Goal: Task Accomplishment & Management: Use online tool/utility

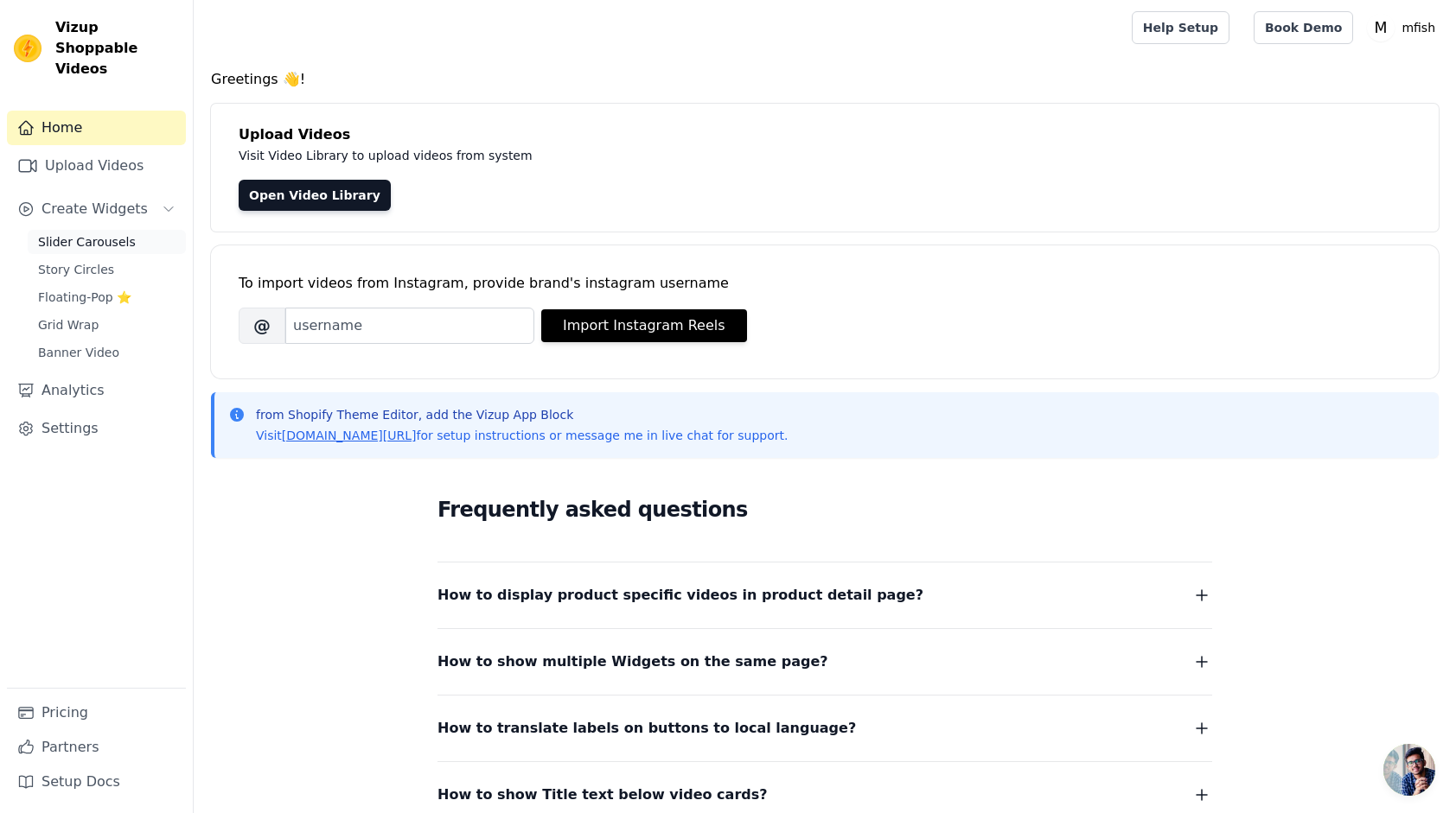
click at [98, 234] on span "Slider Carousels" at bounding box center [87, 242] width 97 height 17
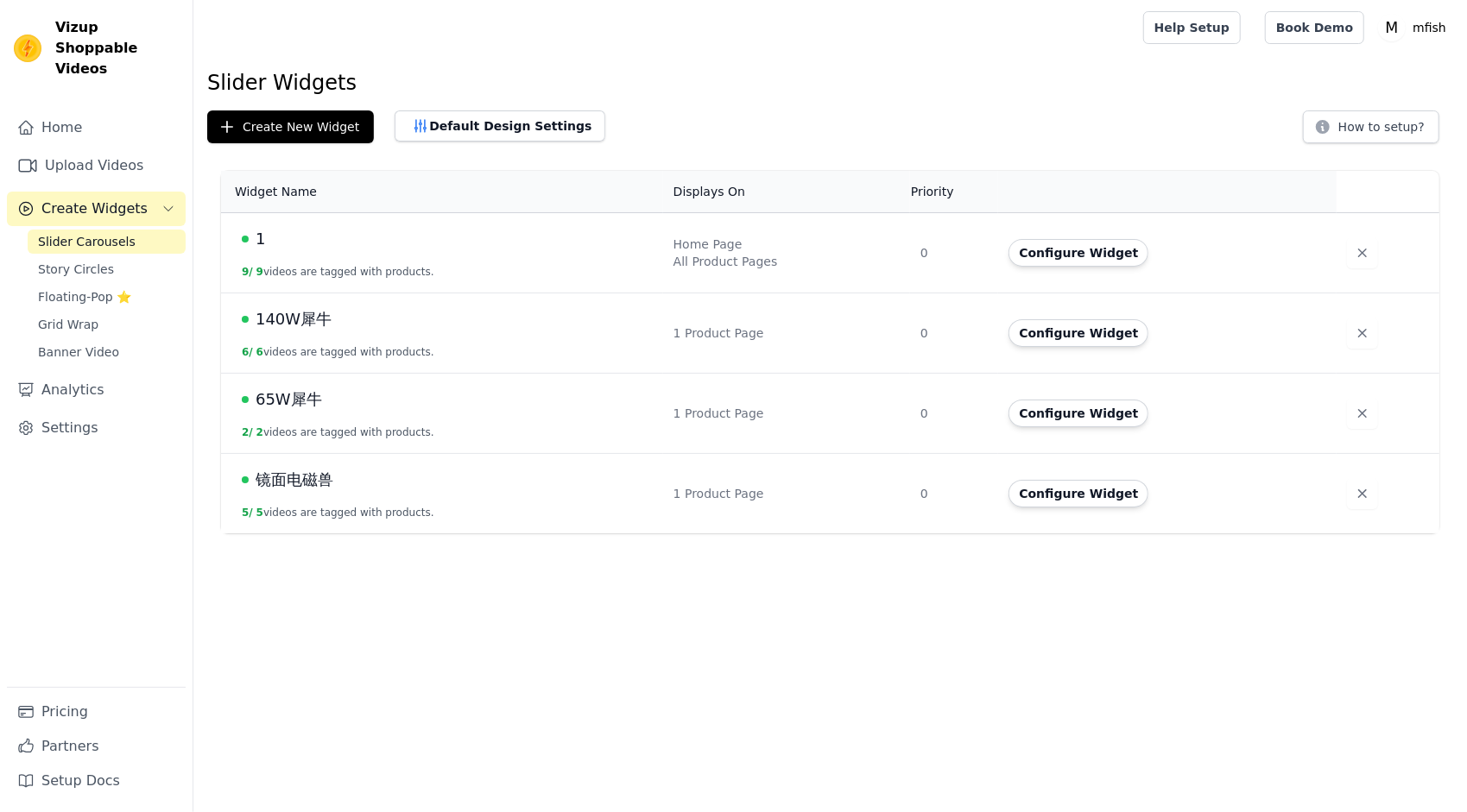
click at [1323, 247] on td "Configure Widget" at bounding box center [1167, 253] width 338 height 81
click at [258, 238] on span "1" at bounding box center [260, 239] width 10 height 24
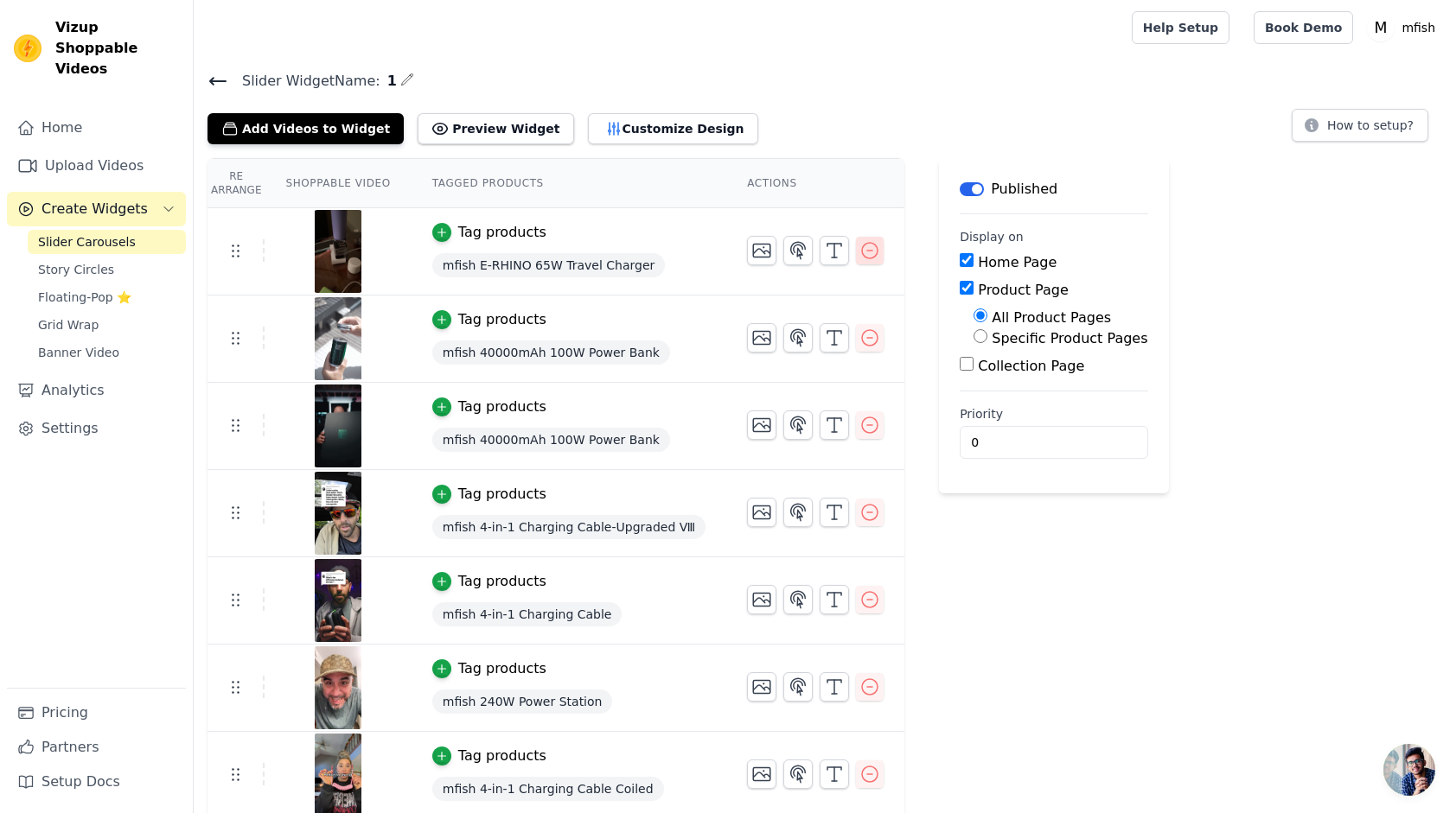
click at [862, 249] on icon "button" at bounding box center [870, 251] width 16 height 16
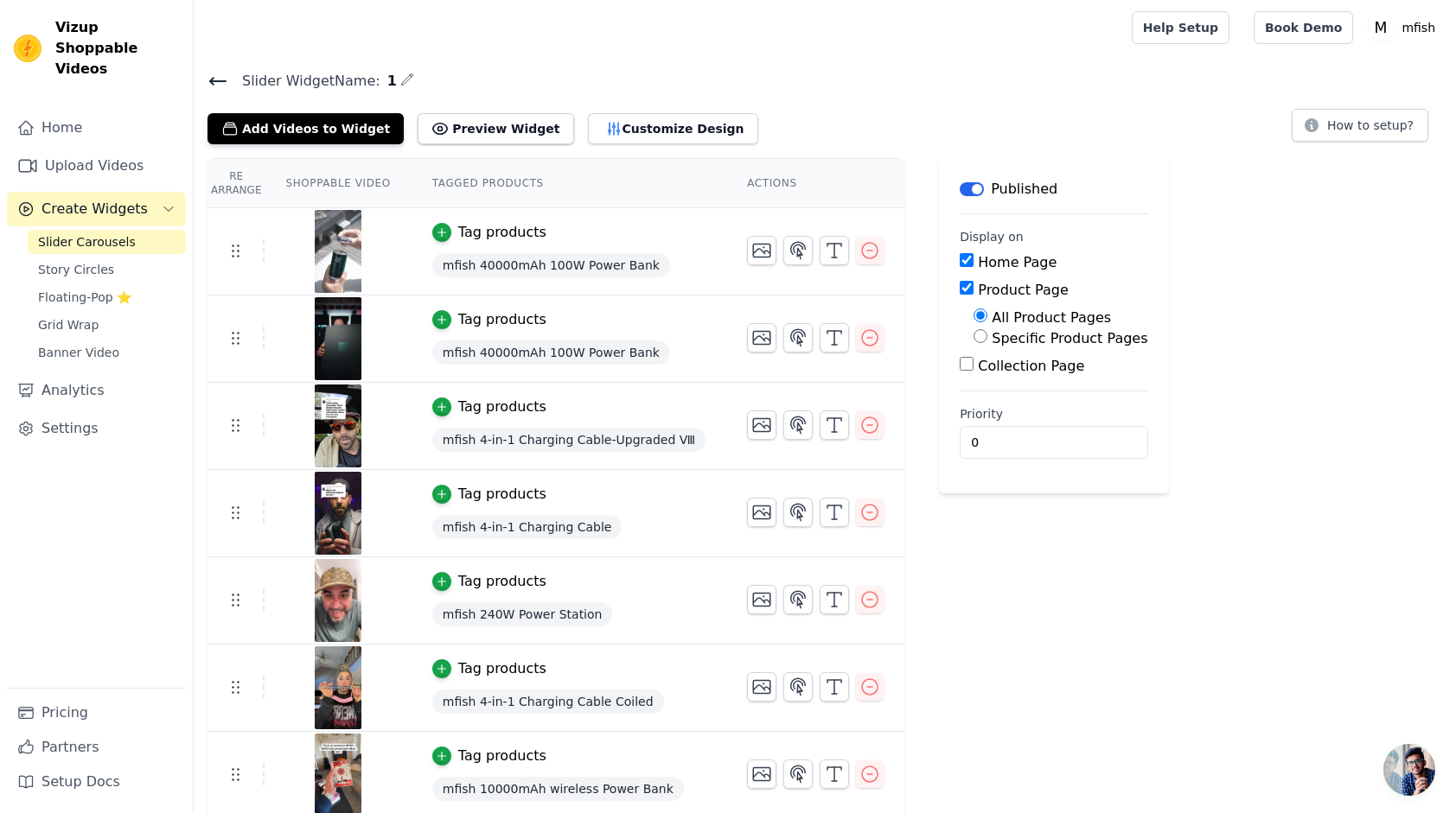
scroll to position [87, 0]
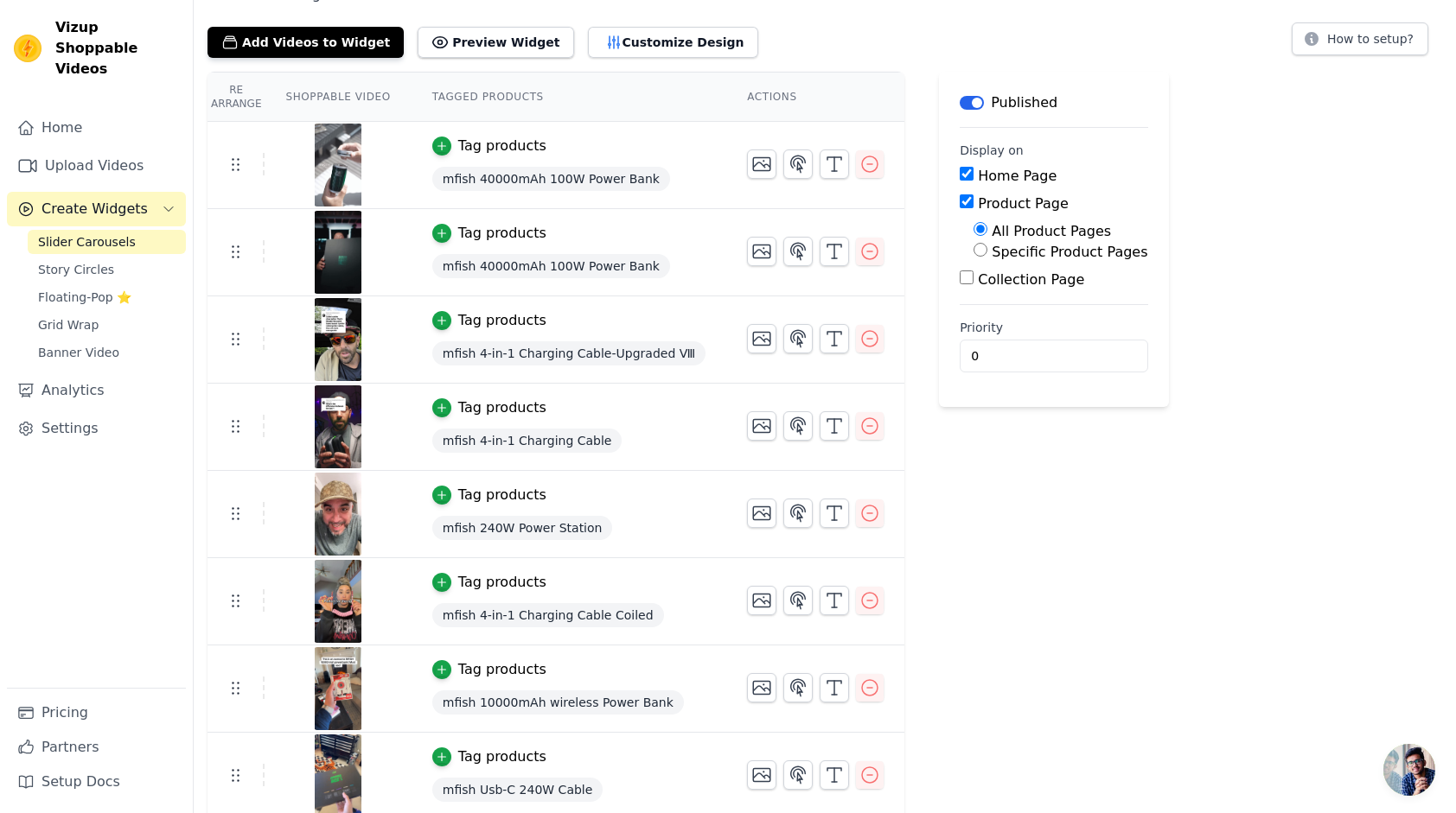
click at [341, 420] on img at bounding box center [338, 427] width 49 height 83
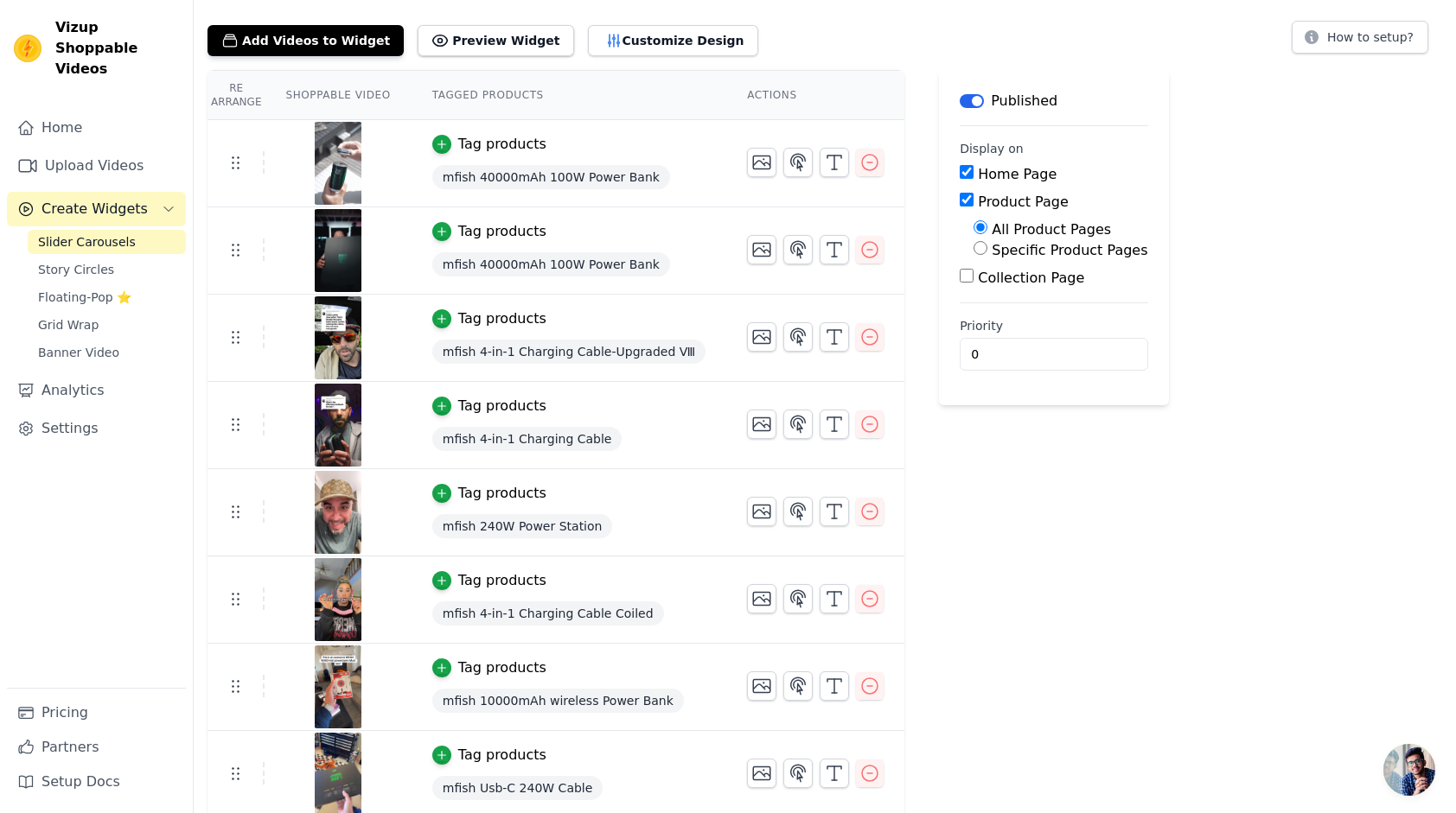
scroll to position [89, 0]
click at [862, 513] on icon "button" at bounding box center [870, 511] width 16 height 16
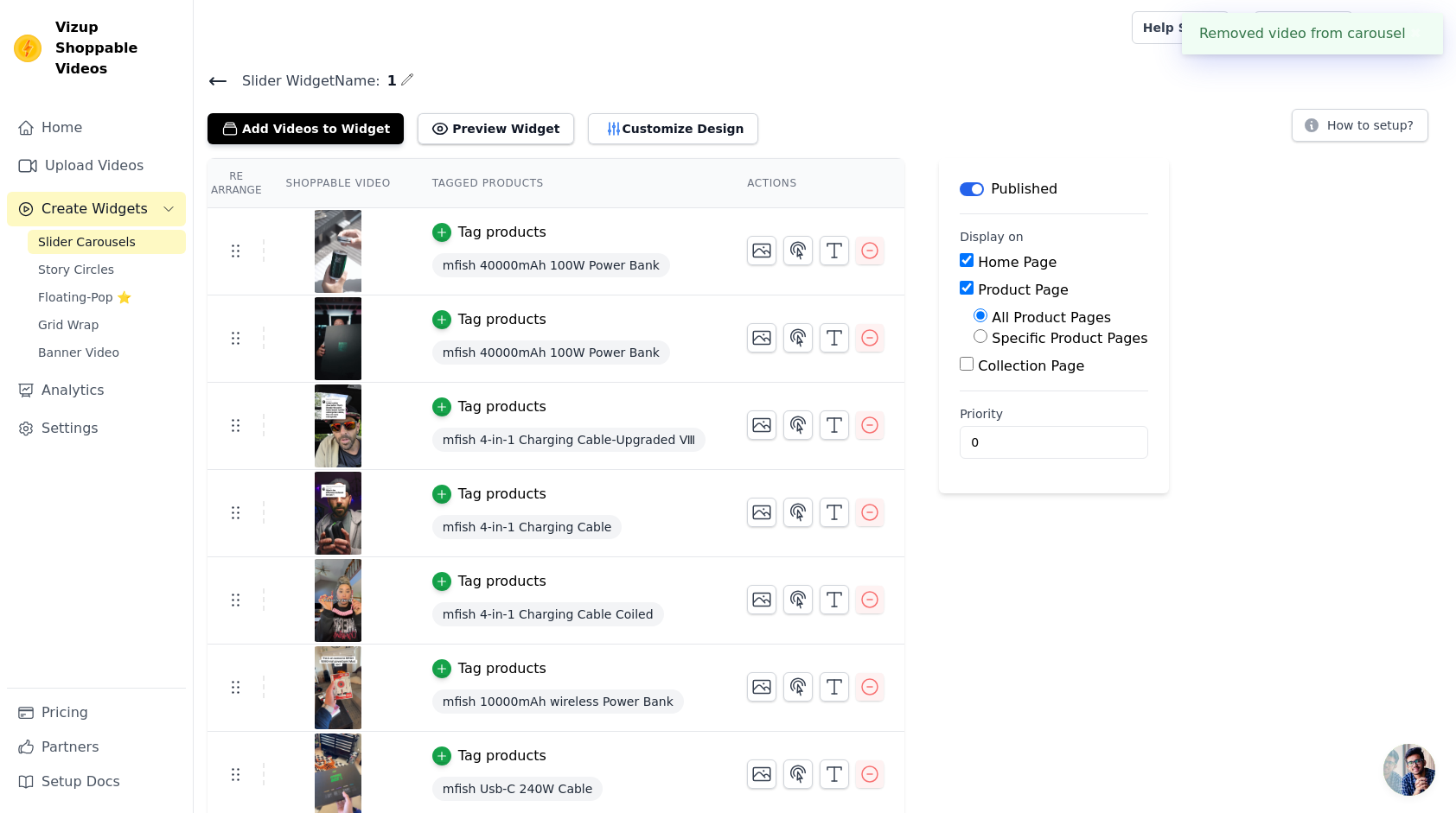
scroll to position [2, 0]
click at [341, 604] on img at bounding box center [338, 599] width 49 height 83
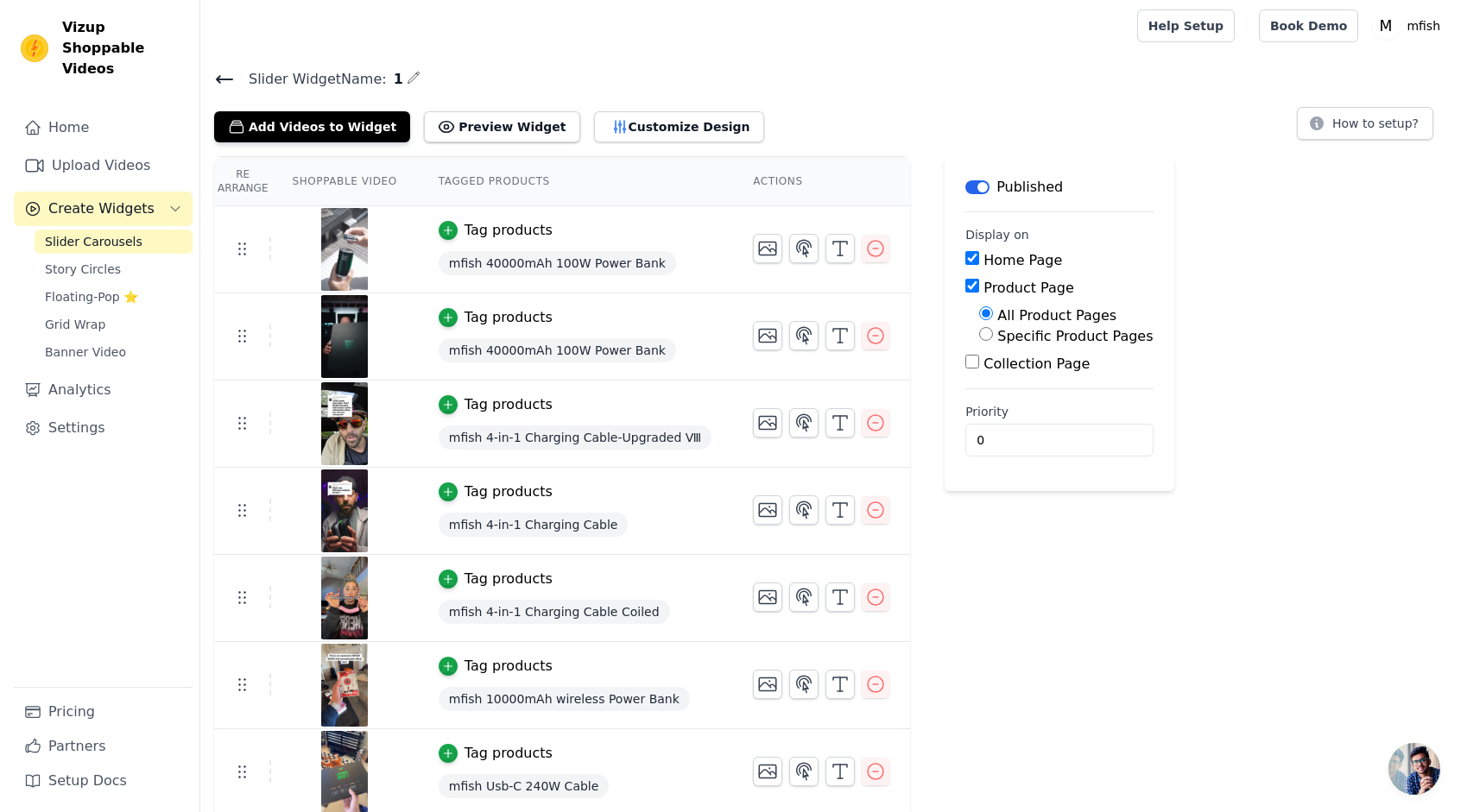
scroll to position [0, 0]
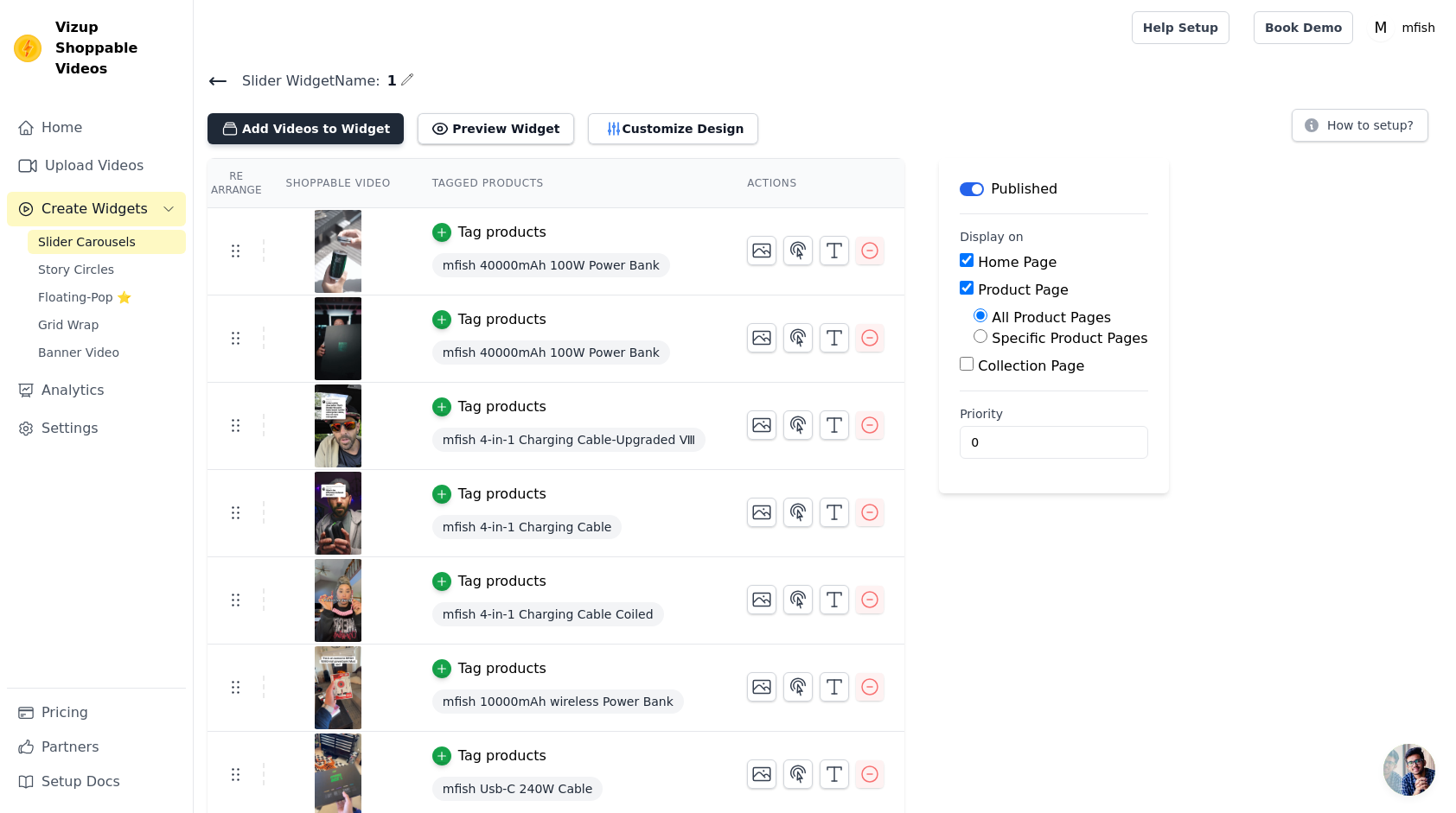
click at [302, 128] on button "Add Videos to Widget" at bounding box center [306, 129] width 196 height 31
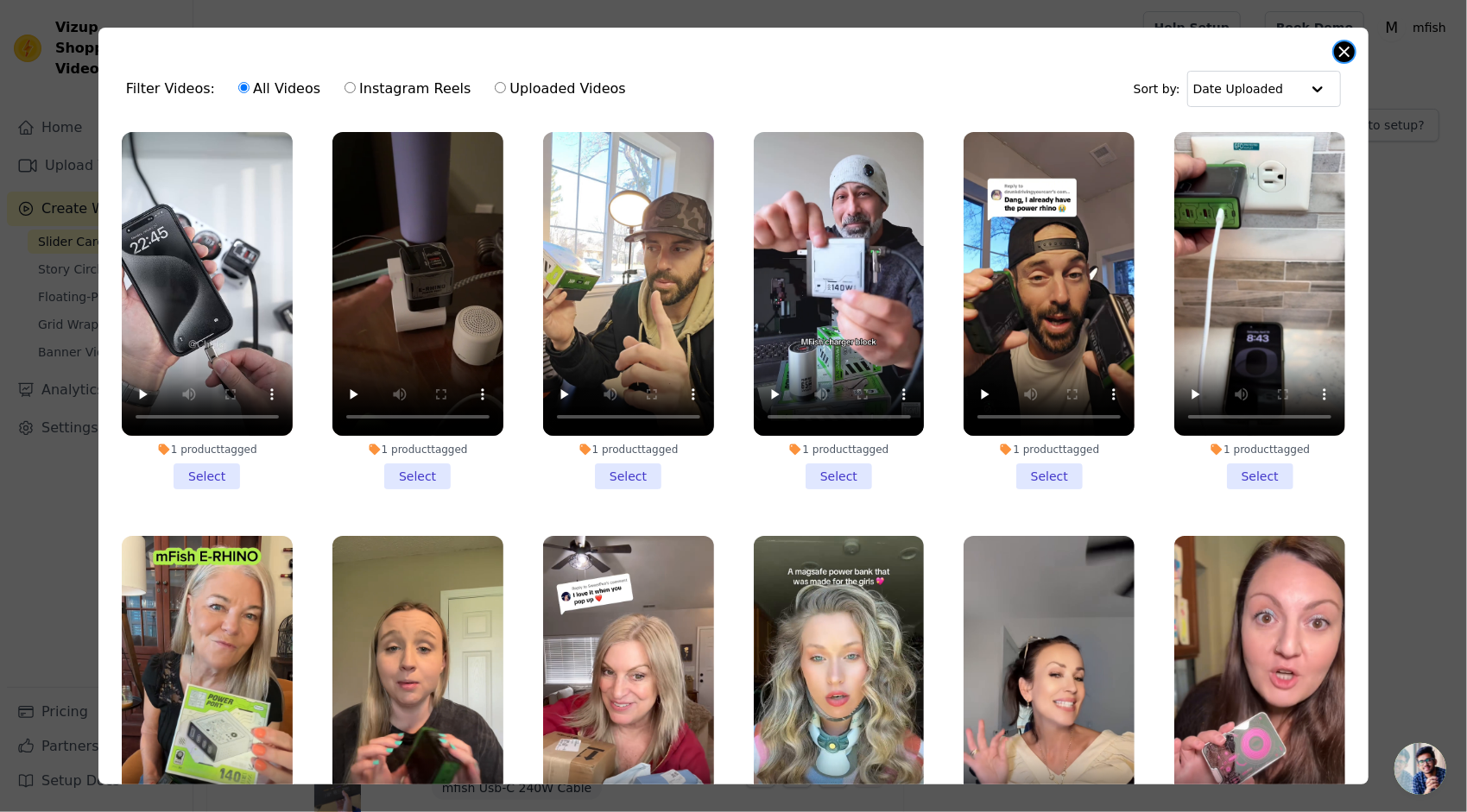
click at [1339, 49] on button "Close modal" at bounding box center [1344, 52] width 21 height 21
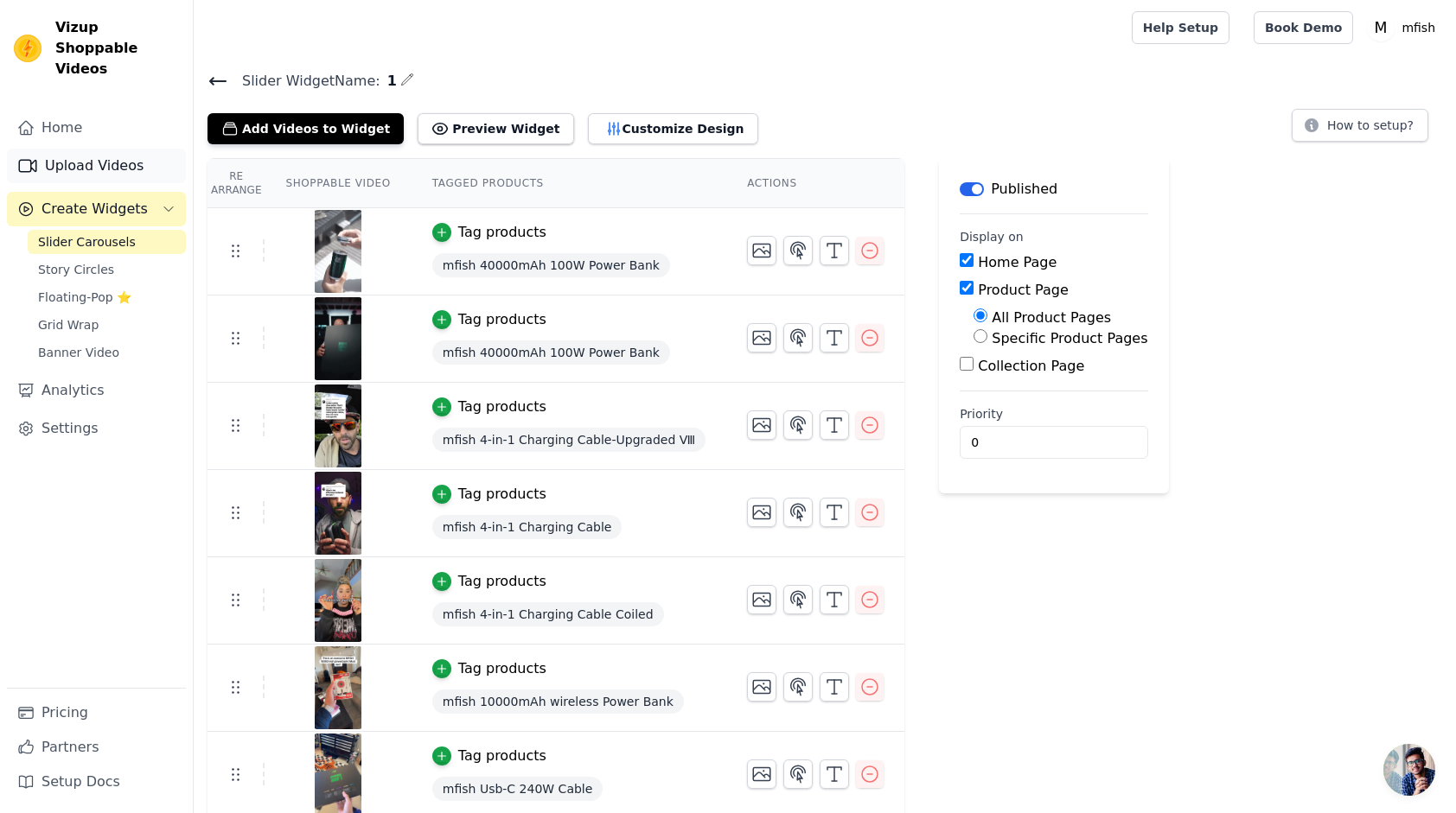
click at [110, 149] on link "Upload Videos" at bounding box center [96, 166] width 179 height 35
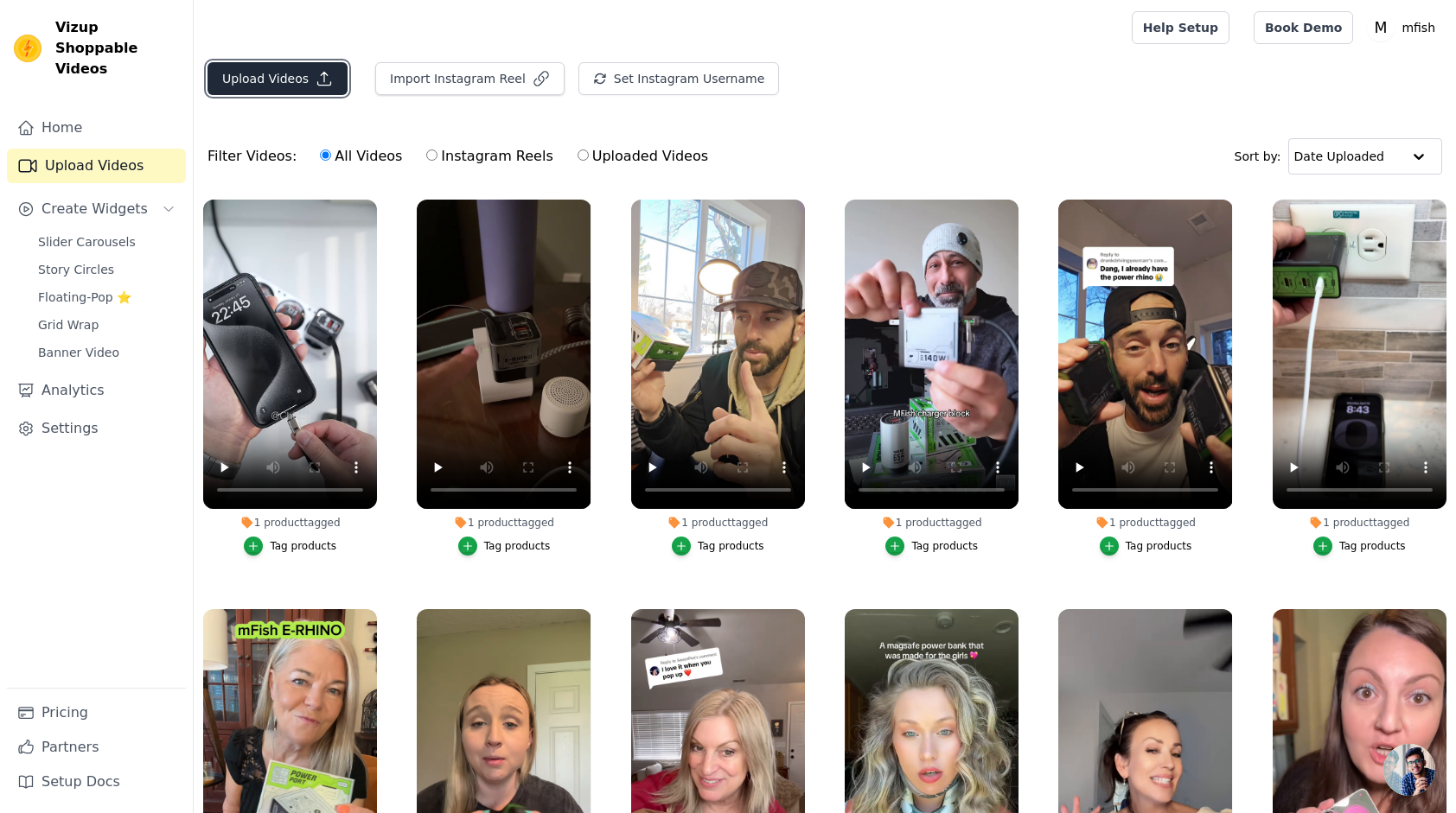
click at [280, 76] on button "Upload Videos" at bounding box center [277, 79] width 140 height 33
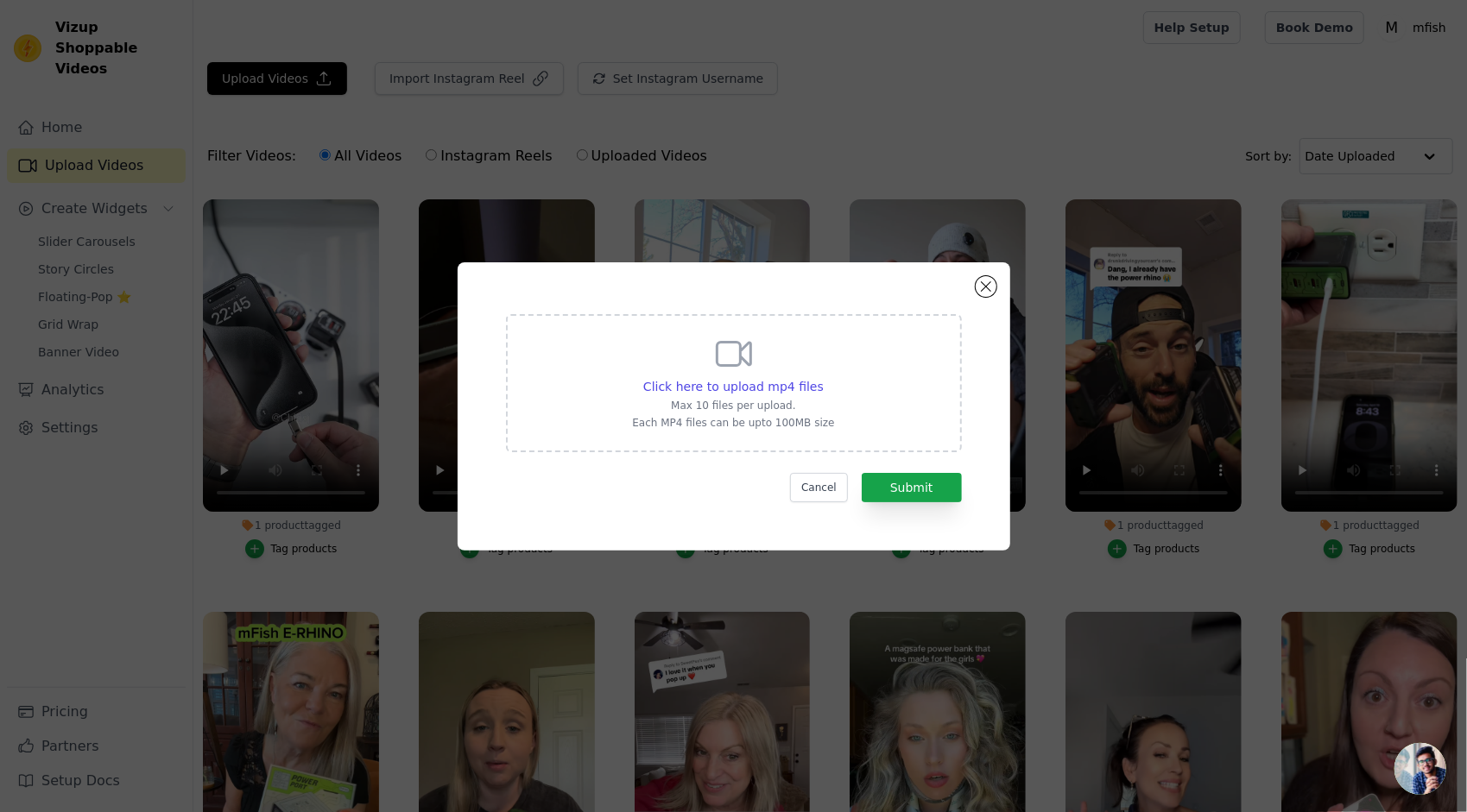
click at [744, 365] on icon at bounding box center [734, 354] width 42 height 42
click at [822, 377] on input "Click here to upload mp4 files Max 10 files per upload. Each MP4 files can be u…" at bounding box center [822, 377] width 1 height 1
type input "C:\fakepath\超级蘑菇.mp4"
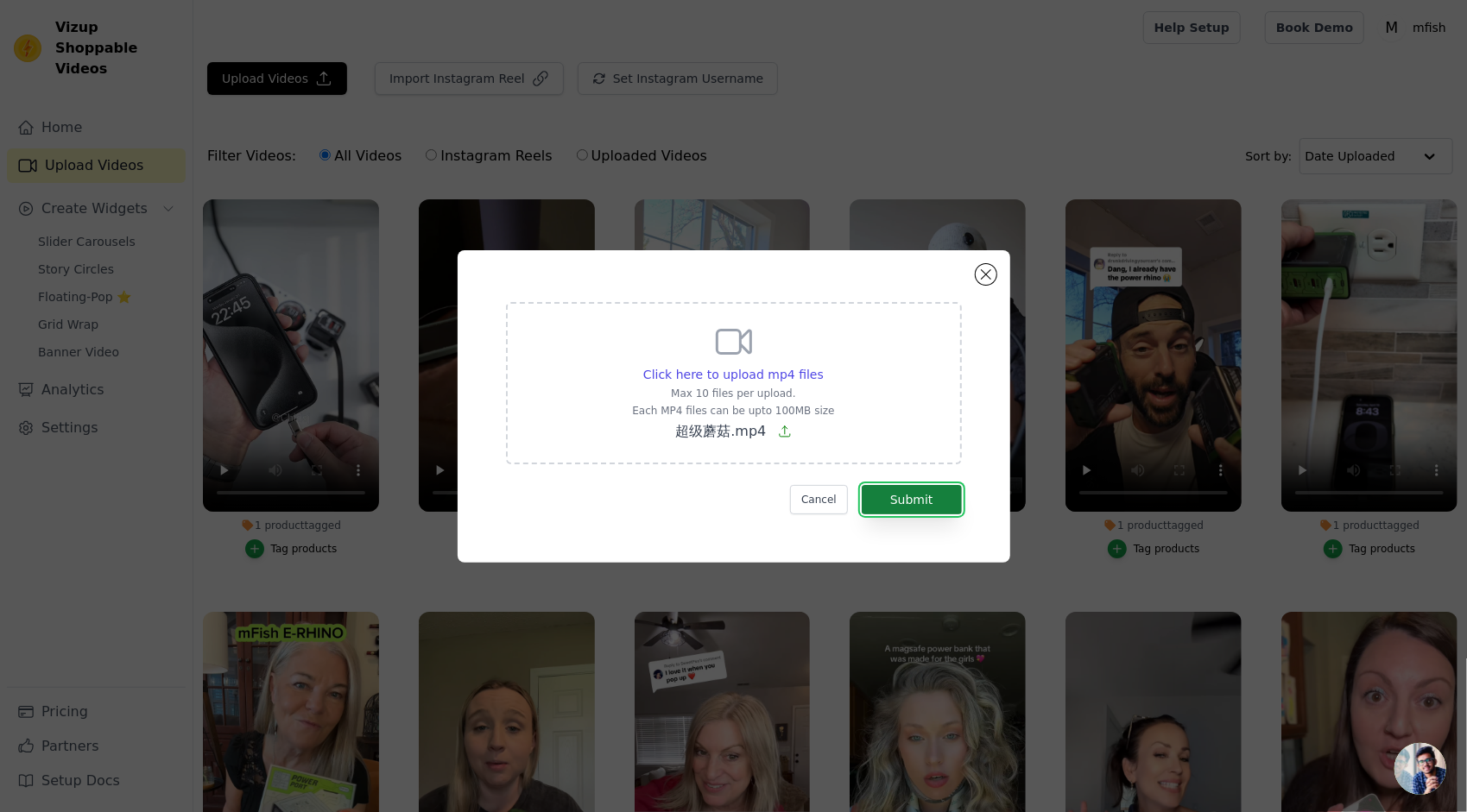
click at [929, 502] on button "Submit" at bounding box center [911, 500] width 100 height 29
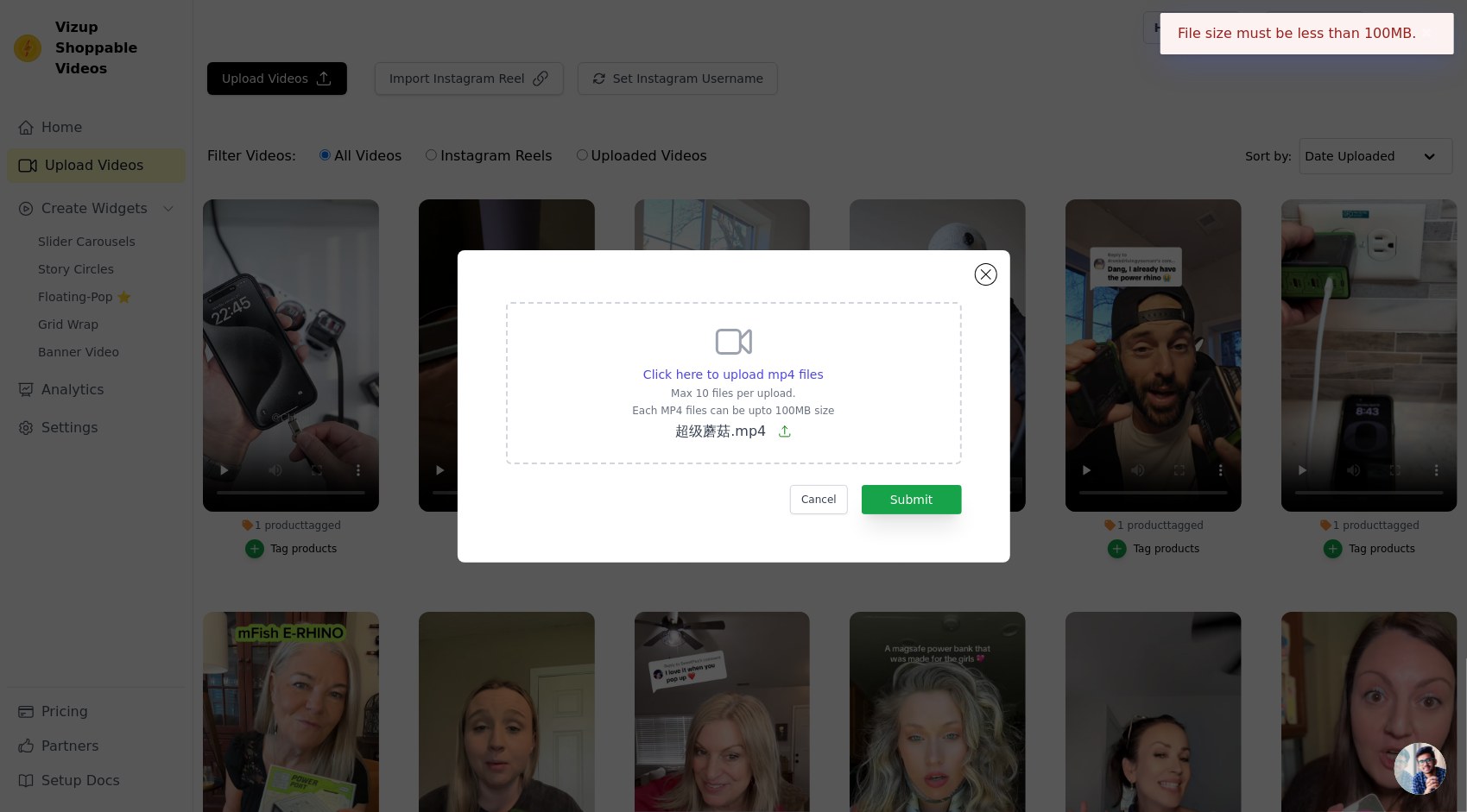
click at [1427, 31] on button "✖" at bounding box center [1426, 34] width 20 height 21
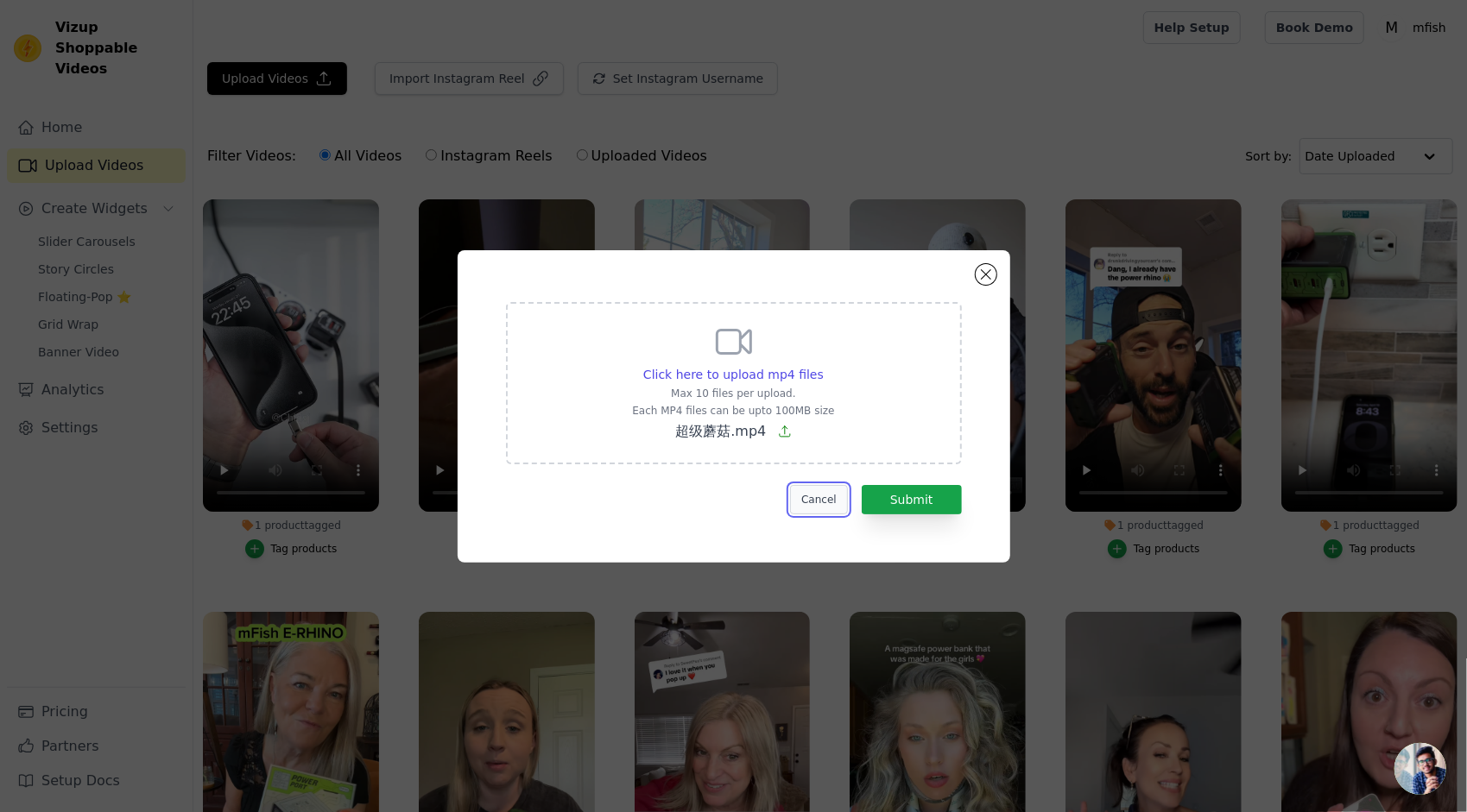
click at [835, 494] on button "Cancel" at bounding box center [819, 500] width 58 height 29
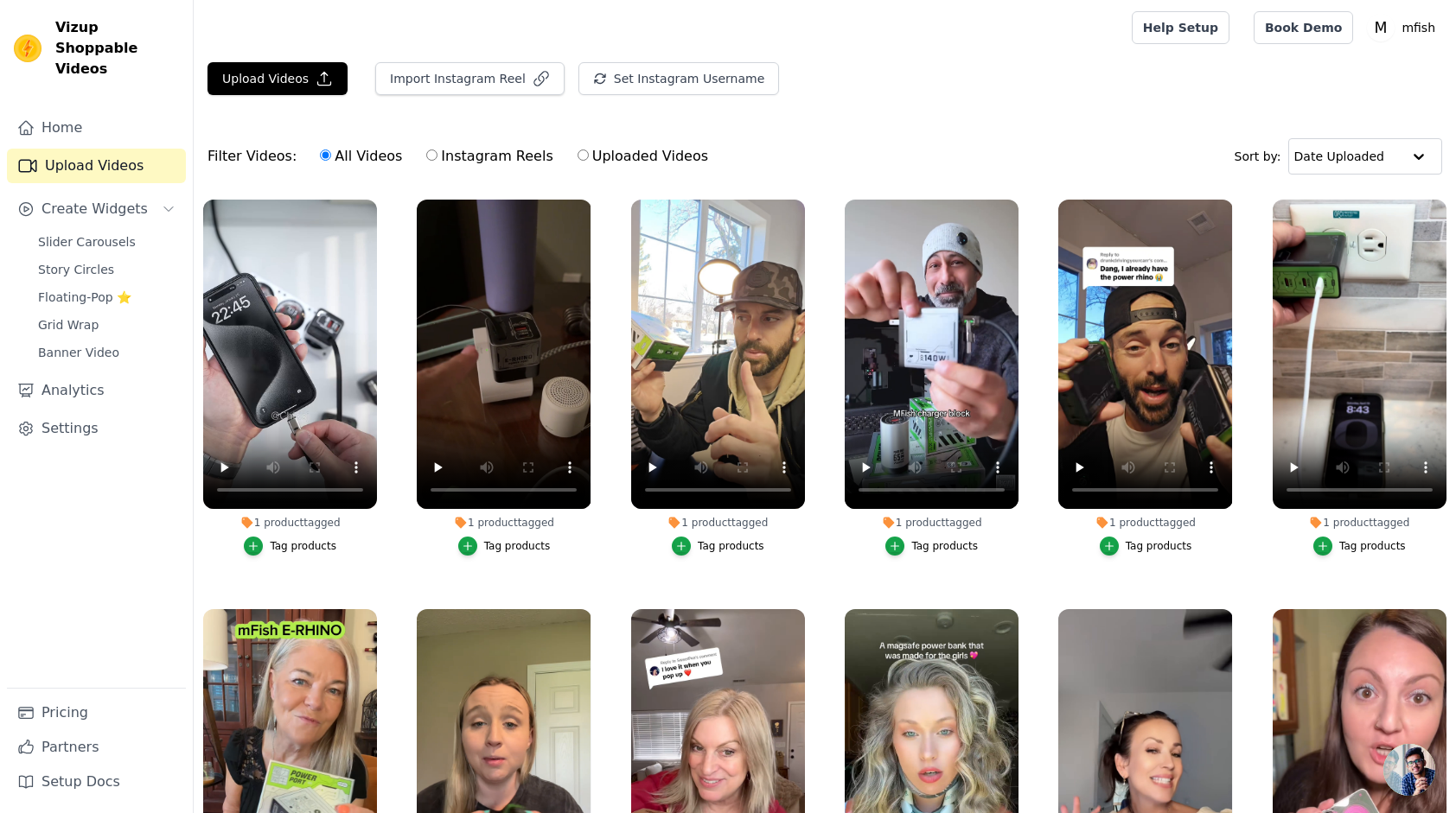
click at [1020, 143] on div "Filter Videos: All Videos Instagram Reels Uploaded Videos Sort by: Date Uploaded" at bounding box center [824, 156] width 1262 height 68
click at [128, 154] on link "Upload Videos" at bounding box center [96, 166] width 179 height 35
click at [288, 76] on button "Upload Videos" at bounding box center [277, 79] width 140 height 33
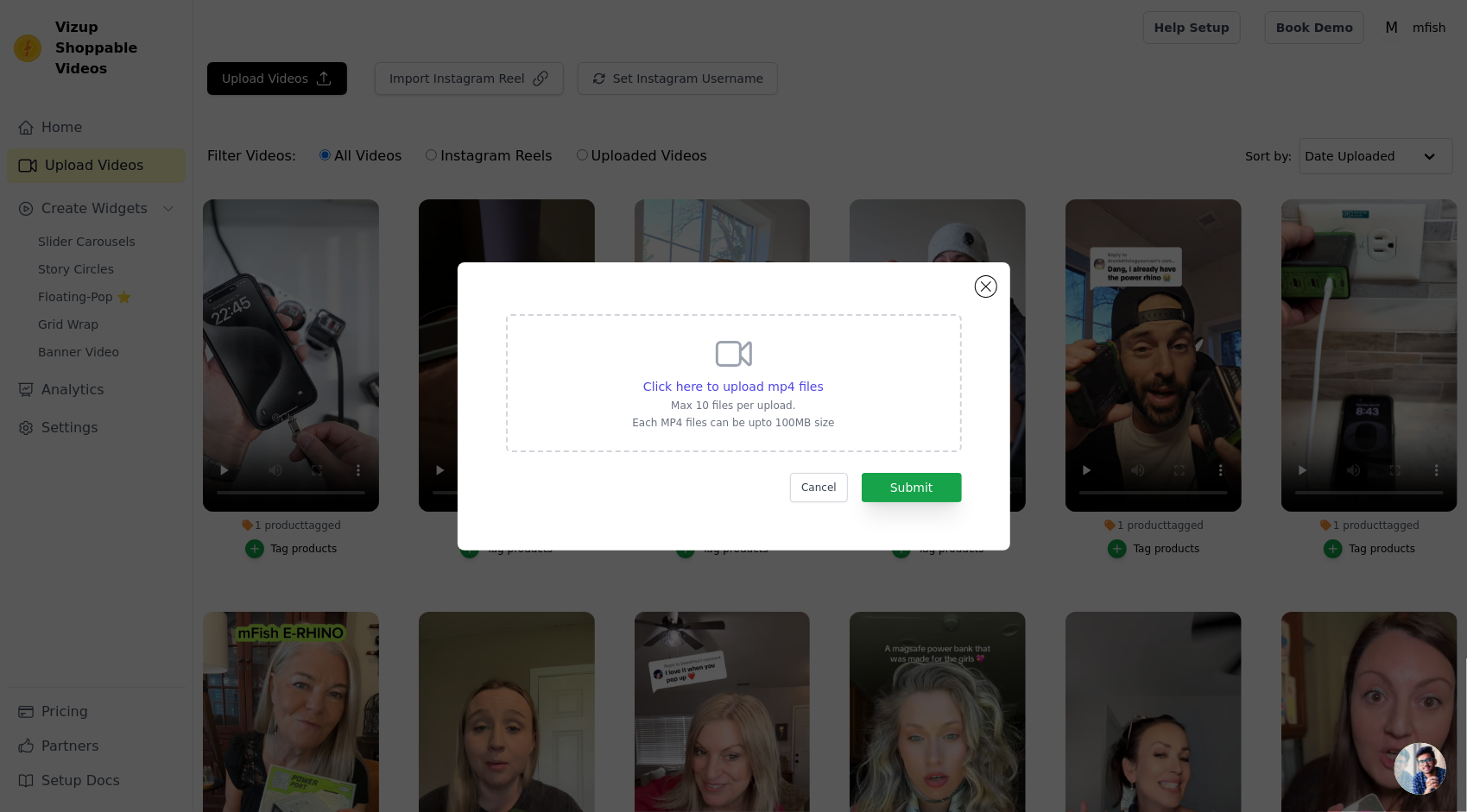
click at [723, 427] on p "Each MP4 files can be upto 100MB size" at bounding box center [732, 423] width 202 height 14
click at [822, 378] on input "Click here to upload mp4 files Max 10 files per upload. Each MP4 files can be u…" at bounding box center [822, 377] width 1 height 1
click at [896, 277] on div "Click here to upload mp4 files Max 10 files per upload. Each MP4 files can be u…" at bounding box center [733, 407] width 553 height 288
click at [816, 394] on div "Click here to upload mp4 files" at bounding box center [733, 387] width 180 height 17
click at [822, 378] on input "Click here to upload mp4 files Max 10 files per upload. Each MP4 files can be u…" at bounding box center [822, 377] width 1 height 1
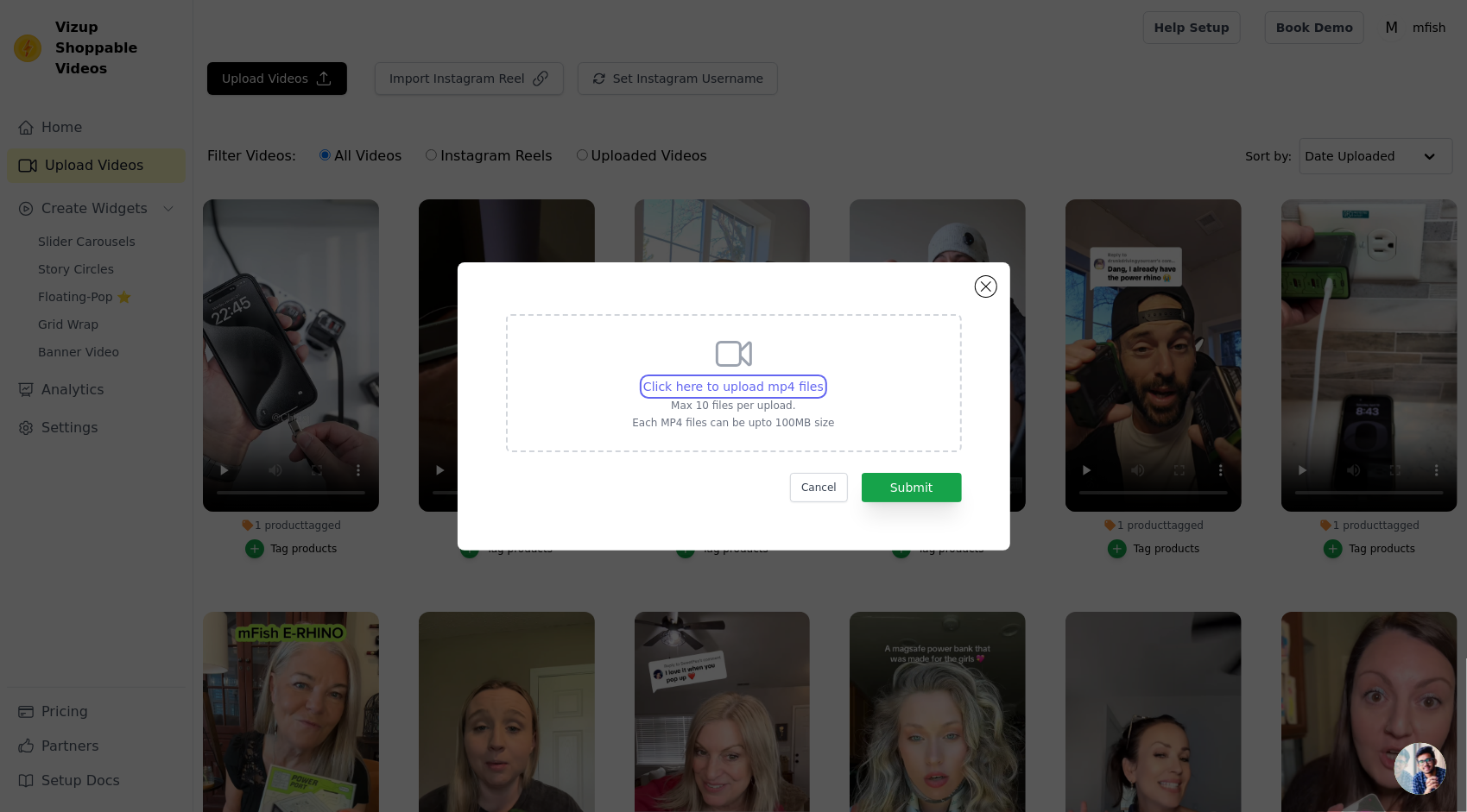
type input "C:\fakepath\超级蘑菇压缩.mp4"
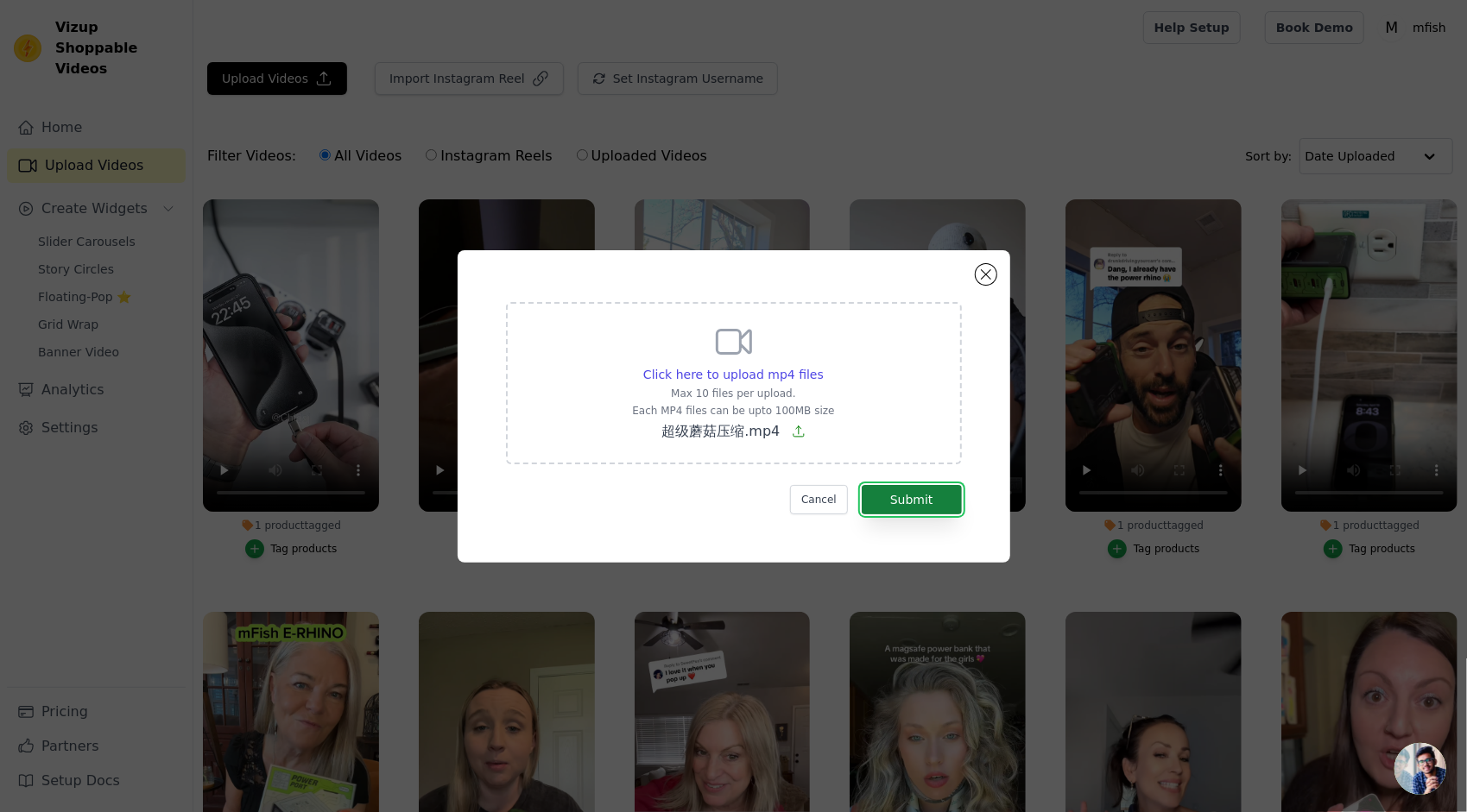
click at [896, 491] on button "Submit" at bounding box center [911, 500] width 100 height 29
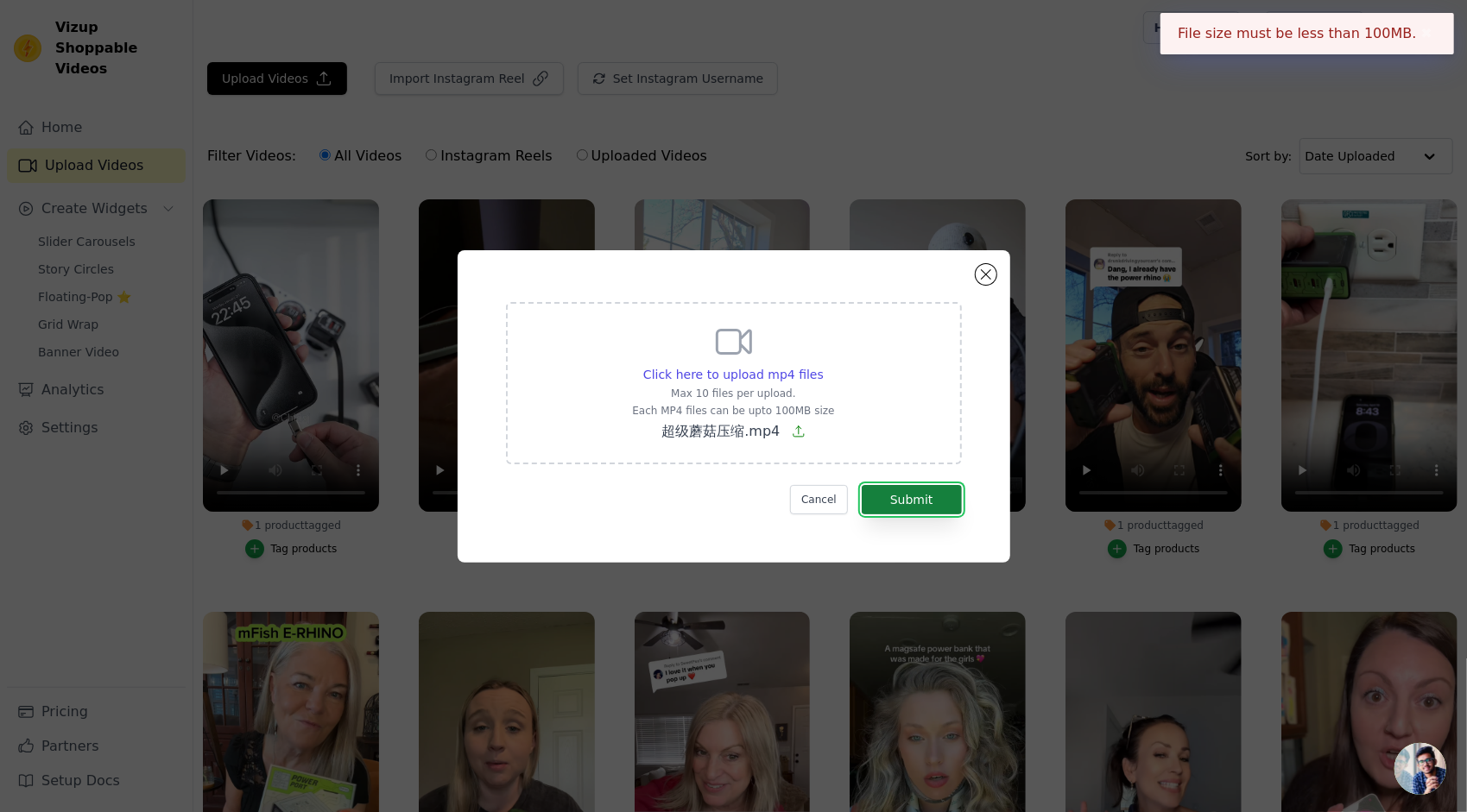
click at [917, 497] on button "Submit" at bounding box center [911, 500] width 100 height 29
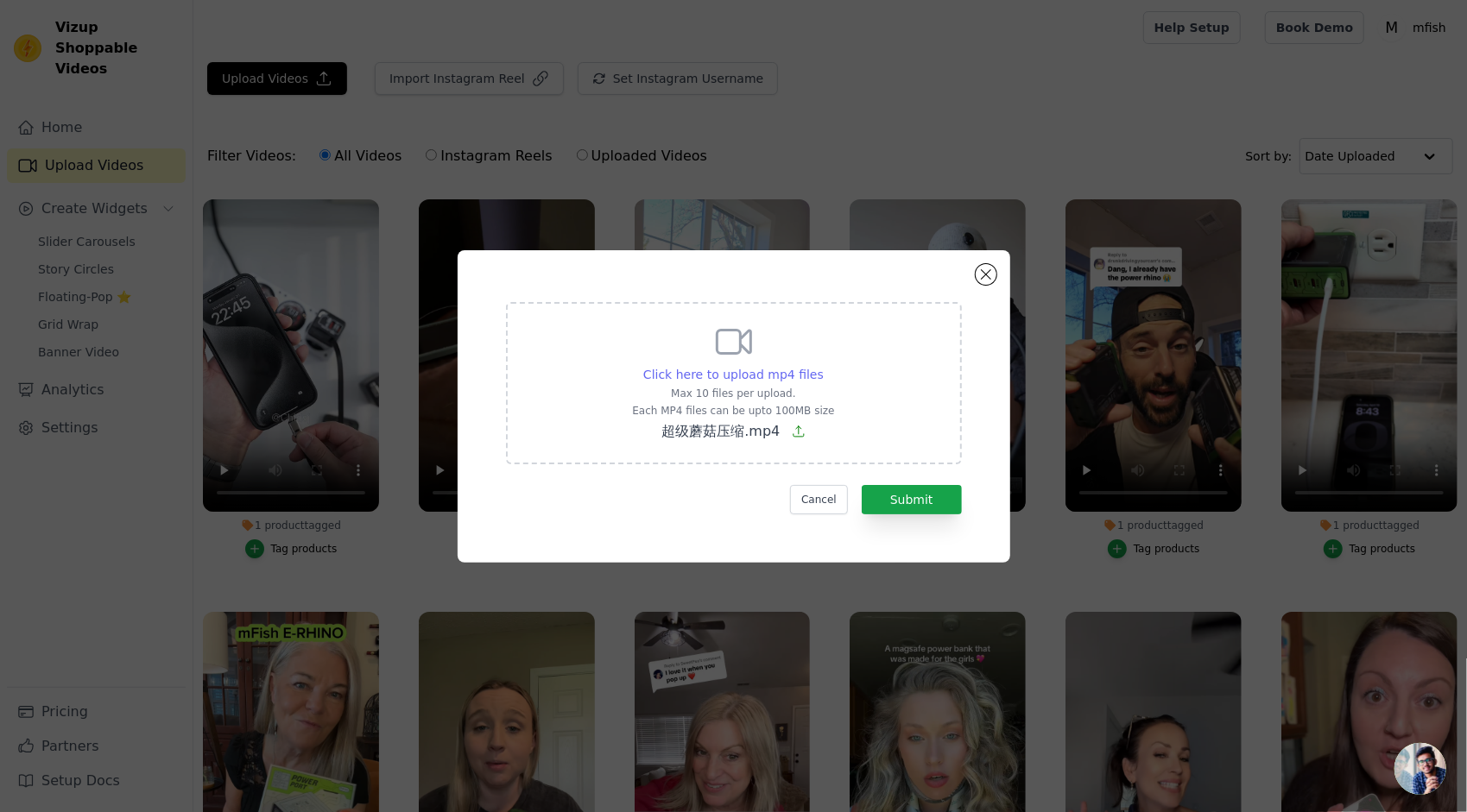
click at [777, 373] on span "Click here to upload mp4 files" at bounding box center [733, 375] width 180 height 14
click at [822, 366] on input "Click here to upload mp4 files Max 10 files per upload. Each MP4 files can be u…" at bounding box center [822, 365] width 1 height 1
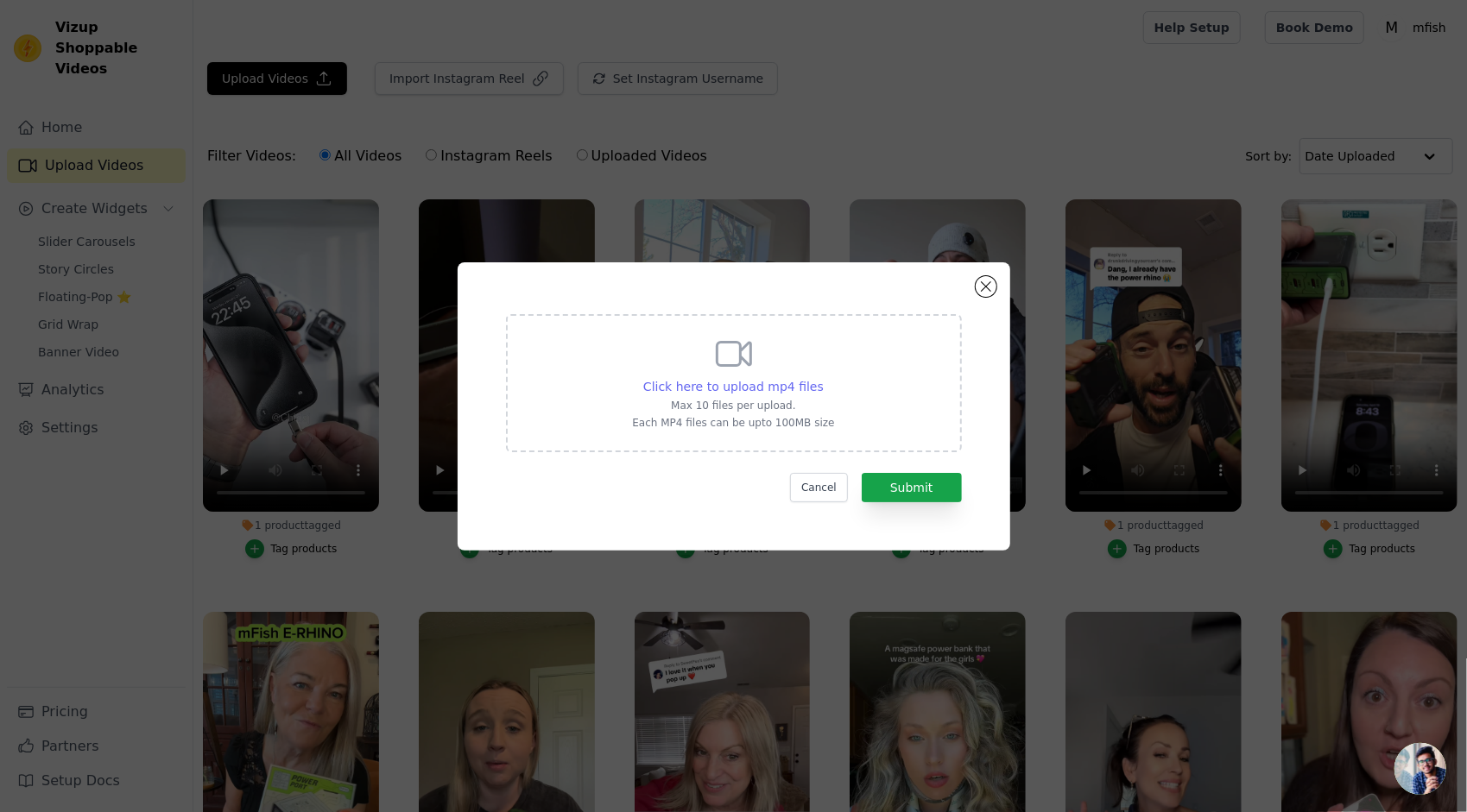
click at [756, 390] on span "Click here to upload mp4 files" at bounding box center [733, 387] width 180 height 14
click at [822, 378] on input "Click here to upload mp4 files Max 10 files per upload. Each MP4 files can be u…" at bounding box center [822, 377] width 1 height 1
type input "C:\fakepath\8月28日 (2).mp4"
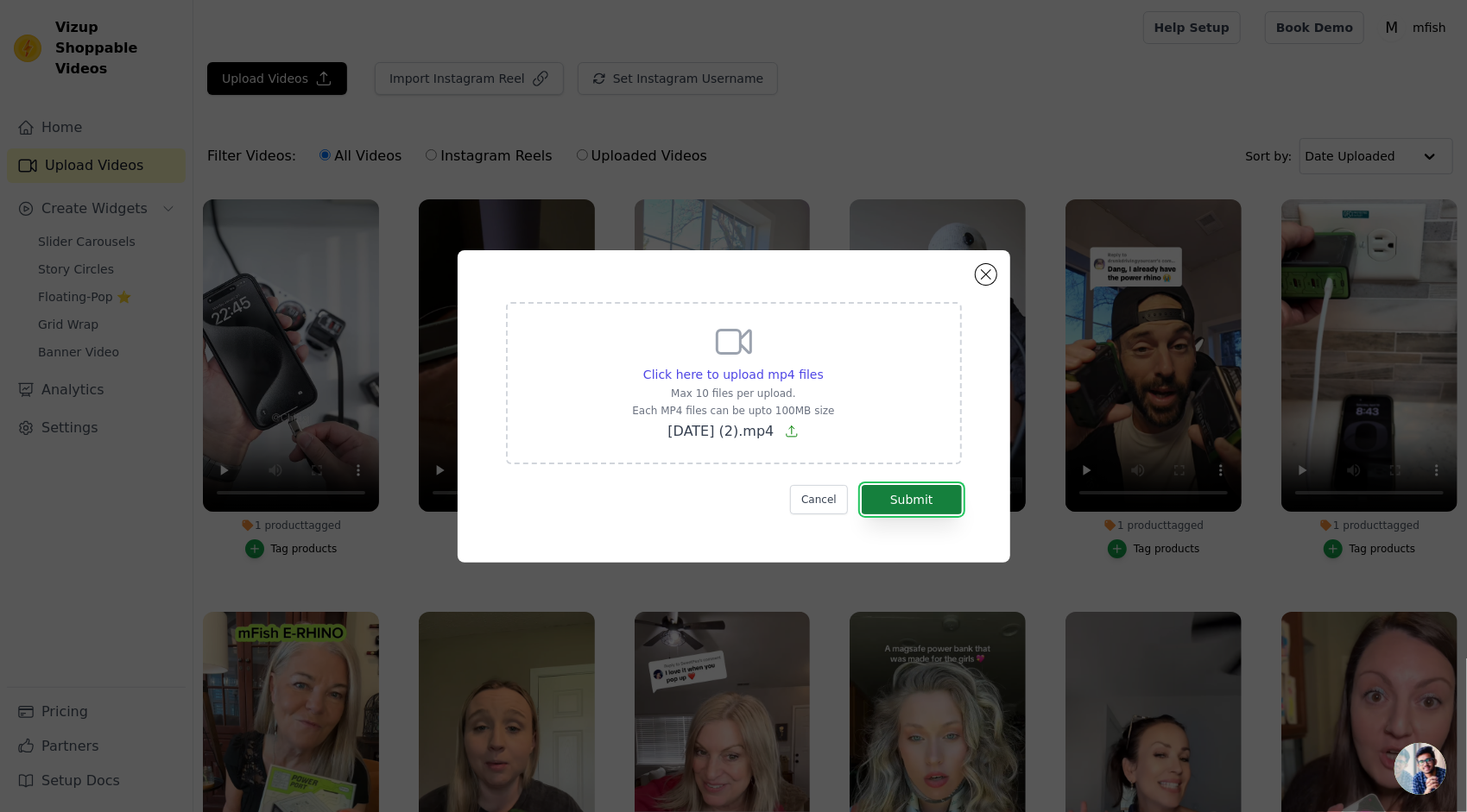
click at [920, 494] on button "Submit" at bounding box center [911, 500] width 100 height 29
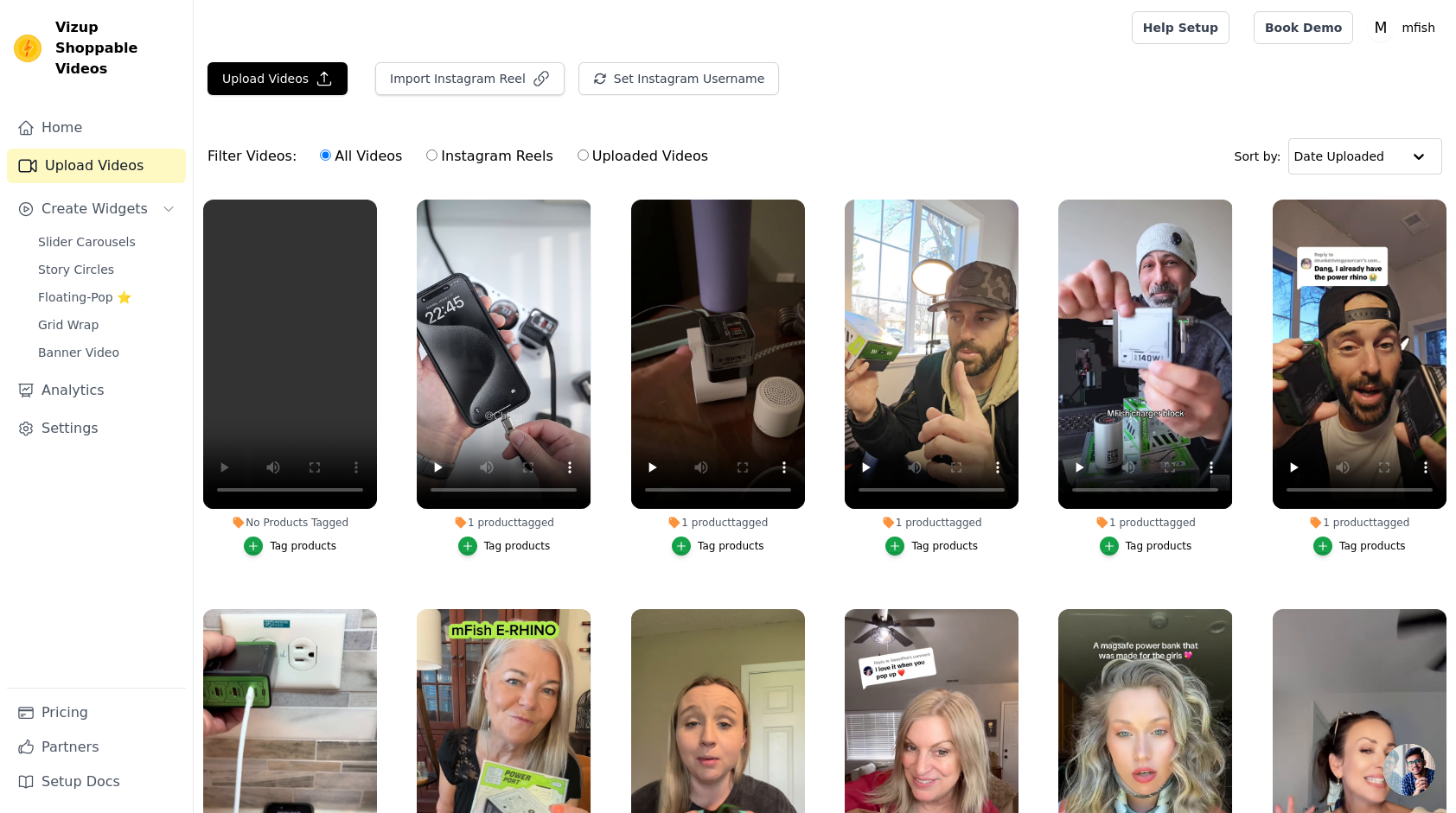
click at [276, 552] on button "Tag products" at bounding box center [290, 546] width 92 height 19
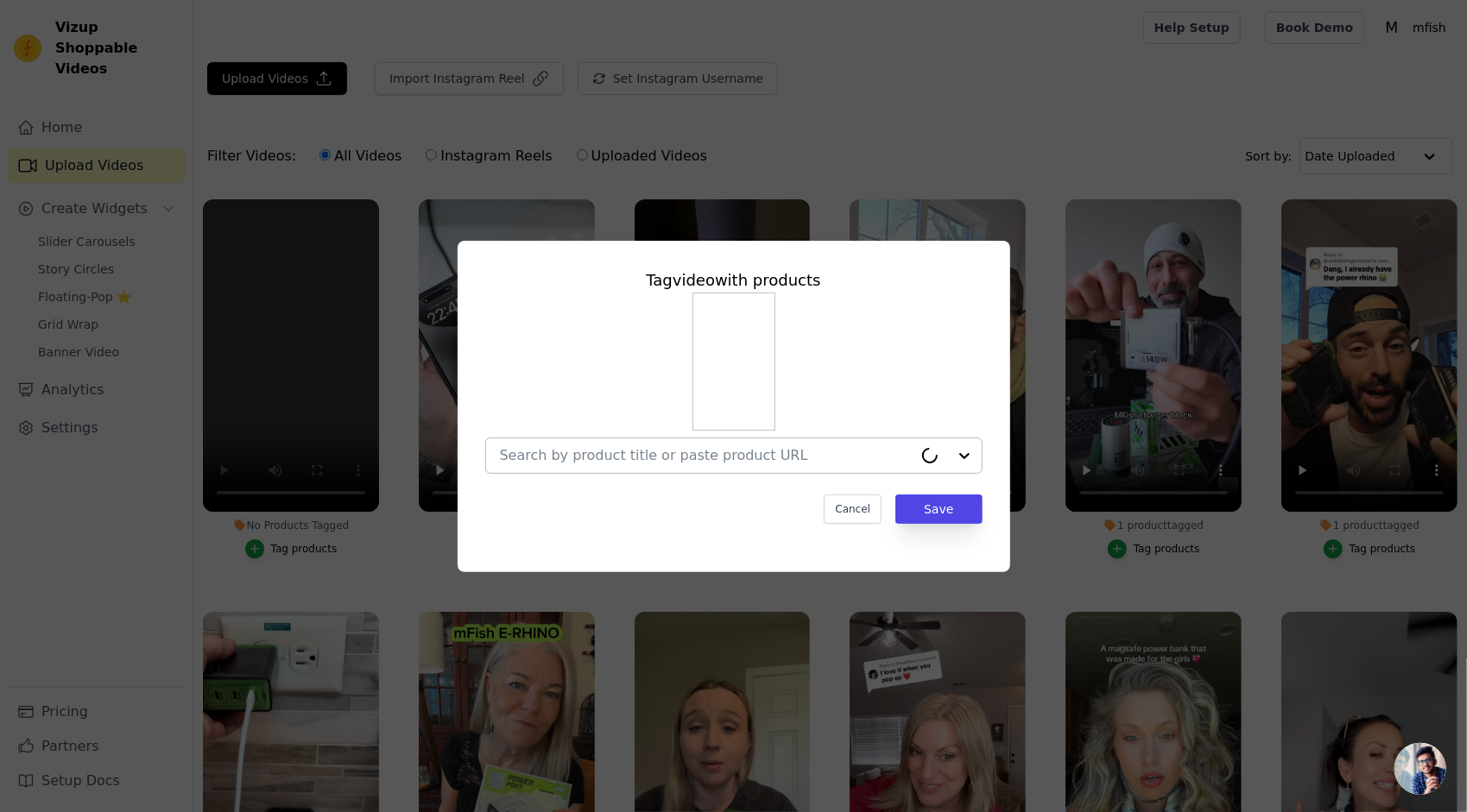
click at [671, 460] on input "No Products Tagged Tag video with products Cancel Save Tag products" at bounding box center [706, 455] width 413 height 16
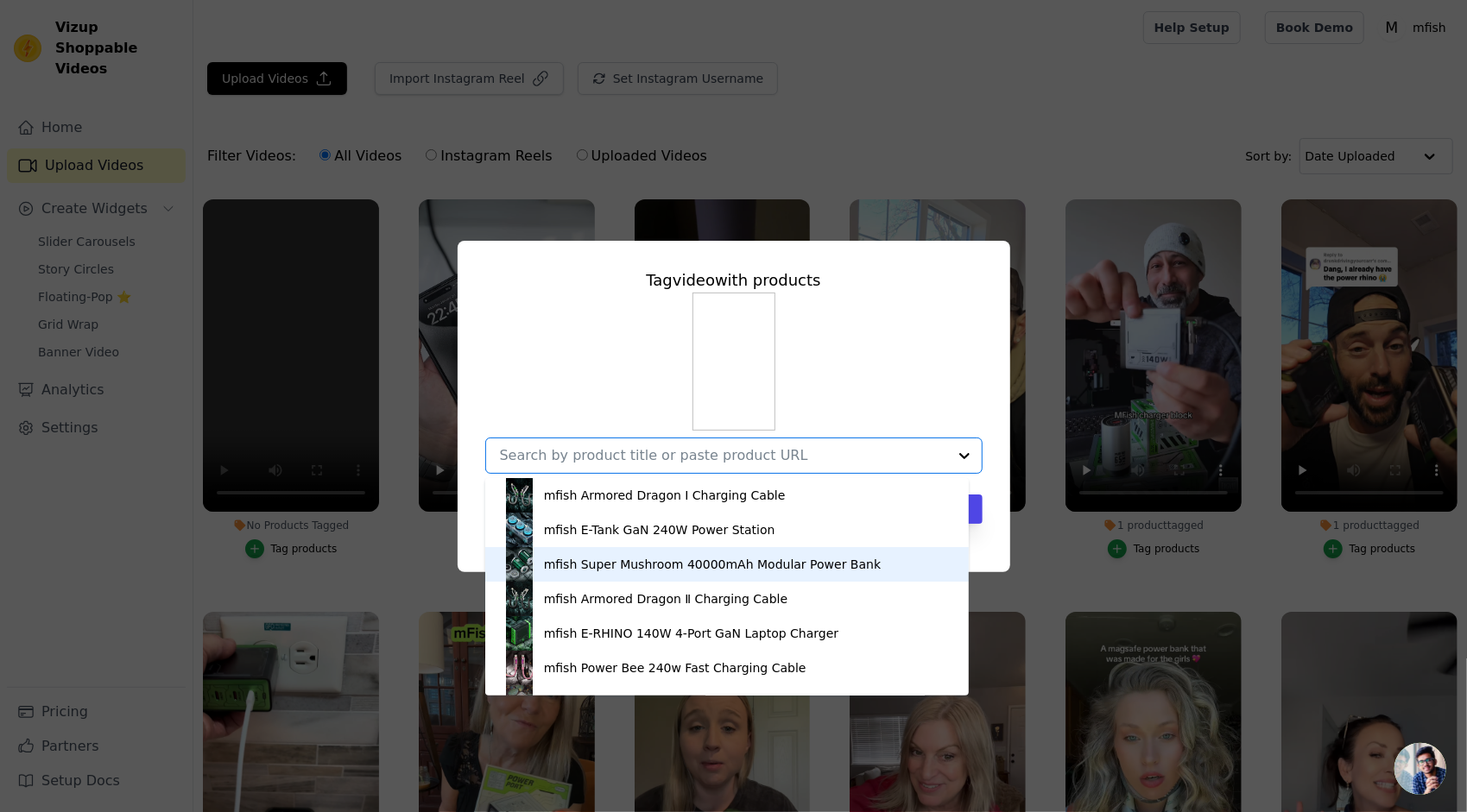
click at [795, 563] on div "mfish Super Mushroom 40000mAh Modular Power Bank" at bounding box center [712, 565] width 337 height 17
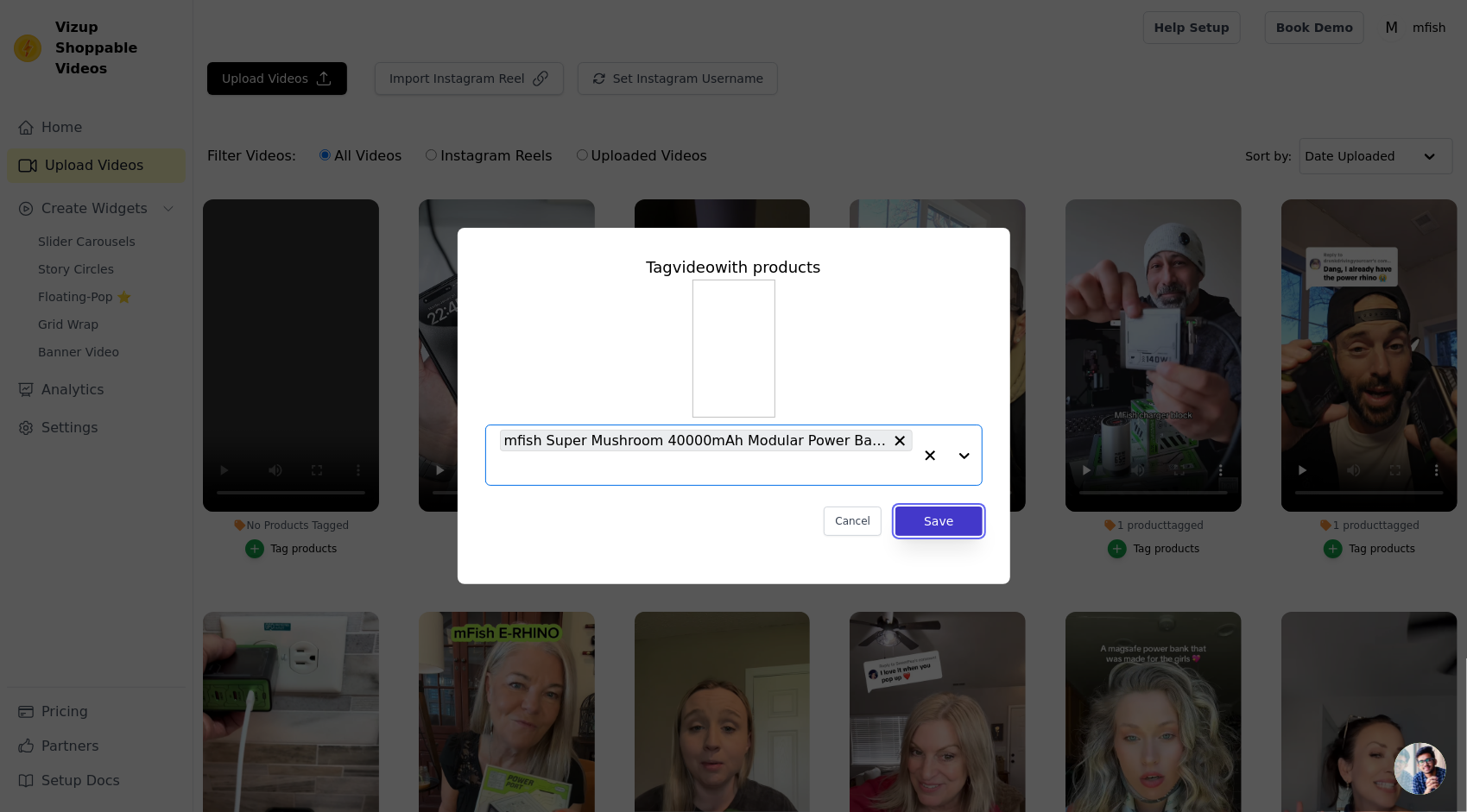
click at [957, 527] on button "Save" at bounding box center [939, 521] width 87 height 29
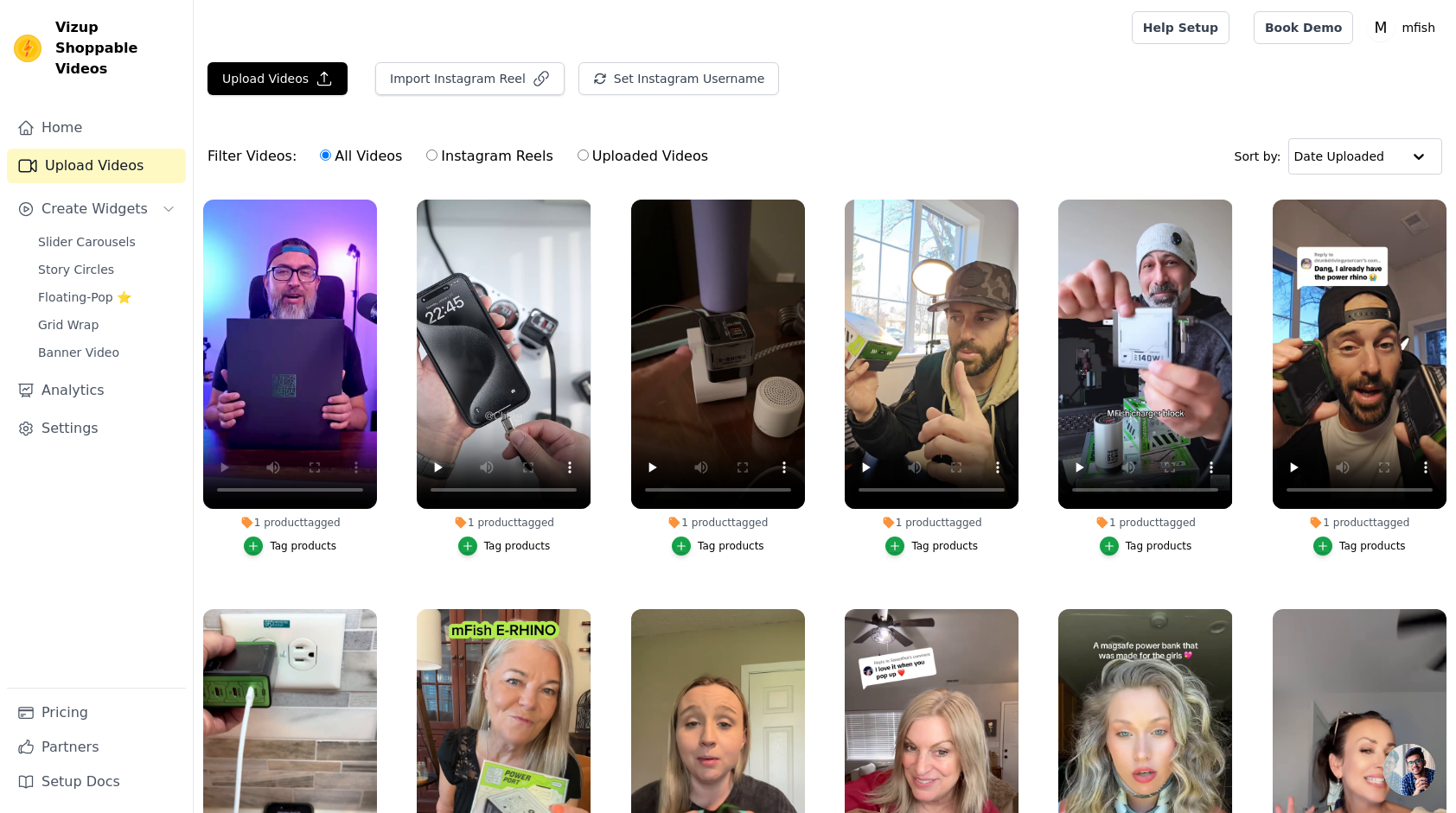
click at [581, 122] on div "Filter Videos: All Videos Instagram Reels Uploaded Videos Sort by: Date Uploaded" at bounding box center [824, 156] width 1262 height 68
click at [109, 234] on span "Slider Carousels" at bounding box center [87, 242] width 97 height 17
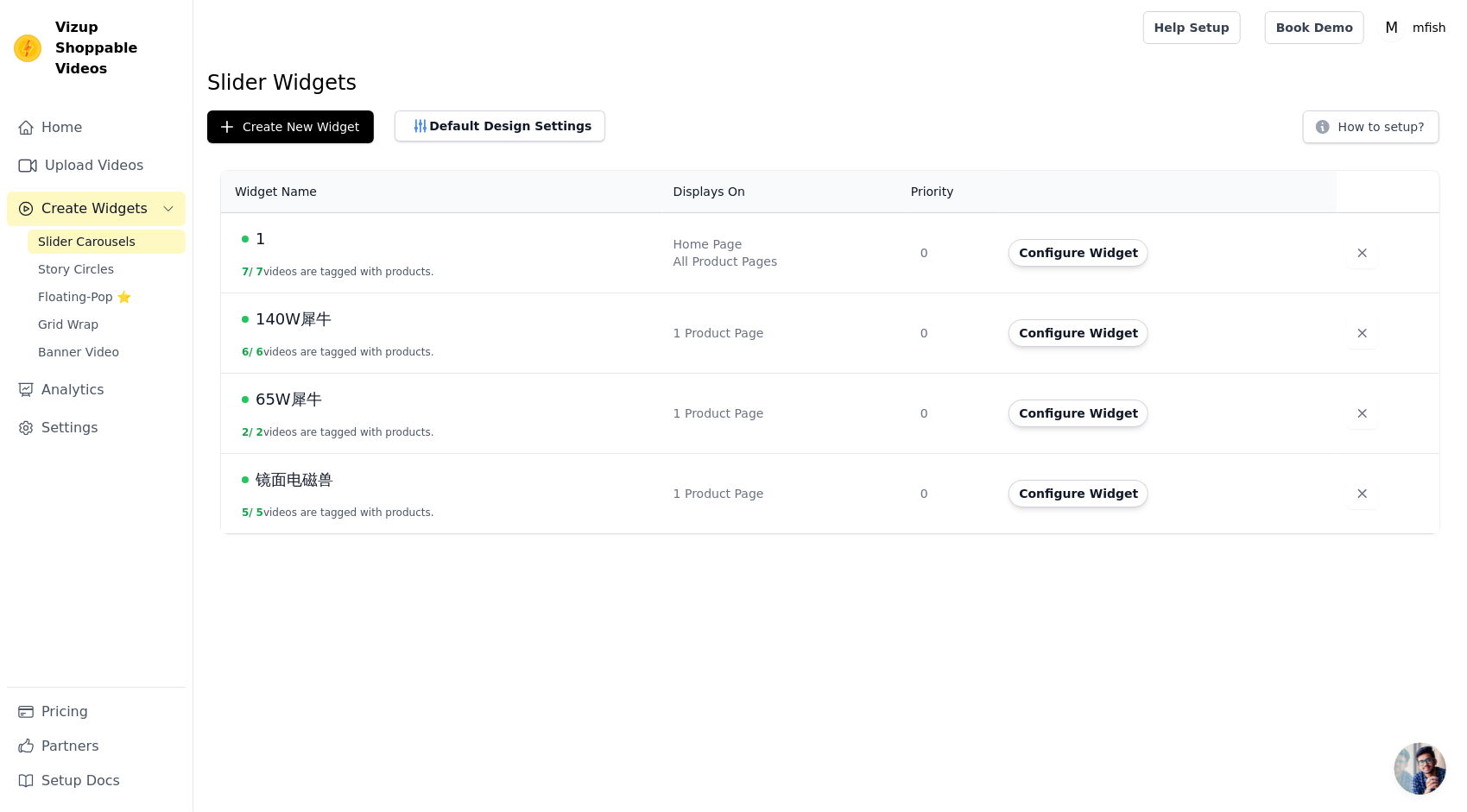
click at [332, 255] on td "1 7 / 7 videos are tagged with products." at bounding box center [442, 253] width 442 height 81
click at [263, 242] on span "1" at bounding box center [260, 239] width 10 height 24
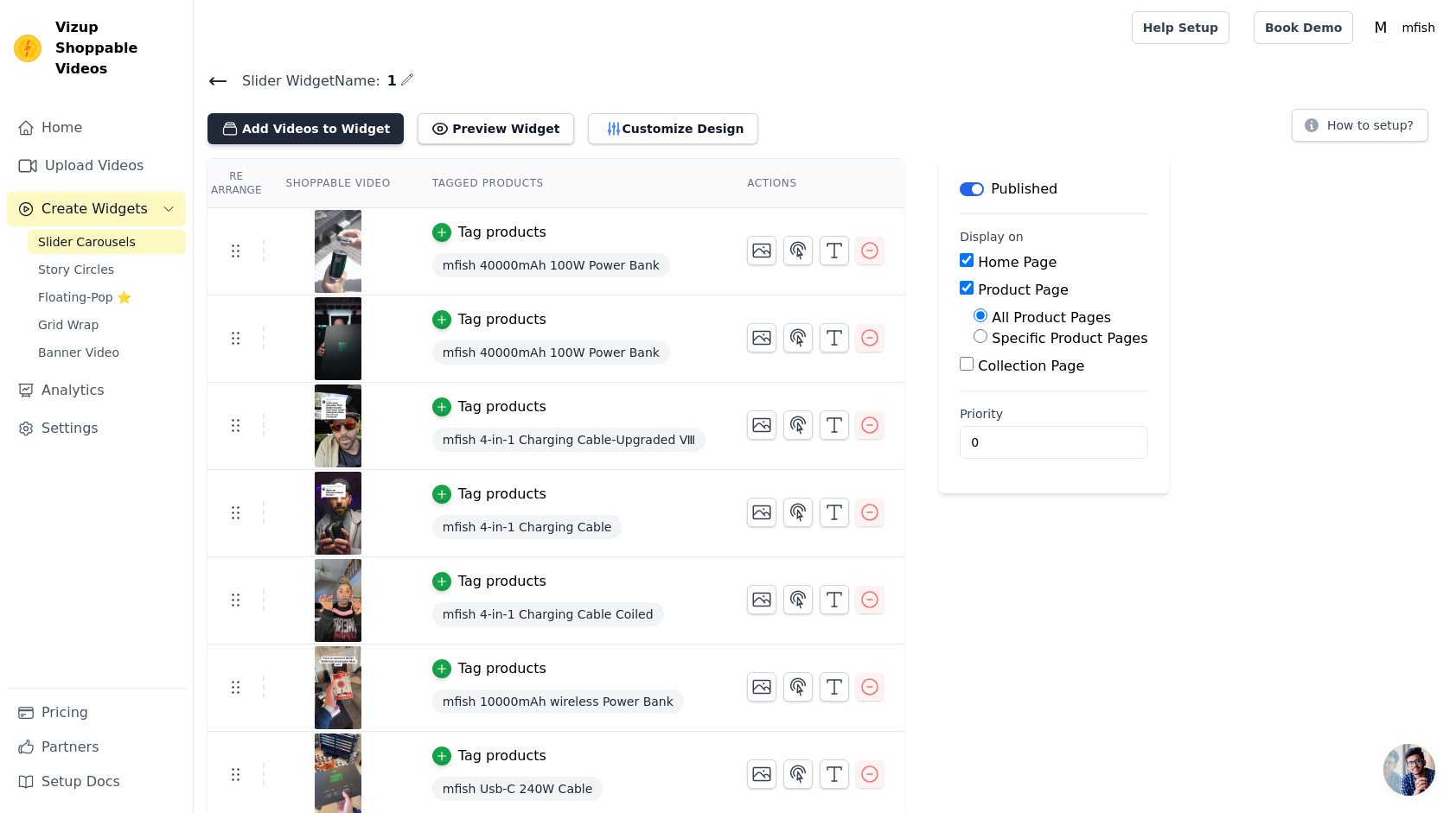
click at [301, 125] on button "Add Videos to Widget" at bounding box center [306, 129] width 196 height 31
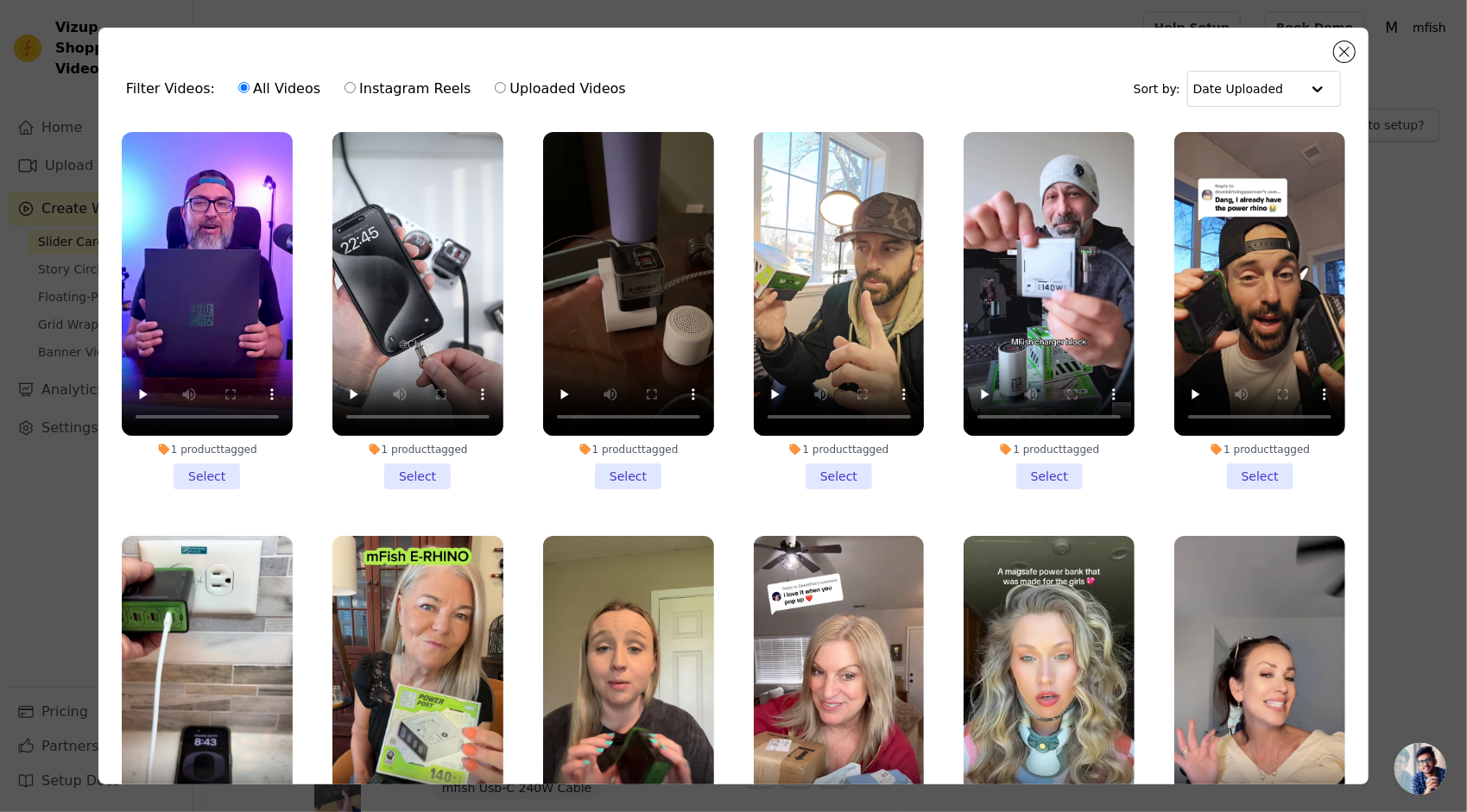
click at [199, 473] on li "1 product tagged Select" at bounding box center [206, 311] width 171 height 357
click at [0, 0] on input "1 product tagged Select" at bounding box center [0, 0] width 0 height 0
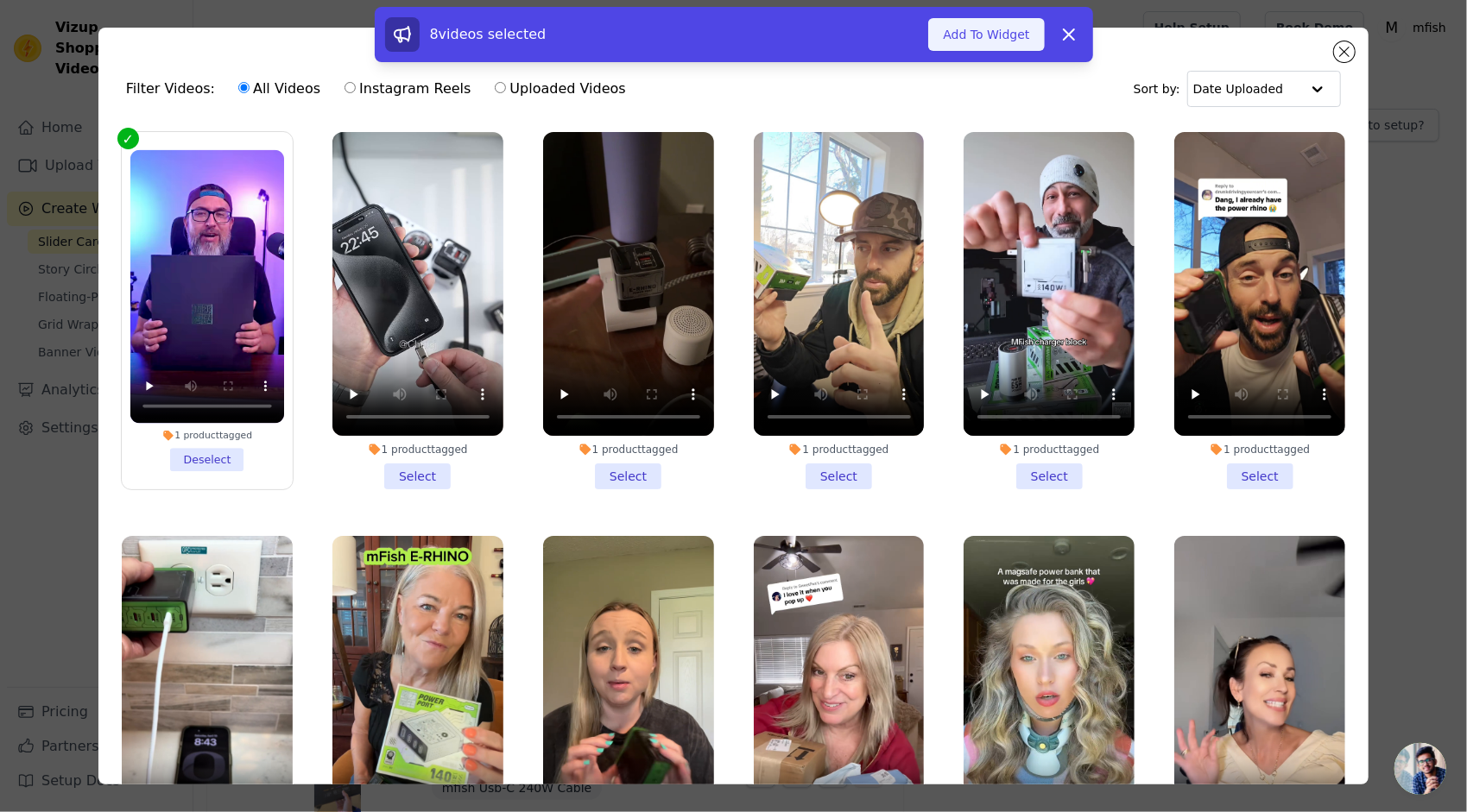
click at [996, 43] on button "Add To Widget" at bounding box center [986, 35] width 115 height 33
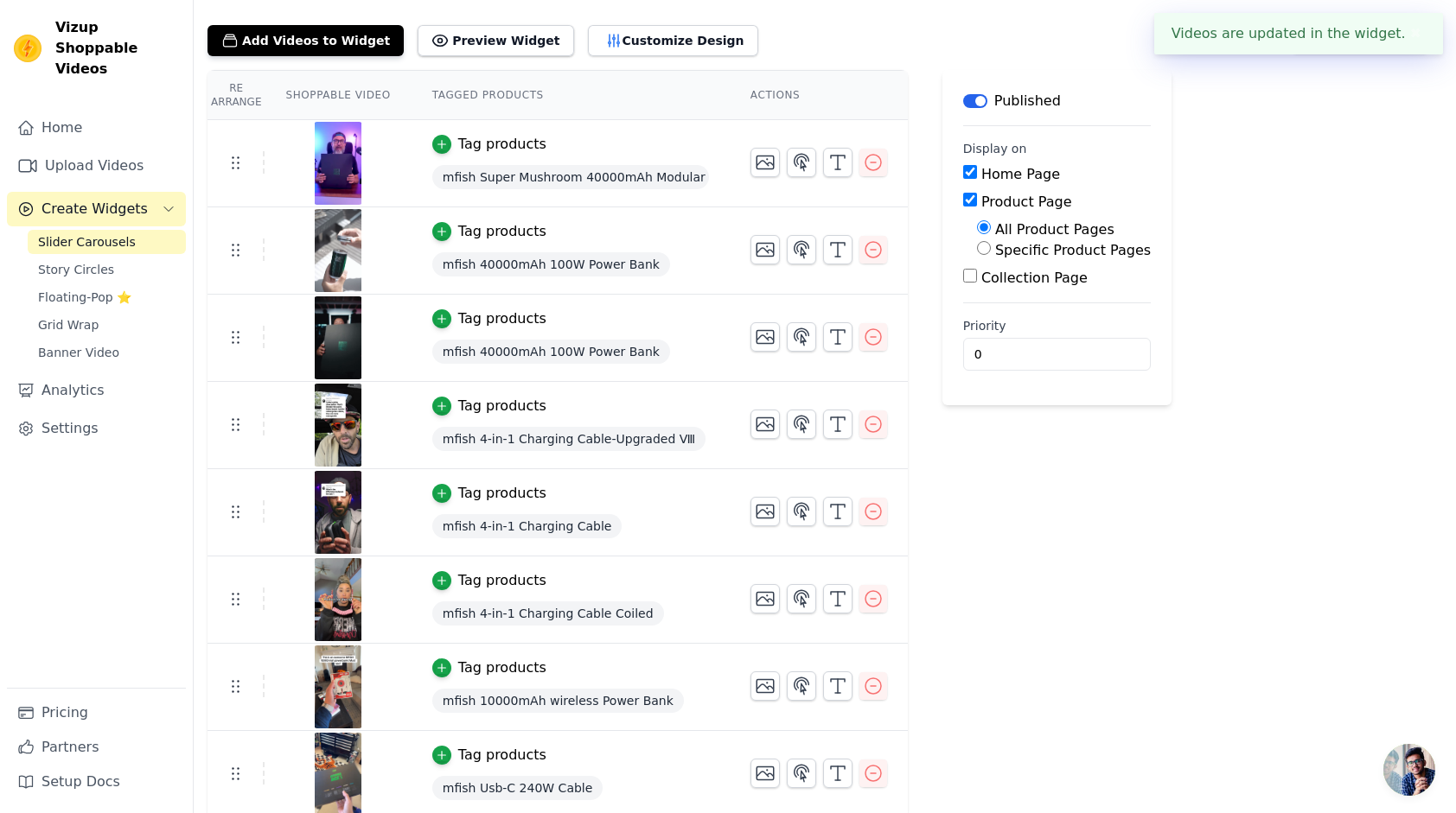
scroll to position [89, 0]
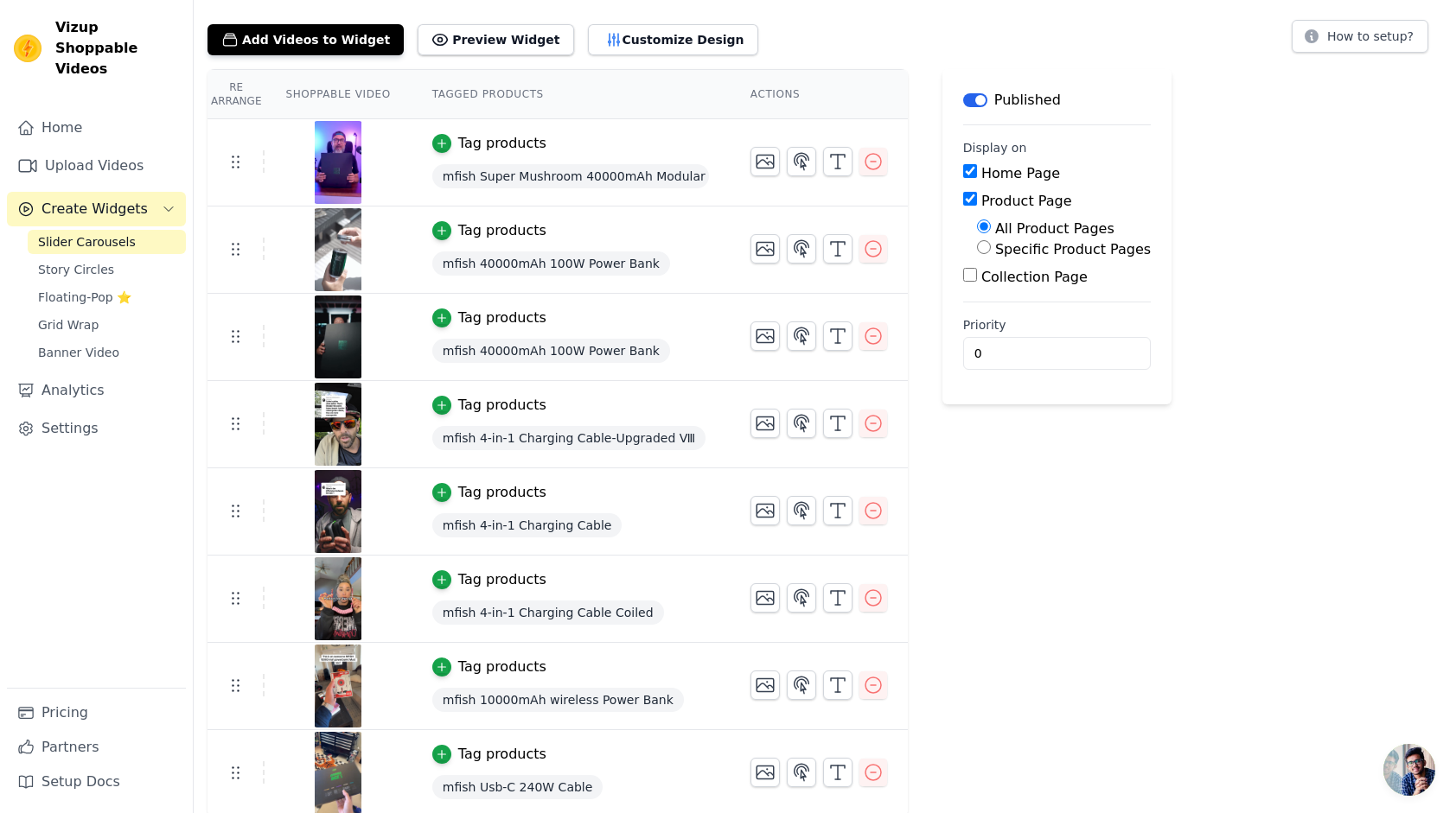
click at [1286, 530] on div "Re Arrange Shoppable Video Tagged Products Actions Tag products mfish Super Mus…" at bounding box center [824, 444] width 1262 height 749
click at [1244, 361] on div "Re Arrange Shoppable Video Tagged Products Actions Tag products mfish Super Mus…" at bounding box center [824, 444] width 1262 height 749
click at [347, 413] on img at bounding box center [338, 425] width 49 height 83
click at [869, 763] on icon "button" at bounding box center [873, 773] width 21 height 21
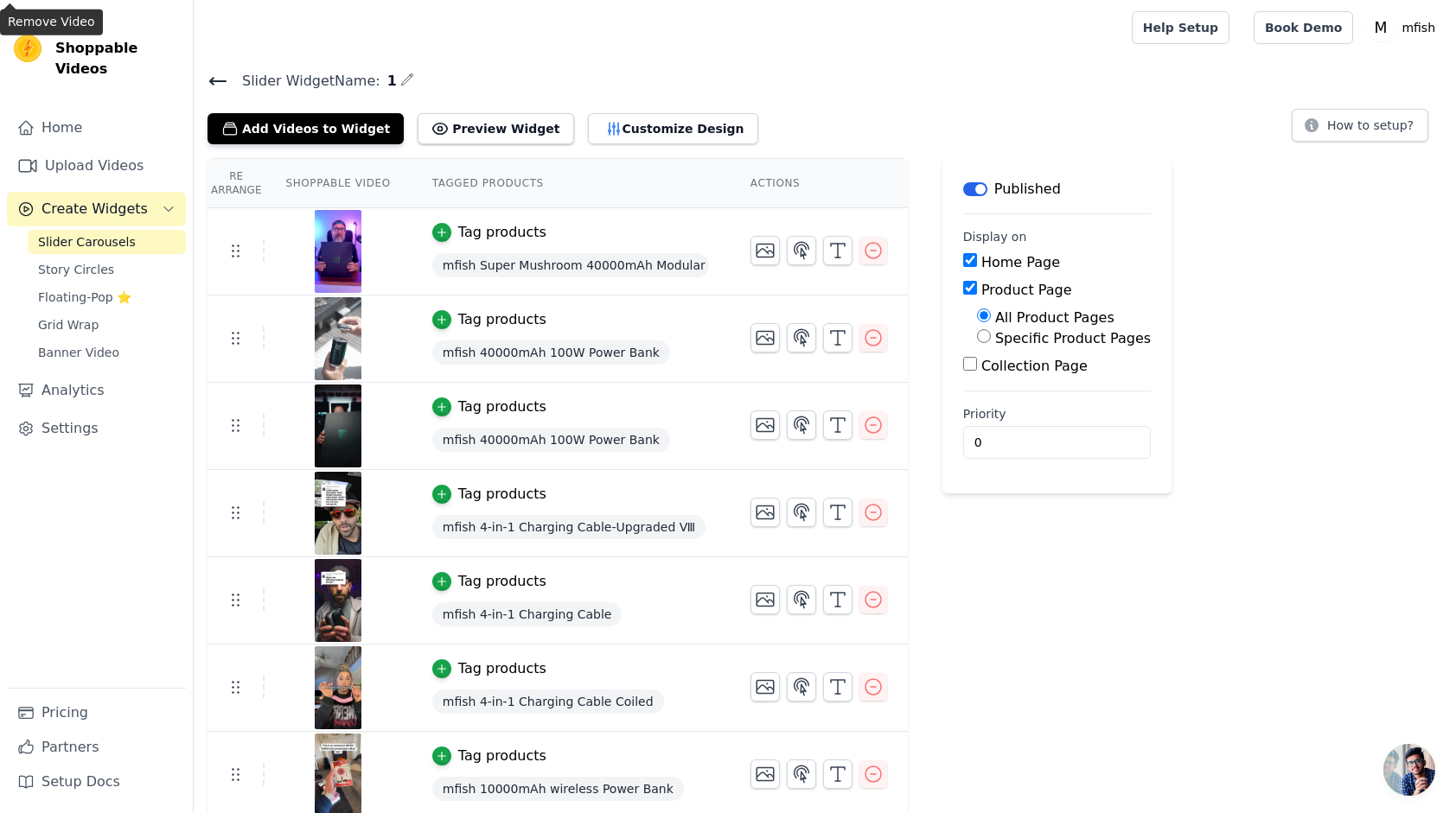
scroll to position [2, 0]
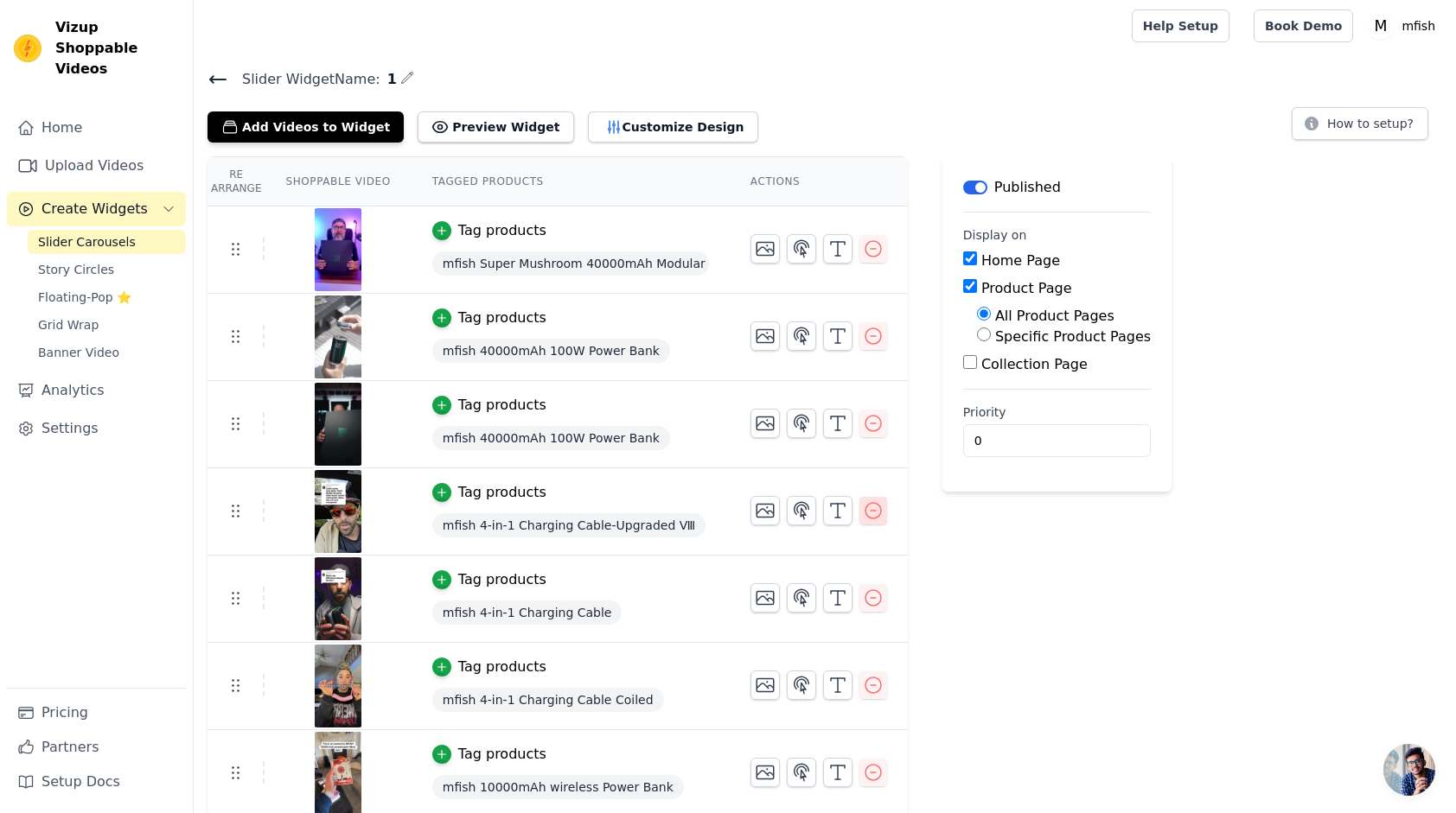
click at [863, 505] on icon "button" at bounding box center [873, 511] width 21 height 21
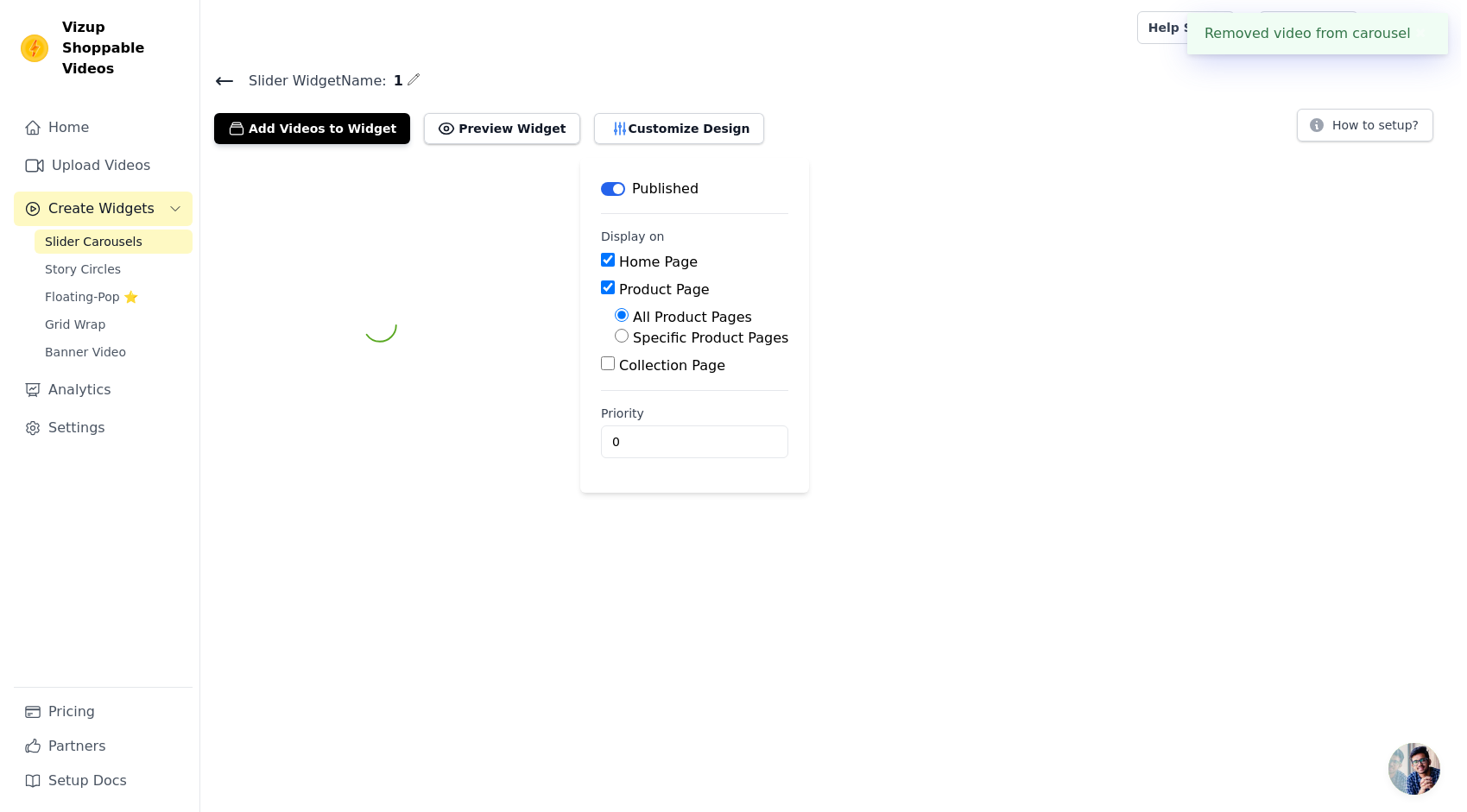
scroll to position [0, 0]
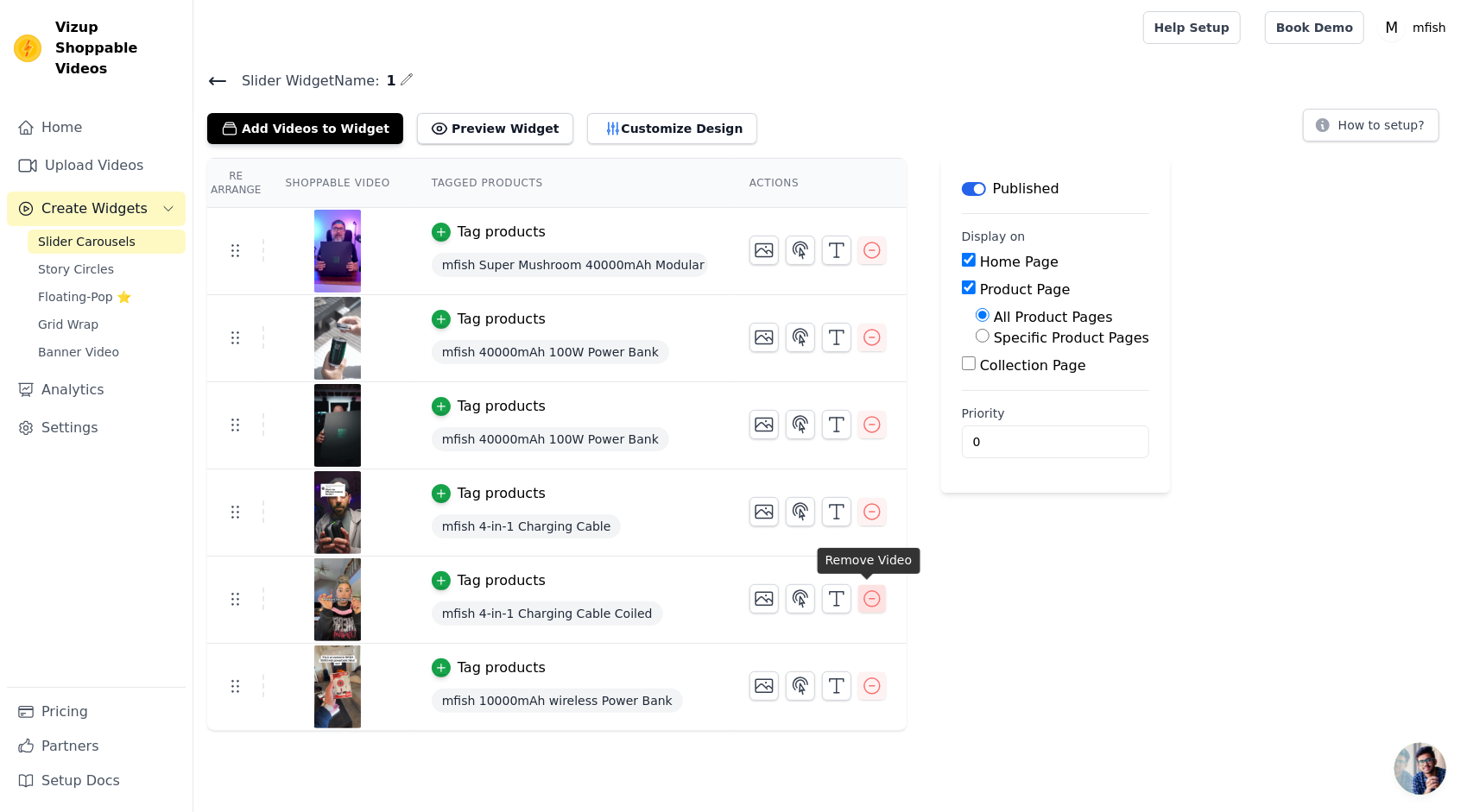
click at [862, 596] on icon "button" at bounding box center [872, 599] width 21 height 21
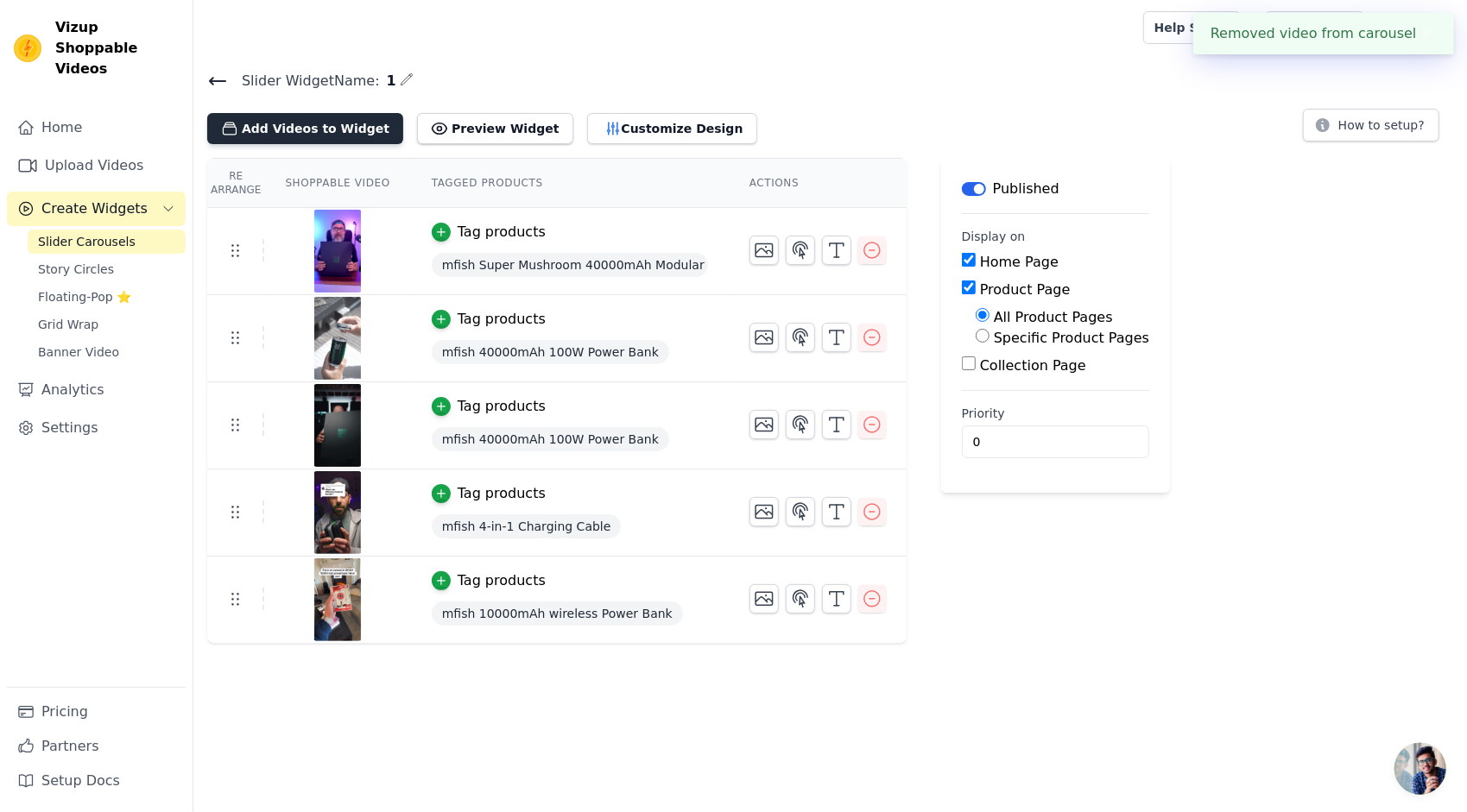
click at [298, 127] on button "Add Videos to Widget" at bounding box center [305, 128] width 196 height 31
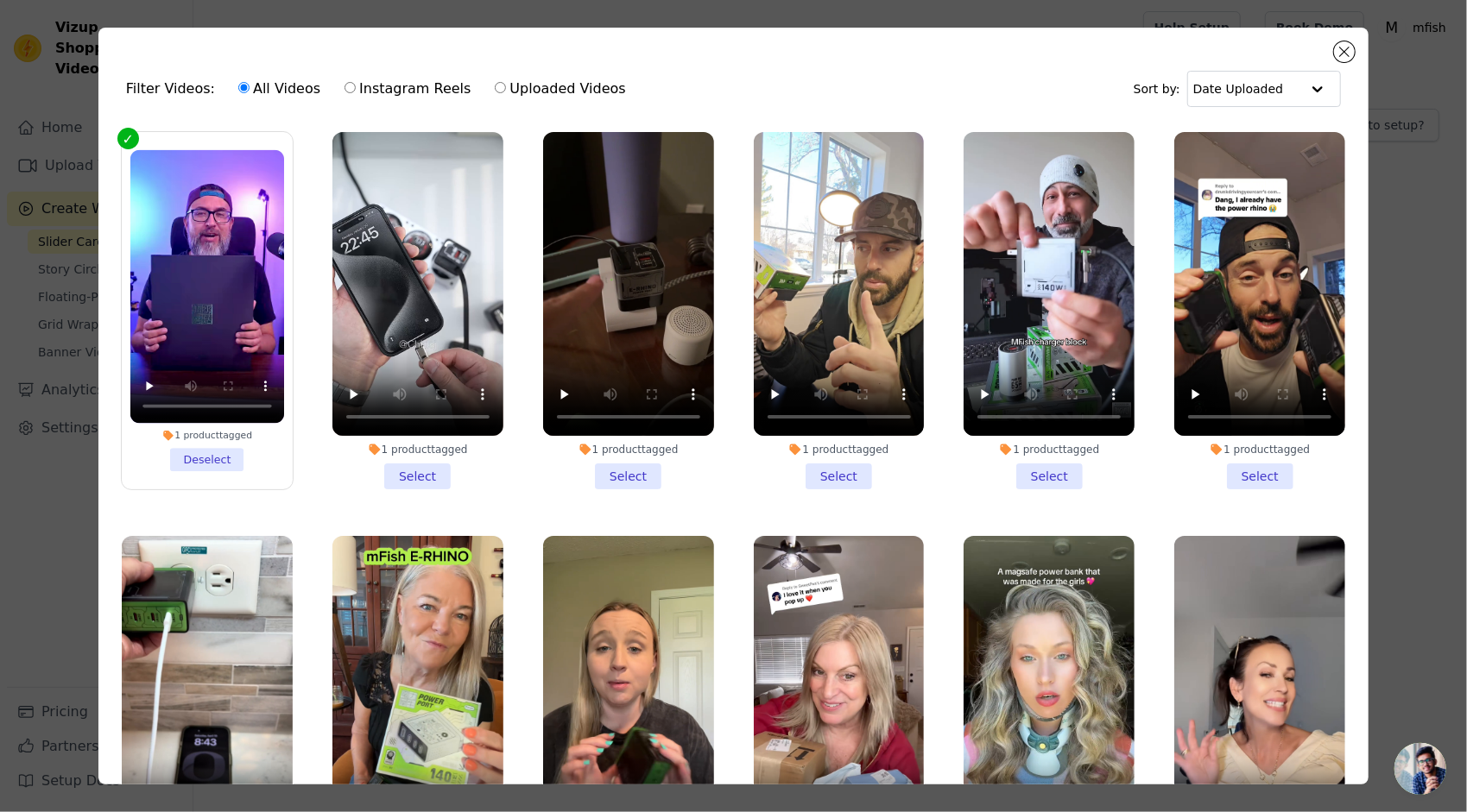
click at [1052, 470] on li "1 product tagged Select" at bounding box center [1049, 311] width 171 height 357
click at [0, 0] on input "1 product tagged Select" at bounding box center [0, 0] width 0 height 0
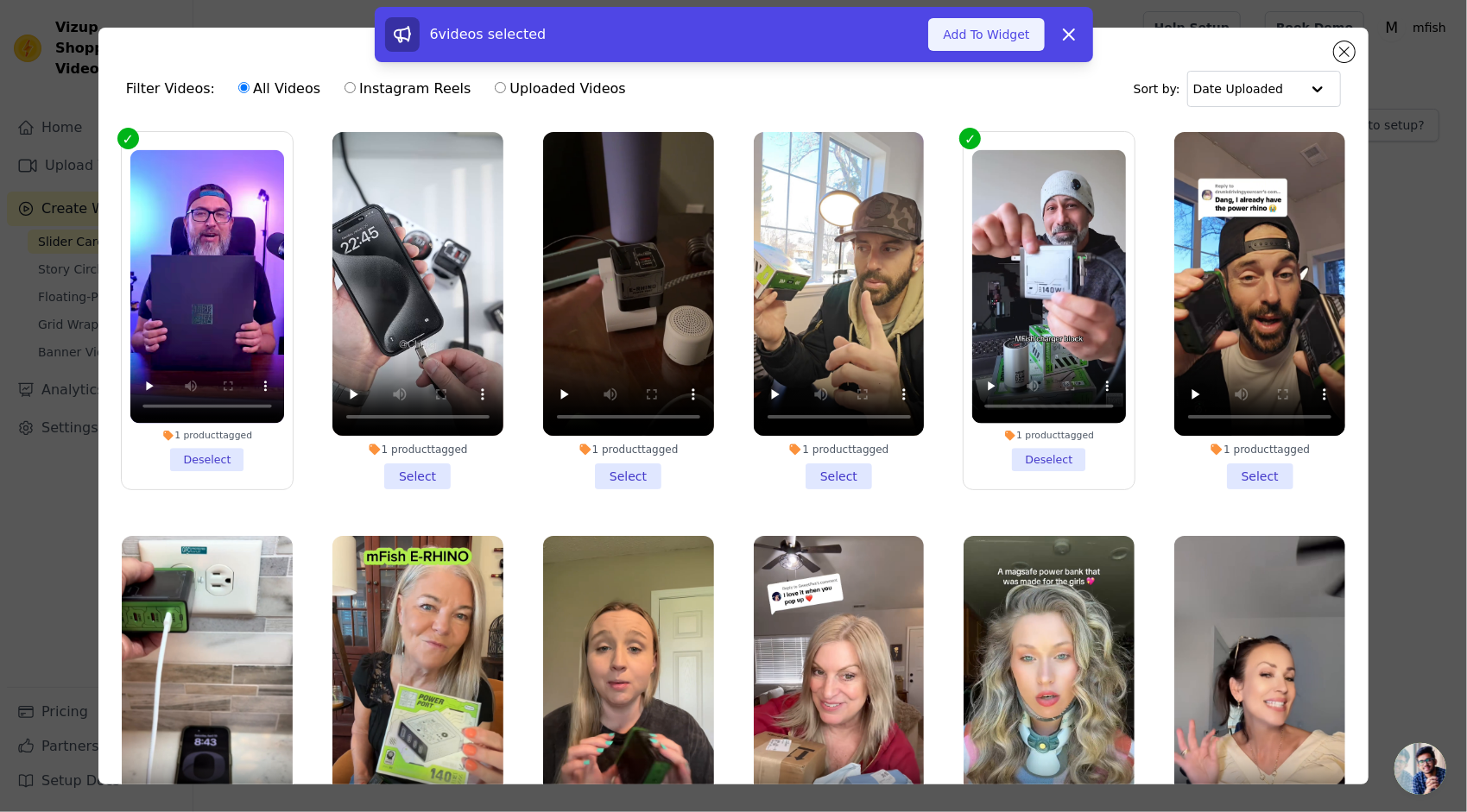
click at [994, 33] on button "Add To Widget" at bounding box center [986, 35] width 115 height 33
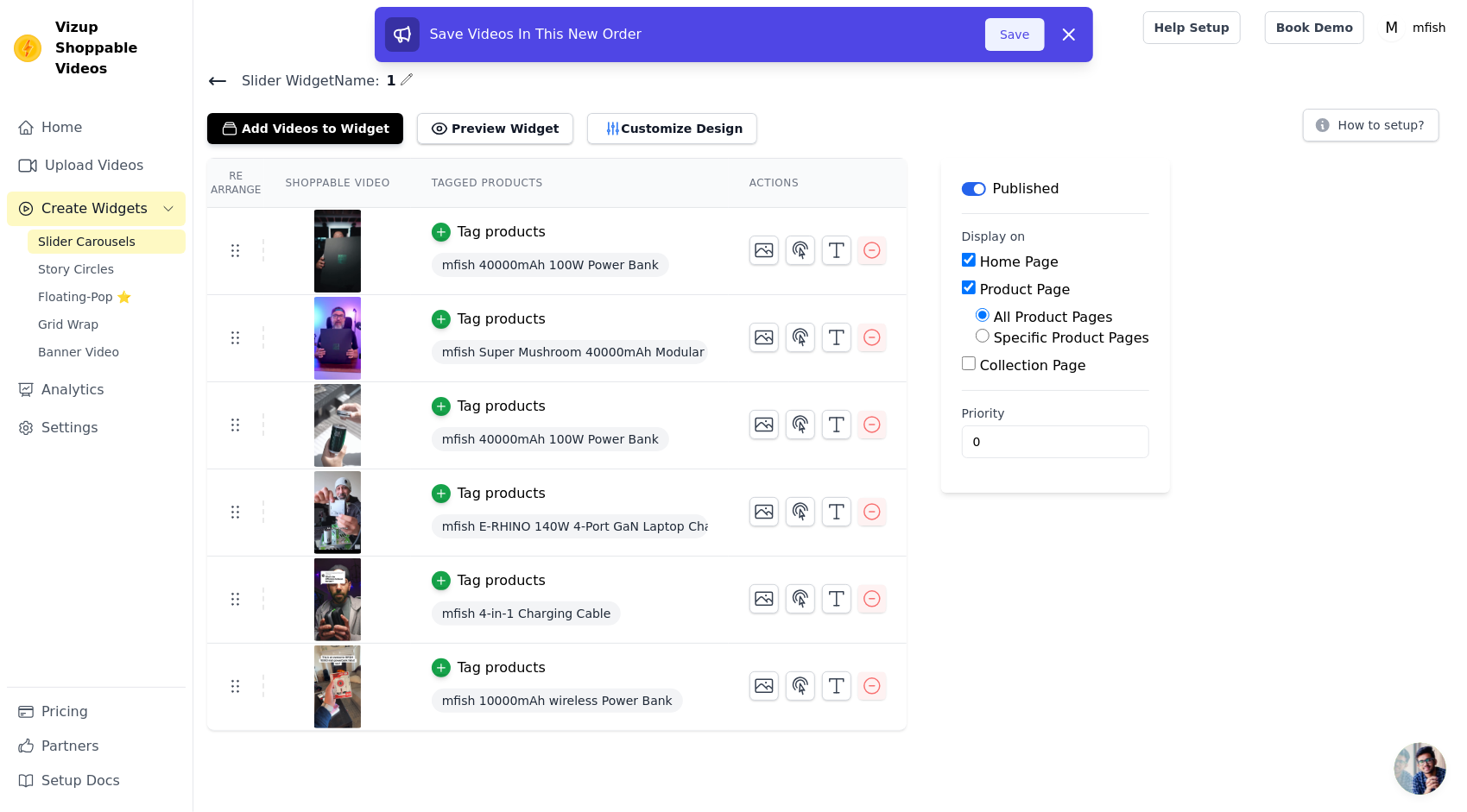
click at [1024, 40] on button "Save" at bounding box center [1014, 35] width 59 height 33
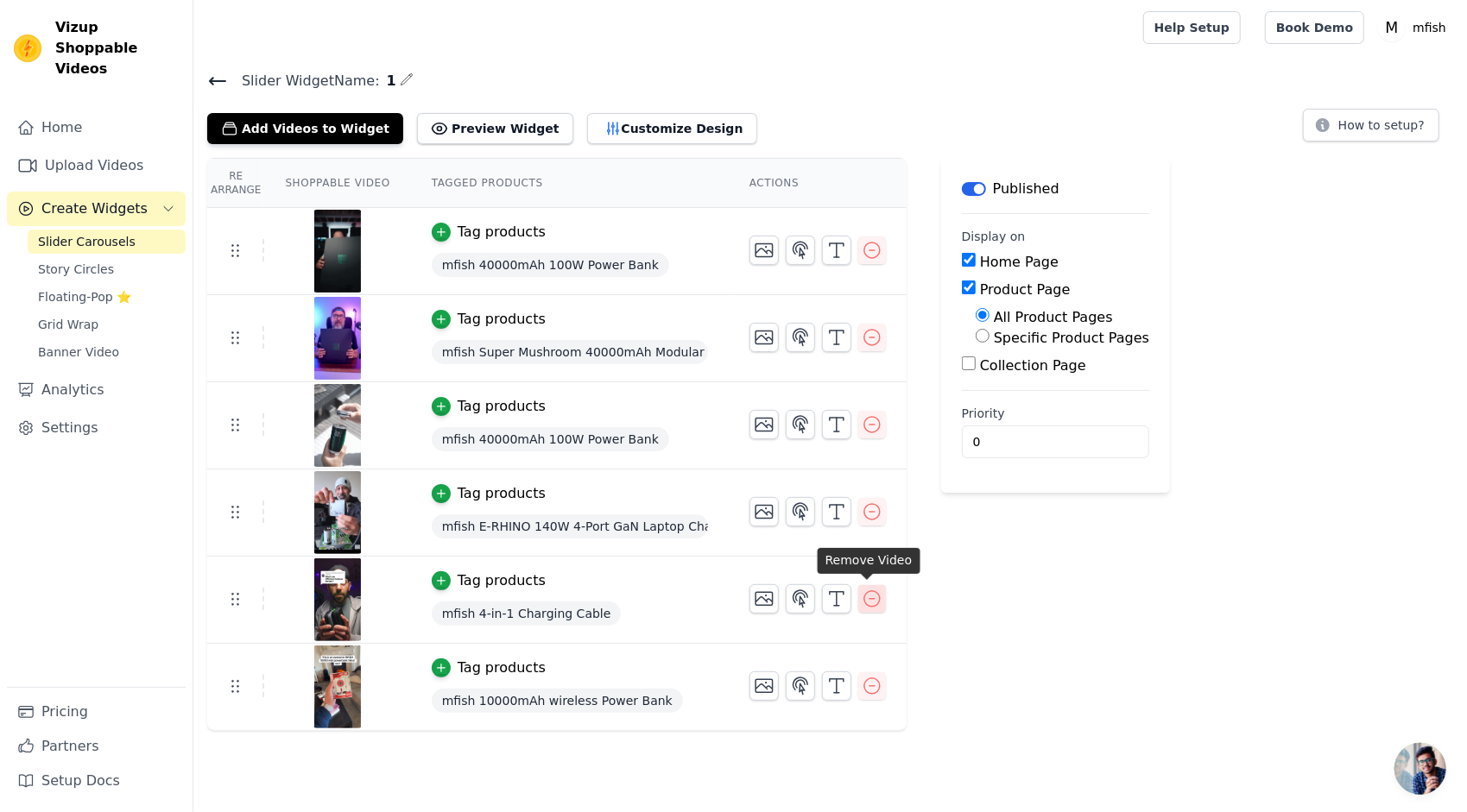
click at [868, 605] on icon "button" at bounding box center [872, 599] width 21 height 21
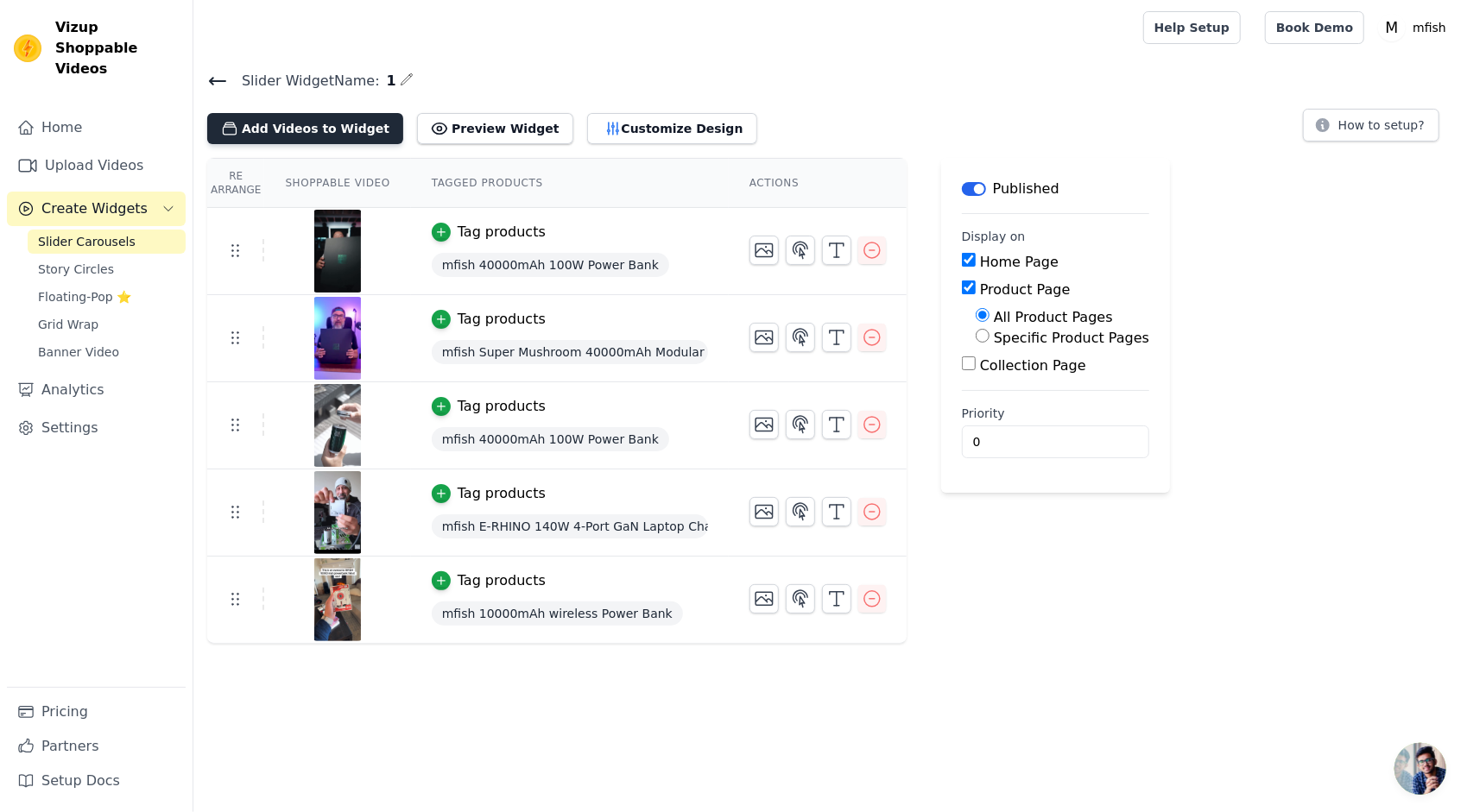
click at [346, 136] on button "Add Videos to Widget" at bounding box center [305, 128] width 196 height 31
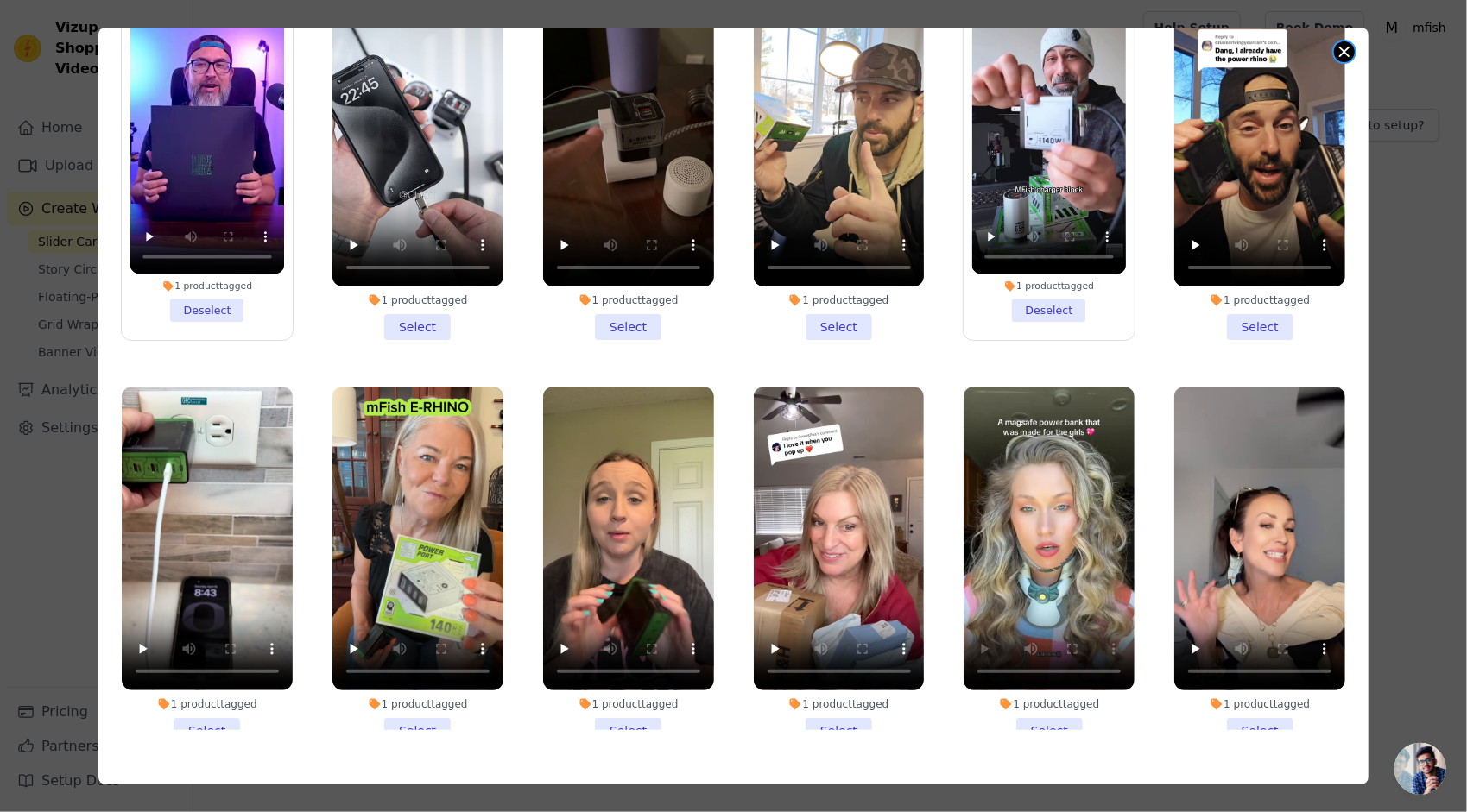
click at [1350, 56] on button "Close modal" at bounding box center [1344, 52] width 21 height 21
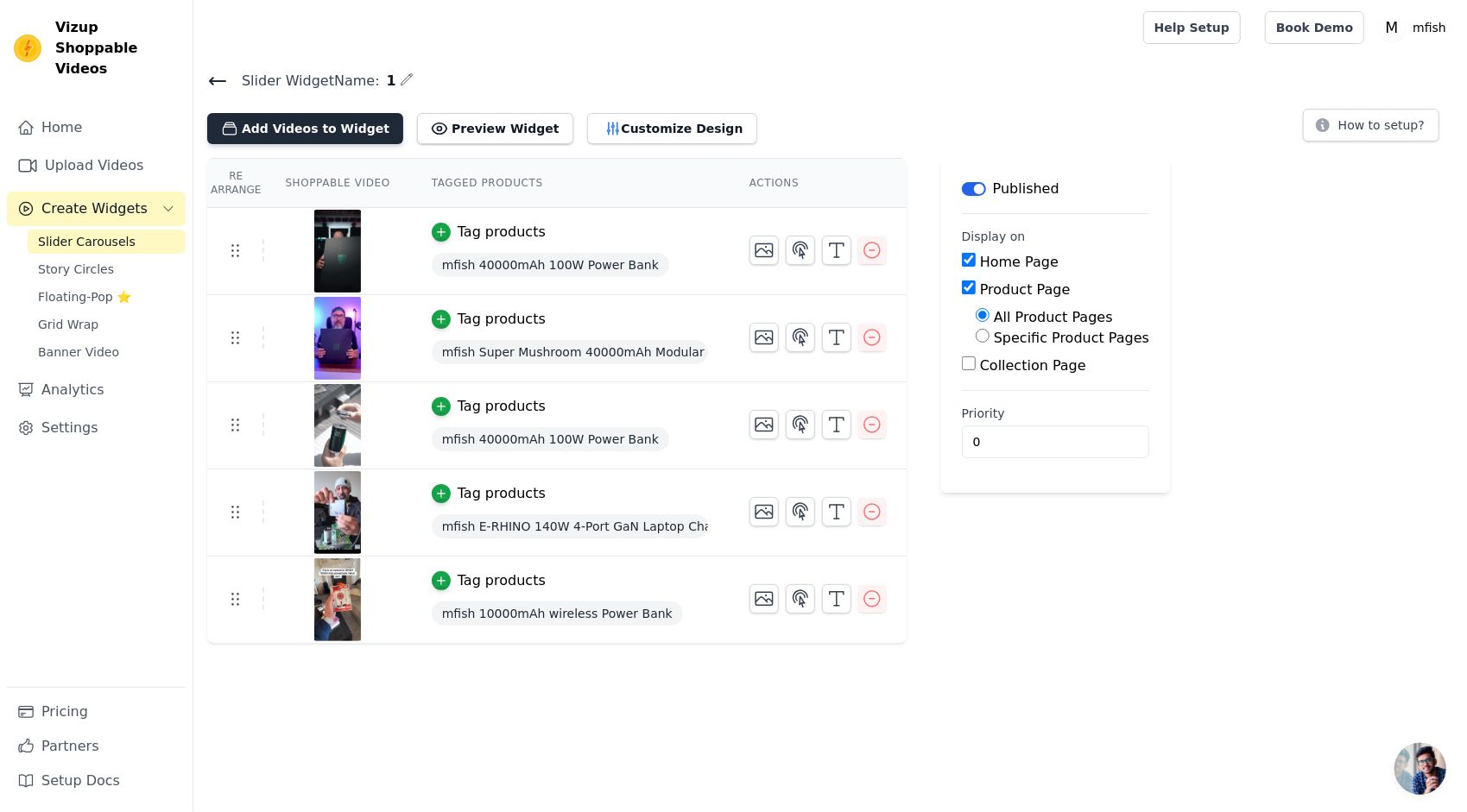
click at [300, 116] on button "Add Videos to Widget" at bounding box center [305, 128] width 196 height 31
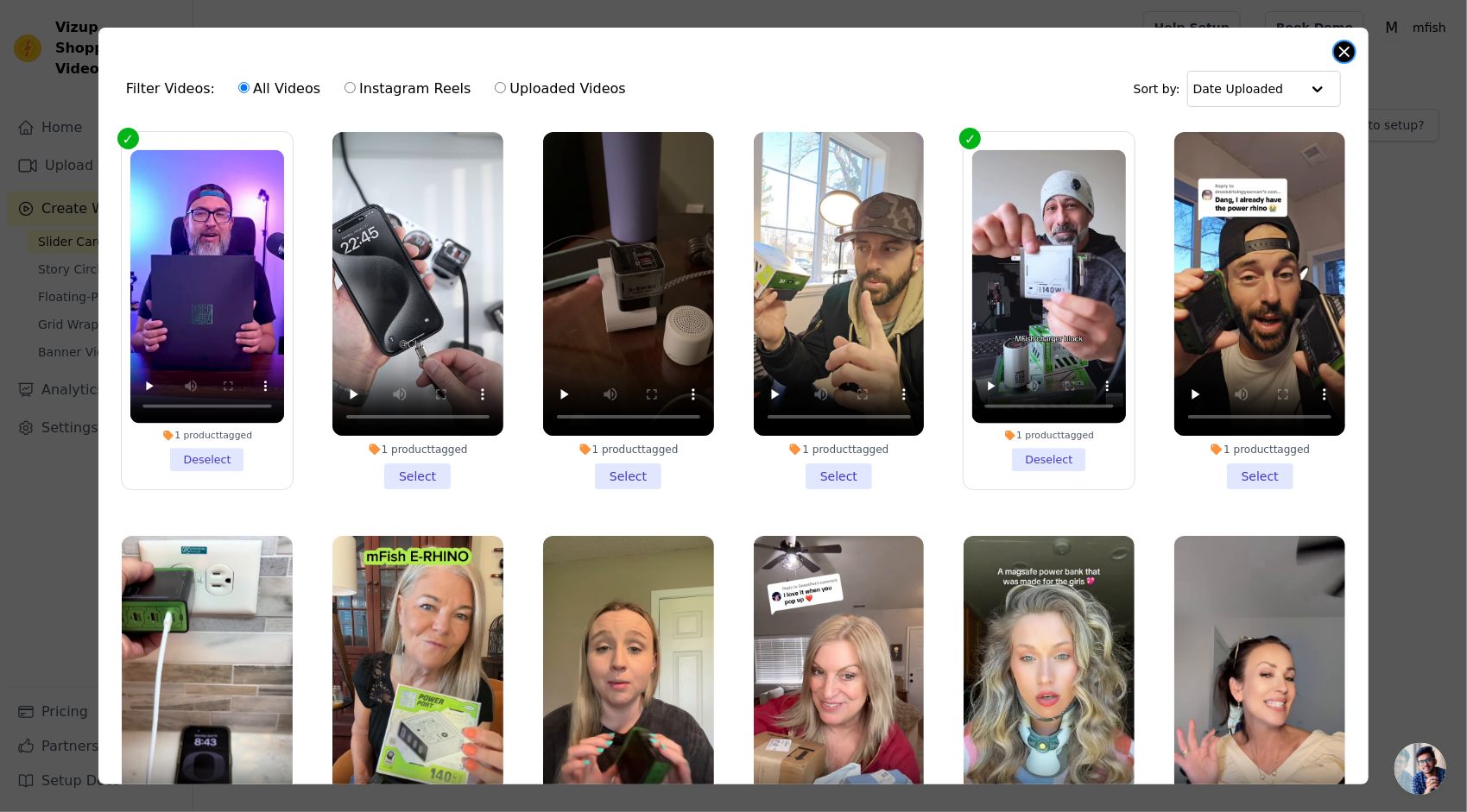
click at [1347, 48] on button "Close modal" at bounding box center [1344, 52] width 21 height 21
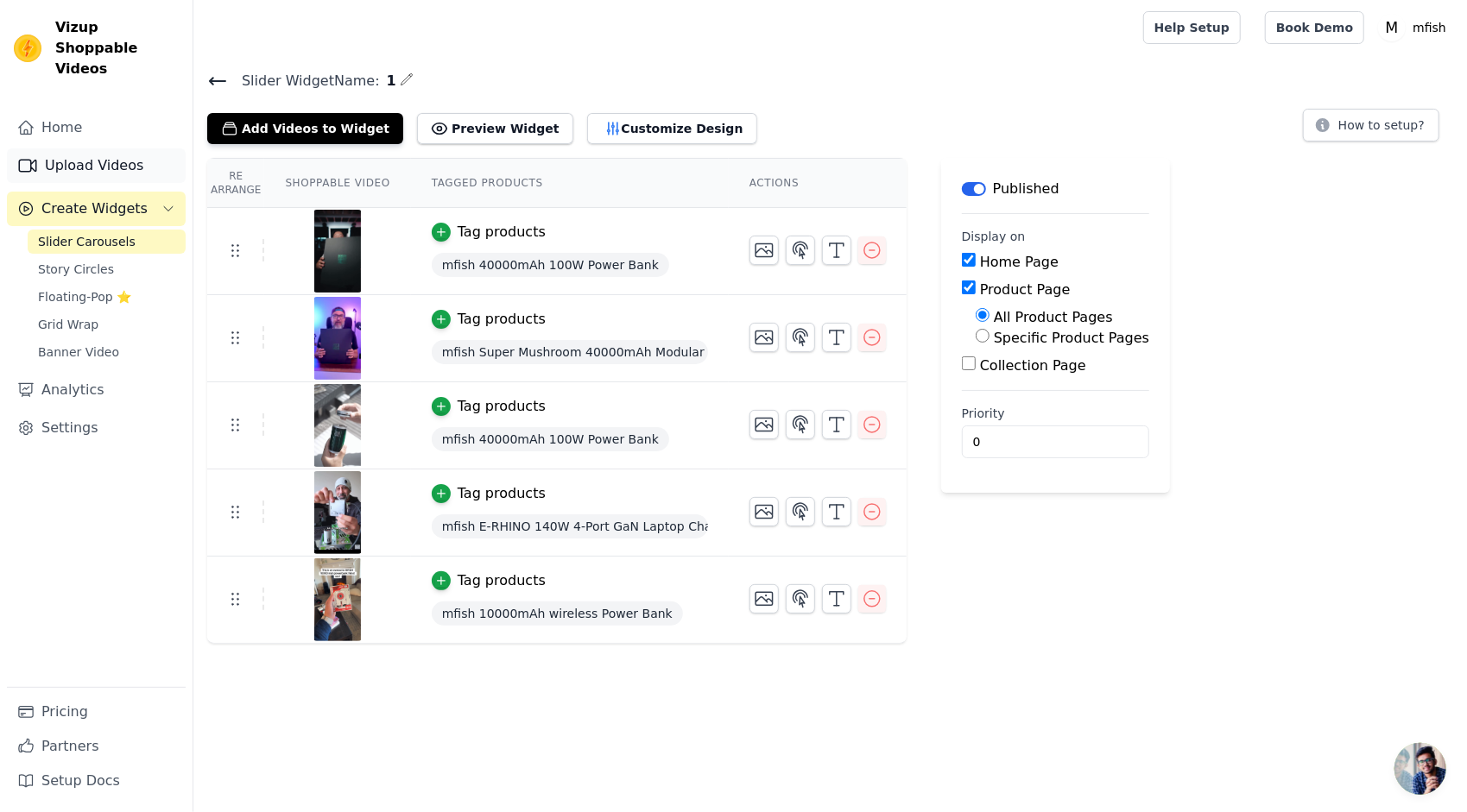
click at [98, 148] on link "Upload Videos" at bounding box center [96, 166] width 179 height 35
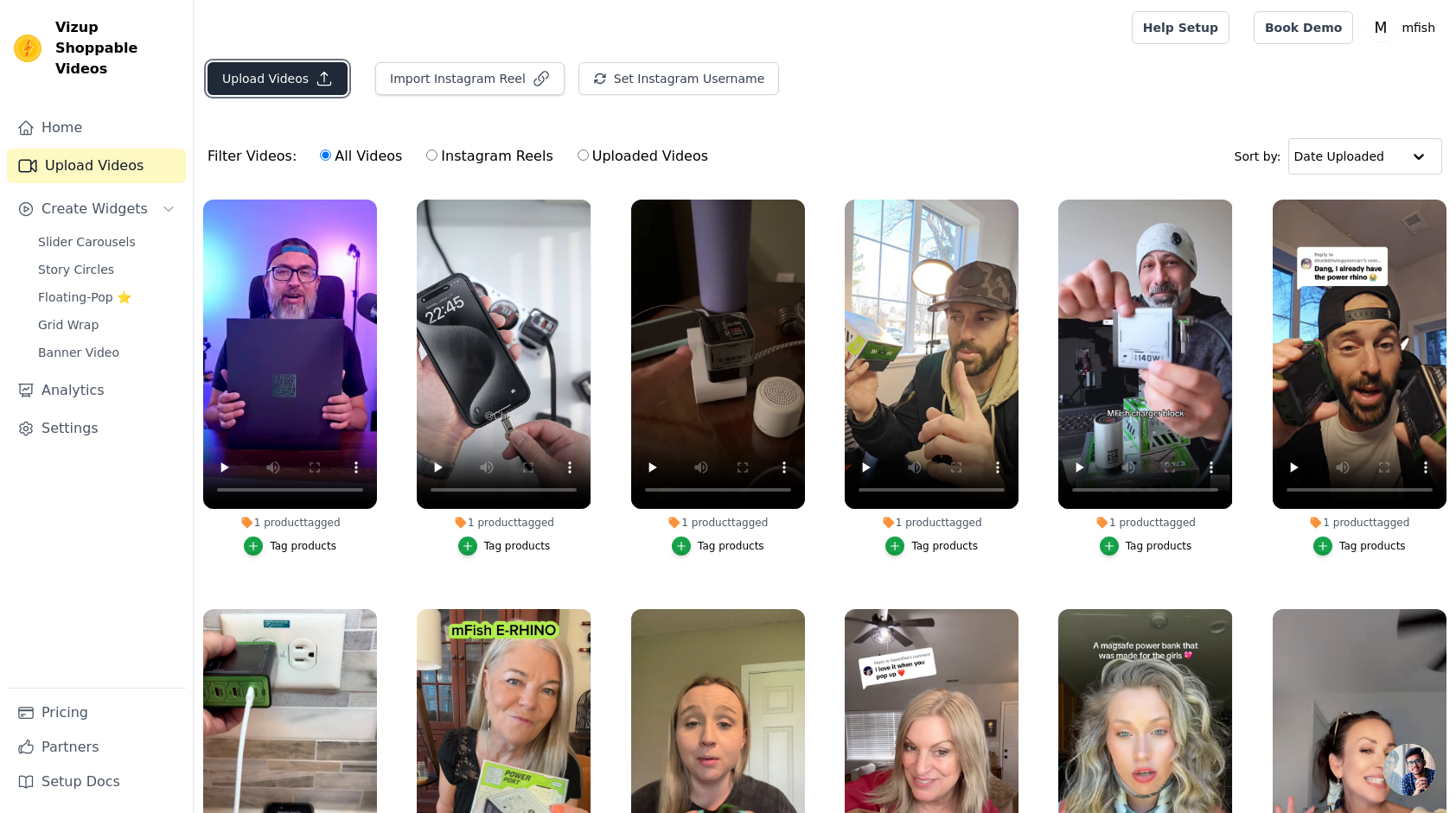
click at [283, 75] on button "Upload Videos" at bounding box center [277, 79] width 140 height 33
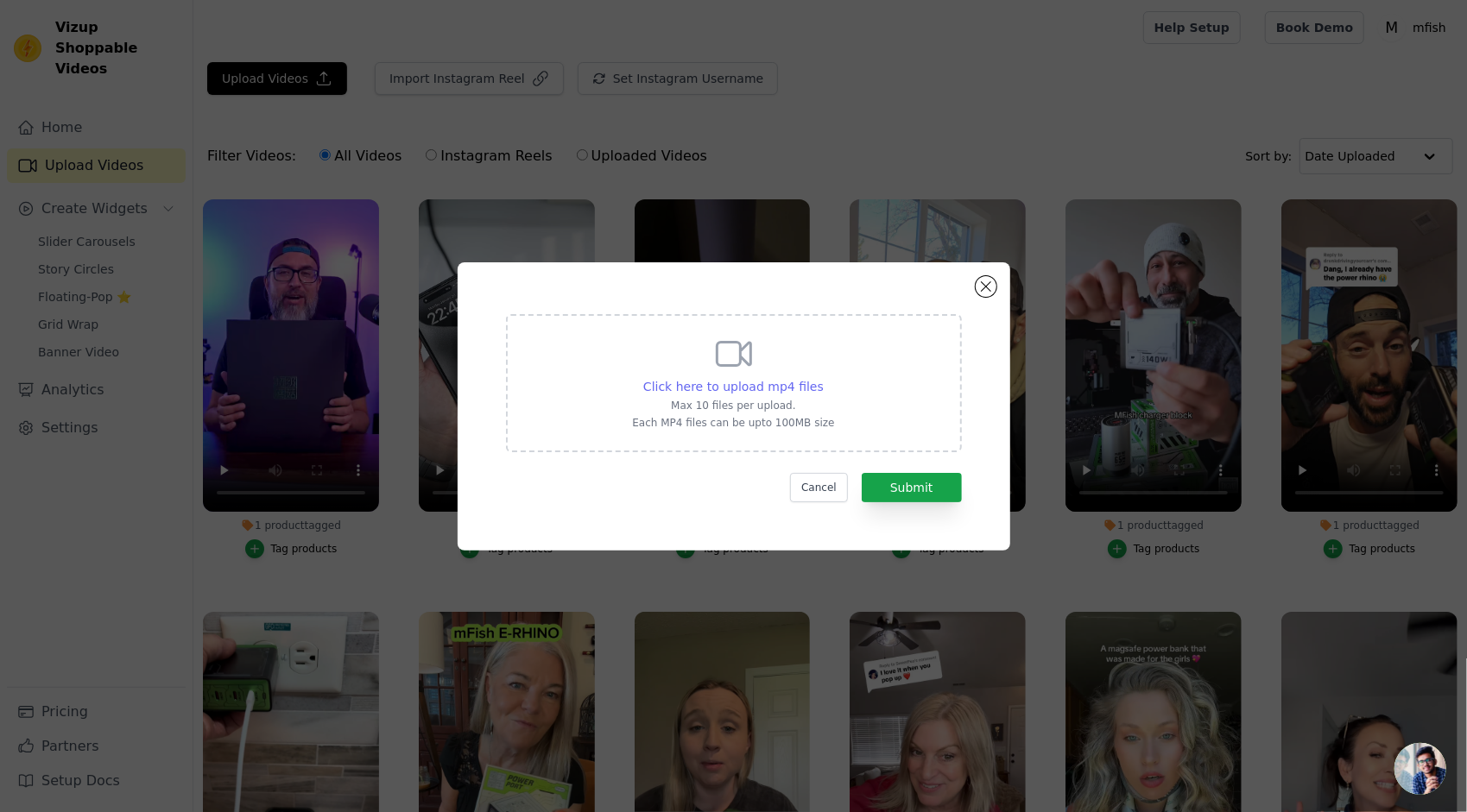
click at [746, 383] on span "Click here to upload mp4 files" at bounding box center [733, 387] width 180 height 14
click at [822, 378] on input "Click here to upload mp4 files Max 10 files per upload. Each MP4 files can be u…" at bounding box center [822, 377] width 1 height 1
click at [752, 538] on div "Click here to upload mp4 files Max 10 files per upload. Each MP4 files can be u…" at bounding box center [733, 407] width 553 height 288
click at [736, 390] on span "Click here to upload mp4 files" at bounding box center [733, 387] width 180 height 14
click at [822, 378] on input "Click here to upload mp4 files Max 10 files per upload. Each MP4 files can be u…" at bounding box center [822, 377] width 1 height 1
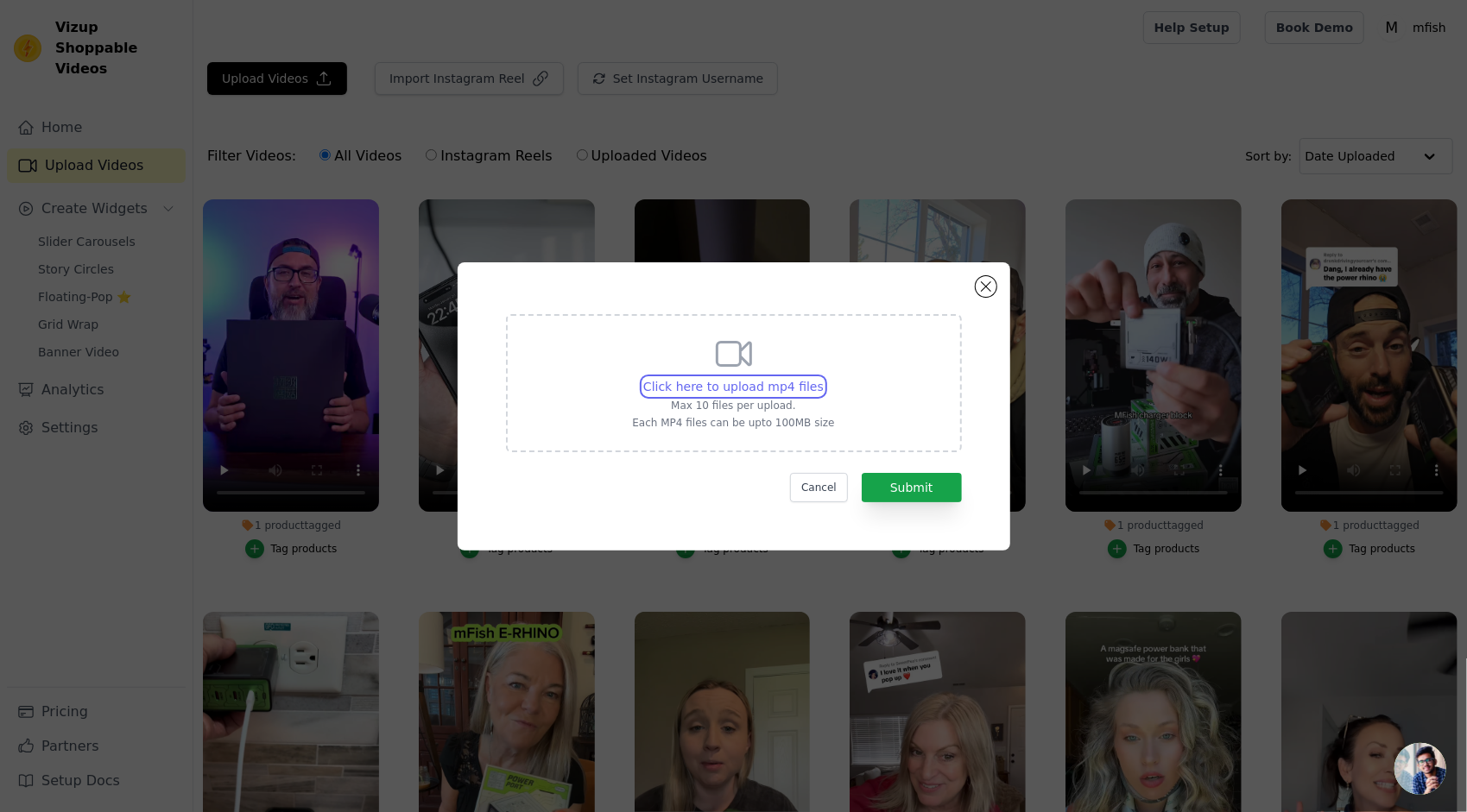
type input "C:\fakepath\MFish e tank power station #accessories #desksetup #powerstation.mp4"
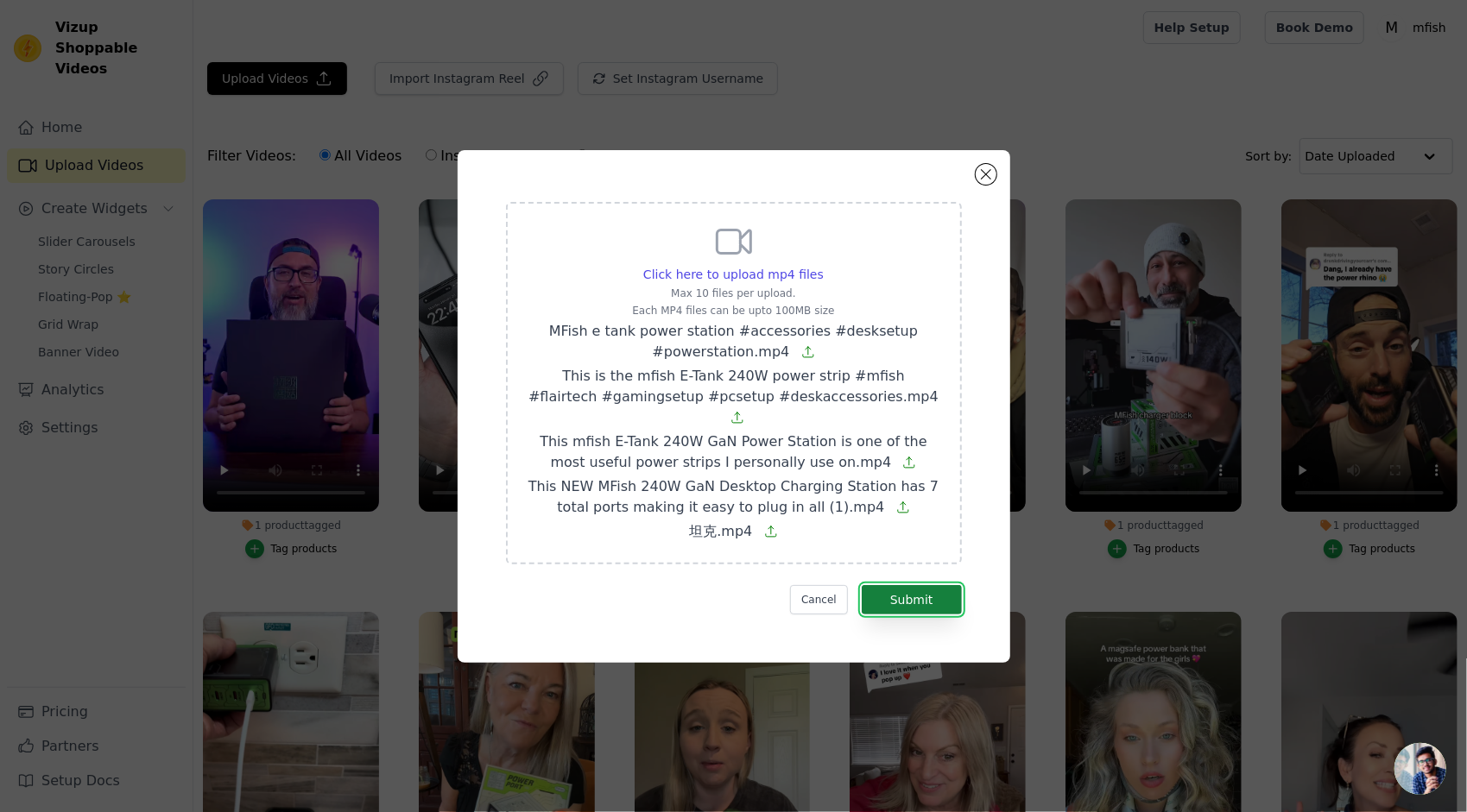
click at [925, 586] on button "Submit" at bounding box center [911, 600] width 100 height 29
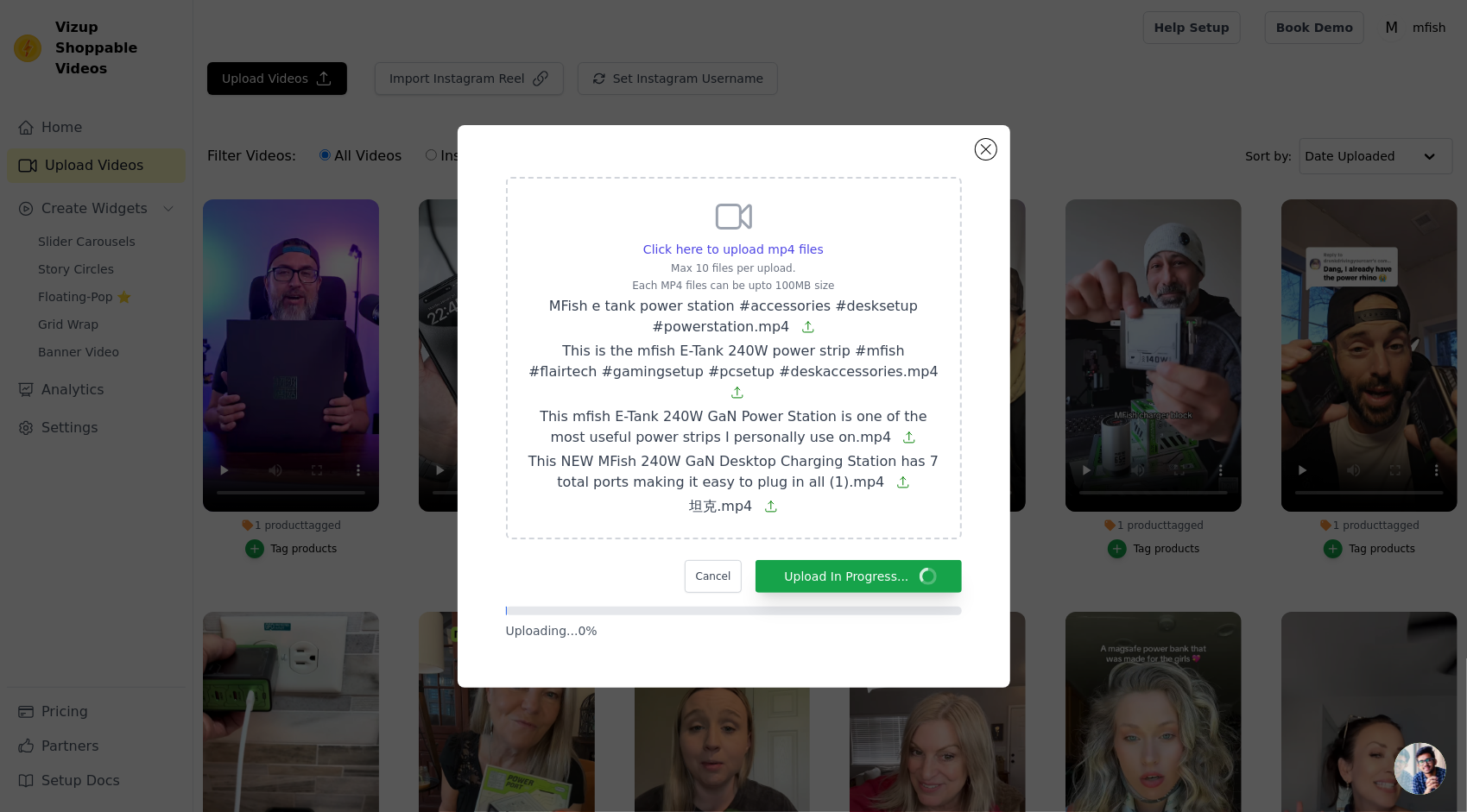
click at [793, 158] on div "Click here to upload mp4 files Max 10 files per upload. Each MP4 files can be u…" at bounding box center [733, 406] width 553 height 563
click at [807, 162] on div "Click here to upload mp4 files Max 10 files per upload. Each MP4 files can be u…" at bounding box center [733, 406] width 553 height 563
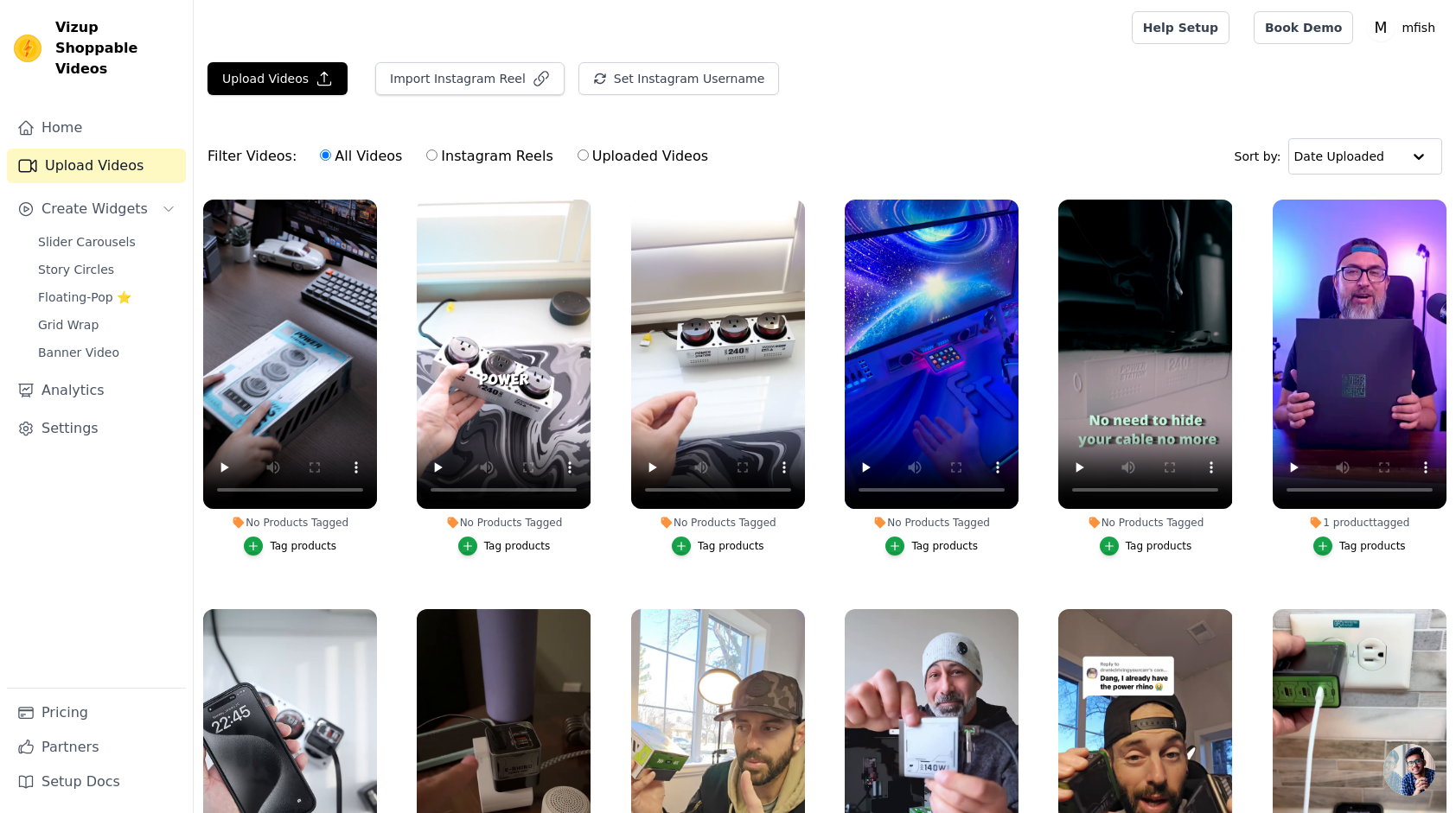
click at [944, 540] on div "Tag products" at bounding box center [944, 546] width 67 height 14
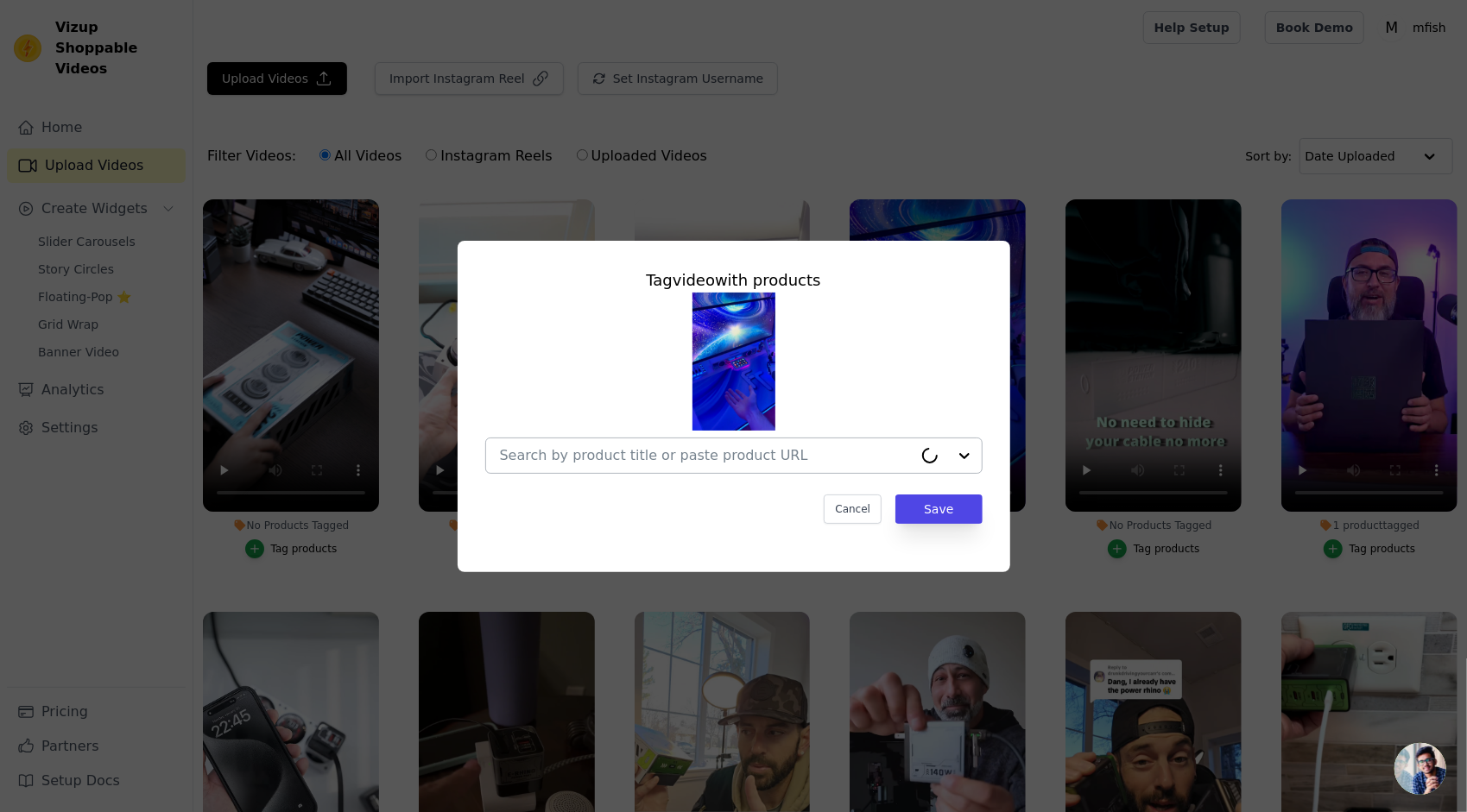
click at [741, 457] on input "No Products Tagged Tag video with products Cancel Save Tag products" at bounding box center [706, 455] width 413 height 16
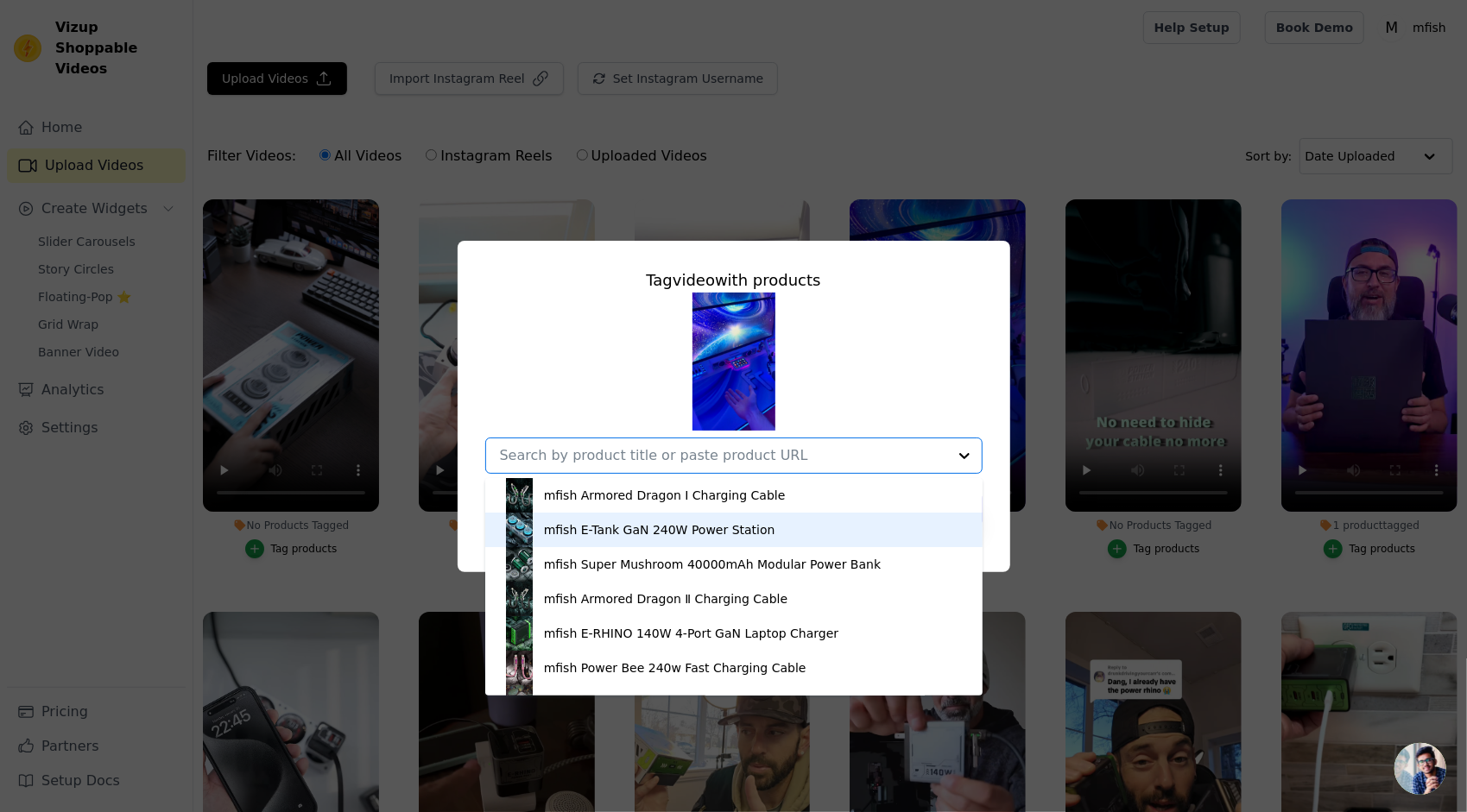
click at [764, 536] on div "mfish E-Tank GaN 240W Power Station" at bounding box center [659, 530] width 232 height 17
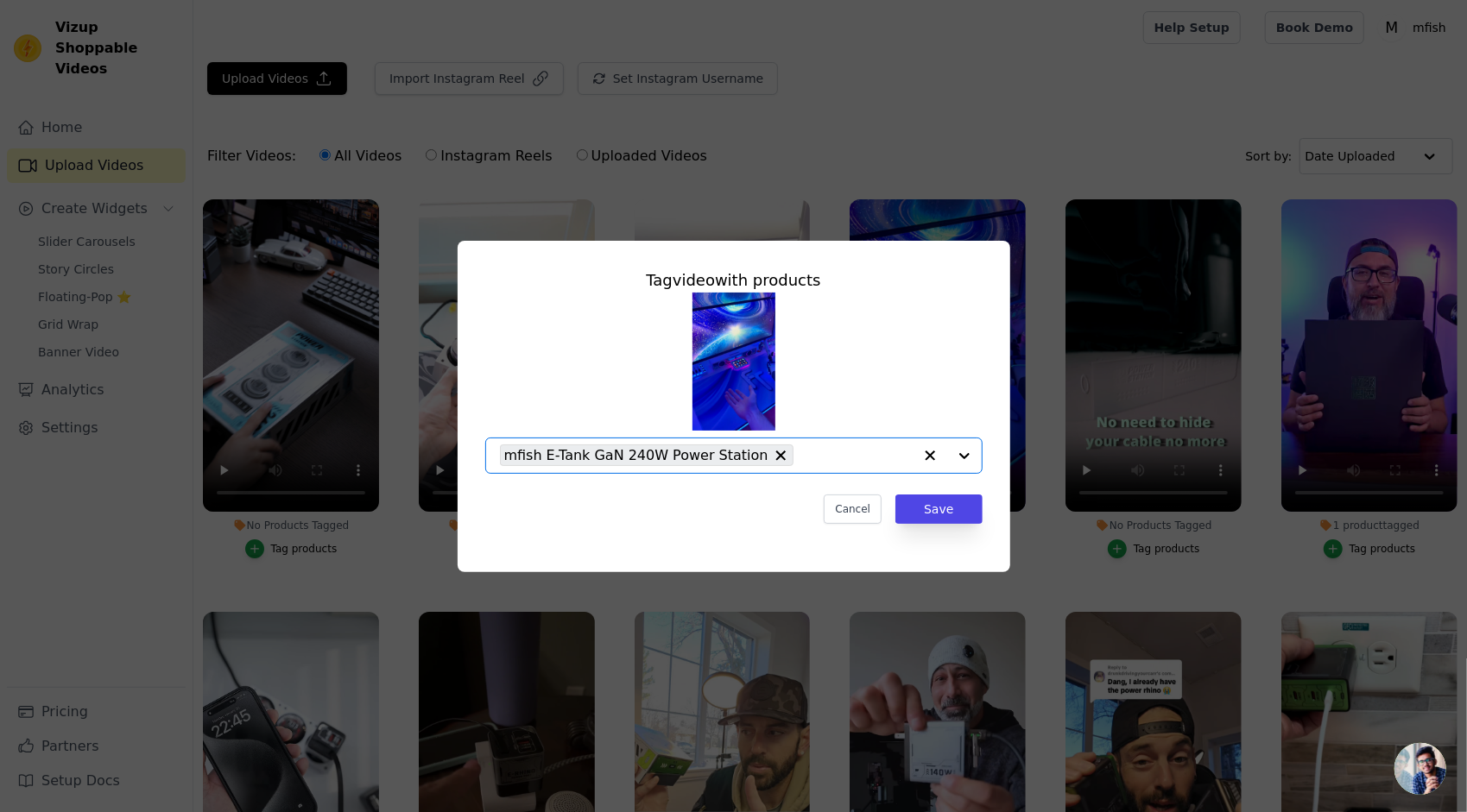
click at [762, 527] on div "Tag video with products Option mfish E-Tank GaN 240W Power Station, selected. S…" at bounding box center [733, 396] width 525 height 283
click at [964, 520] on button "Save" at bounding box center [939, 509] width 87 height 29
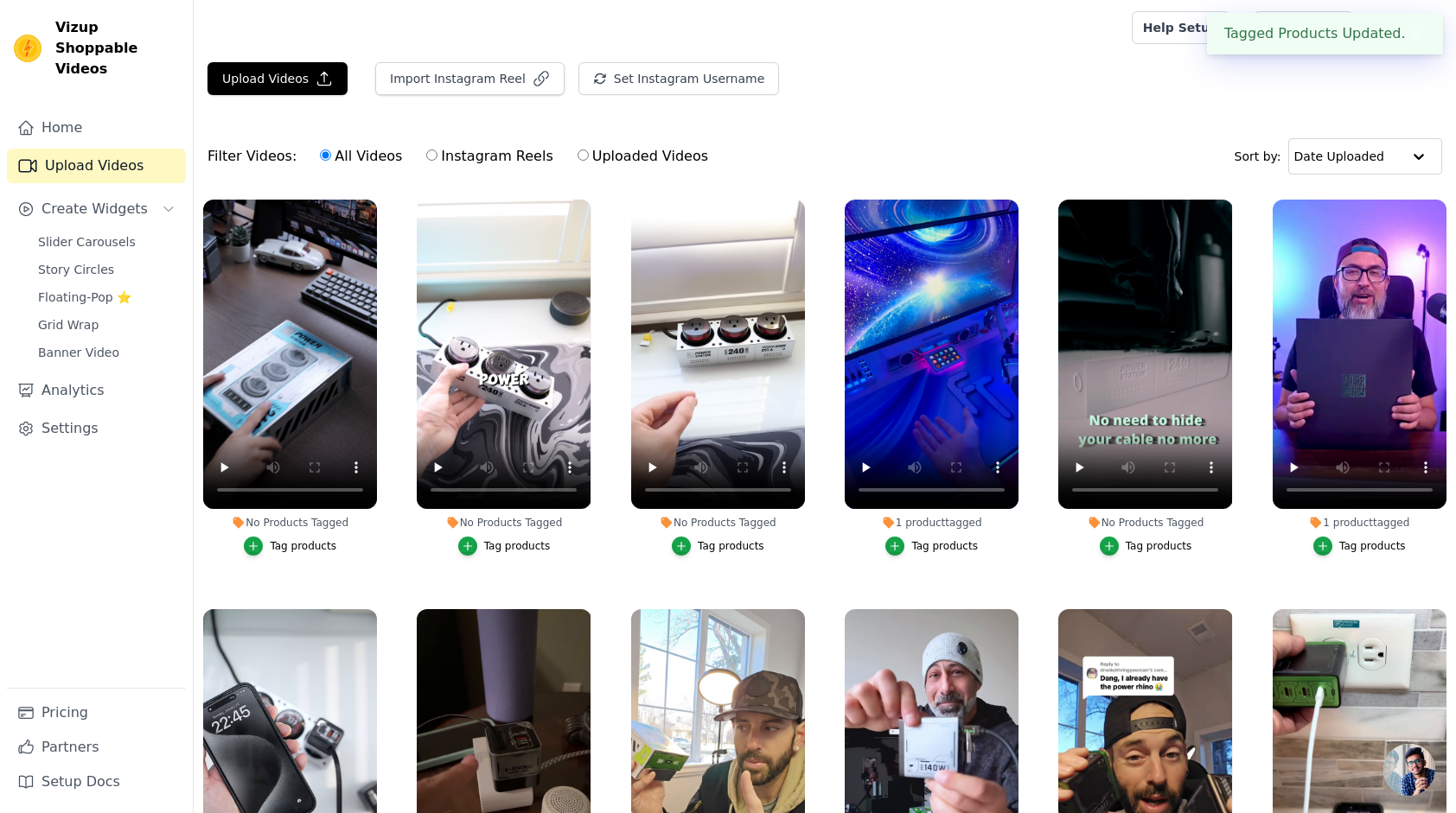
click at [1126, 545] on div "Tag products" at bounding box center [1159, 546] width 67 height 14
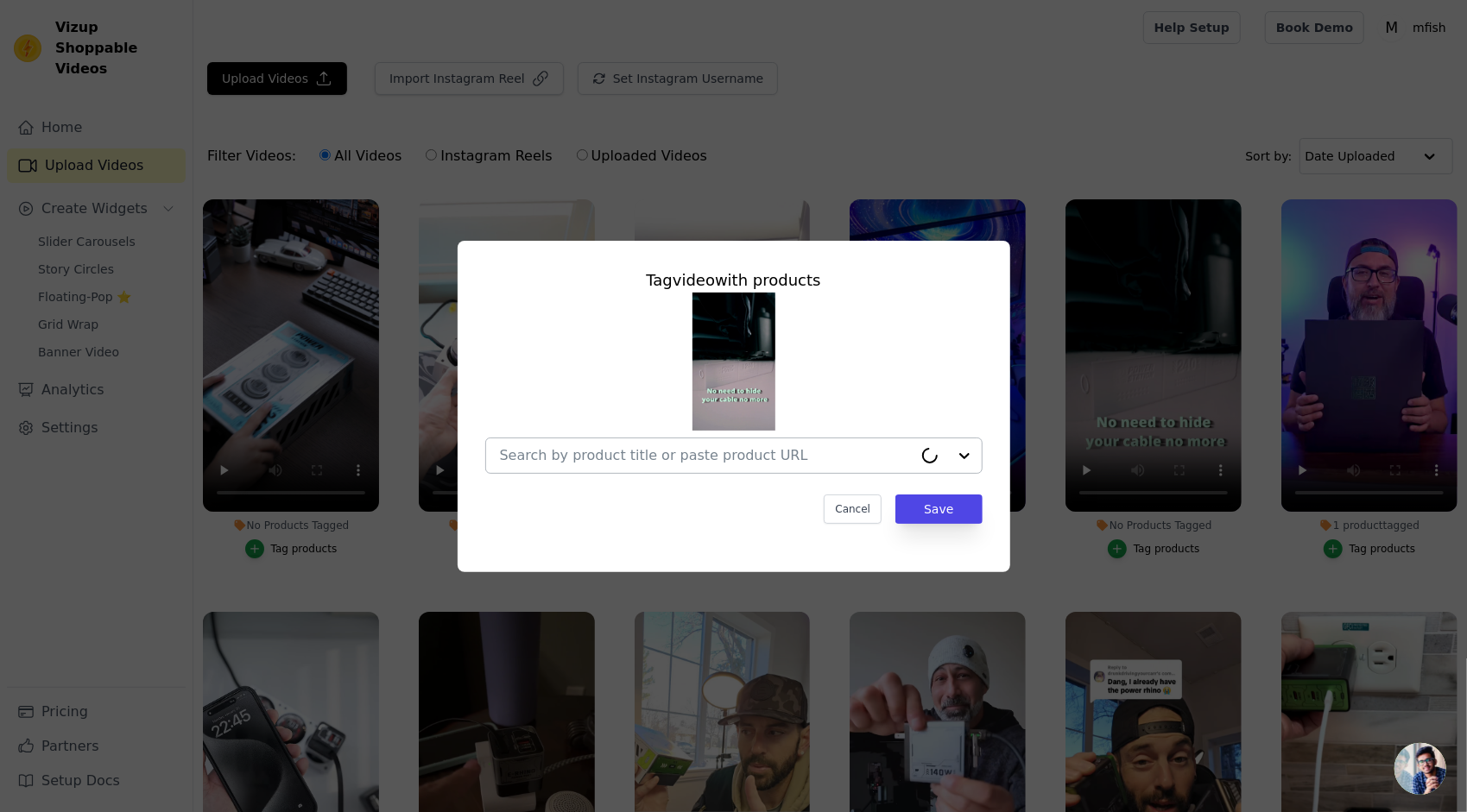
click at [801, 468] on div at bounding box center [706, 456] width 413 height 35
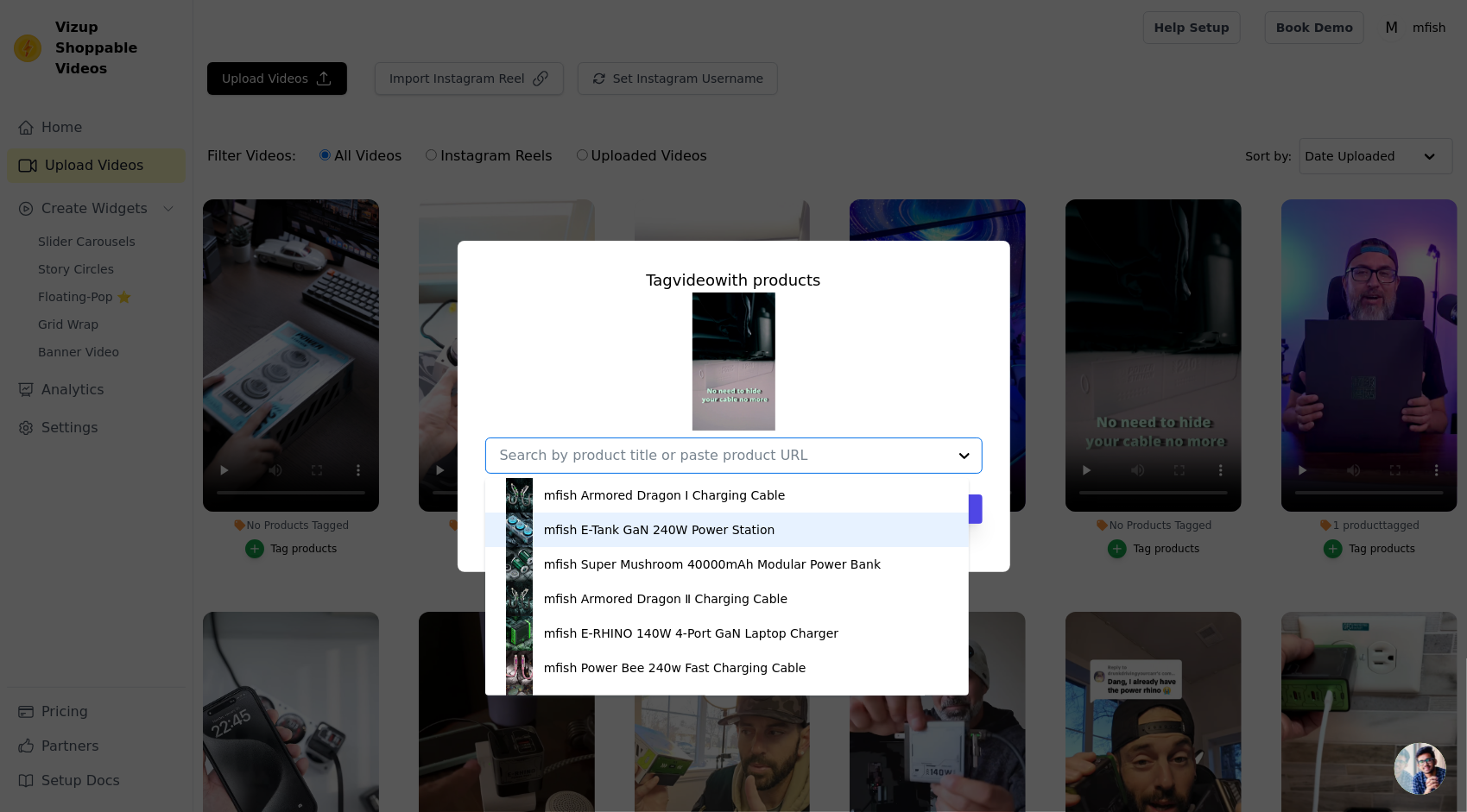
click at [689, 521] on div "mfish E-Tank GaN 240W Power Station" at bounding box center [659, 530] width 232 height 17
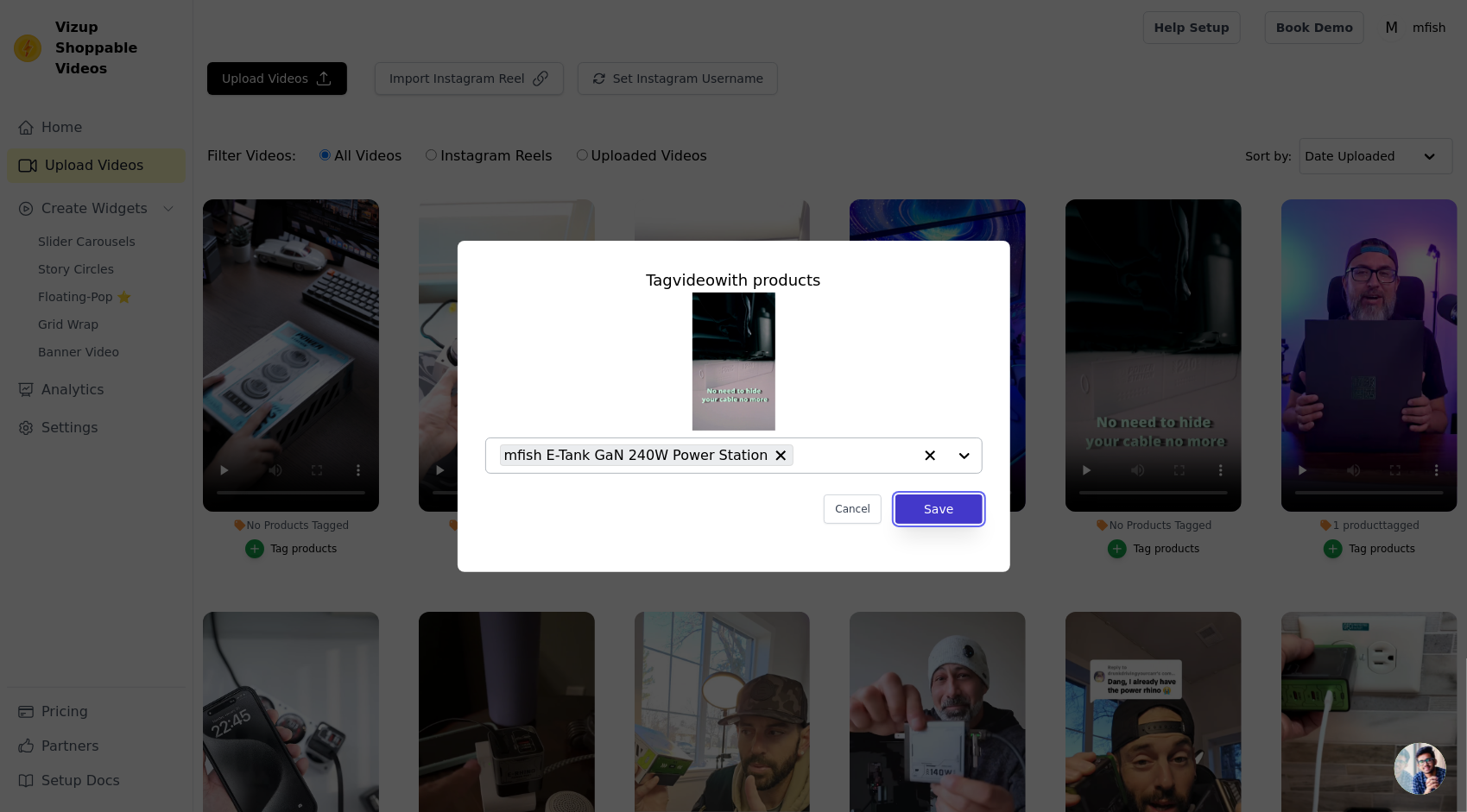
click at [935, 516] on button "Save" at bounding box center [939, 509] width 87 height 29
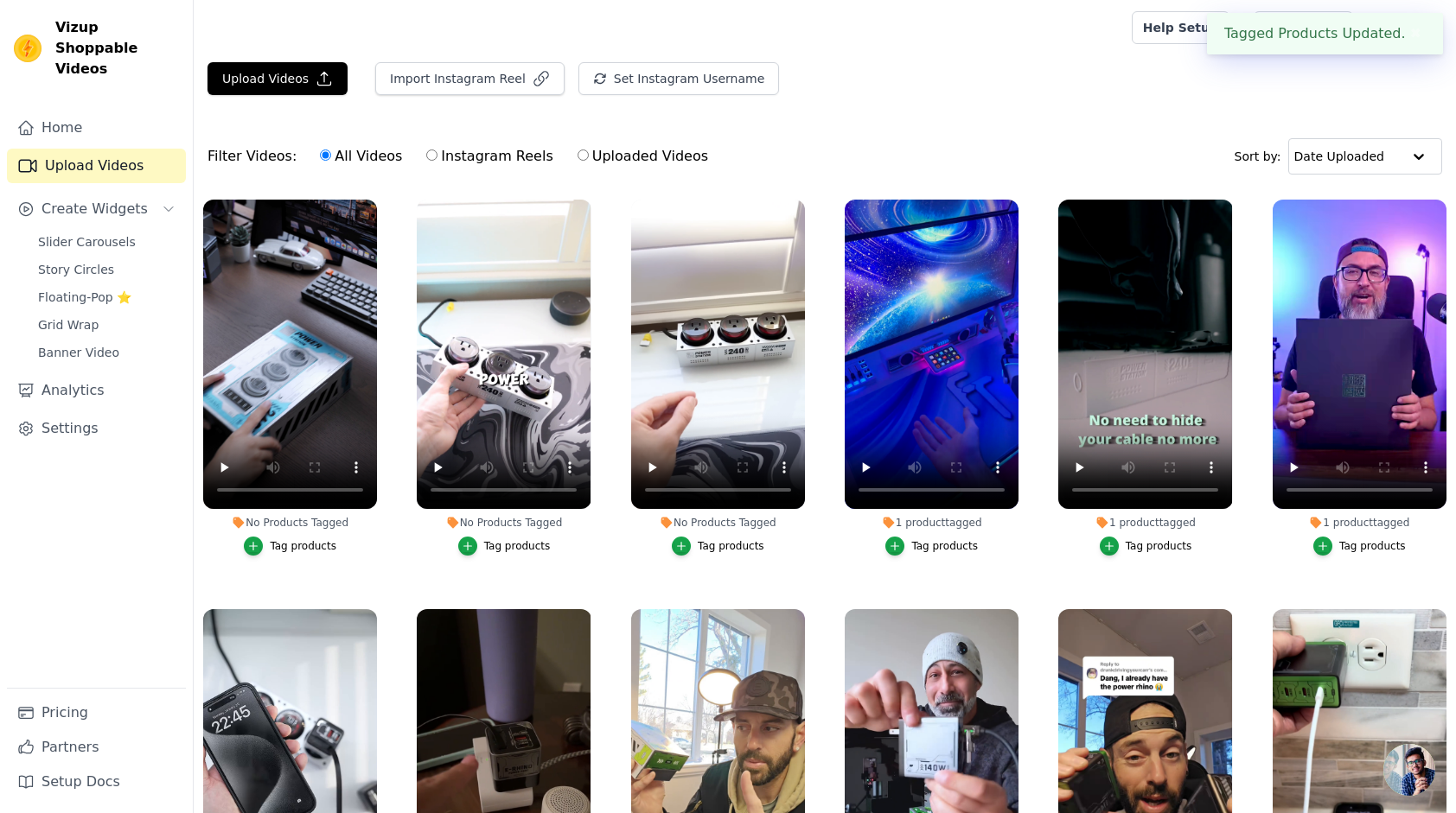
click at [709, 543] on div "Tag products" at bounding box center [731, 546] width 67 height 14
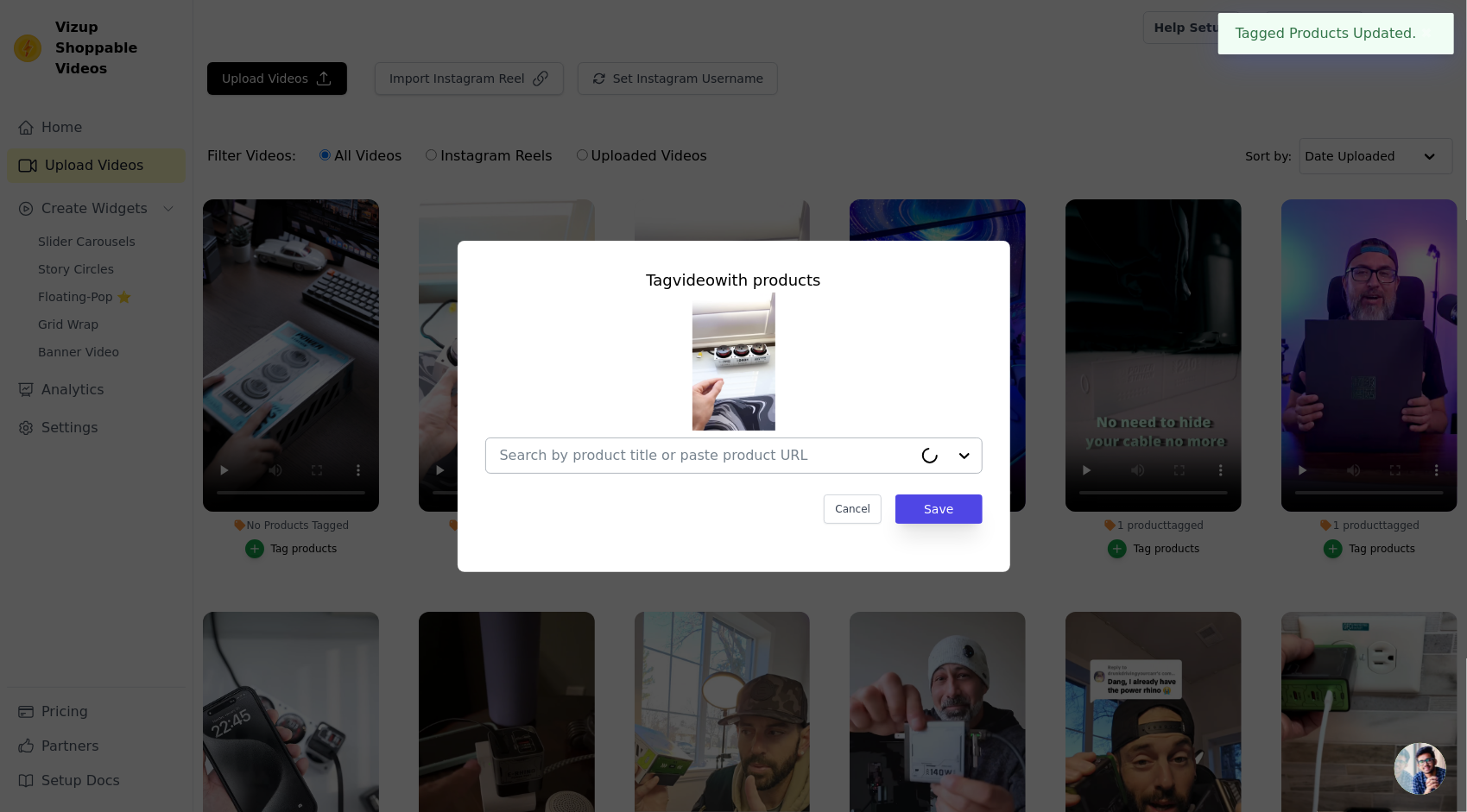
click at [742, 470] on div at bounding box center [706, 456] width 413 height 35
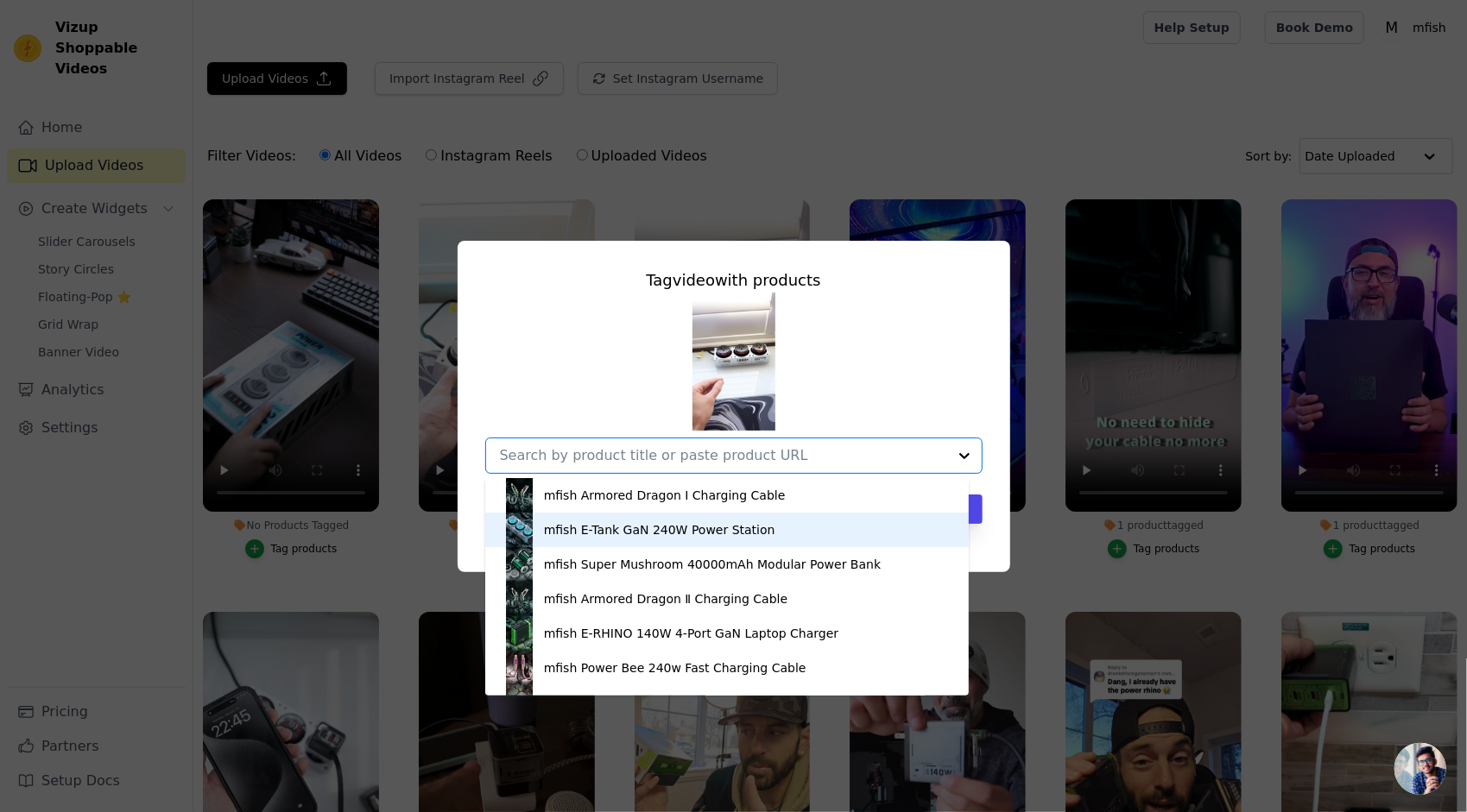
click at [720, 526] on div "mfish E-Tank GaN 240W Power Station" at bounding box center [659, 530] width 232 height 17
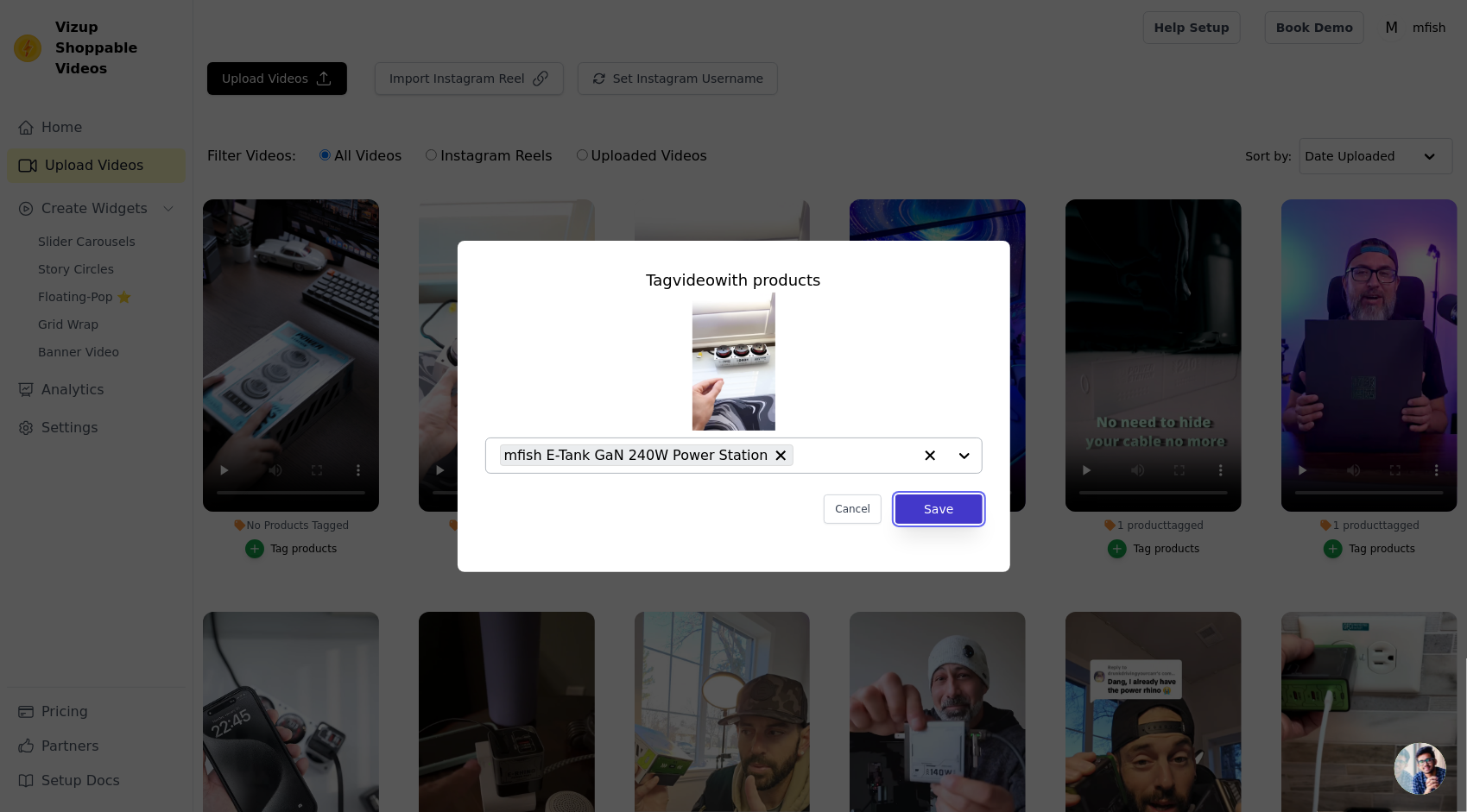
click at [946, 517] on button "Save" at bounding box center [939, 509] width 87 height 29
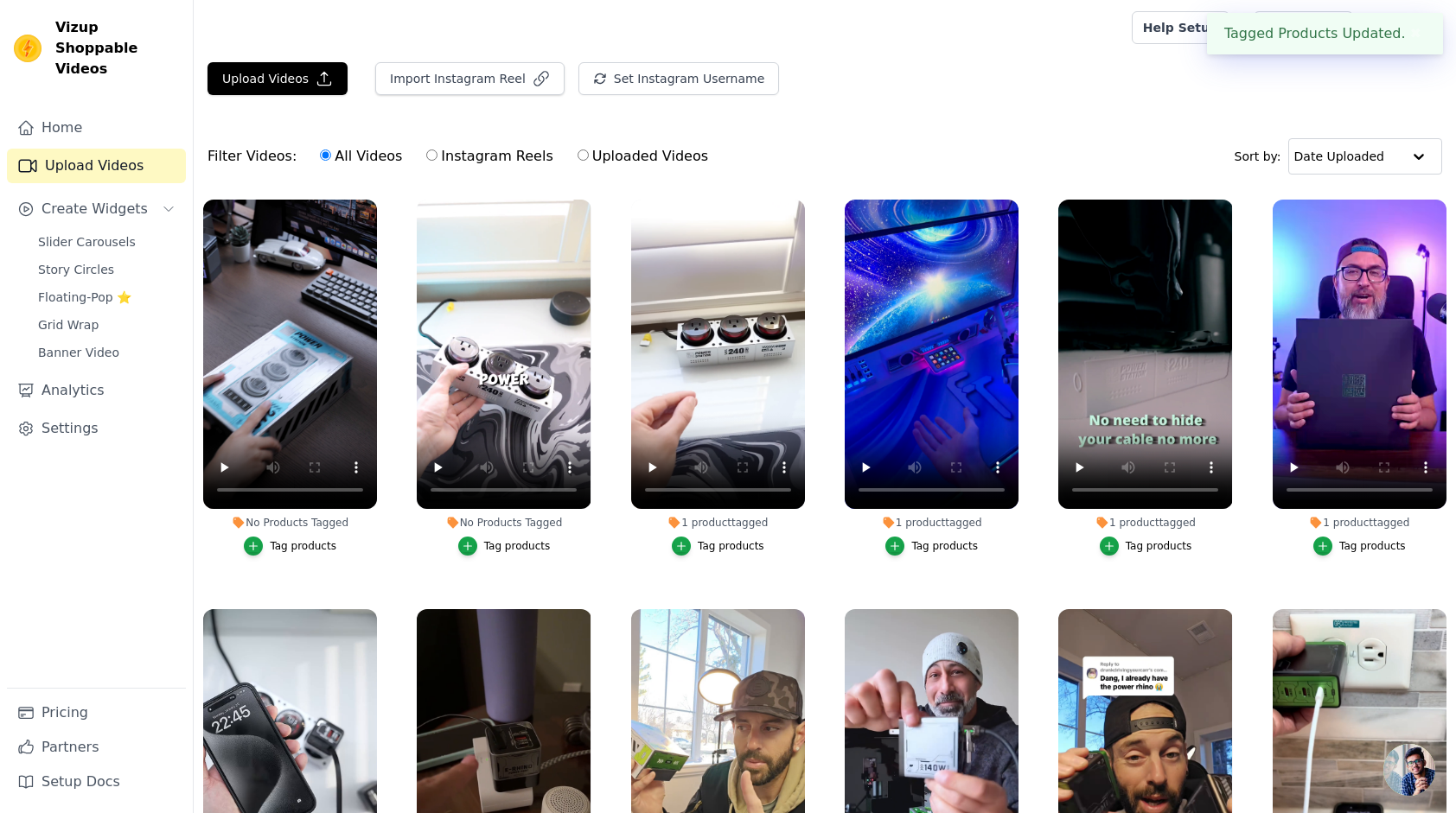
click at [520, 539] on div "Tag products" at bounding box center [517, 546] width 67 height 14
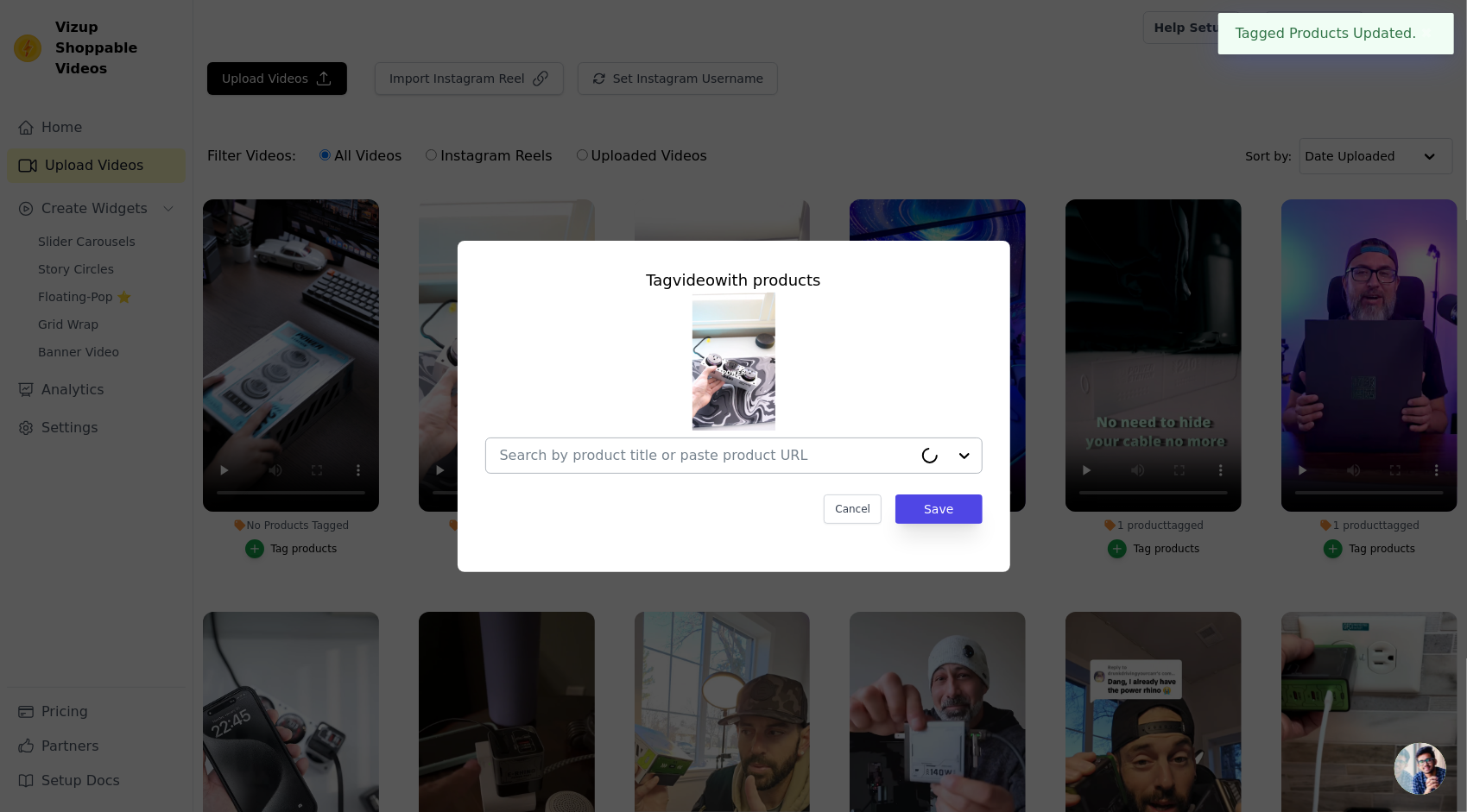
click at [628, 463] on input "No Products Tagged Tag video with products Cancel Save Tag products" at bounding box center [706, 455] width 413 height 16
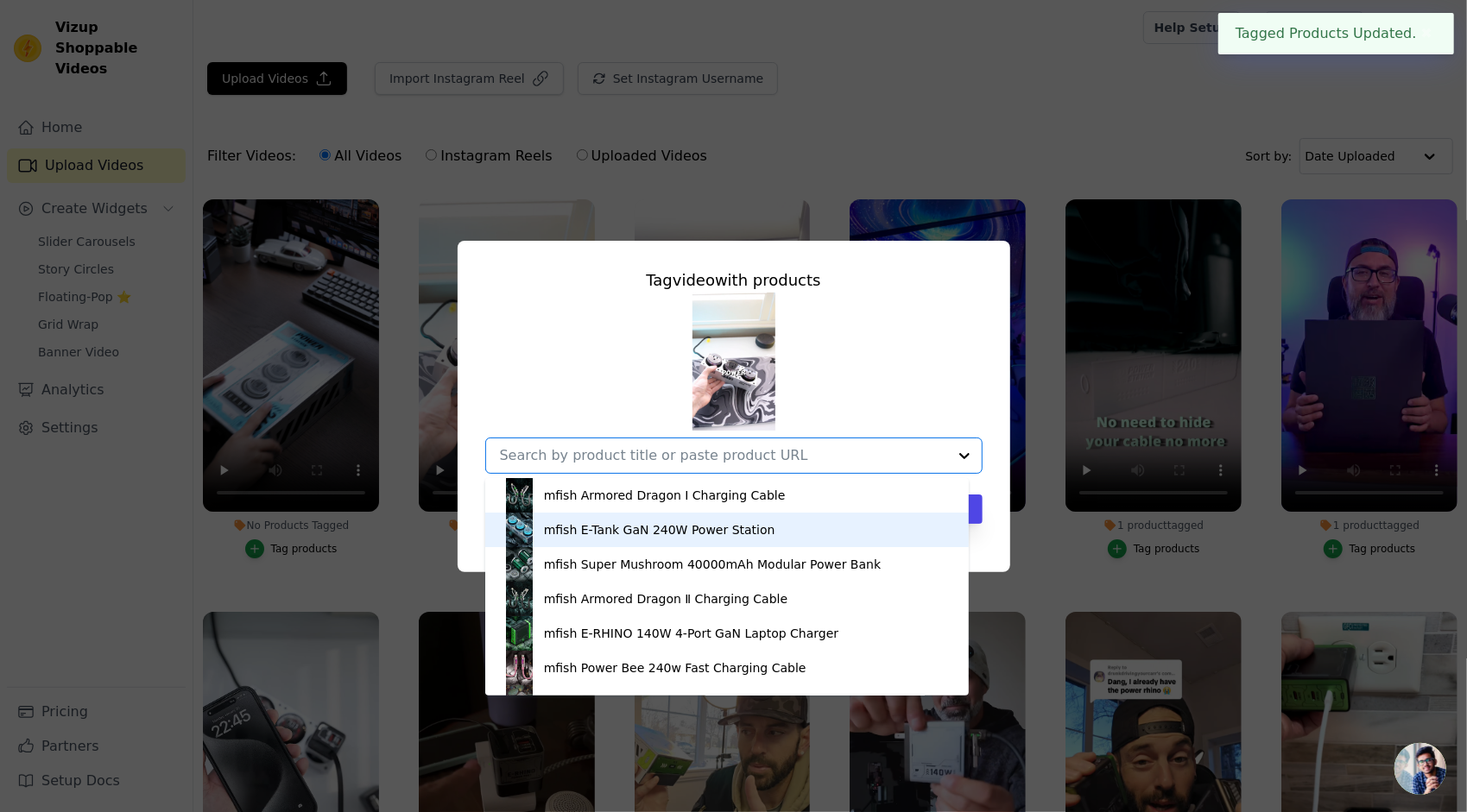
click at [635, 523] on div "mfish E-Tank GaN 240W Power Station" at bounding box center [659, 530] width 232 height 17
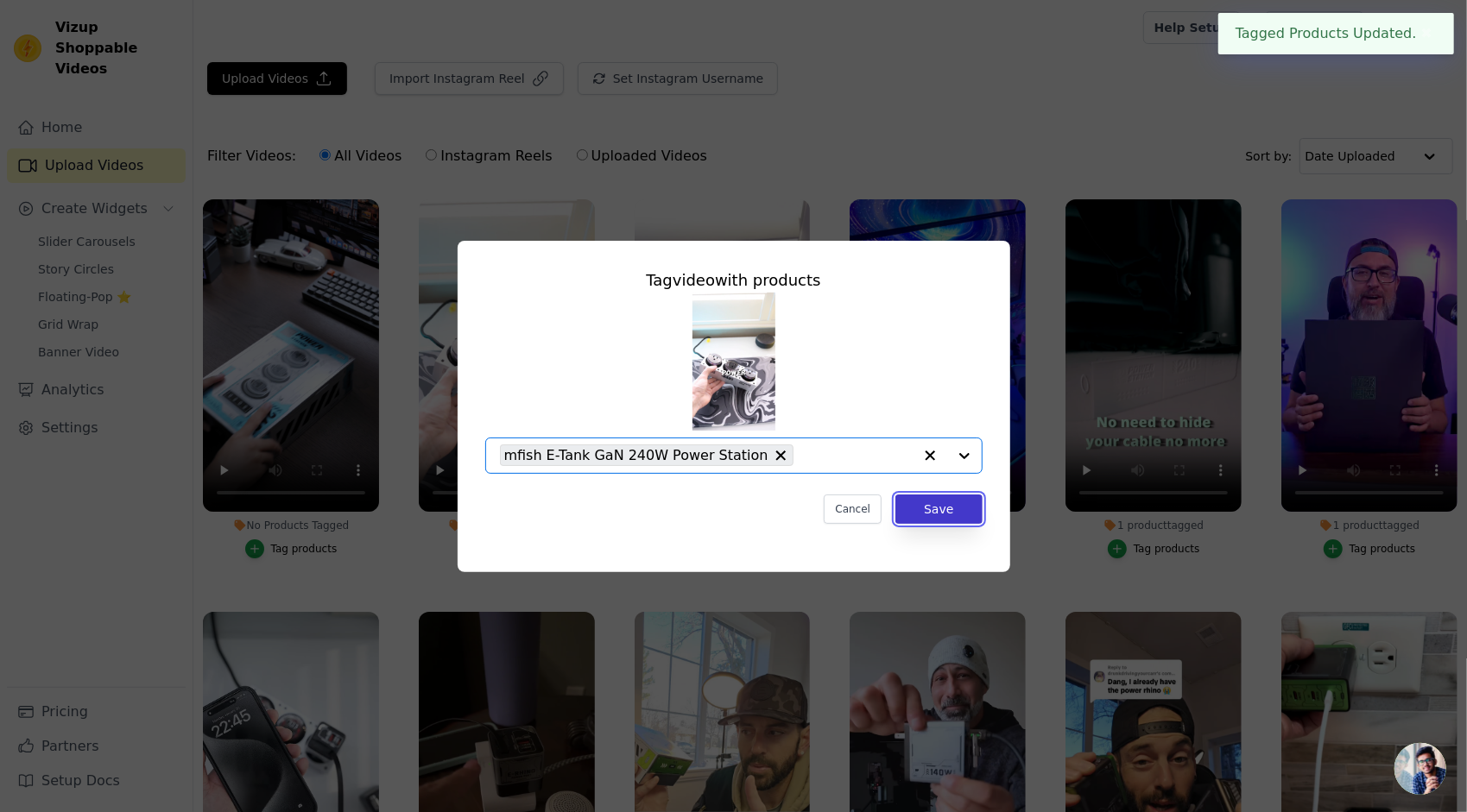
click at [973, 505] on button "Save" at bounding box center [939, 509] width 87 height 29
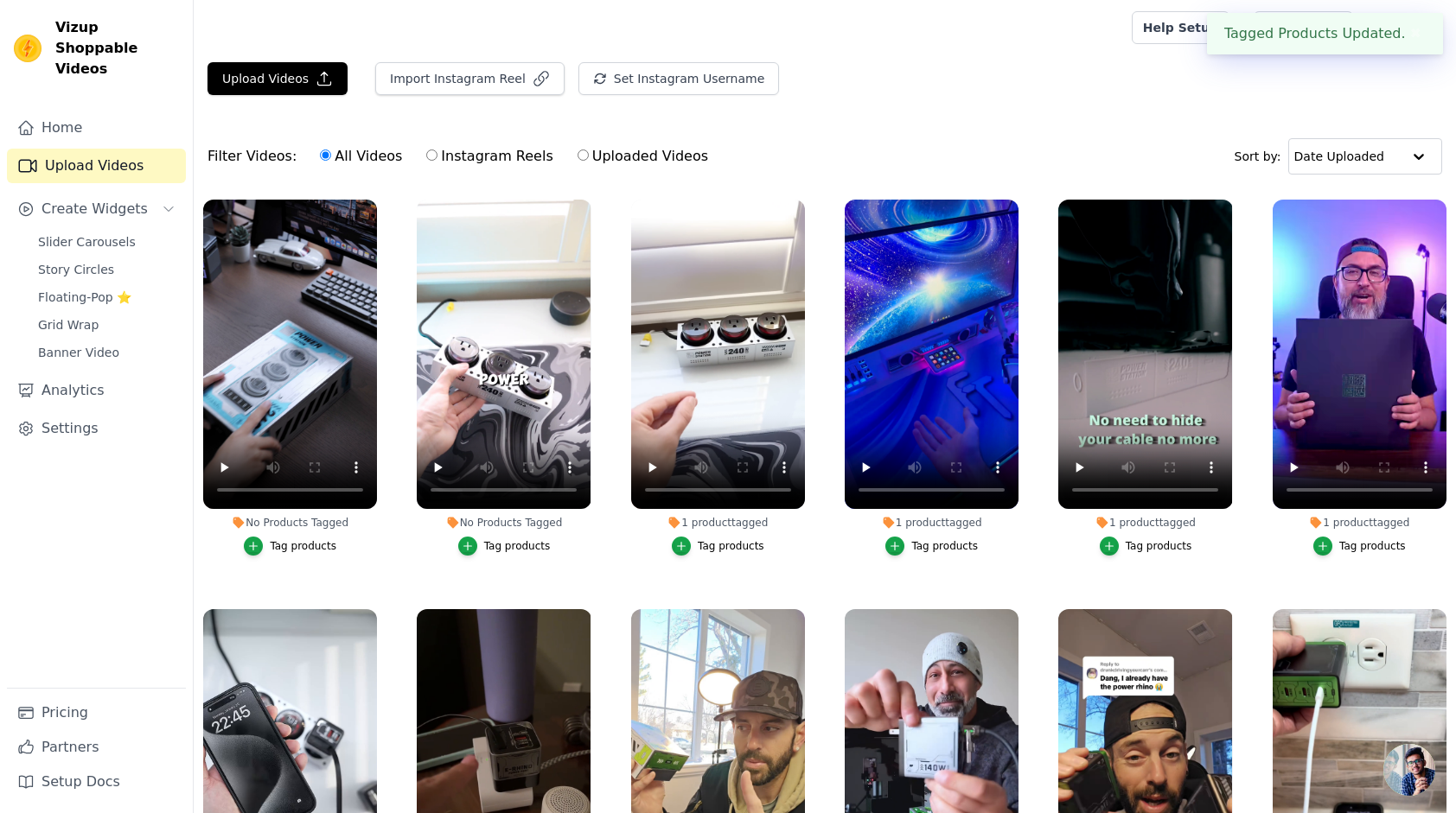
click at [295, 539] on div "Tag products" at bounding box center [302, 546] width 67 height 14
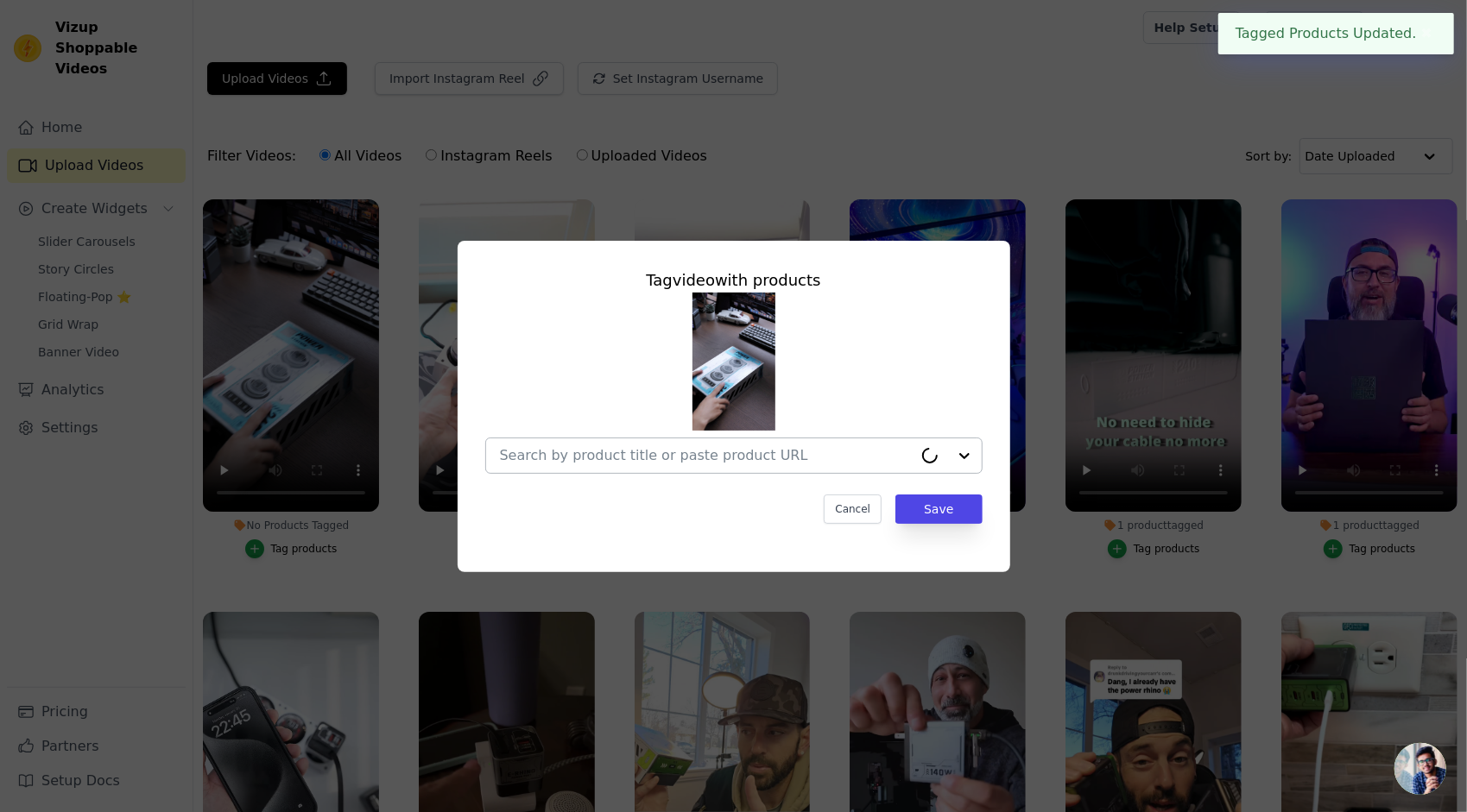
click at [581, 468] on div at bounding box center [706, 456] width 413 height 35
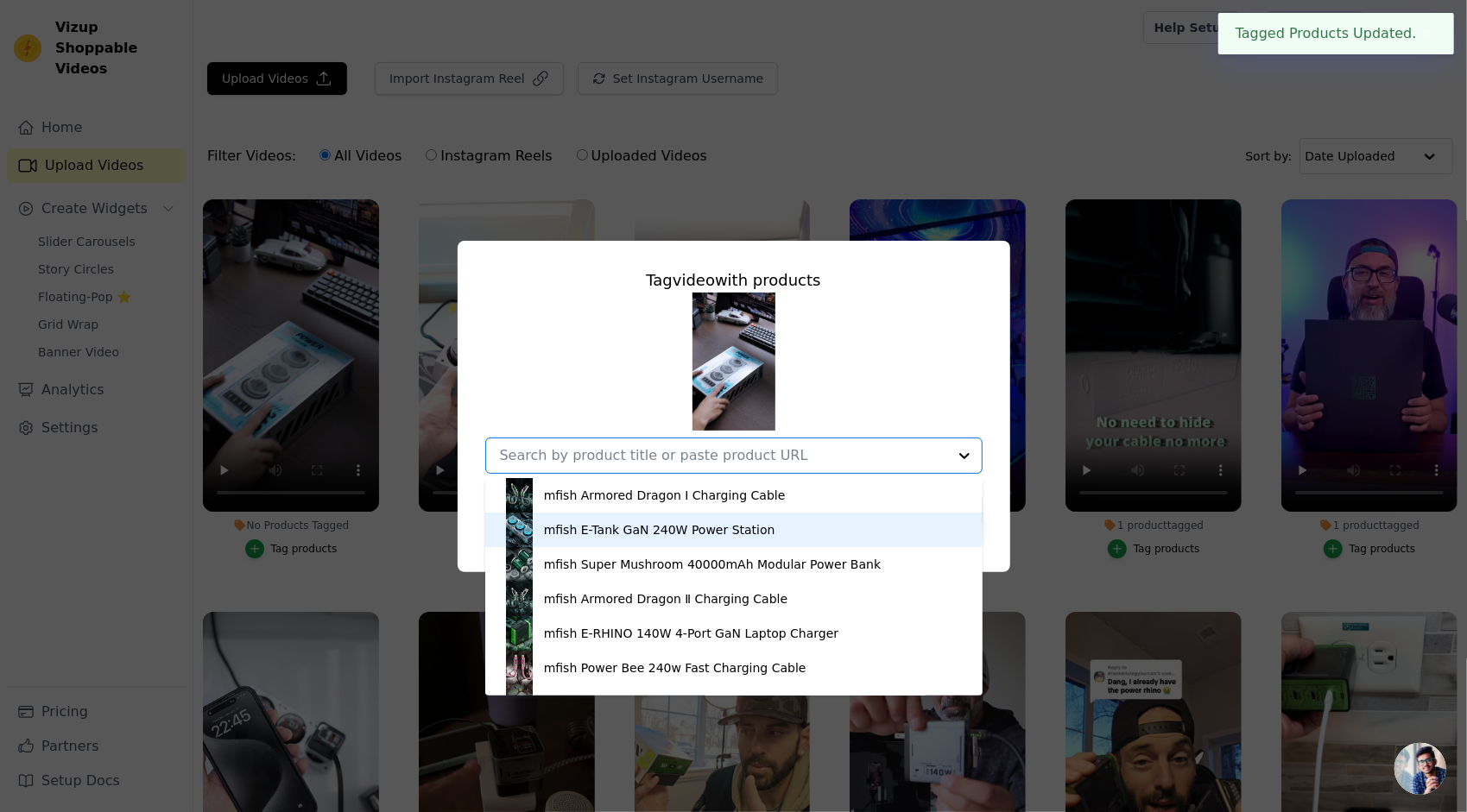
click at [599, 527] on div "mfish E-Tank GaN 240W Power Station" at bounding box center [659, 530] width 232 height 17
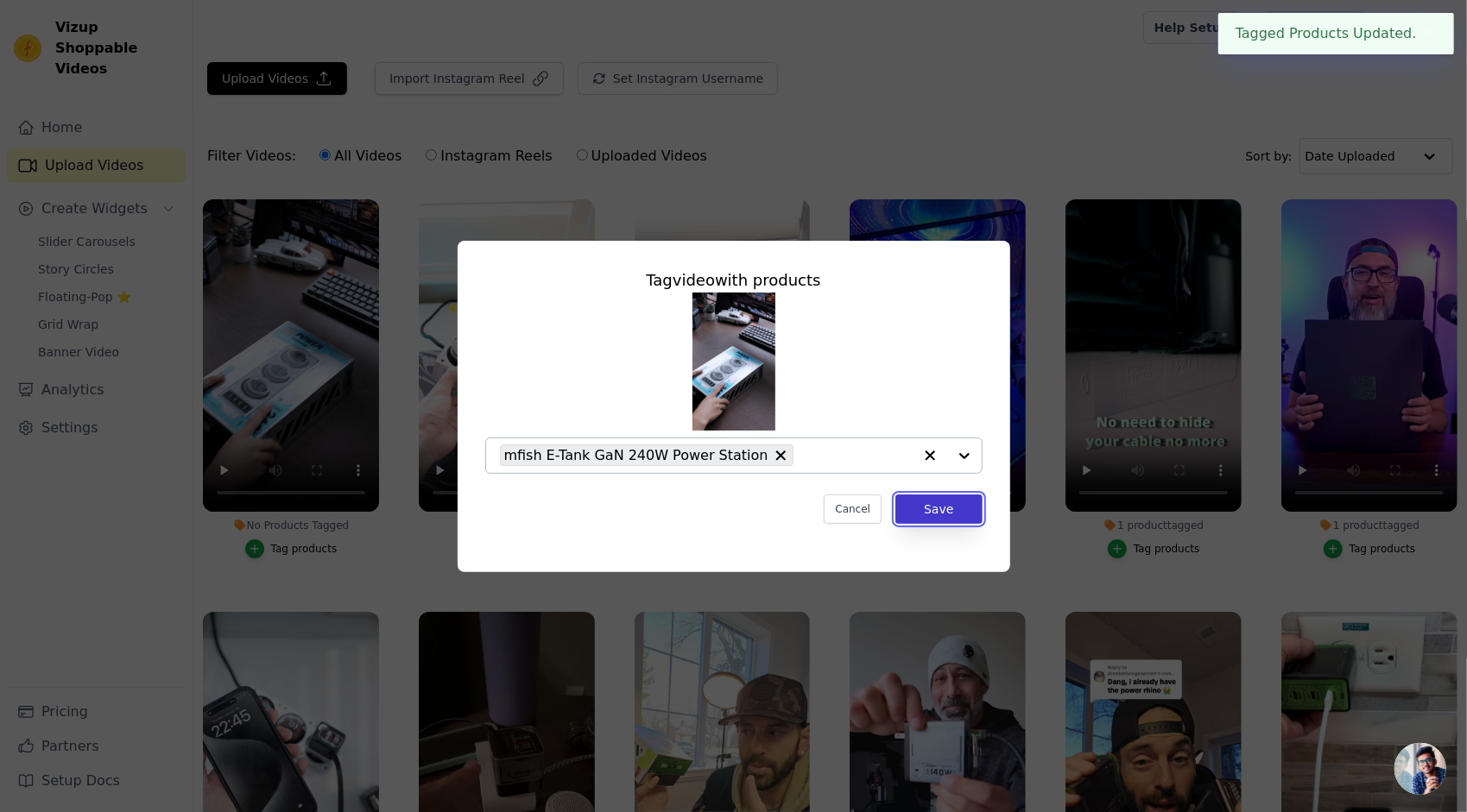
click at [960, 507] on button "Save" at bounding box center [939, 509] width 87 height 29
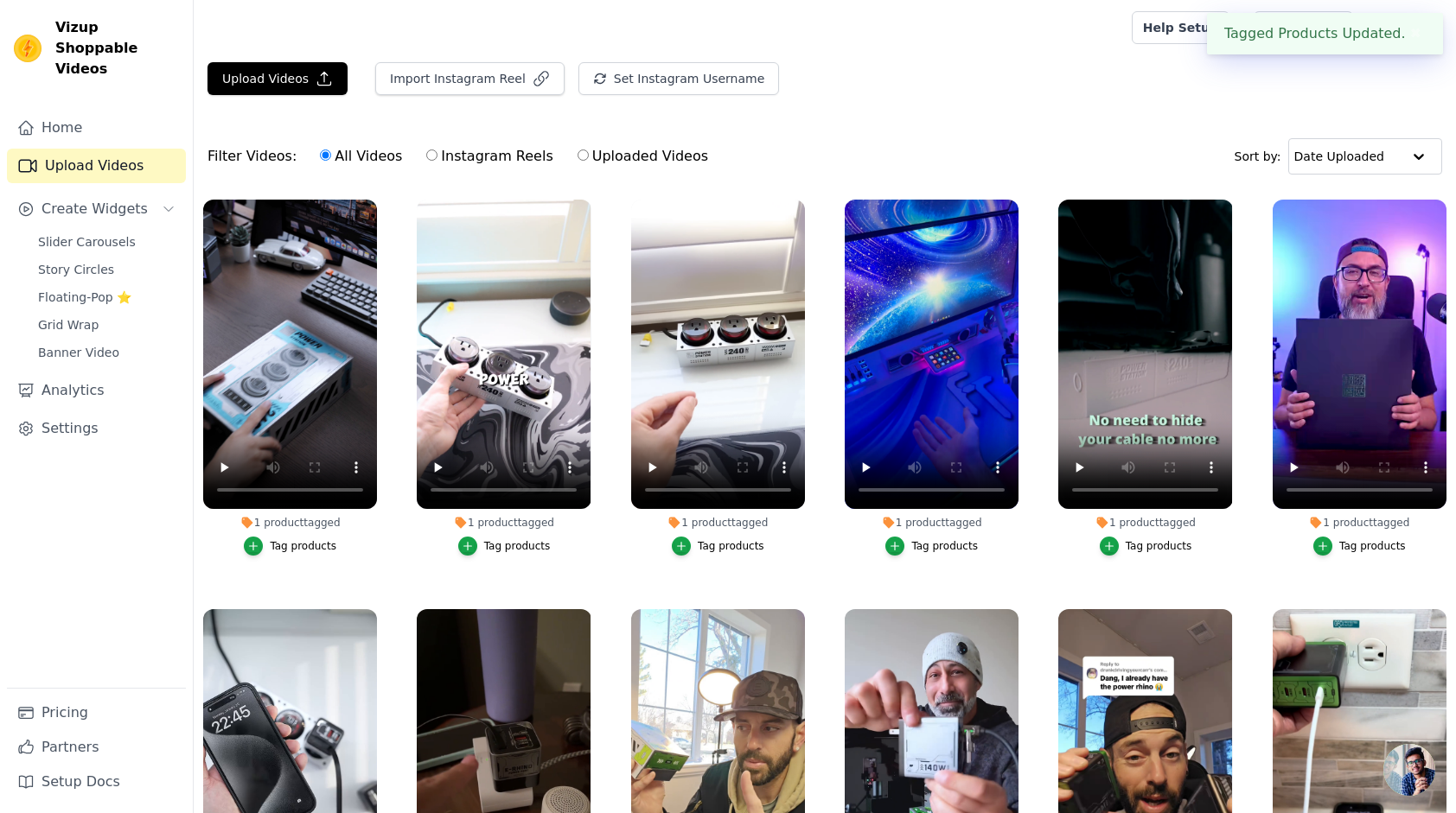
click at [892, 129] on div "Filter Videos: All Videos Instagram Reels Uploaded Videos Sort by: Date Uploaded" at bounding box center [824, 156] width 1262 height 68
click at [1414, 33] on button "✖" at bounding box center [1415, 34] width 20 height 21
click at [1051, 144] on div "Filter Videos: All Videos Instagram Reels Uploaded Videos Sort by: Date Uploaded" at bounding box center [824, 156] width 1262 height 68
click at [1049, 151] on div "Filter Videos: All Videos Instagram Reels Uploaded Videos Sort by: Date Uploaded" at bounding box center [824, 156] width 1262 height 68
click at [104, 234] on span "Slider Carousels" at bounding box center [87, 242] width 97 height 17
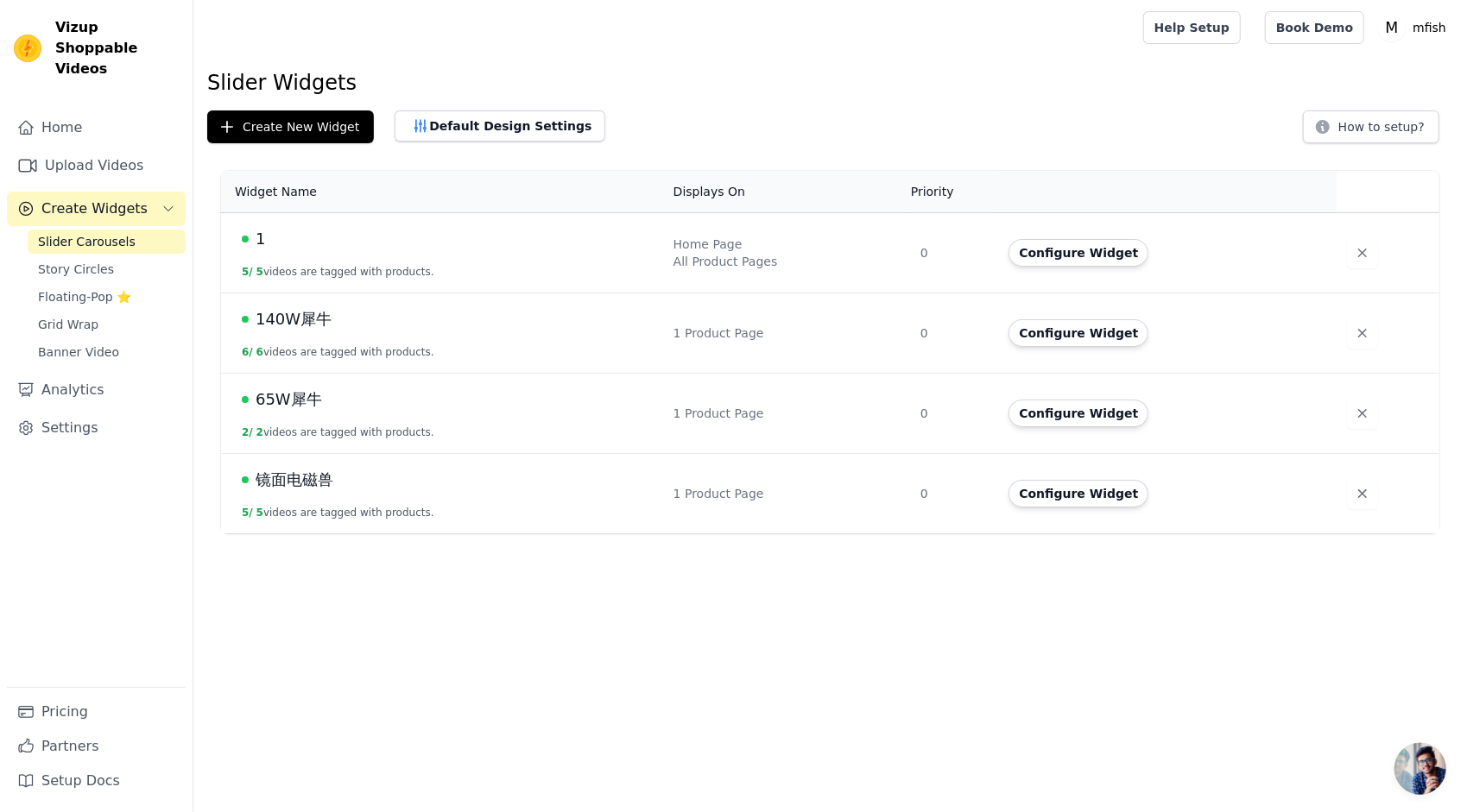
click at [257, 237] on span "1" at bounding box center [260, 239] width 10 height 24
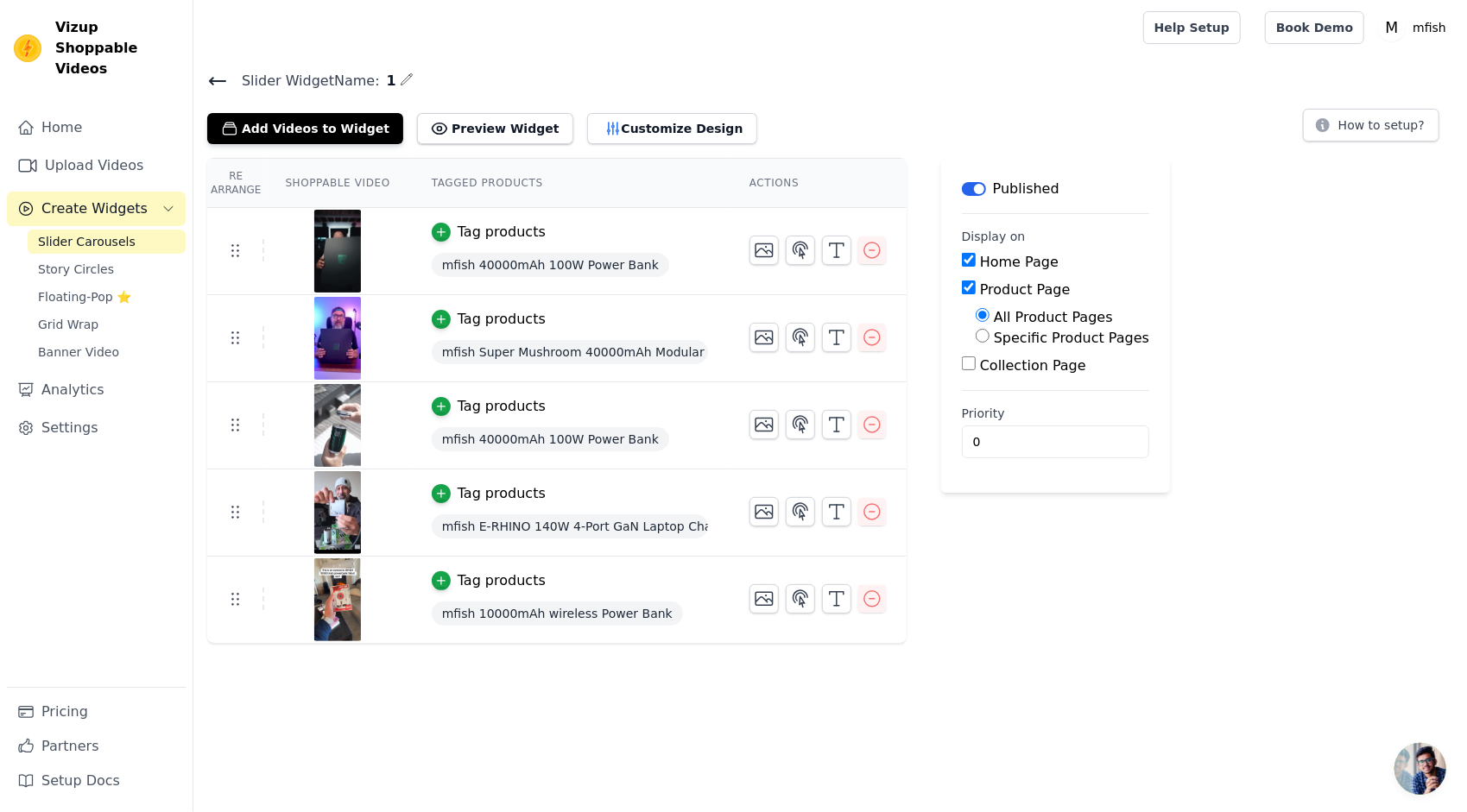
click at [364, 143] on div "Slider Widget Name: 1 Add Videos to Widget Preview Widget Customize Design How …" at bounding box center [830, 357] width 1274 height 575
click at [361, 133] on button "Add Videos to Widget" at bounding box center [305, 128] width 196 height 31
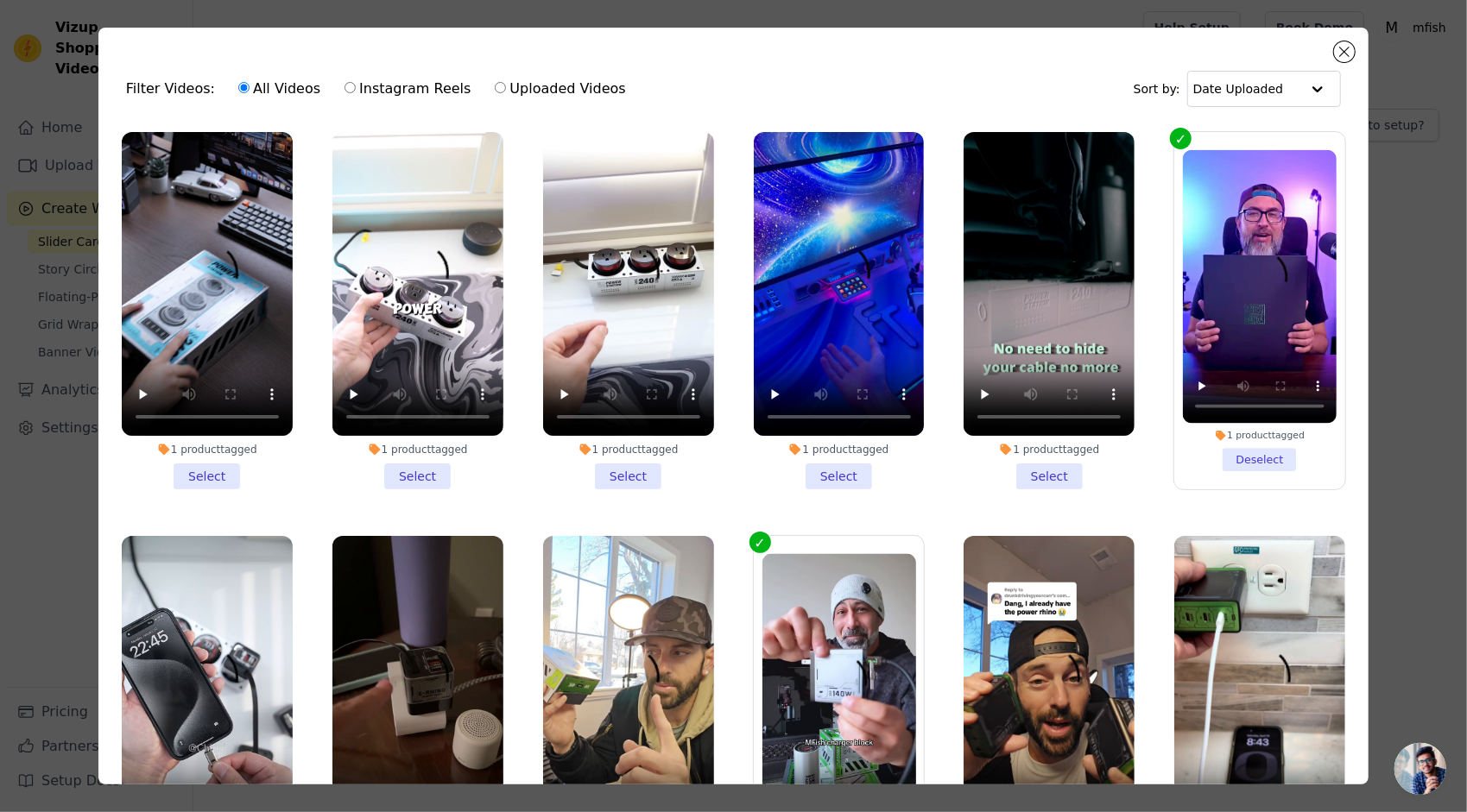
click at [818, 466] on li "1 product tagged Select" at bounding box center [839, 311] width 171 height 357
click at [0, 0] on input "1 product tagged Select" at bounding box center [0, 0] width 0 height 0
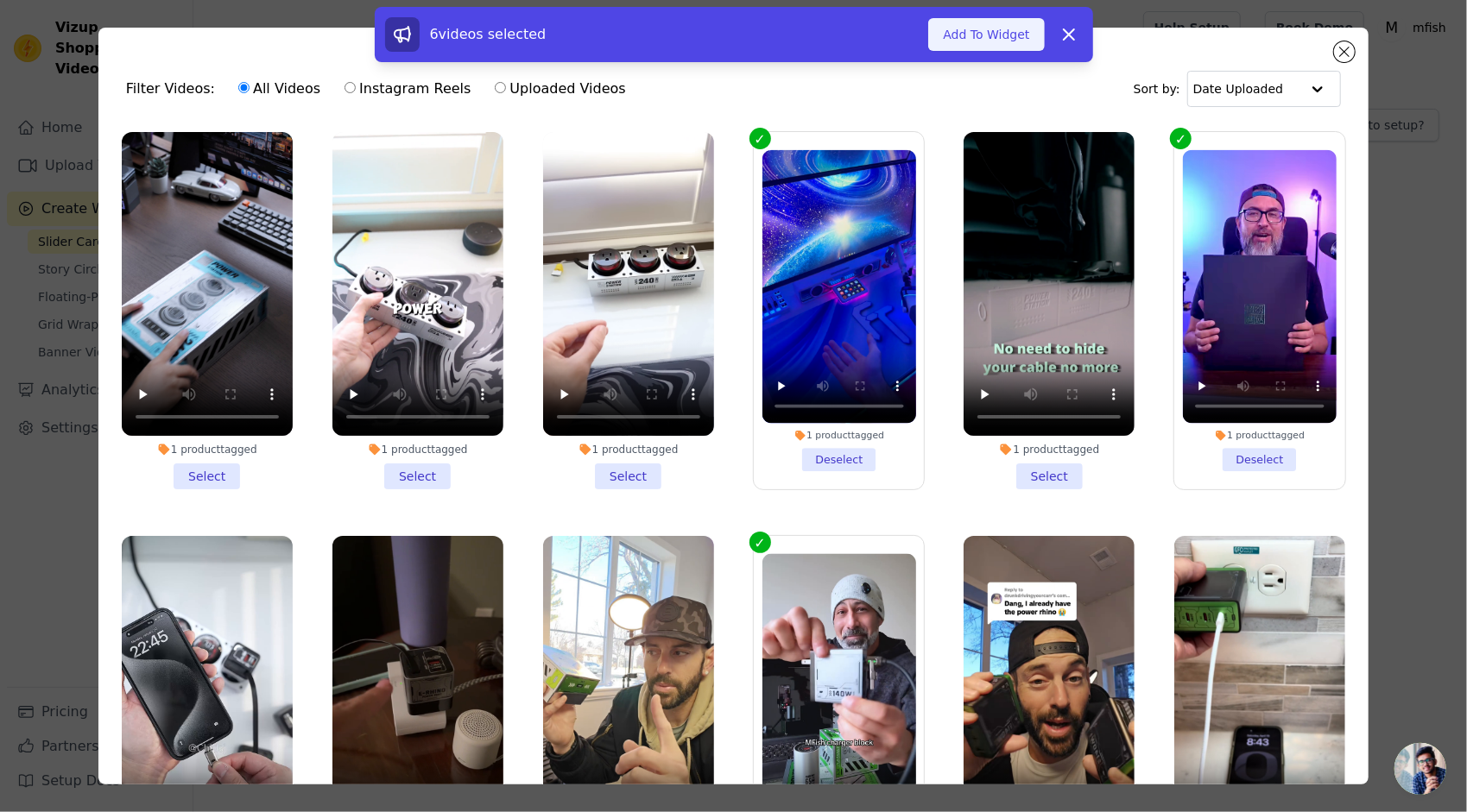
click at [973, 39] on button "Add To Widget" at bounding box center [986, 35] width 115 height 33
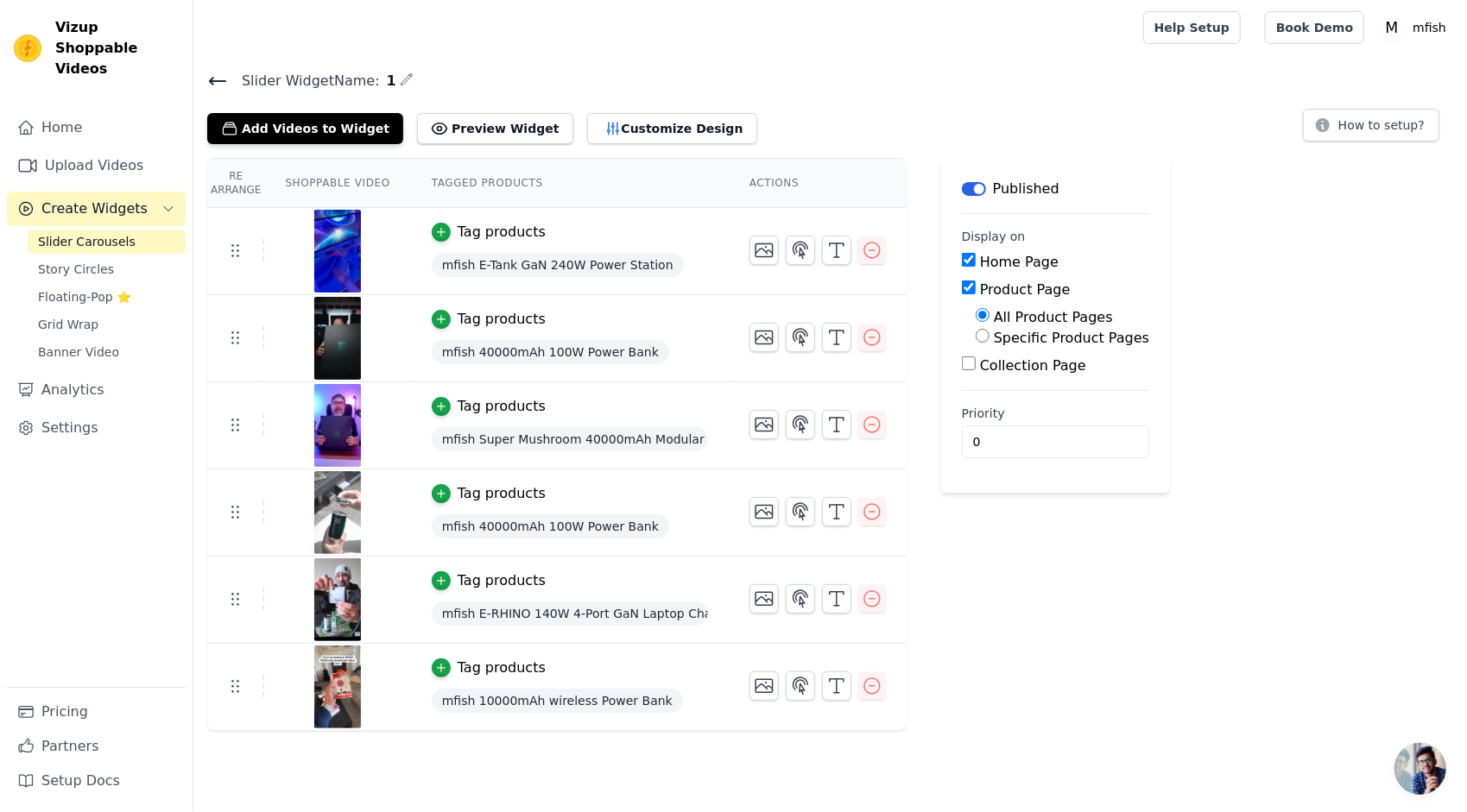
click at [776, 95] on div "Slider Widget Name: 1 Add Videos to Widget Preview Widget Customize Design How …" at bounding box center [830, 107] width 1274 height 75
click at [293, 133] on button "Add Videos to Widget" at bounding box center [305, 128] width 196 height 31
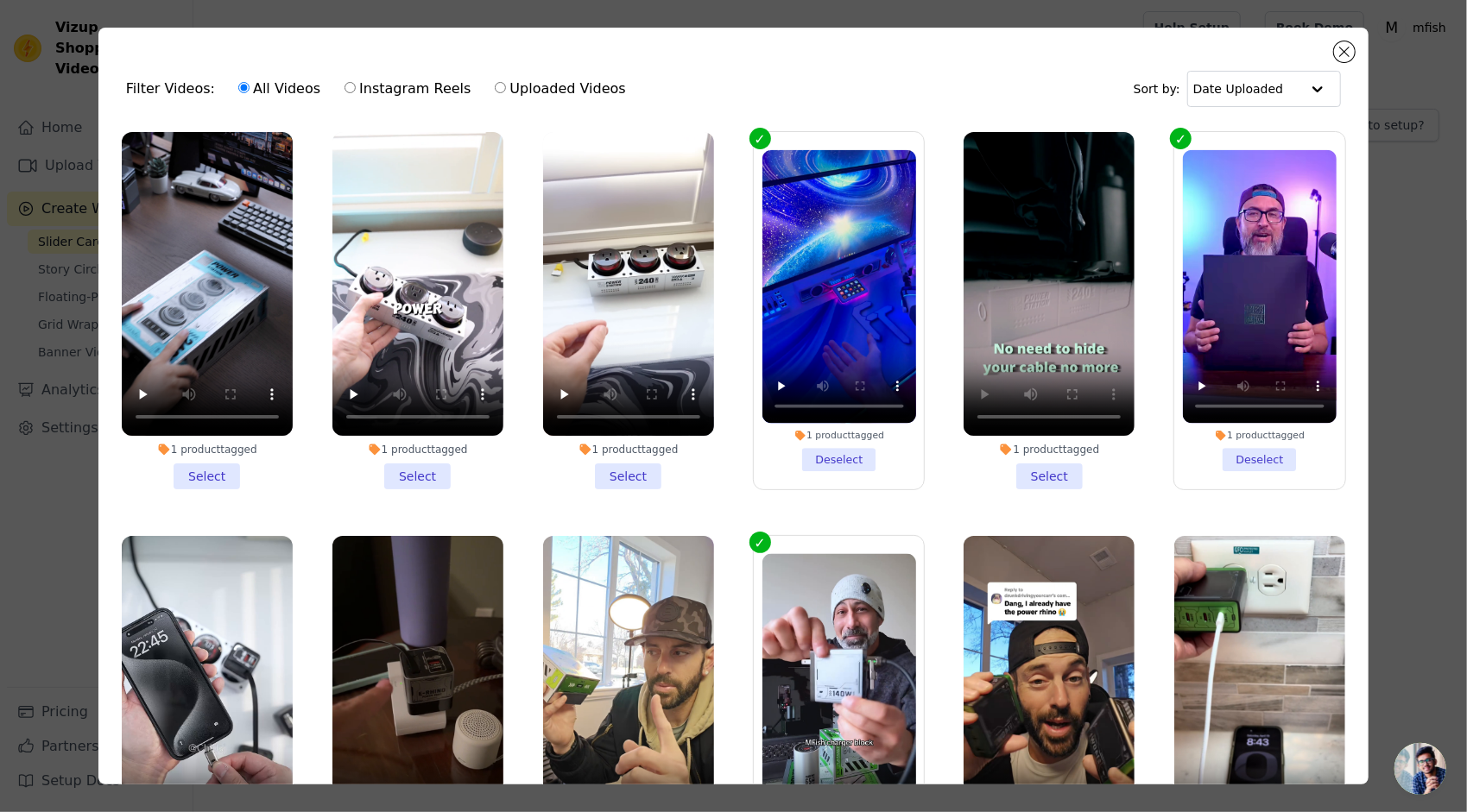
click at [1041, 469] on li "1 product tagged Select" at bounding box center [1049, 311] width 171 height 357
click at [0, 0] on input "1 product tagged Select" at bounding box center [0, 0] width 0 height 0
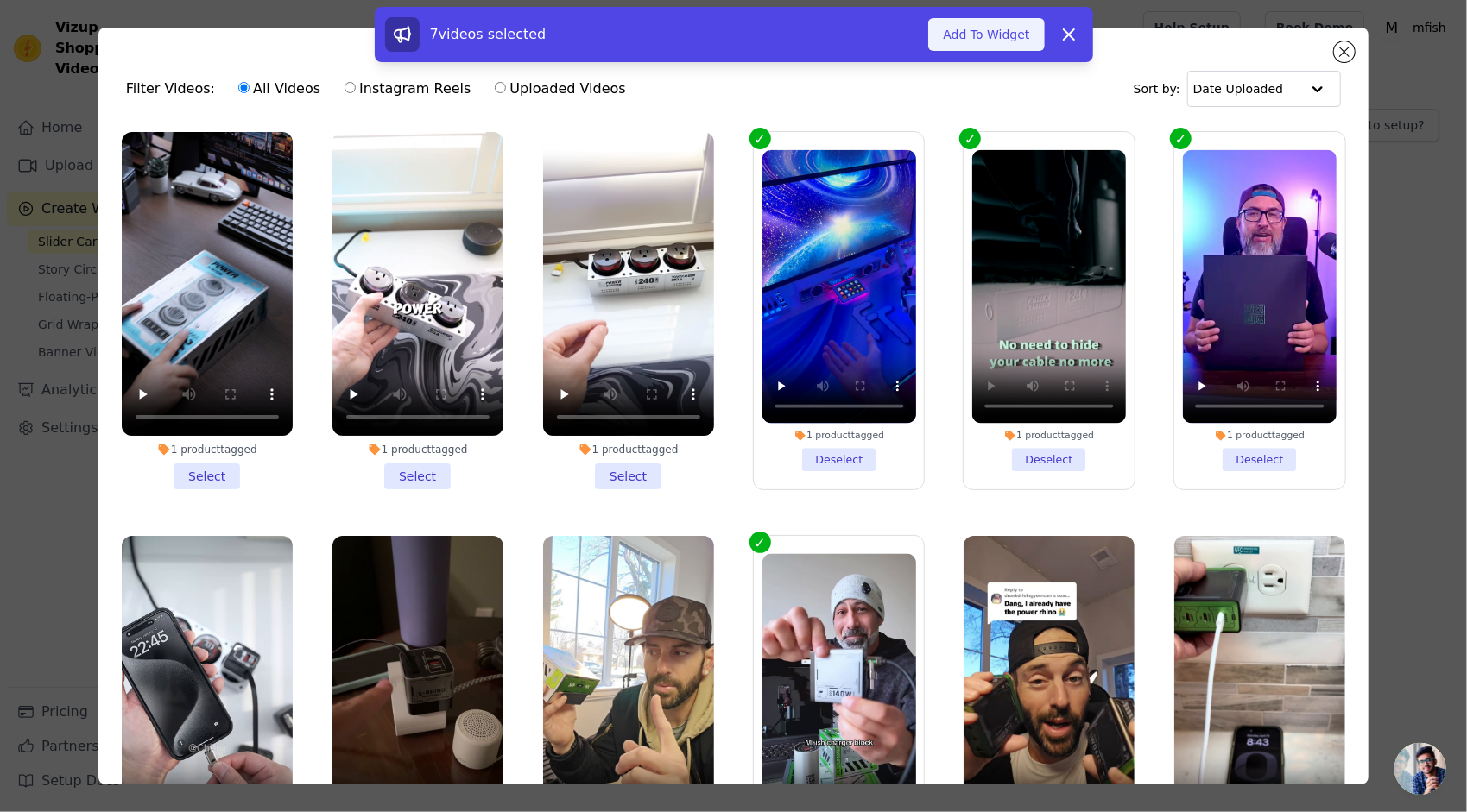
click at [1016, 35] on button "Add To Widget" at bounding box center [986, 35] width 115 height 33
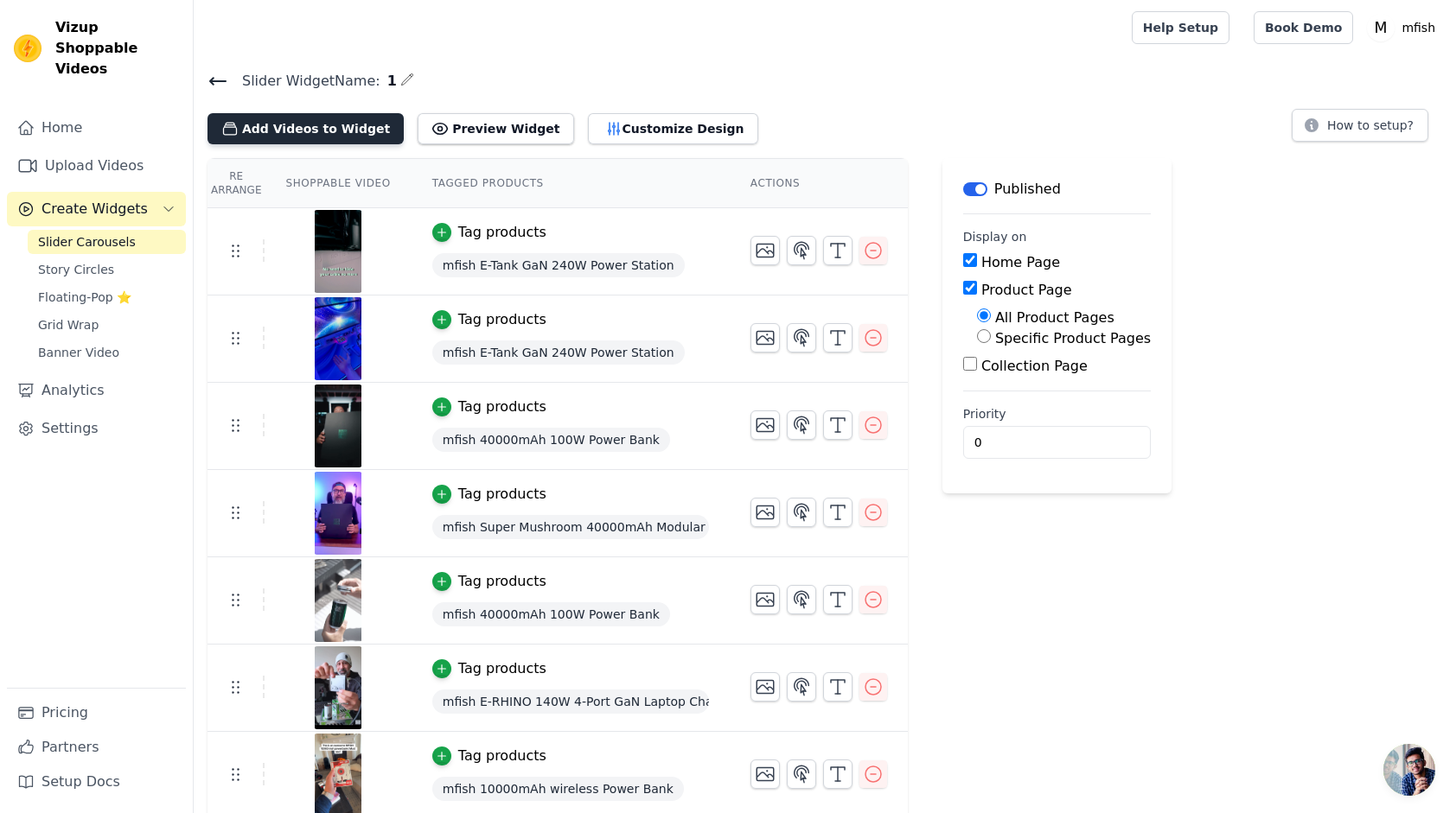
click at [325, 131] on button "Add Videos to Widget" at bounding box center [306, 129] width 196 height 31
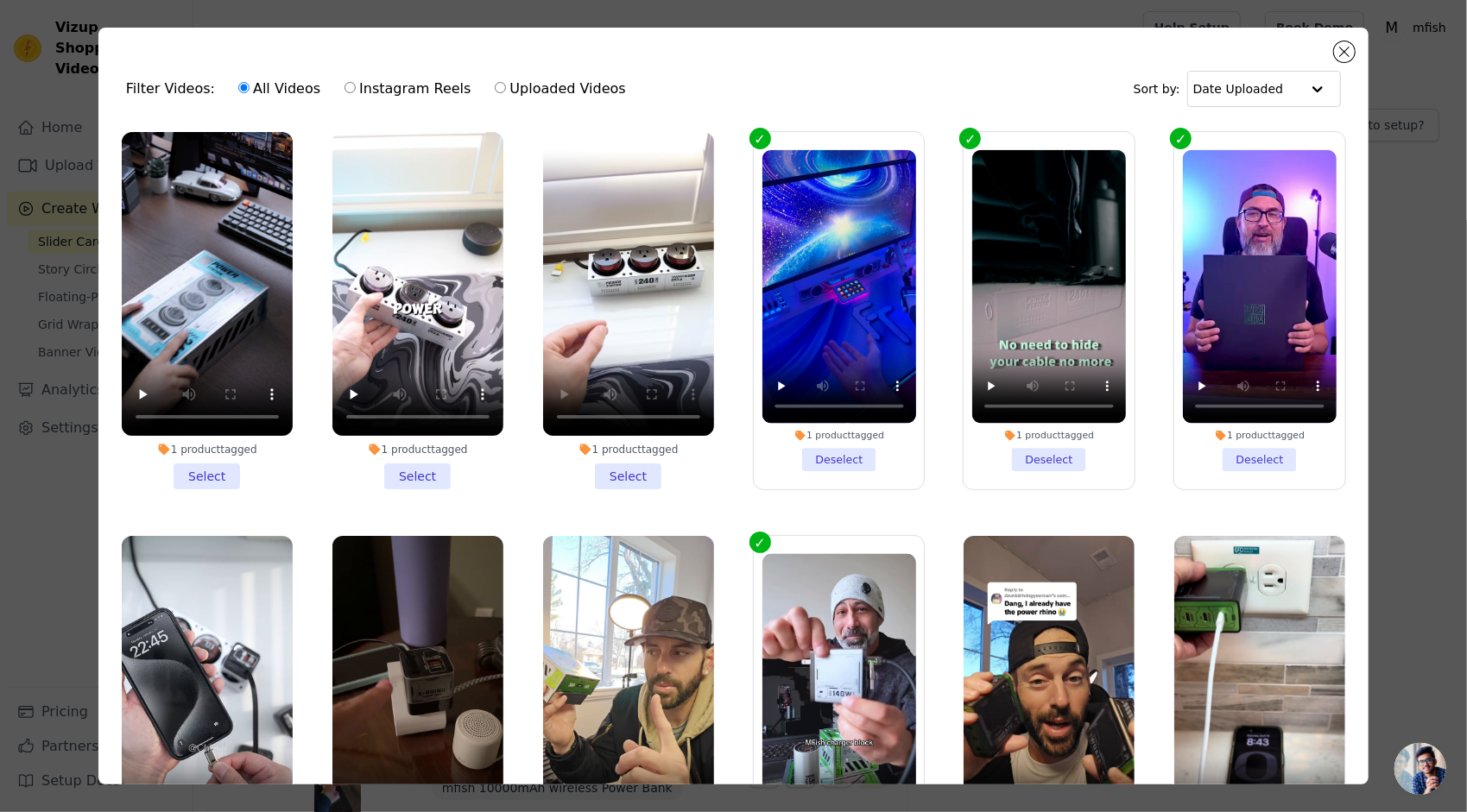
click at [625, 475] on li "1 product tagged Select" at bounding box center [628, 311] width 171 height 357
click at [0, 0] on input "1 product tagged Select" at bounding box center [0, 0] width 0 height 0
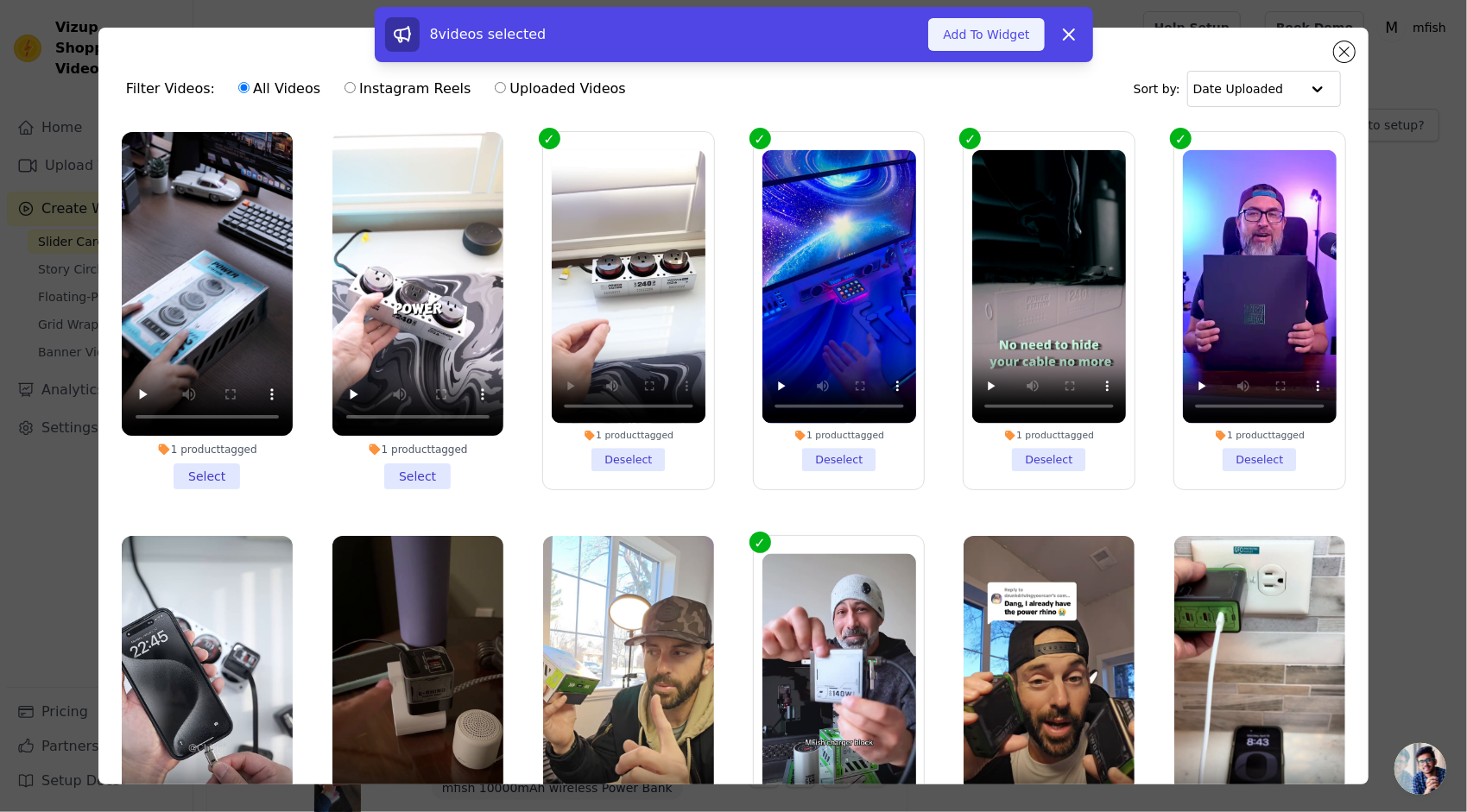
click at [1004, 49] on button "Add To Widget" at bounding box center [986, 35] width 115 height 33
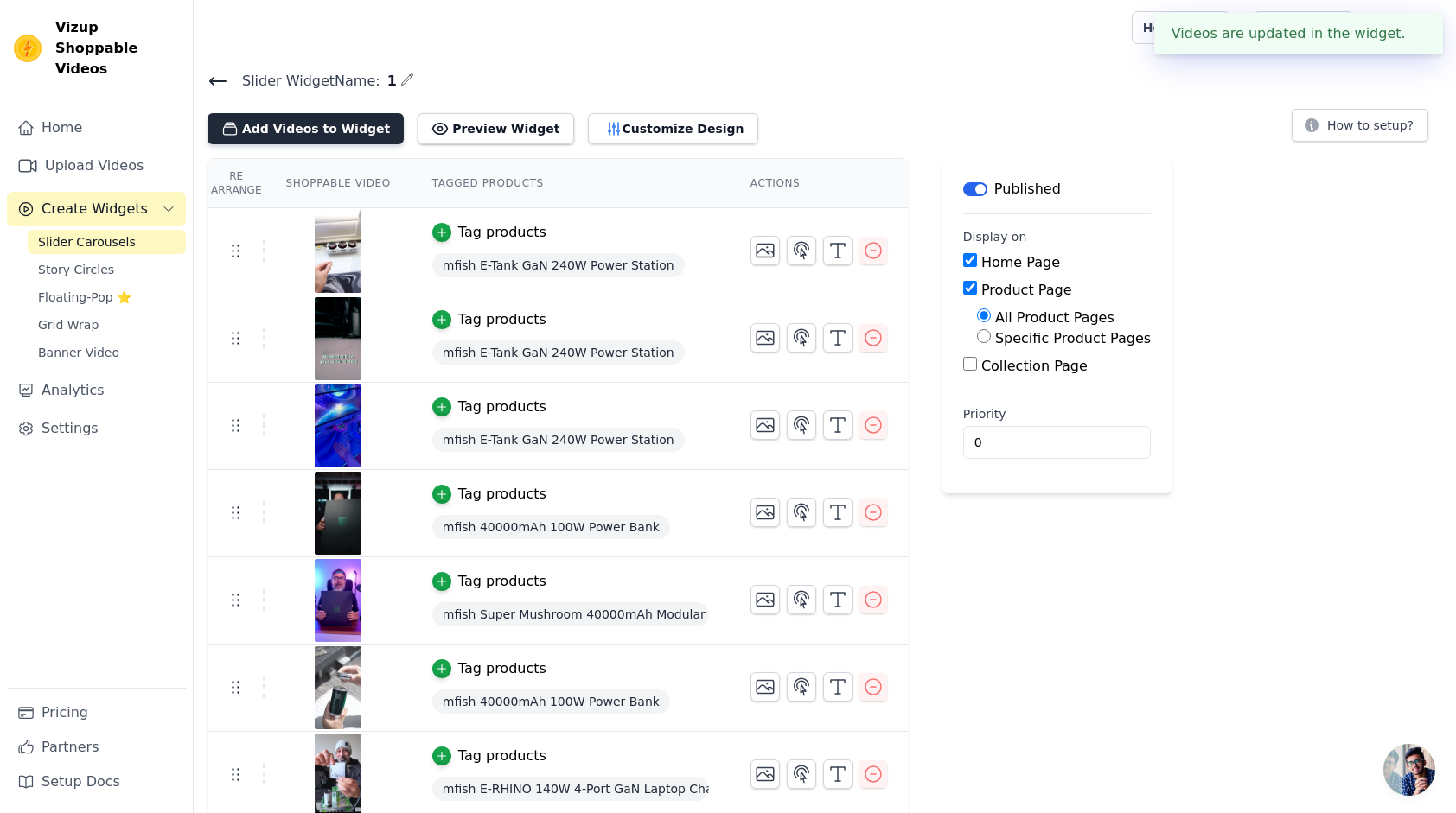
click at [272, 119] on button "Add Videos to Widget" at bounding box center [306, 129] width 196 height 31
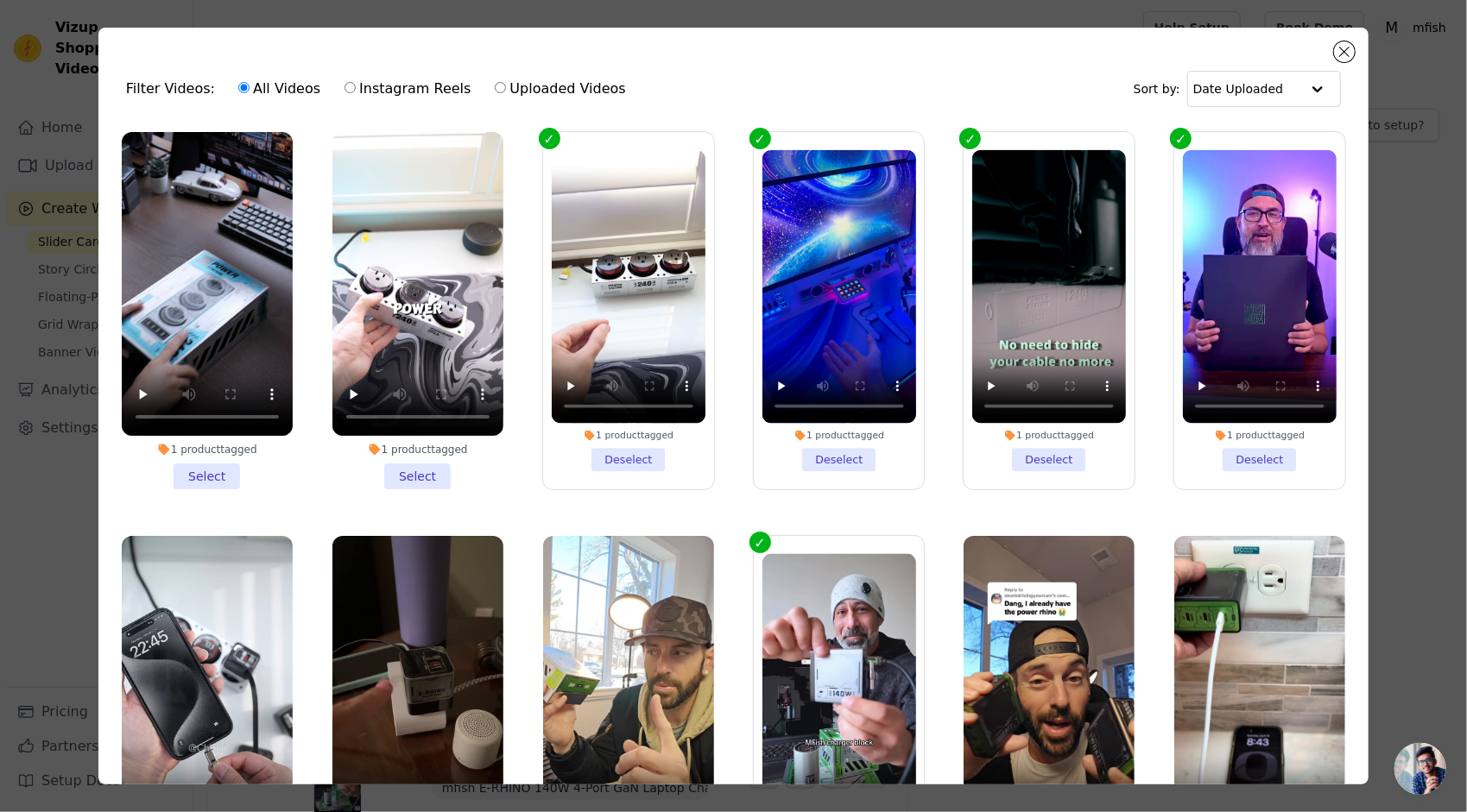
click at [213, 472] on li "1 product tagged Select" at bounding box center [206, 311] width 171 height 357
click at [0, 0] on input "1 product tagged Select" at bounding box center [0, 0] width 0 height 0
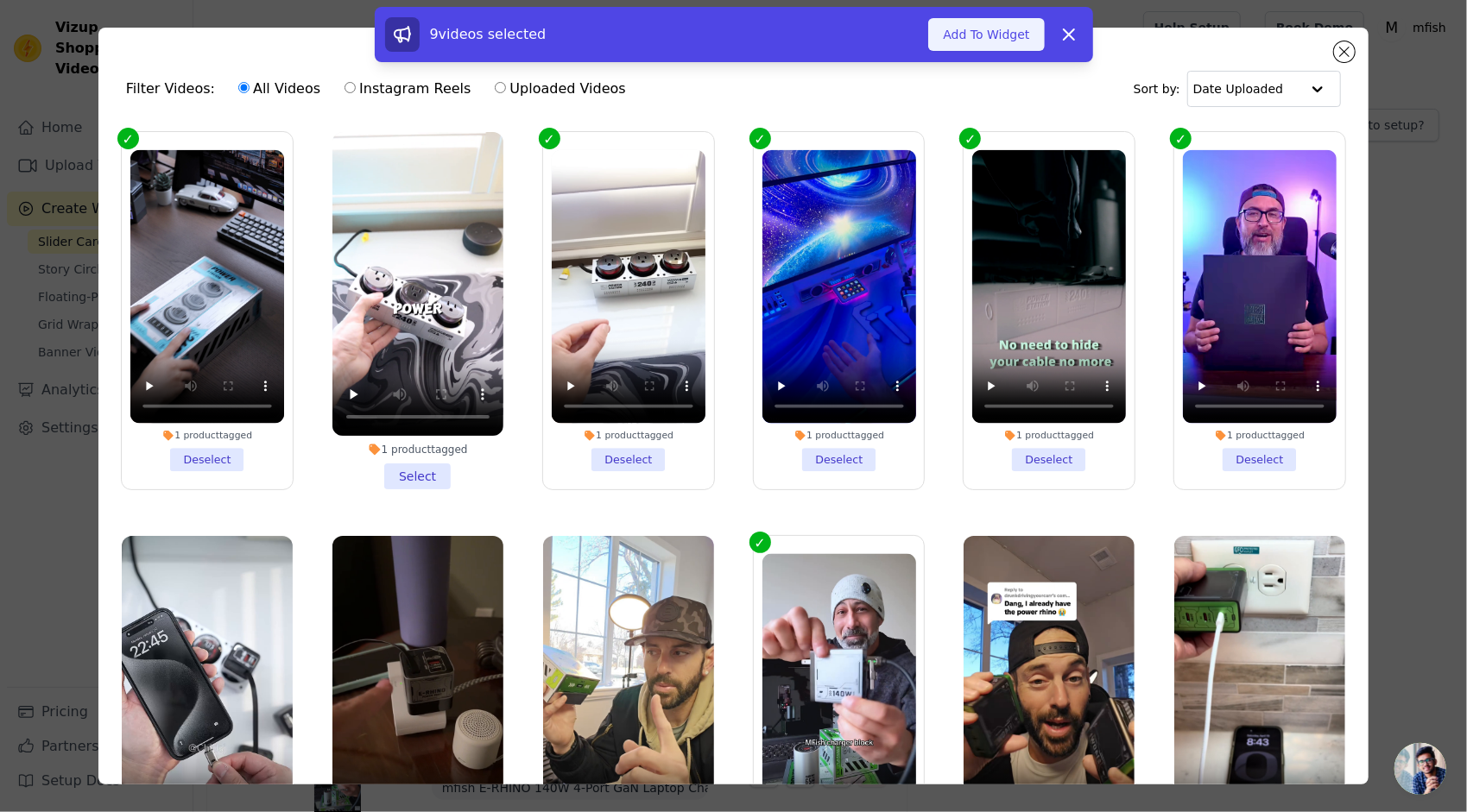
click at [967, 32] on button "Add To Widget" at bounding box center [986, 35] width 115 height 33
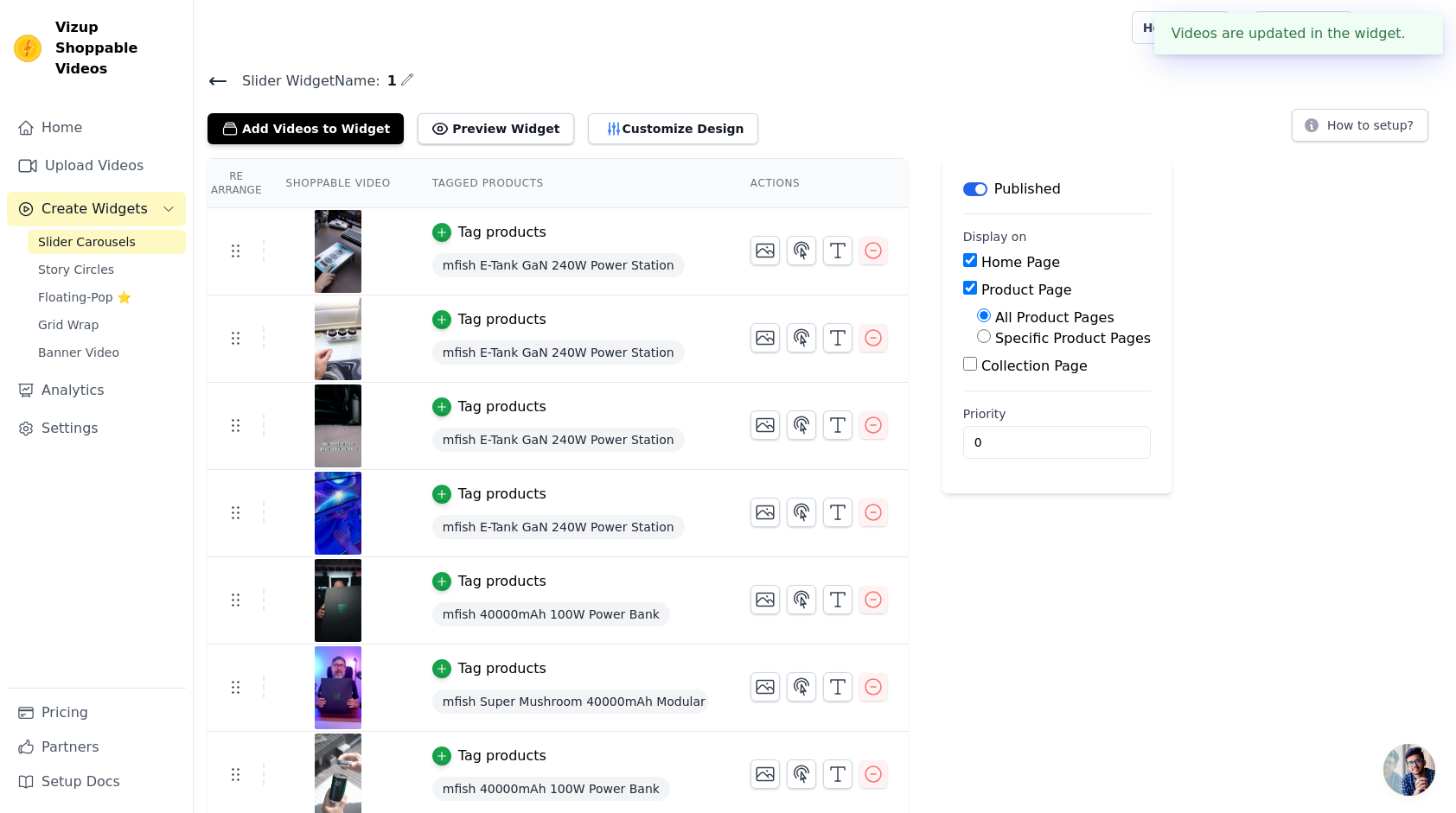
click at [1014, 102] on div "Slider Widget Name: 1 Add Videos to Widget Preview Widget Customize Design How …" at bounding box center [824, 107] width 1262 height 76
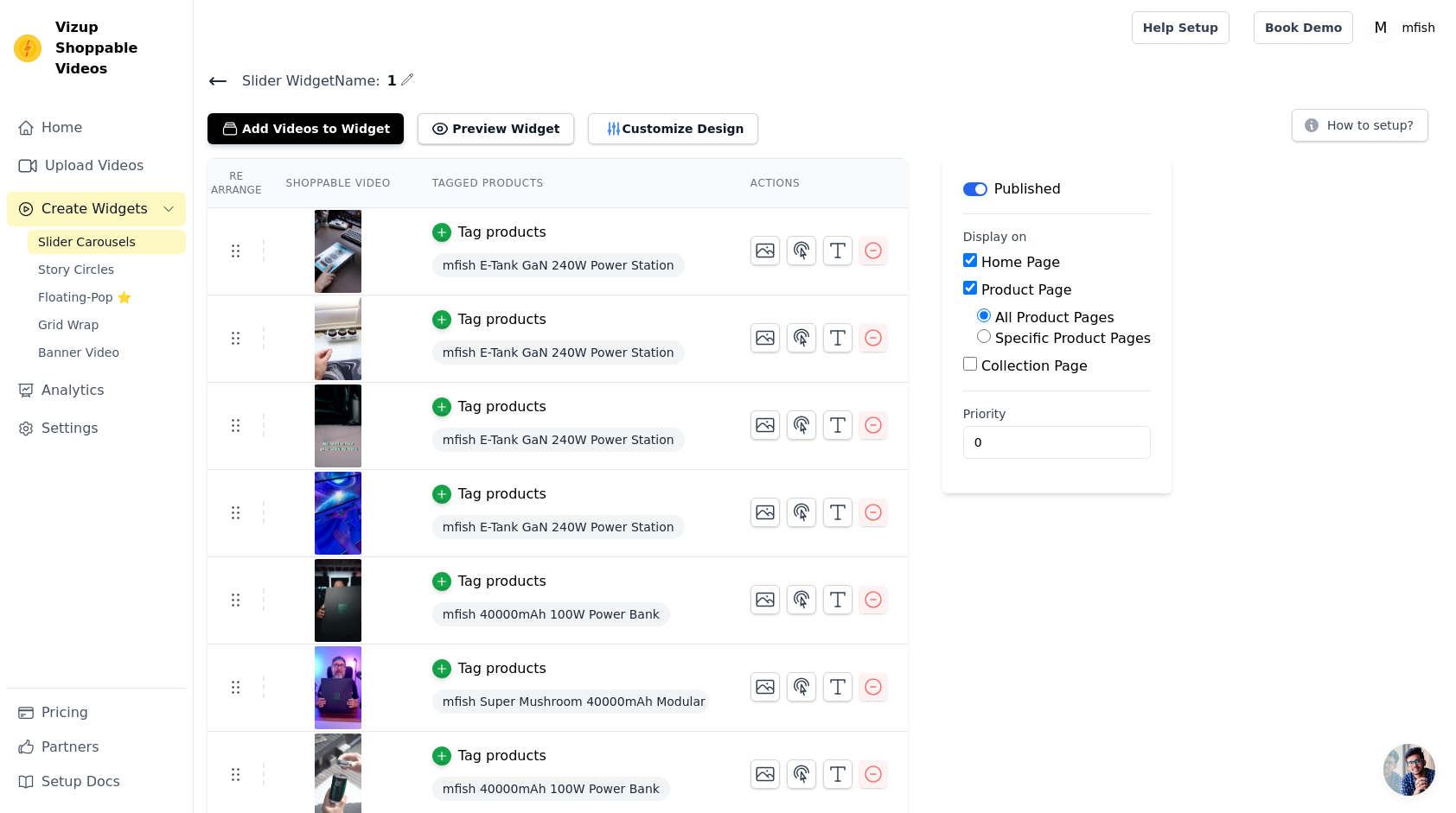
click at [104, 234] on span "Slider Carousels" at bounding box center [87, 242] width 97 height 17
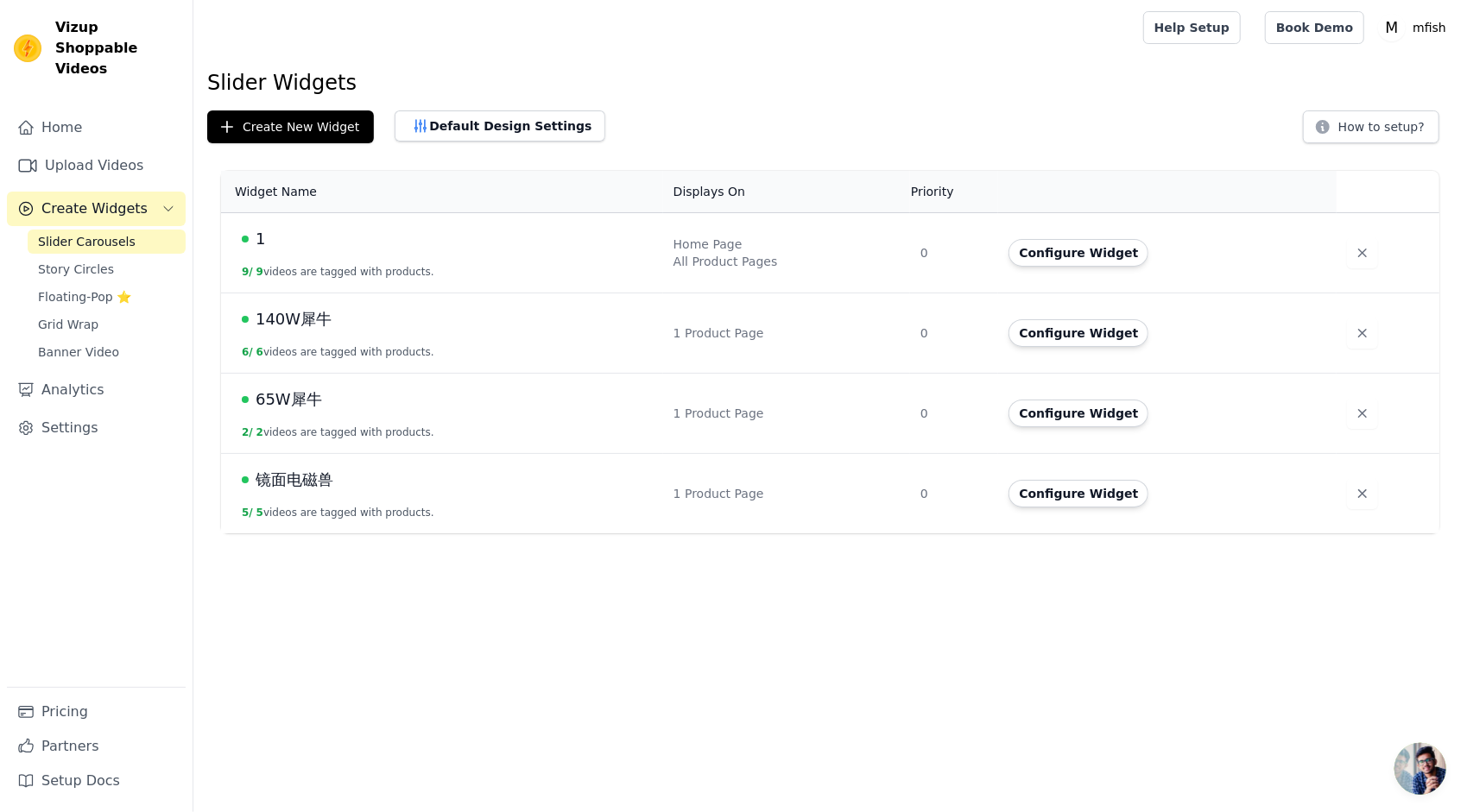
click at [304, 321] on span "140W犀牛" at bounding box center [294, 319] width 76 height 24
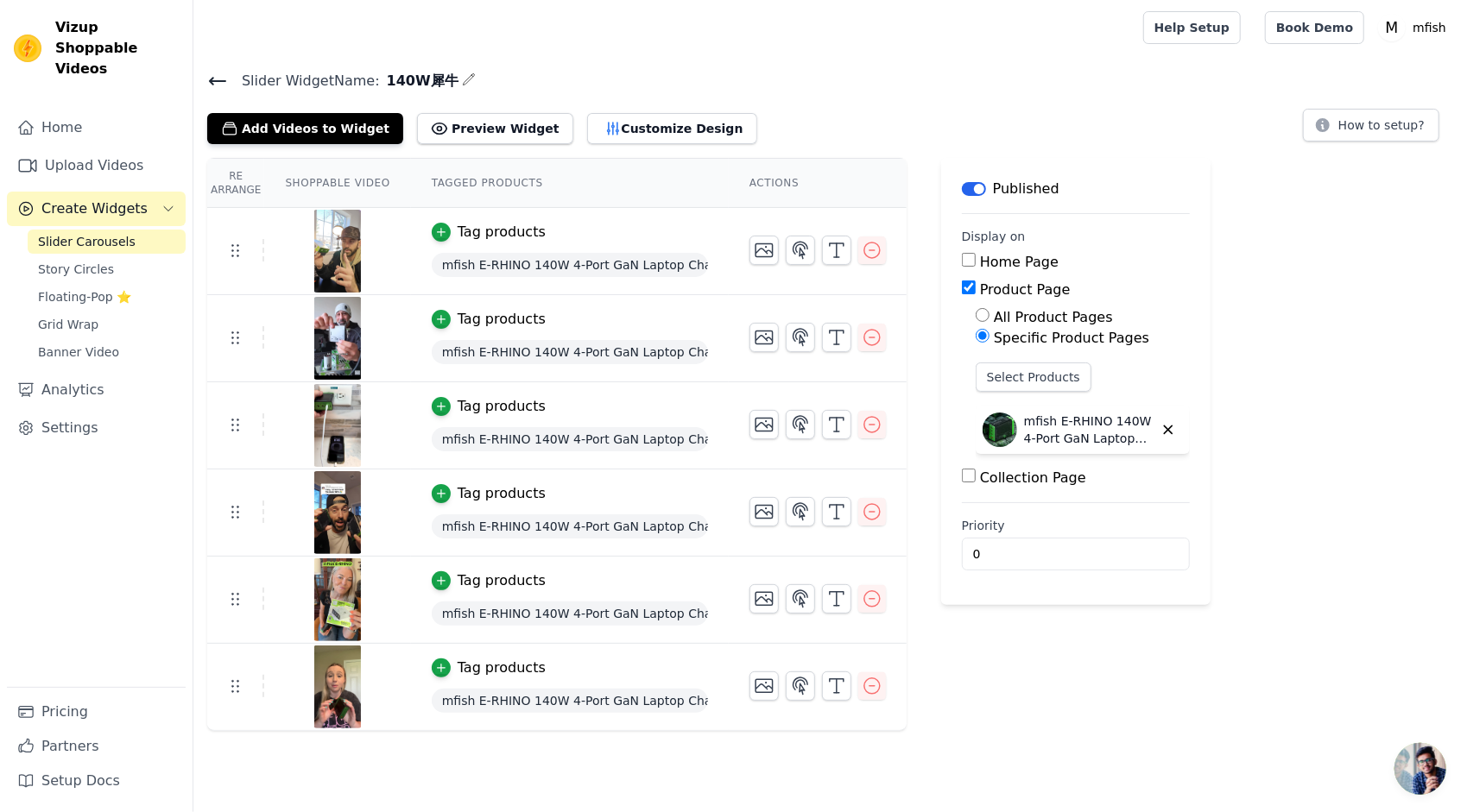
click at [348, 258] on img at bounding box center [337, 252] width 49 height 83
click at [870, 513] on icon "button" at bounding box center [872, 512] width 21 height 21
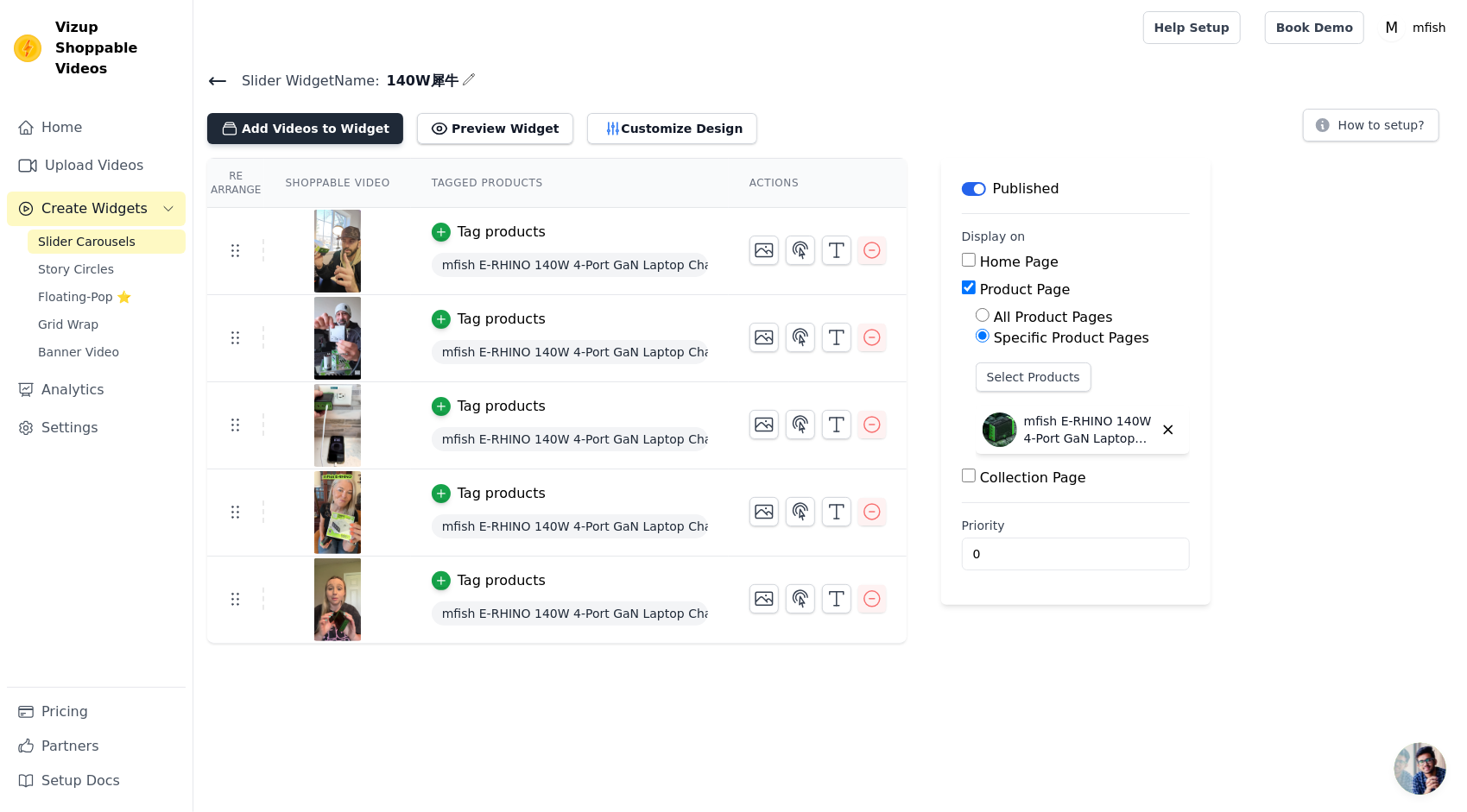
click at [278, 122] on button "Add Videos to Widget" at bounding box center [305, 128] width 196 height 31
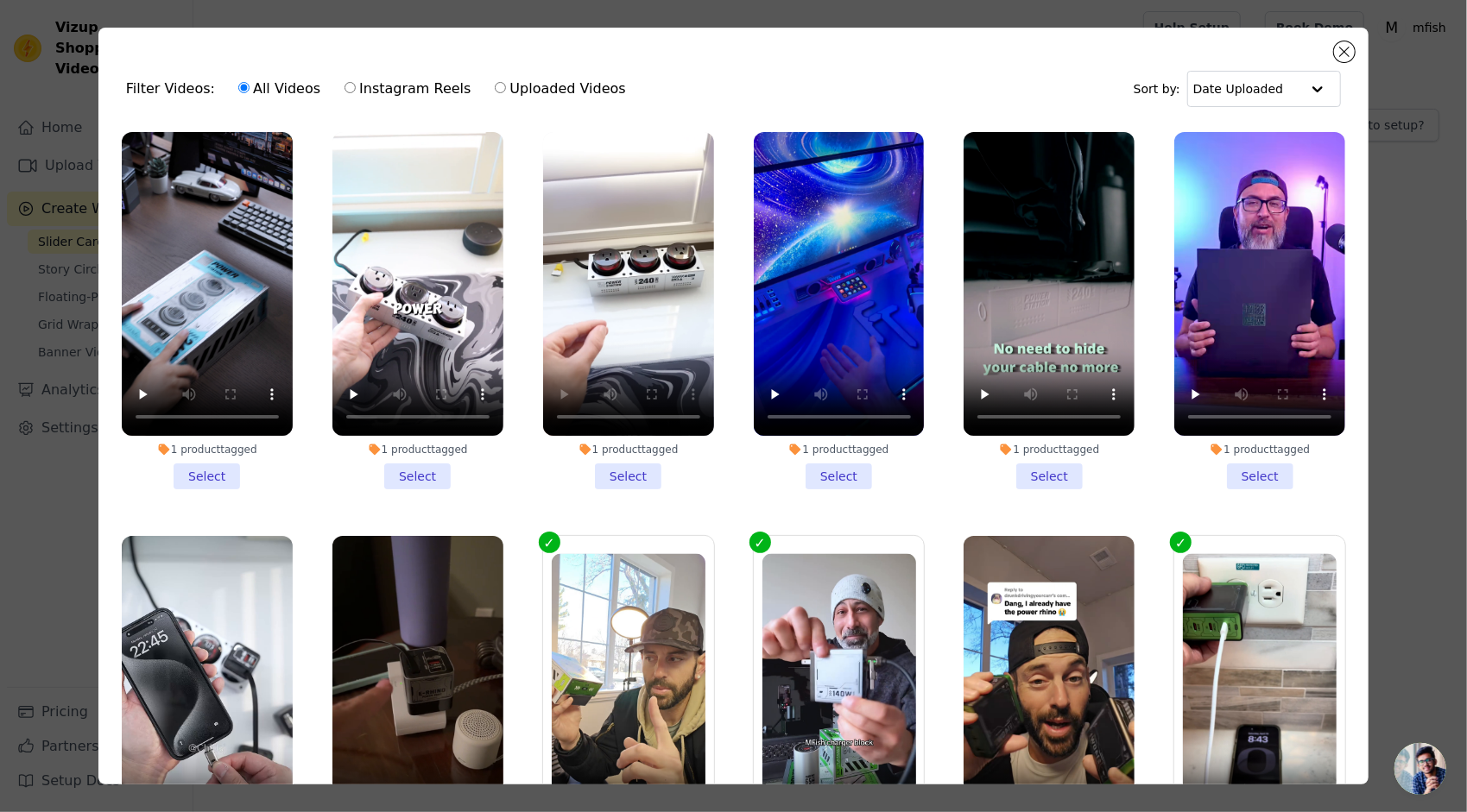
click at [626, 473] on li "1 product tagged Select" at bounding box center [628, 311] width 171 height 357
click at [0, 0] on input "1 product tagged Select" at bounding box center [0, 0] width 0 height 0
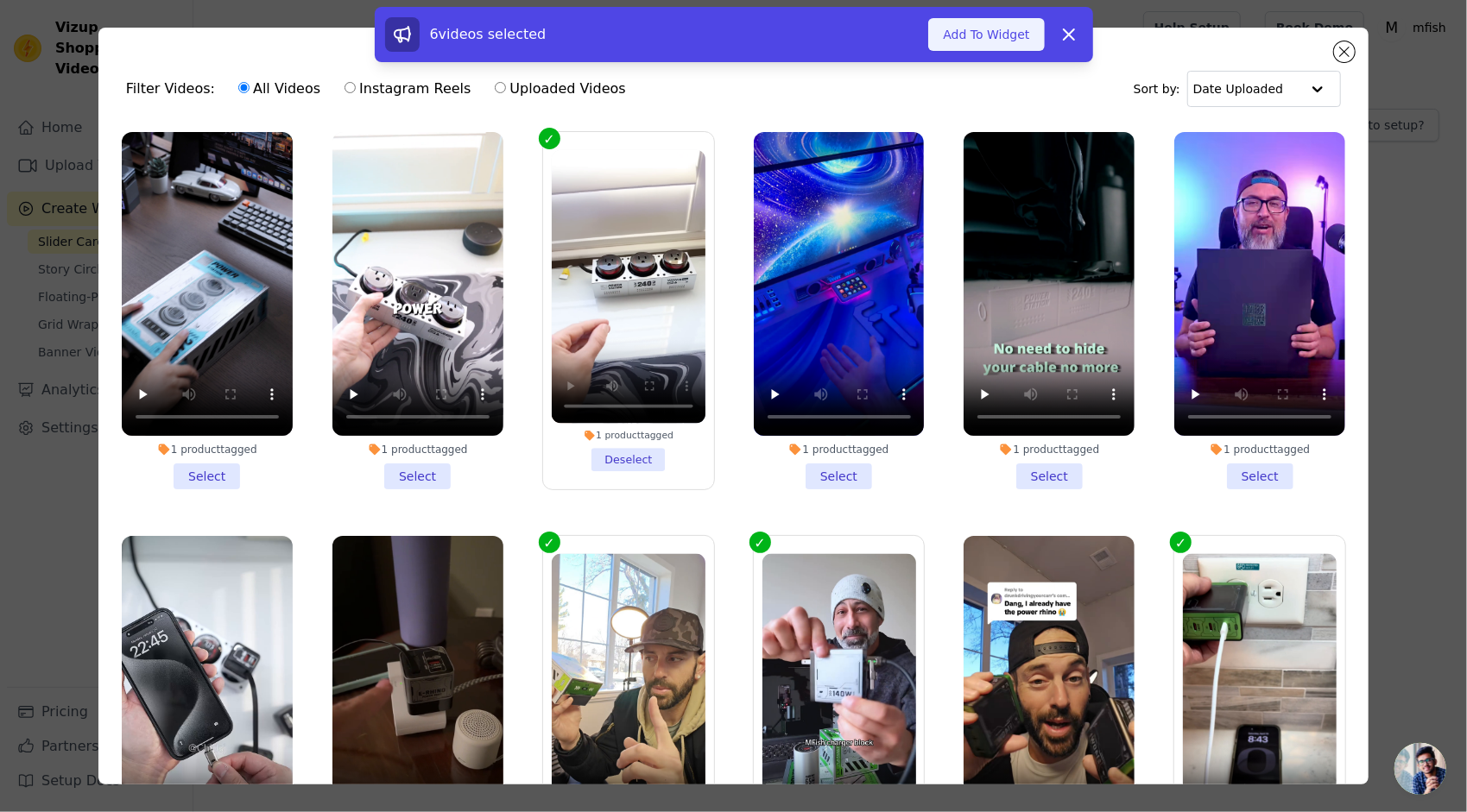
click at [985, 29] on button "Add To Widget" at bounding box center [986, 35] width 115 height 33
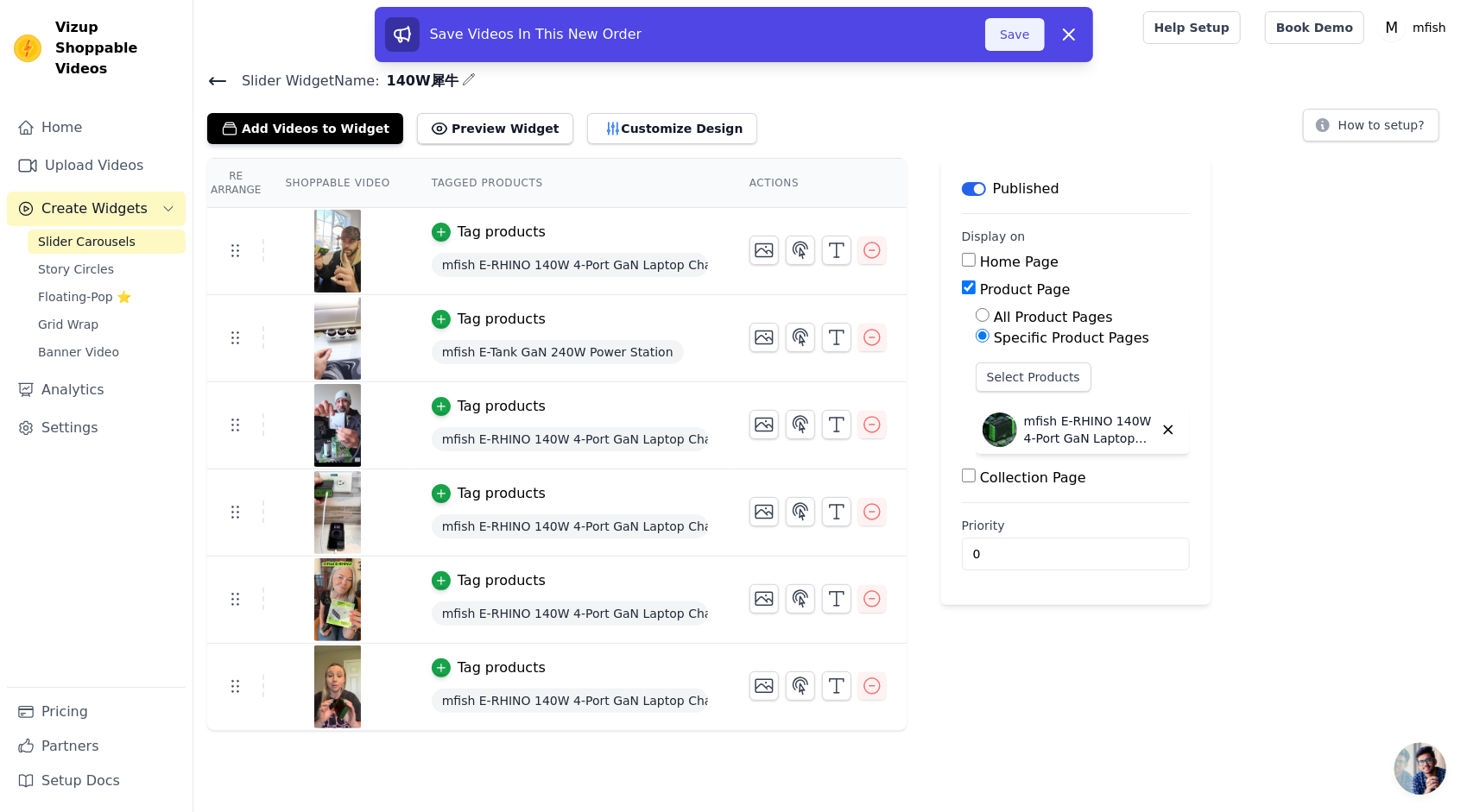
click at [1010, 29] on button "Save" at bounding box center [1014, 35] width 59 height 33
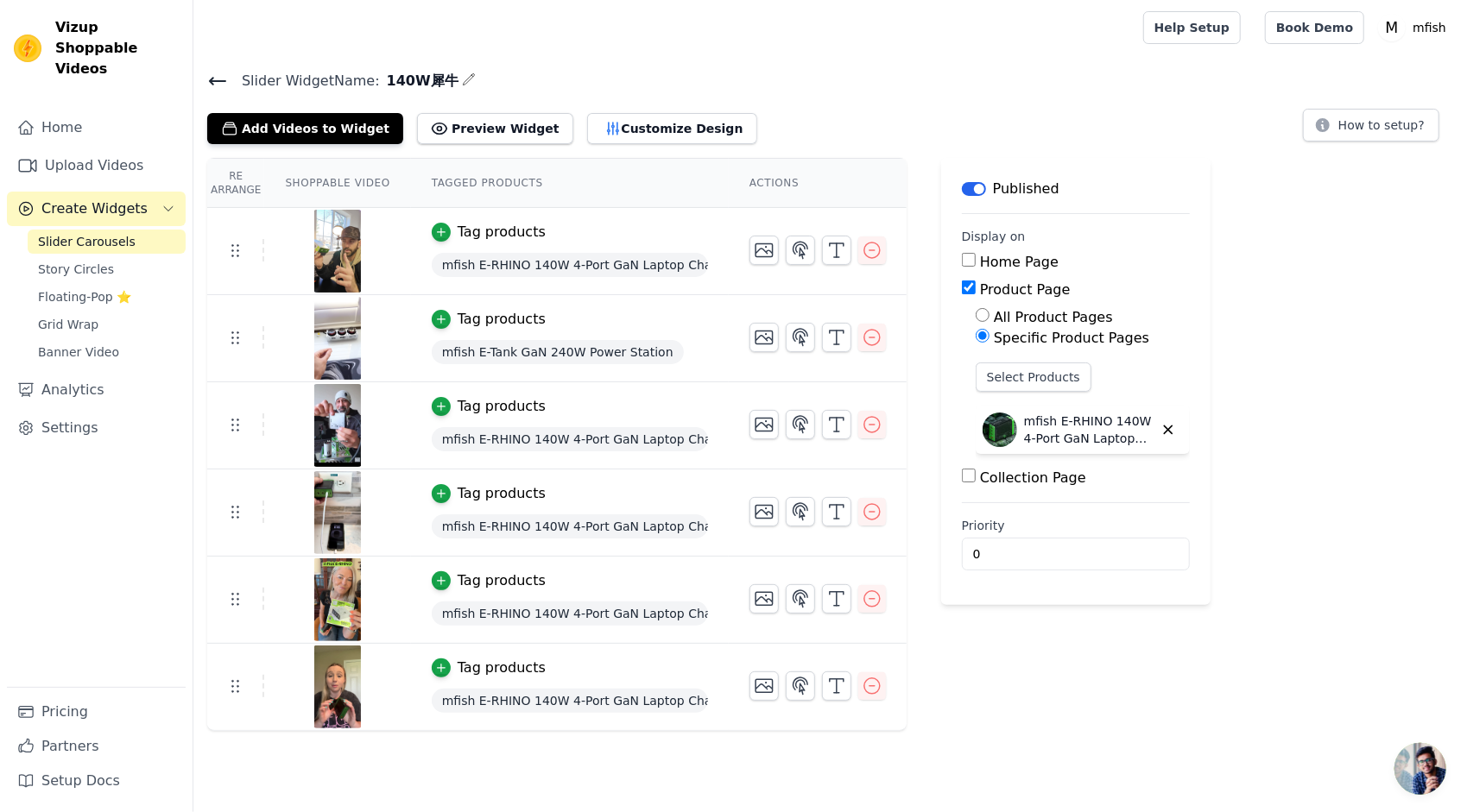
click at [78, 233] on span "Slider Carousels" at bounding box center [87, 242] width 97 height 17
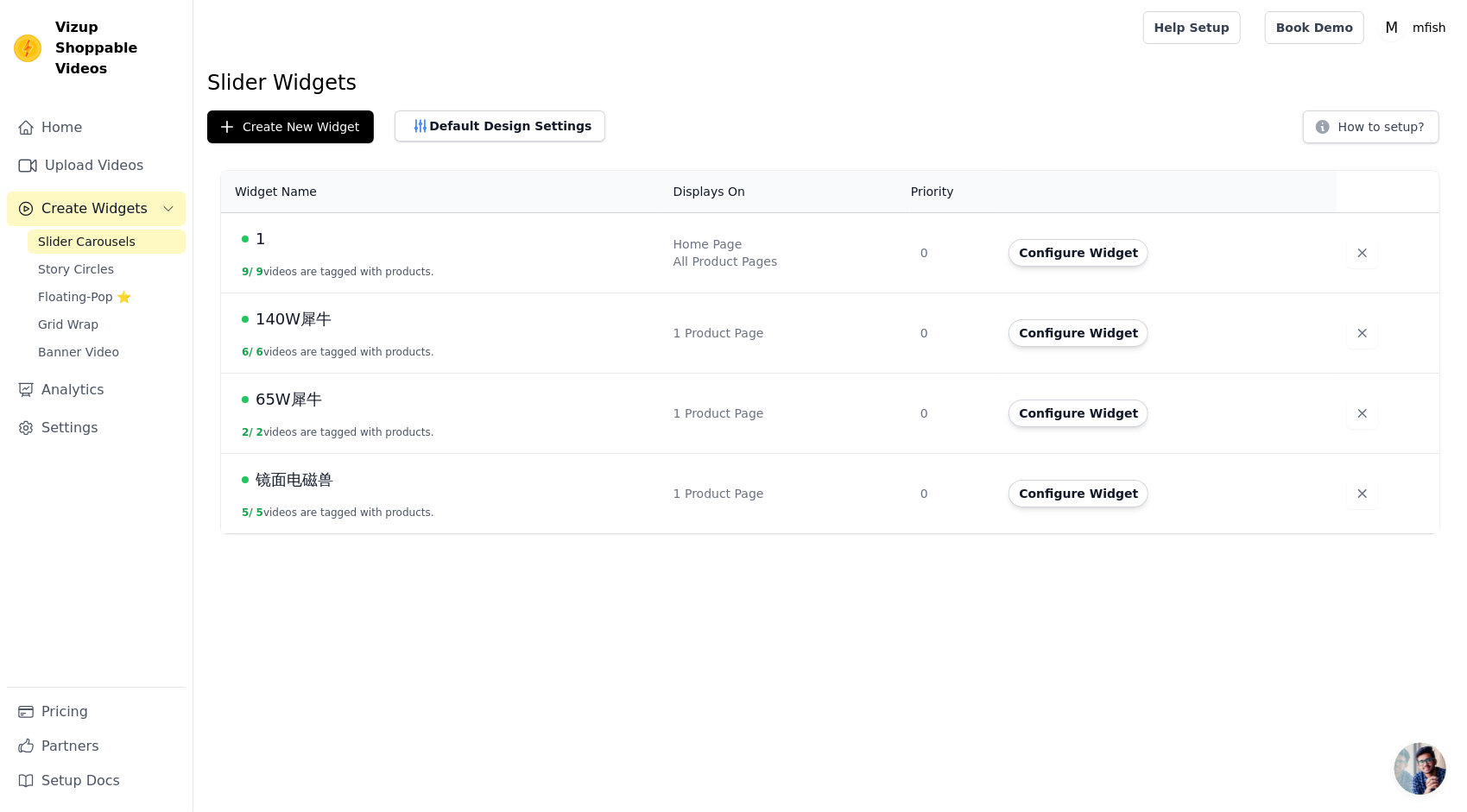
click at [308, 400] on span "65W犀牛" at bounding box center [289, 400] width 67 height 24
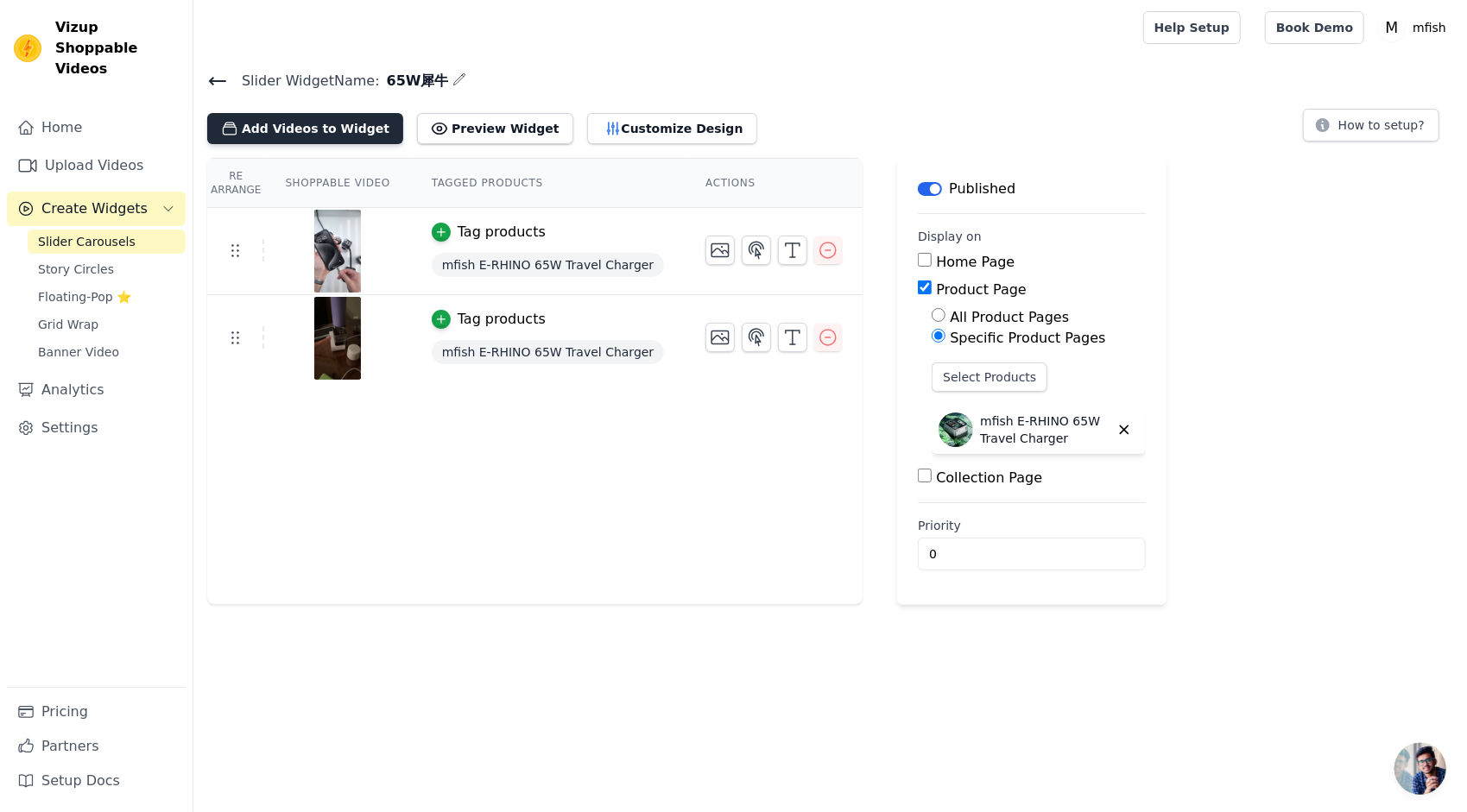
click at [272, 134] on button "Add Videos to Widget" at bounding box center [305, 128] width 196 height 31
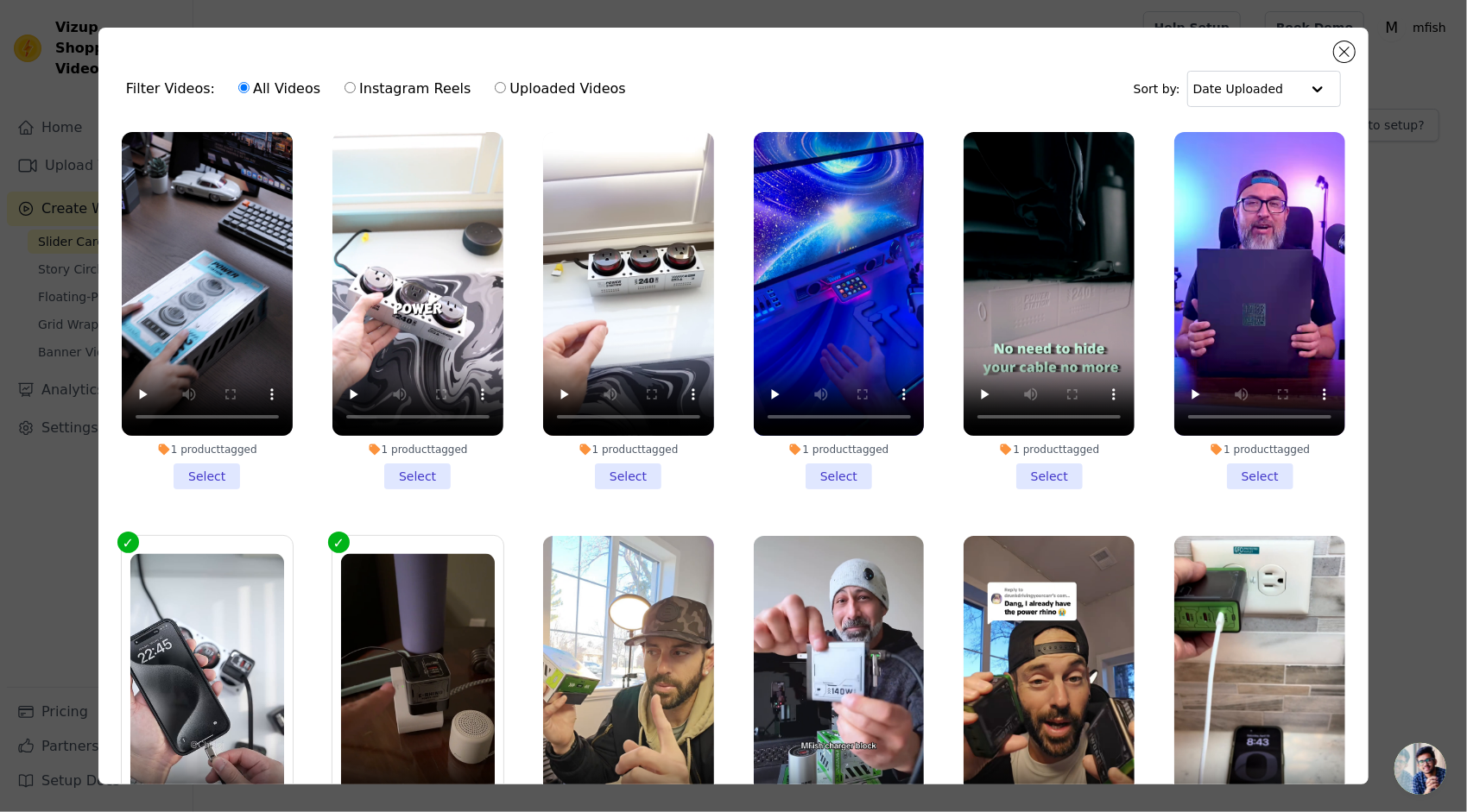
click at [1036, 476] on li "1 product tagged Select" at bounding box center [1049, 311] width 171 height 357
click at [0, 0] on input "1 product tagged Select" at bounding box center [0, 0] width 0 height 0
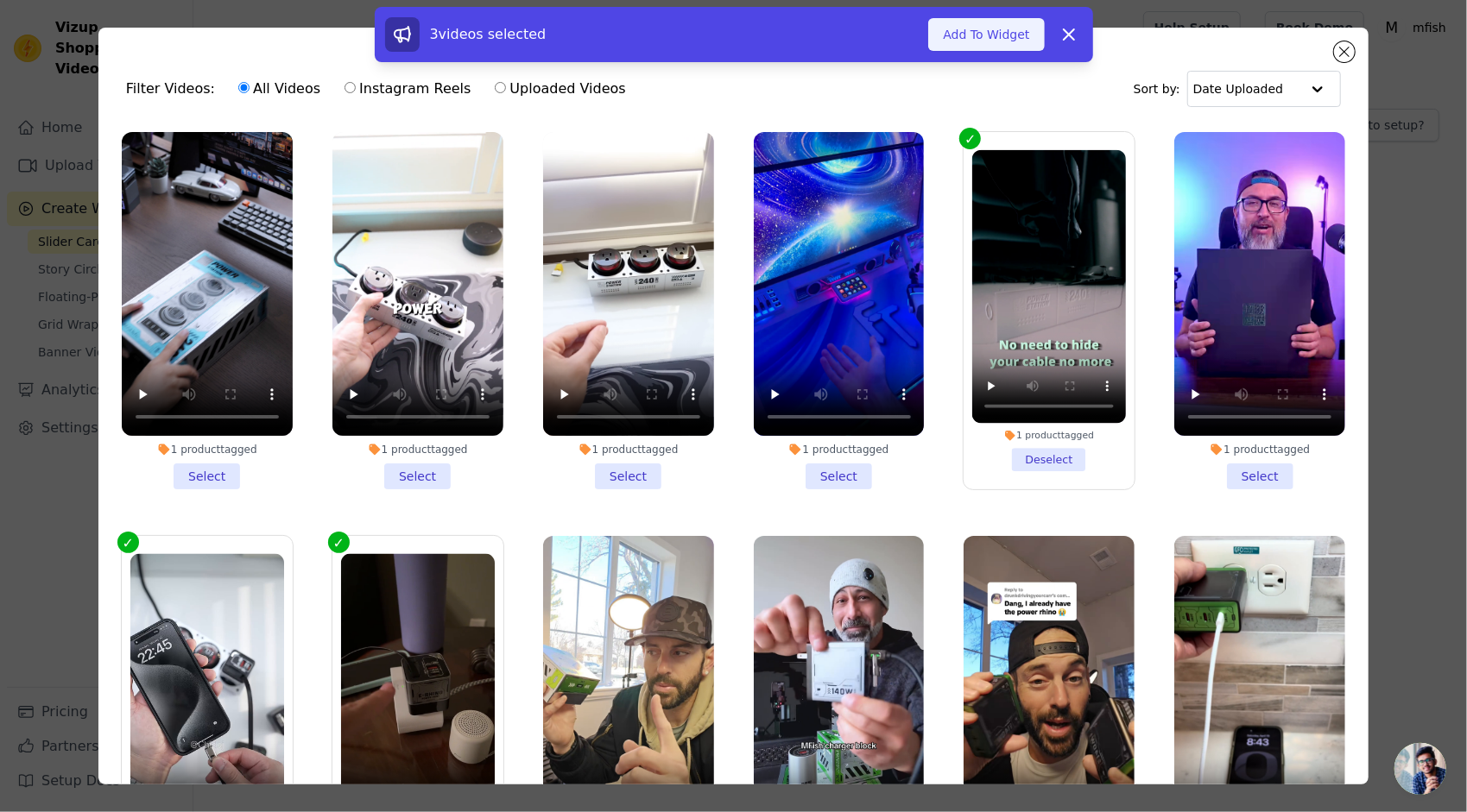
click at [992, 41] on button "Add To Widget" at bounding box center [986, 35] width 115 height 33
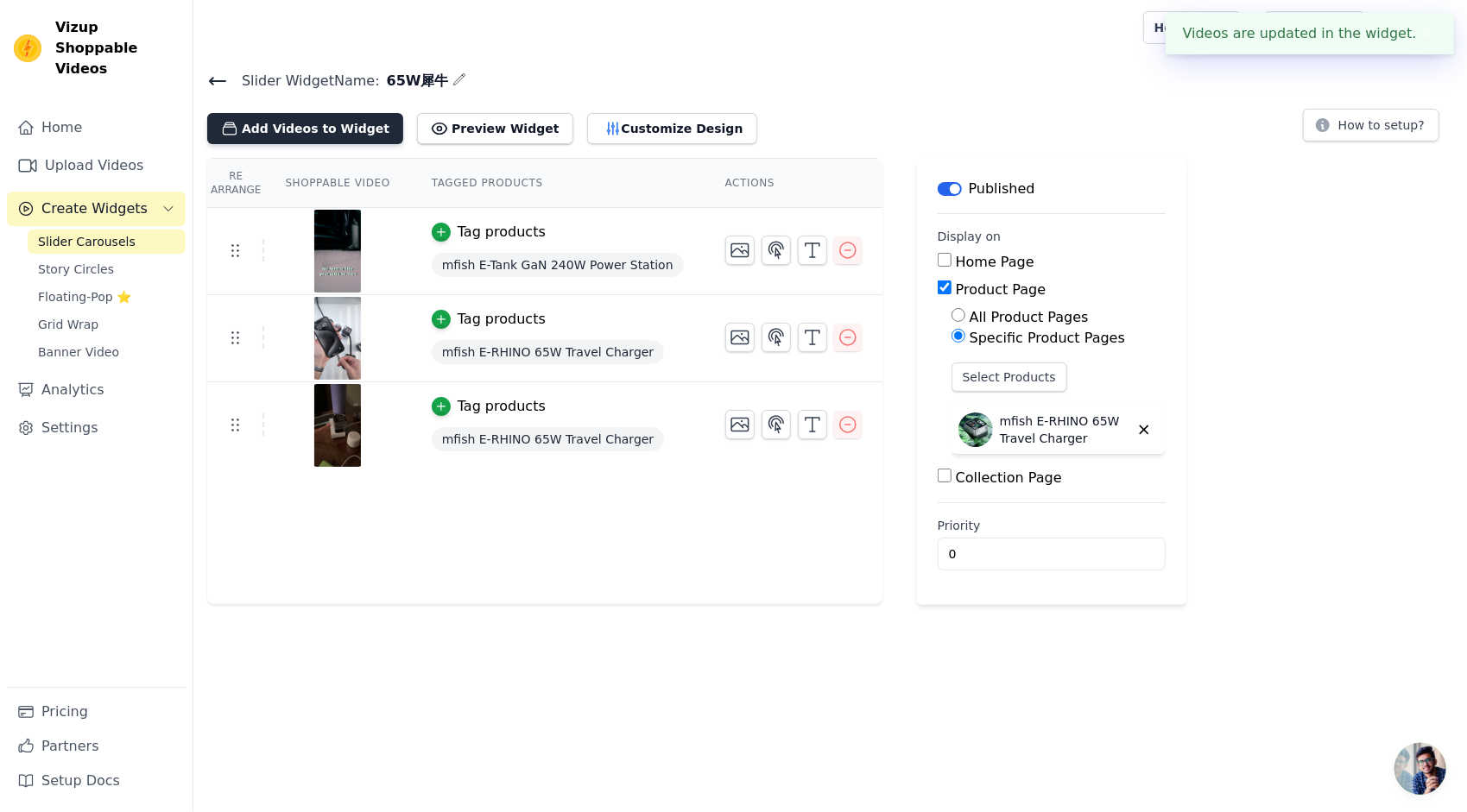
click at [272, 132] on button "Add Videos to Widget" at bounding box center [305, 128] width 196 height 31
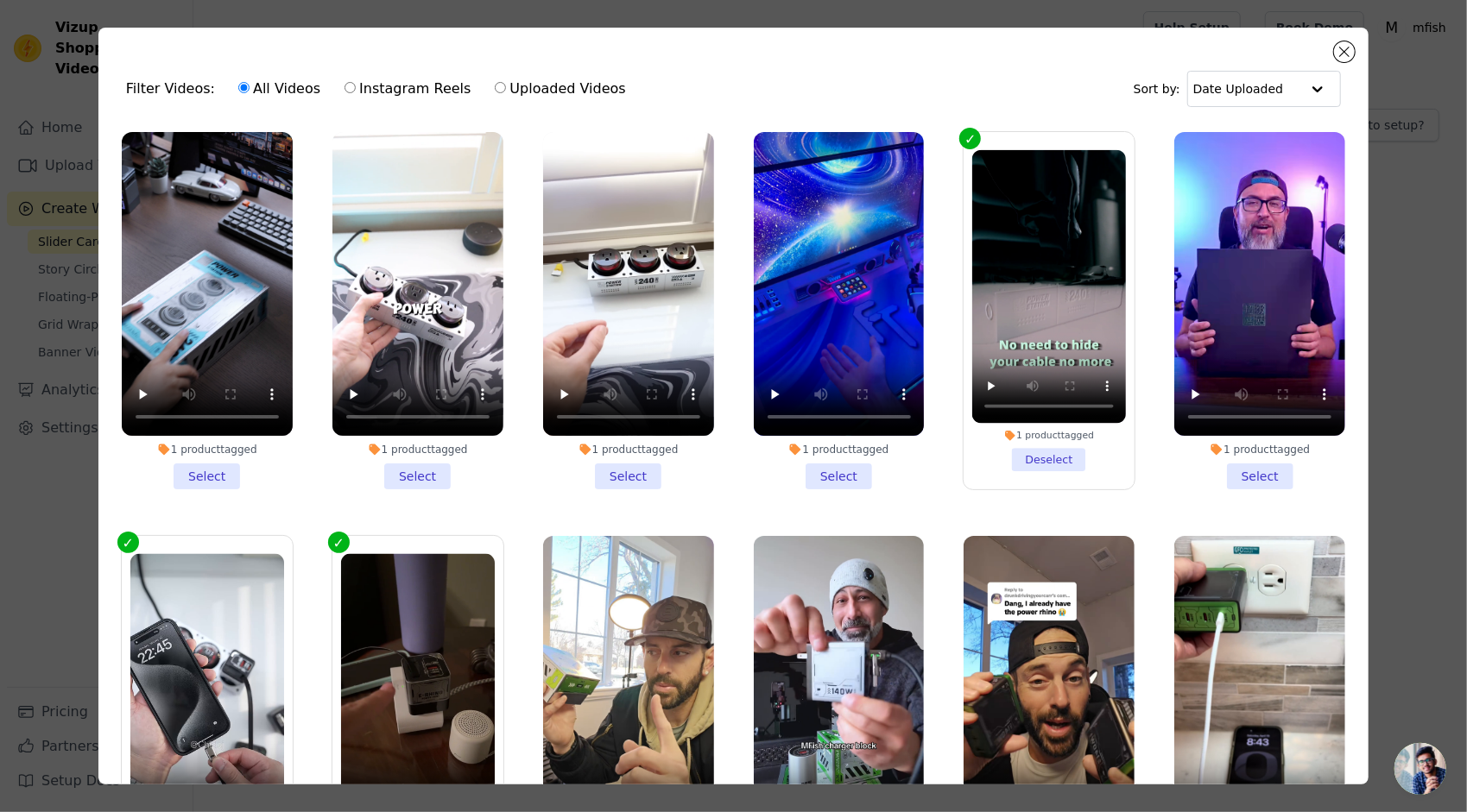
click at [635, 469] on li "1 product tagged Select" at bounding box center [628, 311] width 171 height 357
click at [0, 0] on input "1 product tagged Select" at bounding box center [0, 0] width 0 height 0
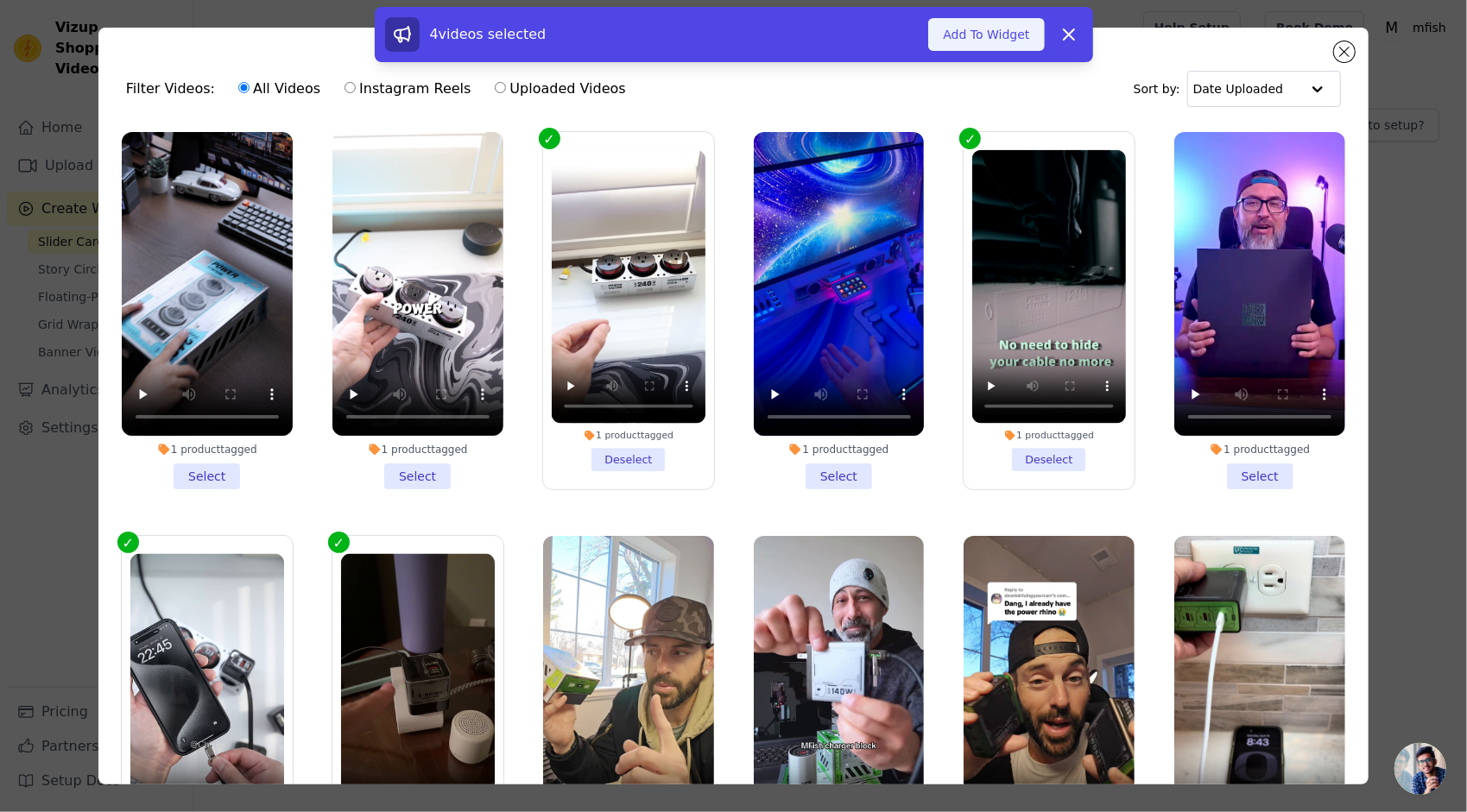
click at [1005, 40] on button "Add To Widget" at bounding box center [986, 35] width 115 height 33
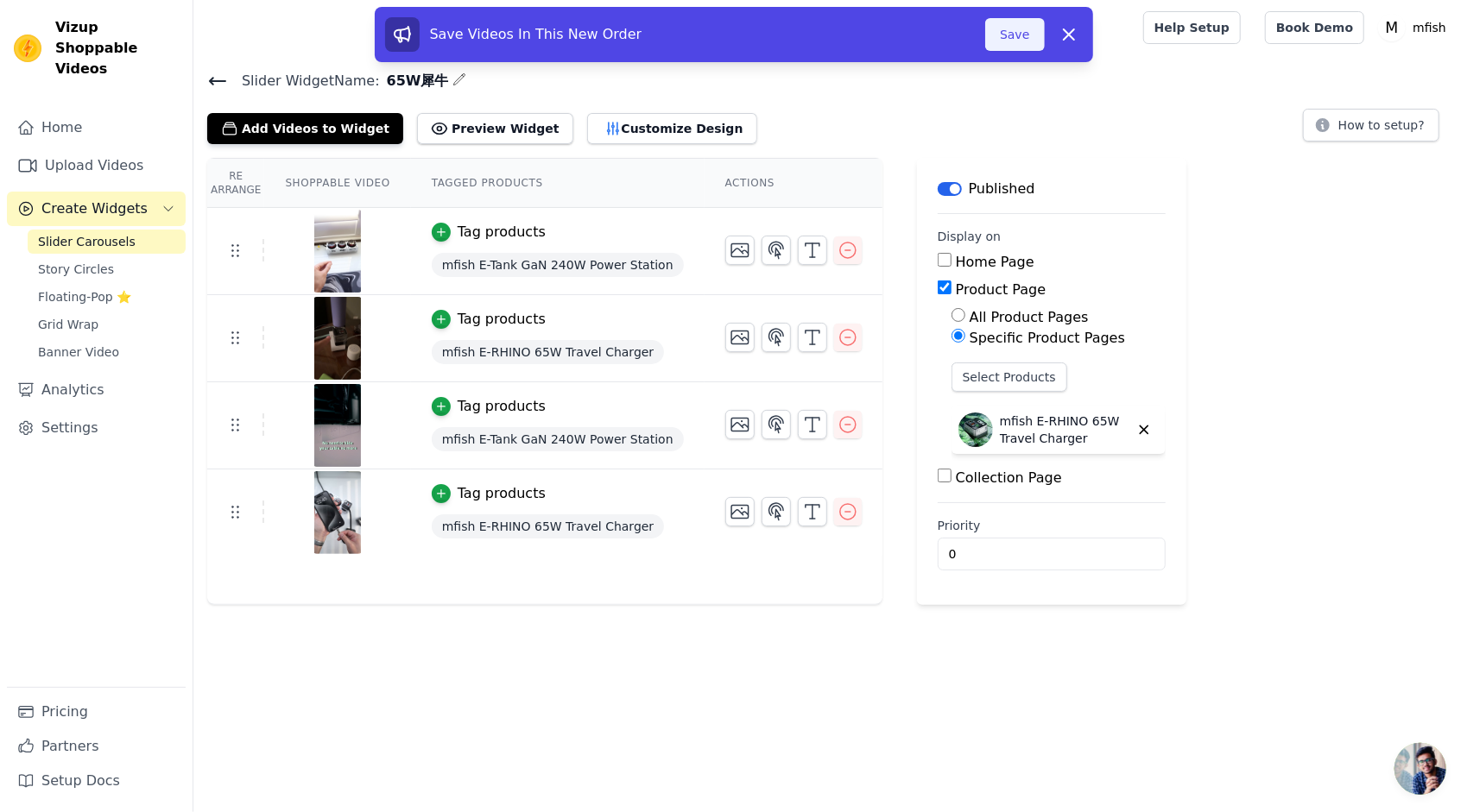
click at [1022, 29] on button "Save" at bounding box center [1014, 35] width 59 height 33
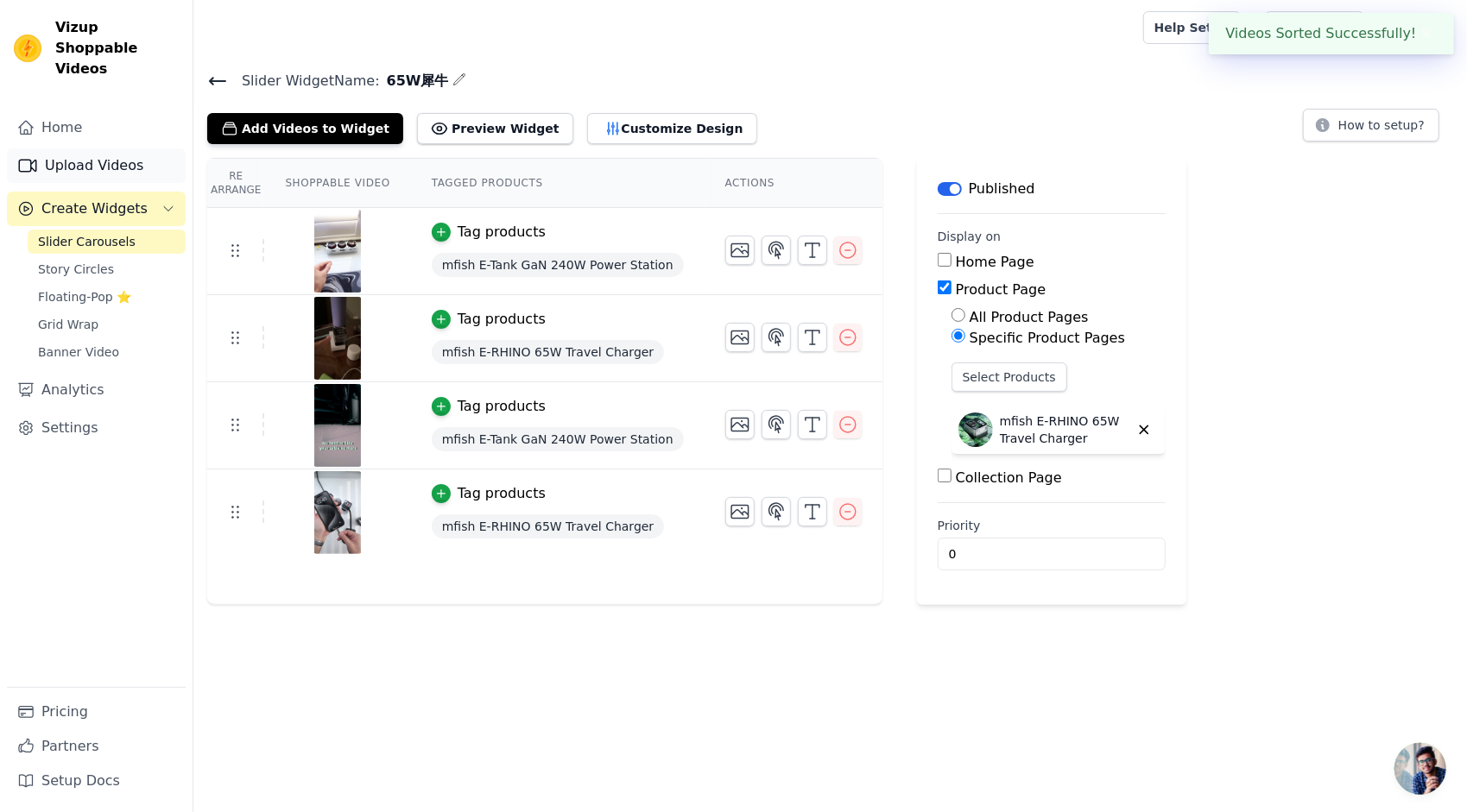
click at [96, 148] on link "Upload Videos" at bounding box center [96, 166] width 179 height 35
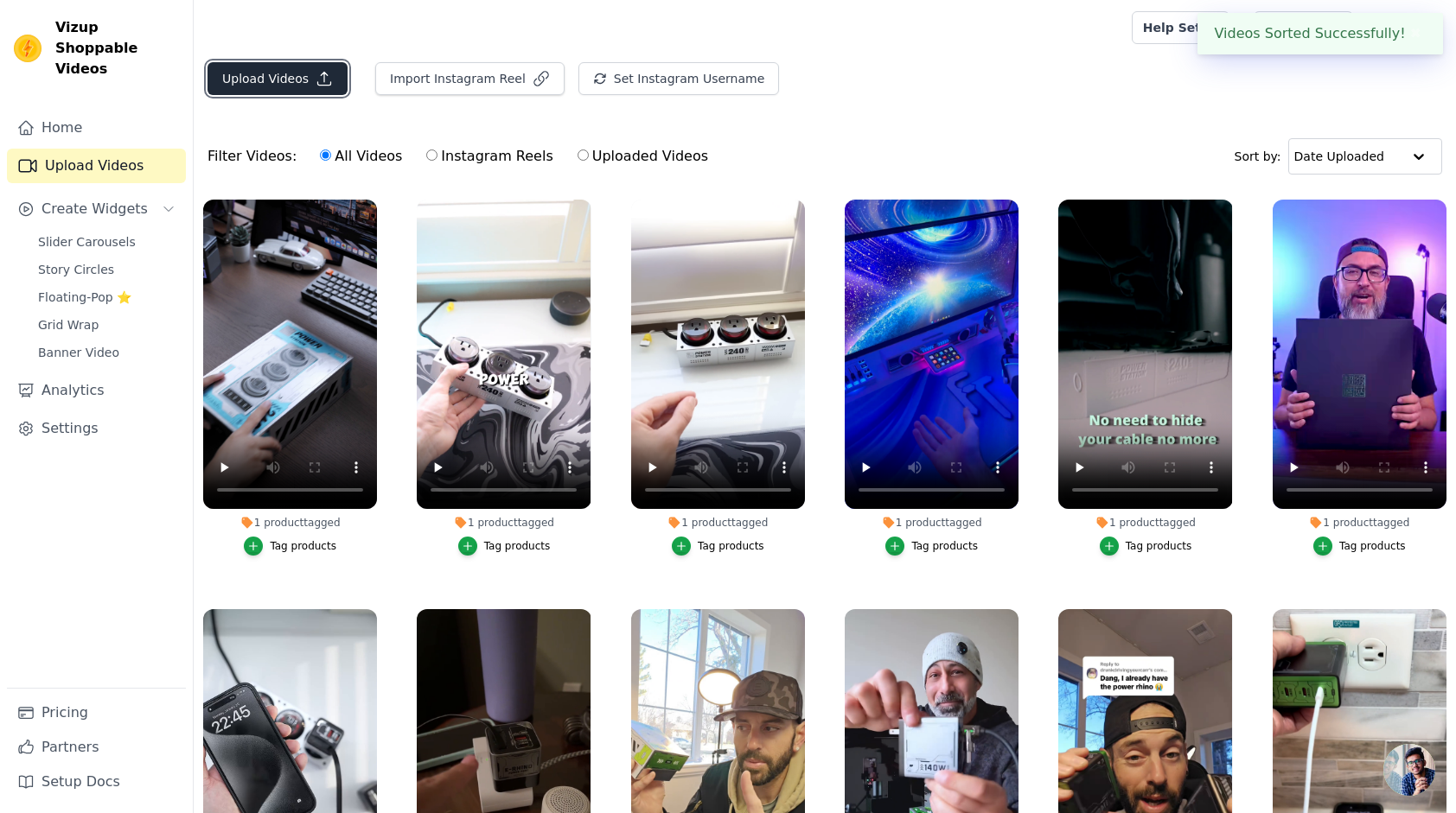
click at [288, 84] on button "Upload Videos" at bounding box center [277, 79] width 140 height 33
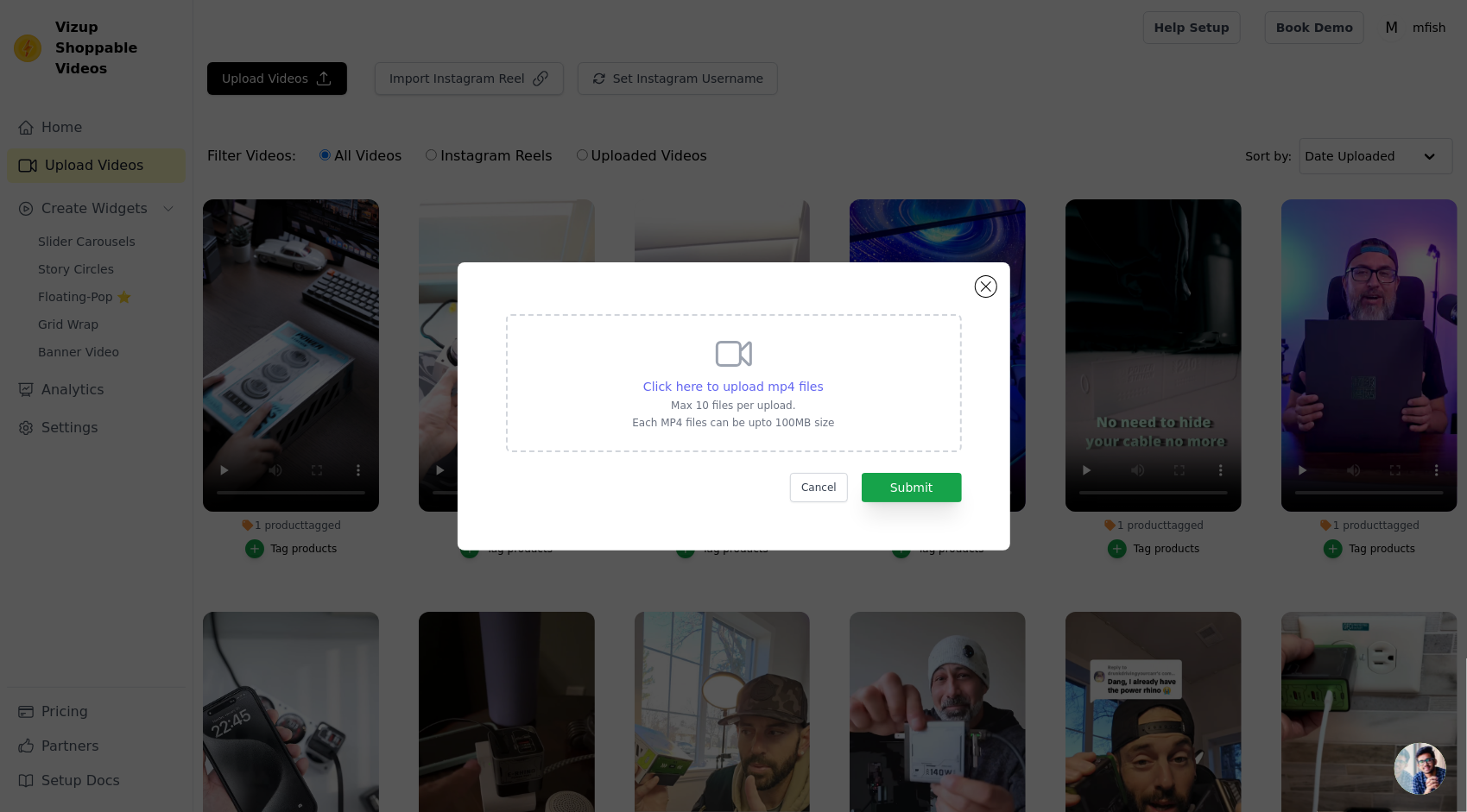
click at [791, 390] on span "Click here to upload mp4 files" at bounding box center [733, 387] width 180 height 14
click at [822, 378] on input "Click here to upload mp4 files Max 10 files per upload. Each MP4 files can be u…" at bounding box center [822, 377] width 1 height 1
click at [822, 544] on div "Click here to upload mp4 files Max 10 files per upload. Each MP4 files can be u…" at bounding box center [733, 407] width 553 height 288
click at [774, 394] on div "Click here to upload mp4 files" at bounding box center [733, 387] width 180 height 17
click at [822, 378] on input "Click here to upload mp4 files Max 10 files per upload. Each MP4 files can be u…" at bounding box center [822, 377] width 1 height 1
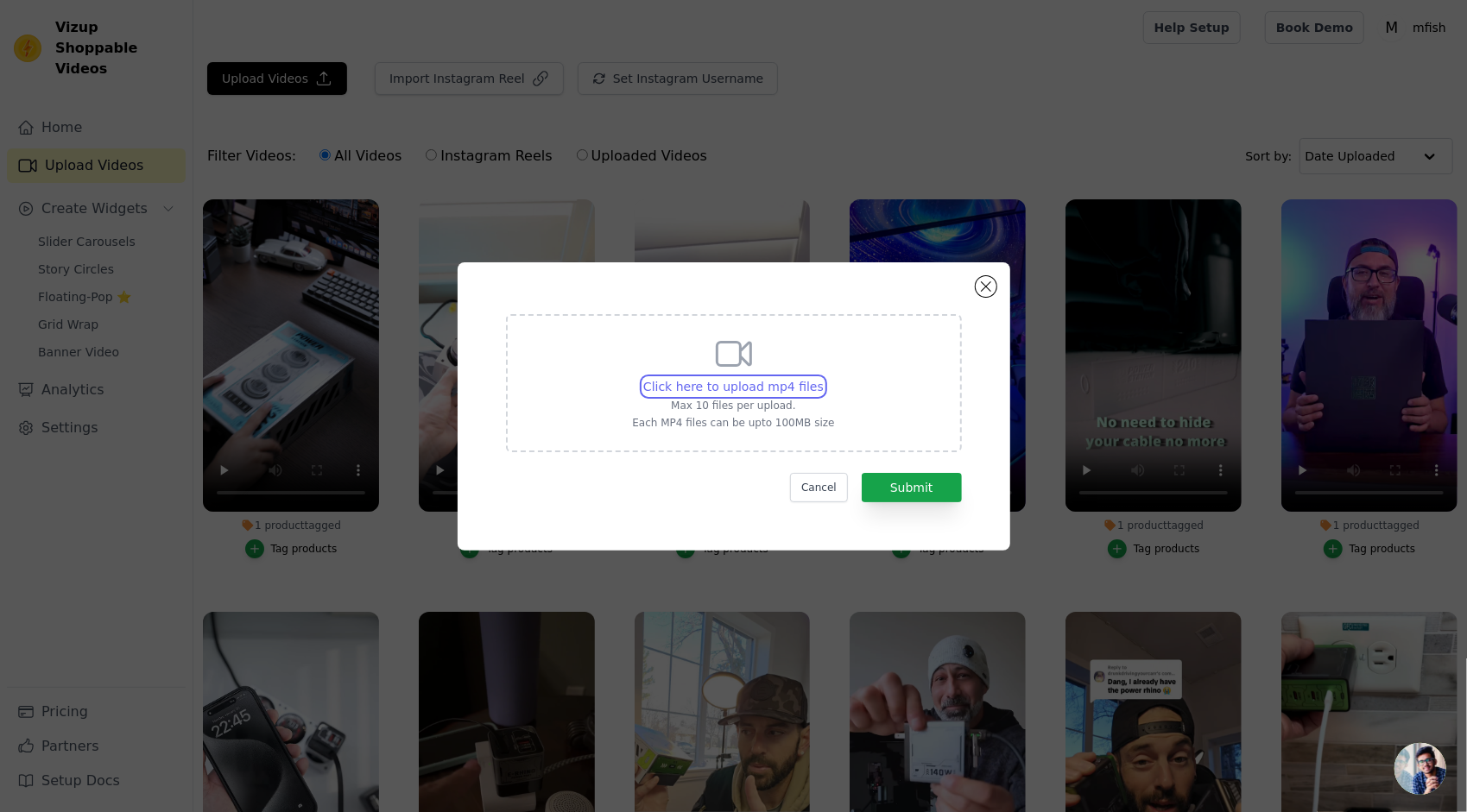
type input "C:\fakepath\65瓦19.mp4"
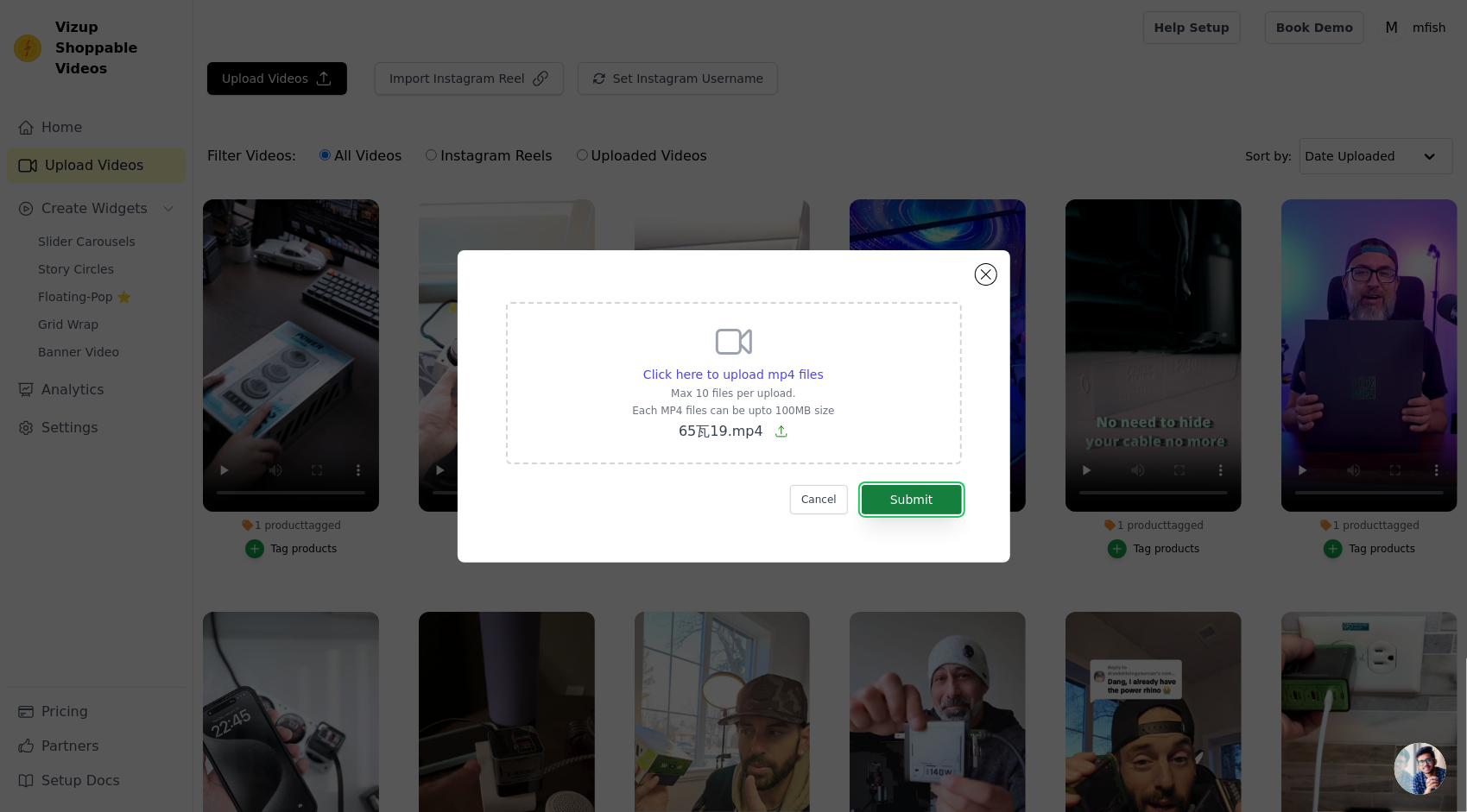
click at [912, 501] on button "Submit" at bounding box center [911, 500] width 100 height 29
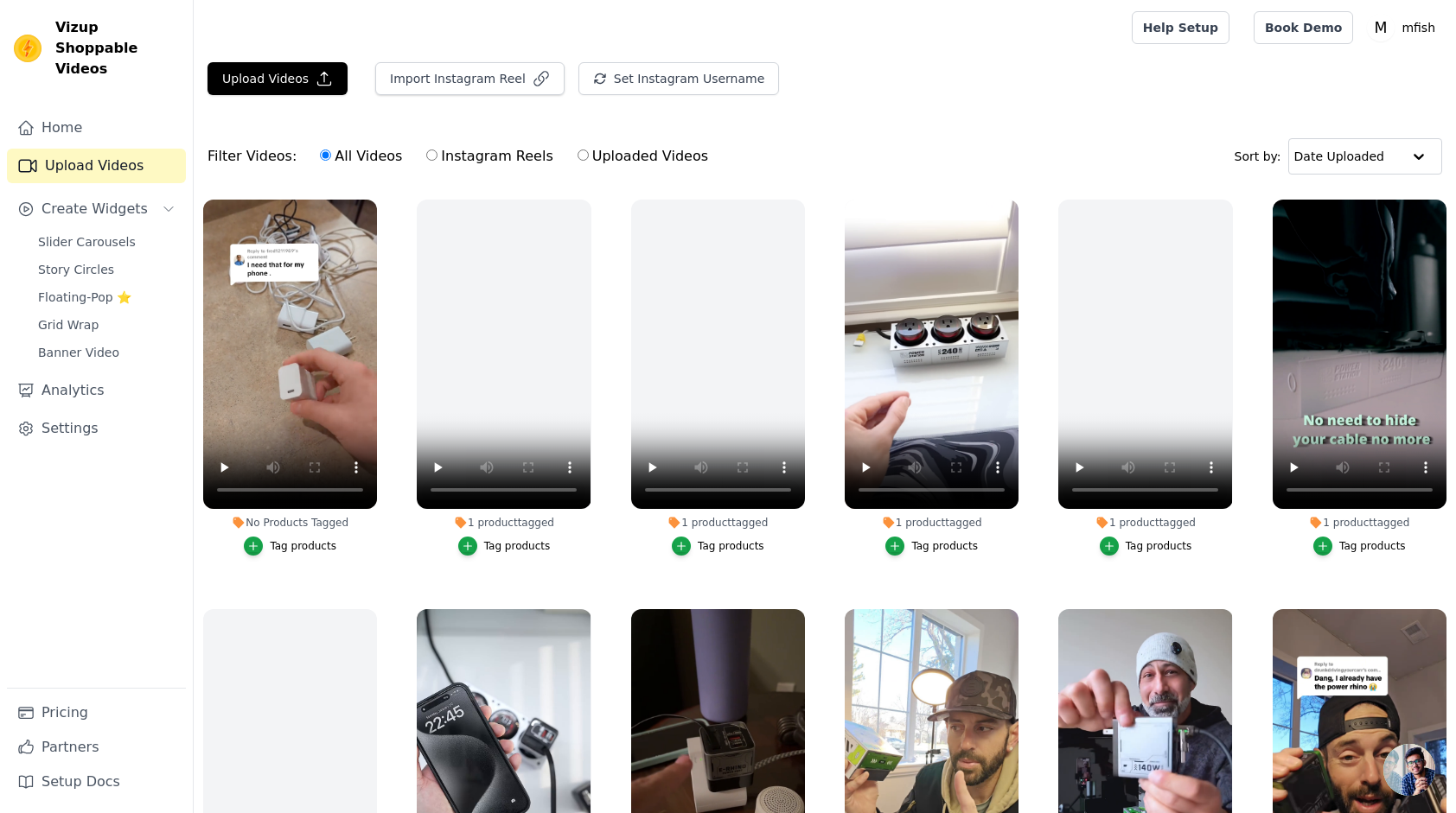
click at [299, 541] on div "Tag products" at bounding box center [302, 546] width 67 height 14
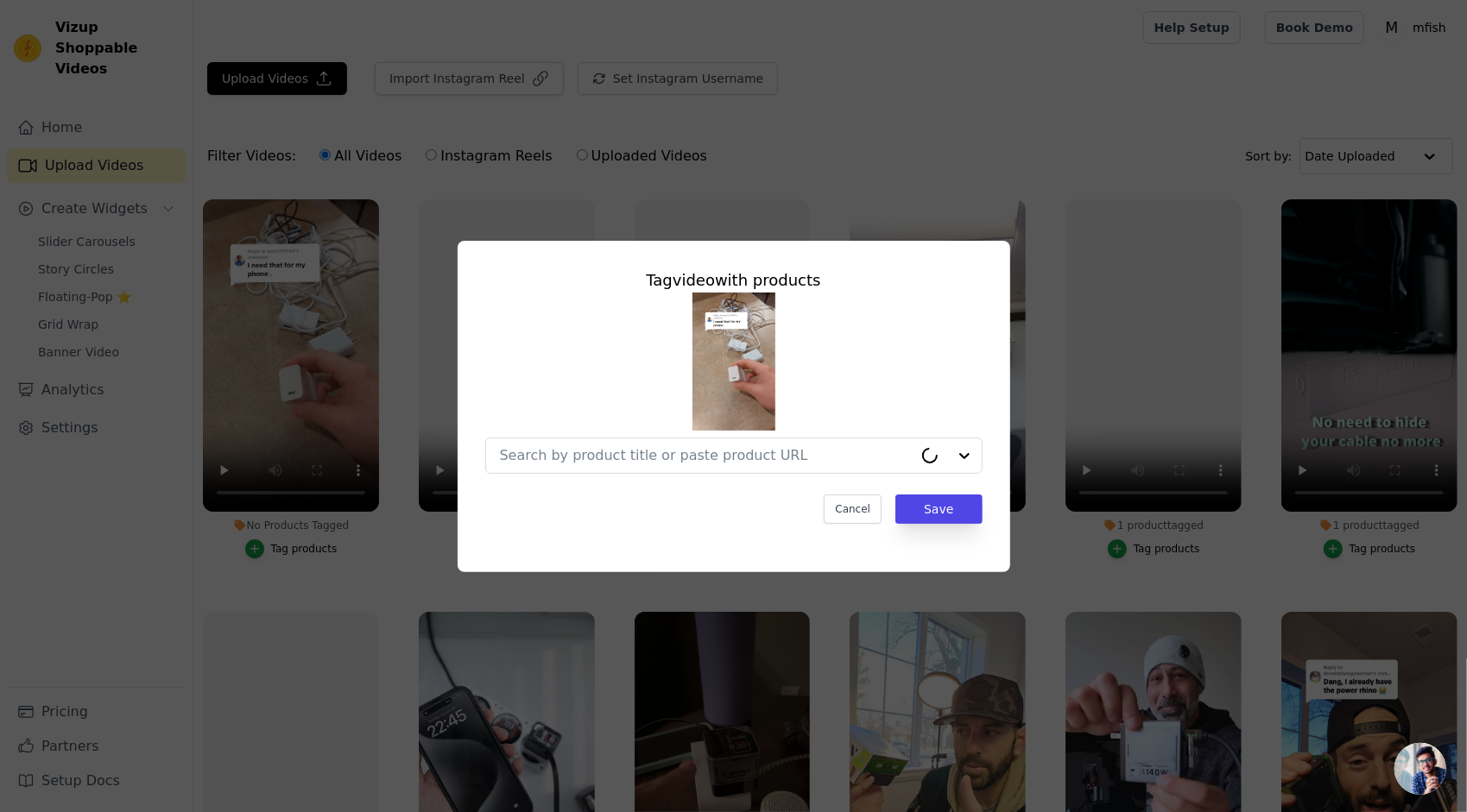
click at [637, 488] on div "Tag video with products Cancel Save" at bounding box center [733, 396] width 525 height 283
click at [647, 455] on input "No Products Tagged Tag video with products Cancel Save Tag products" at bounding box center [706, 455] width 413 height 16
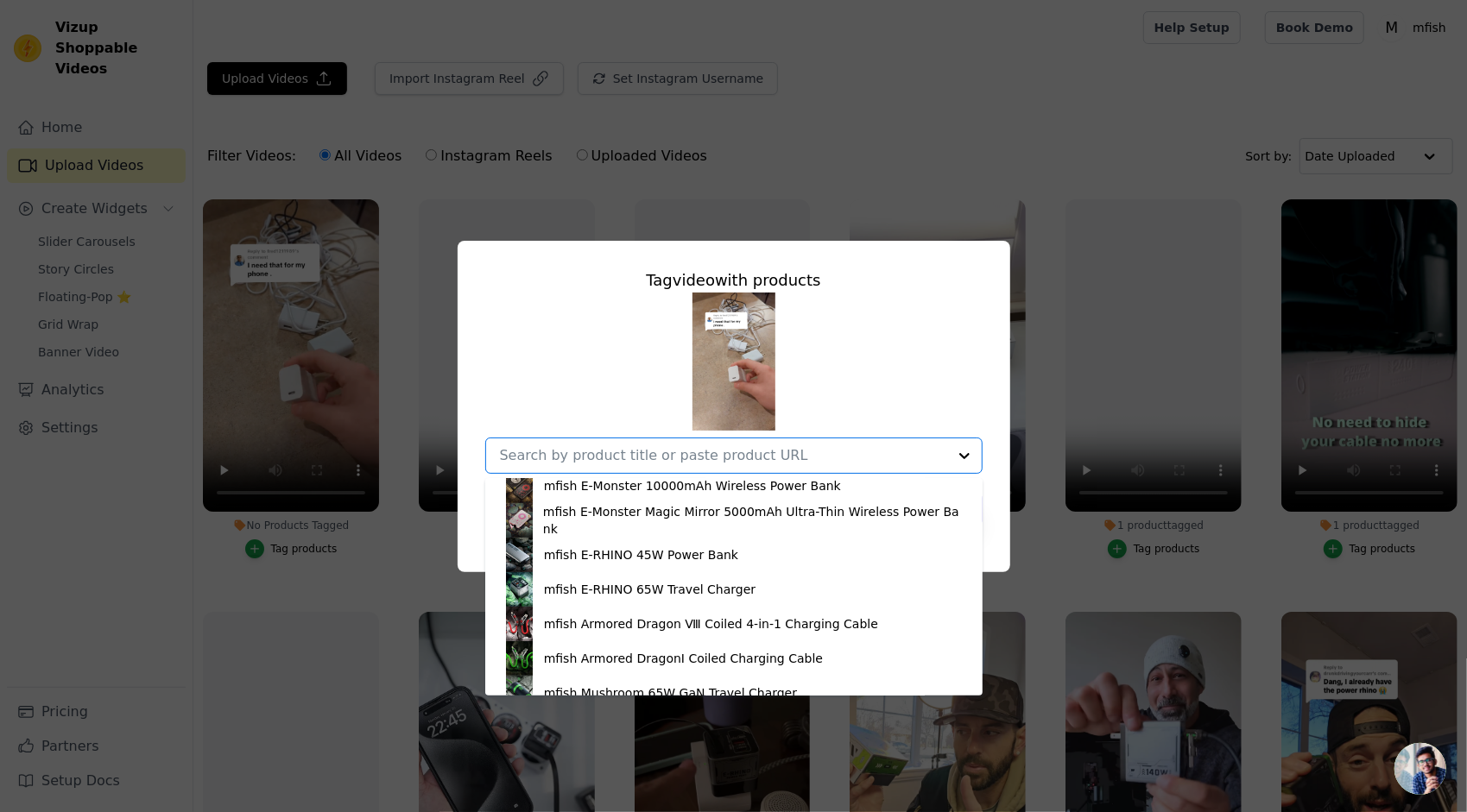
scroll to position [249, 0]
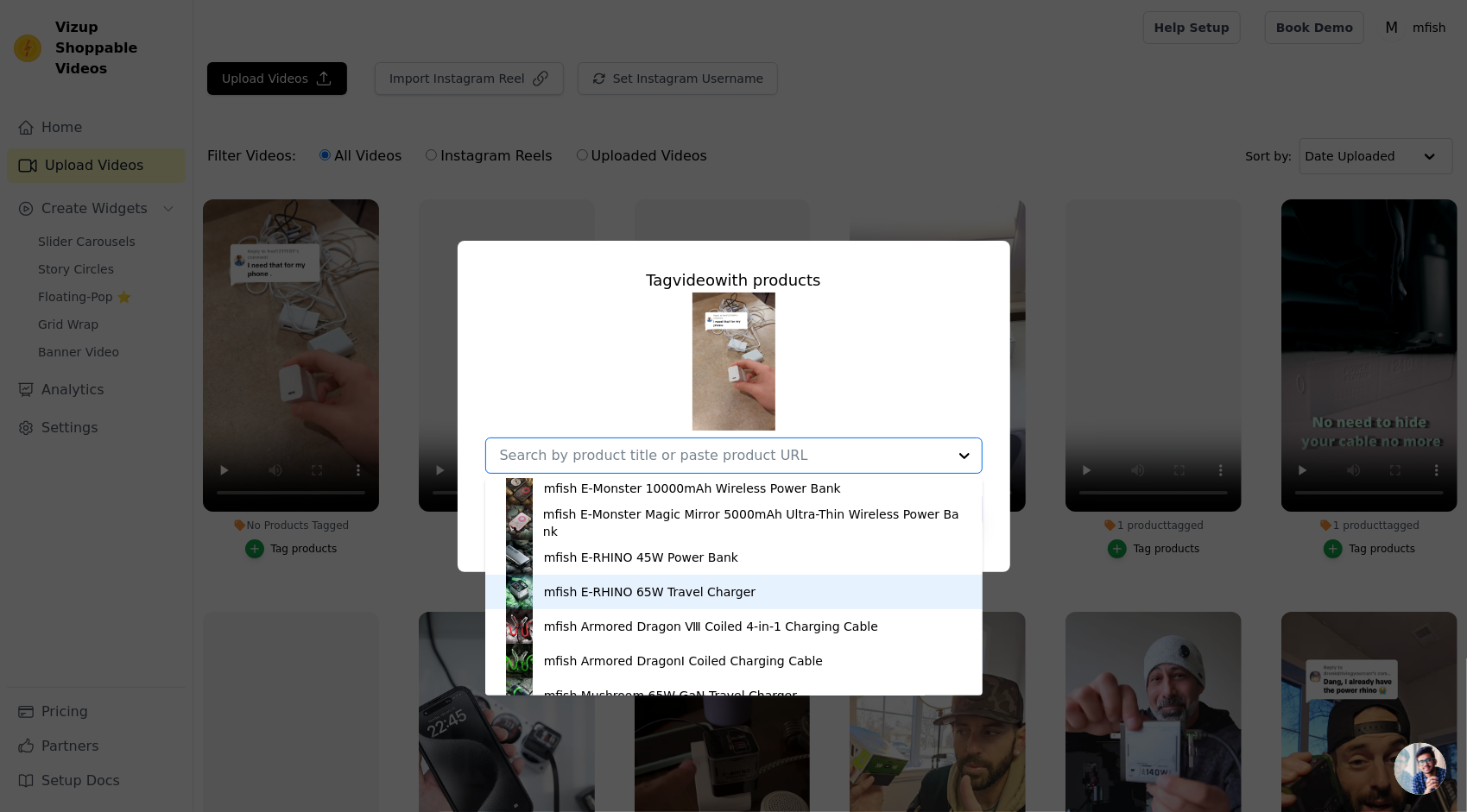
click at [658, 592] on div "mfish E-RHINO 65W Travel Charger" at bounding box center [650, 593] width 212 height 17
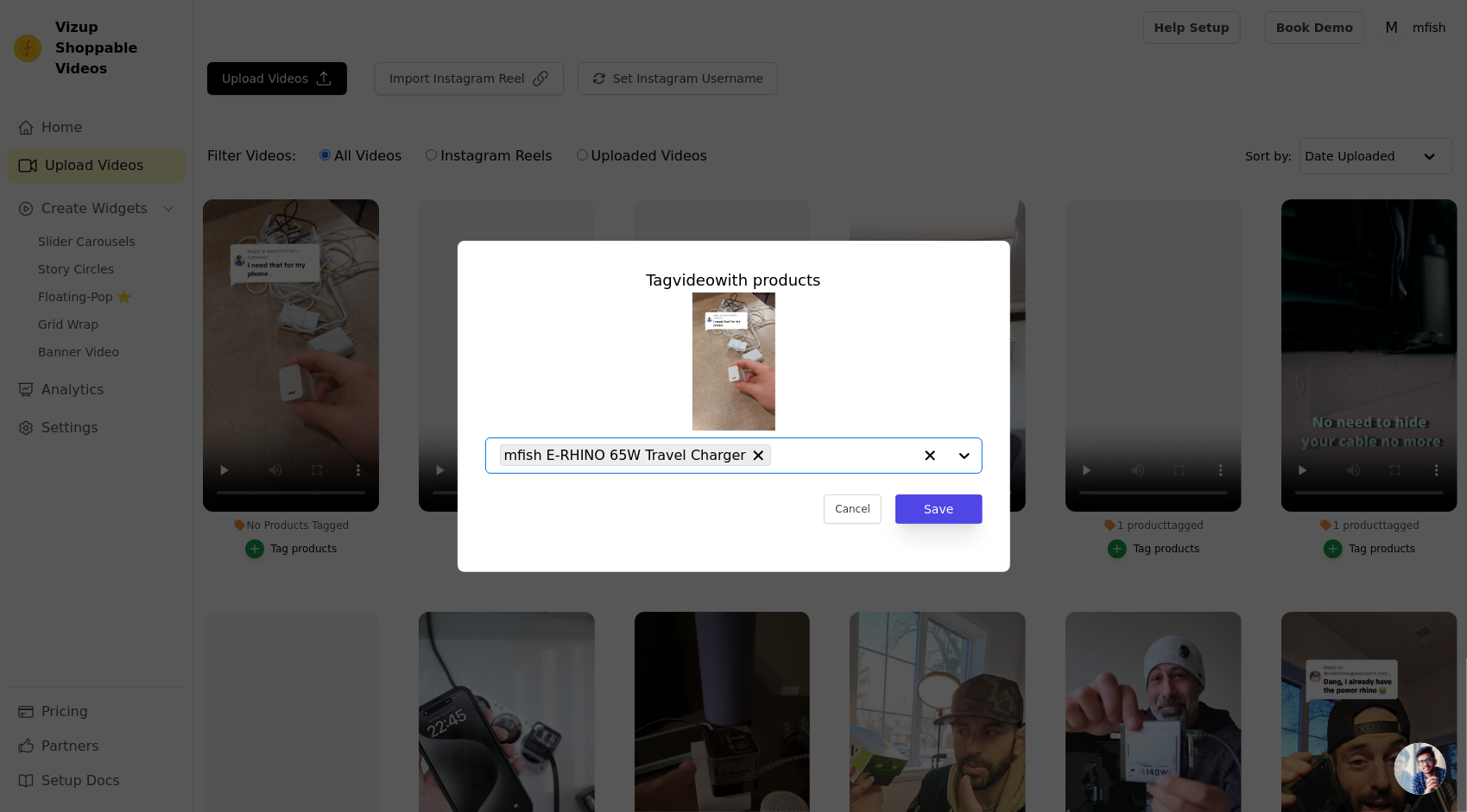
click at [703, 518] on div "Cancel Save" at bounding box center [733, 509] width 497 height 29
click at [974, 514] on button "Save" at bounding box center [939, 509] width 87 height 29
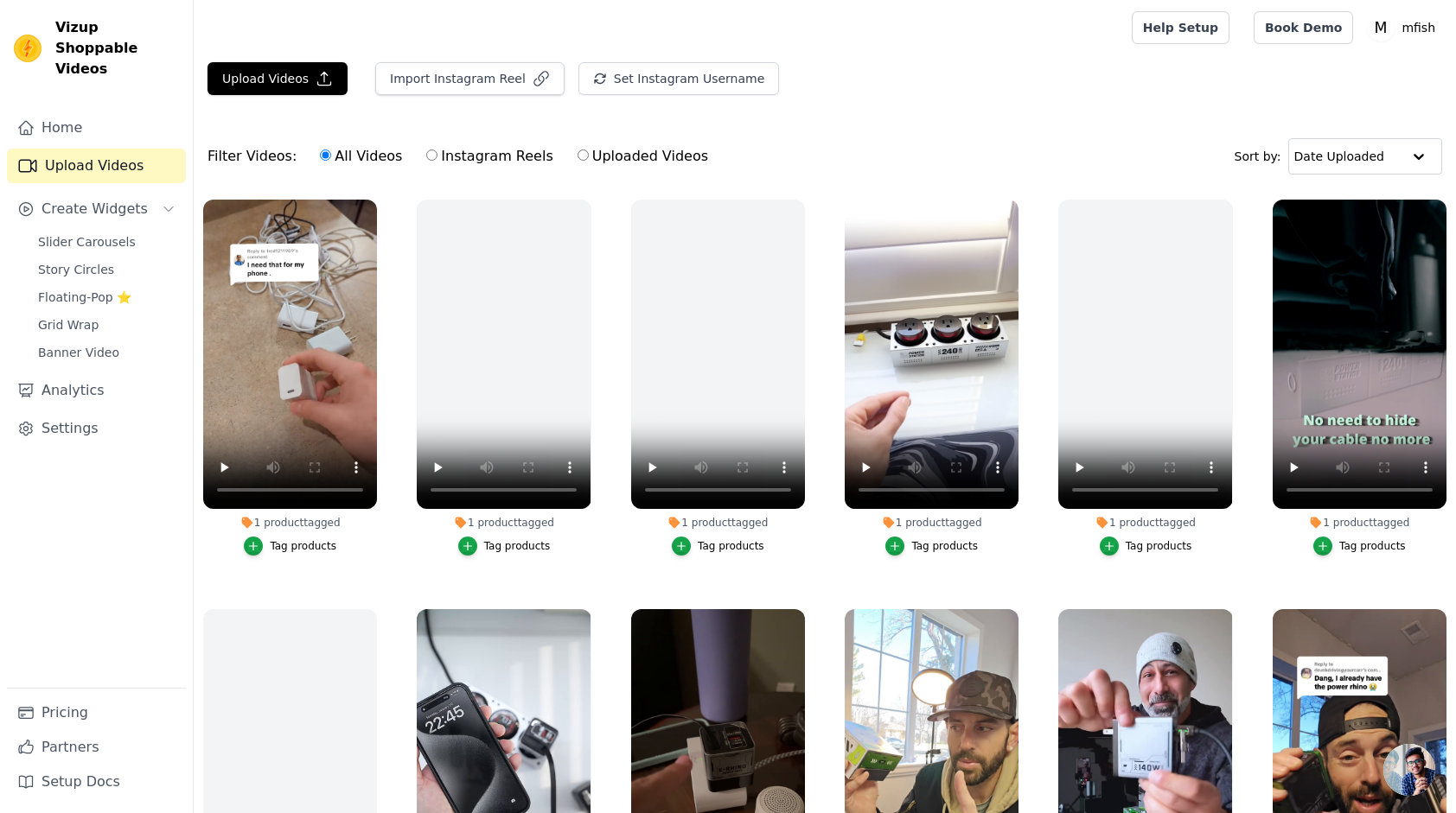
click at [842, 117] on div "Upload Videos Import Instagram Reel Set Instagram Username Import Latest IG Ree…" at bounding box center [824, 506] width 1262 height 886
click at [134, 230] on link "Slider Carousels" at bounding box center [107, 242] width 158 height 24
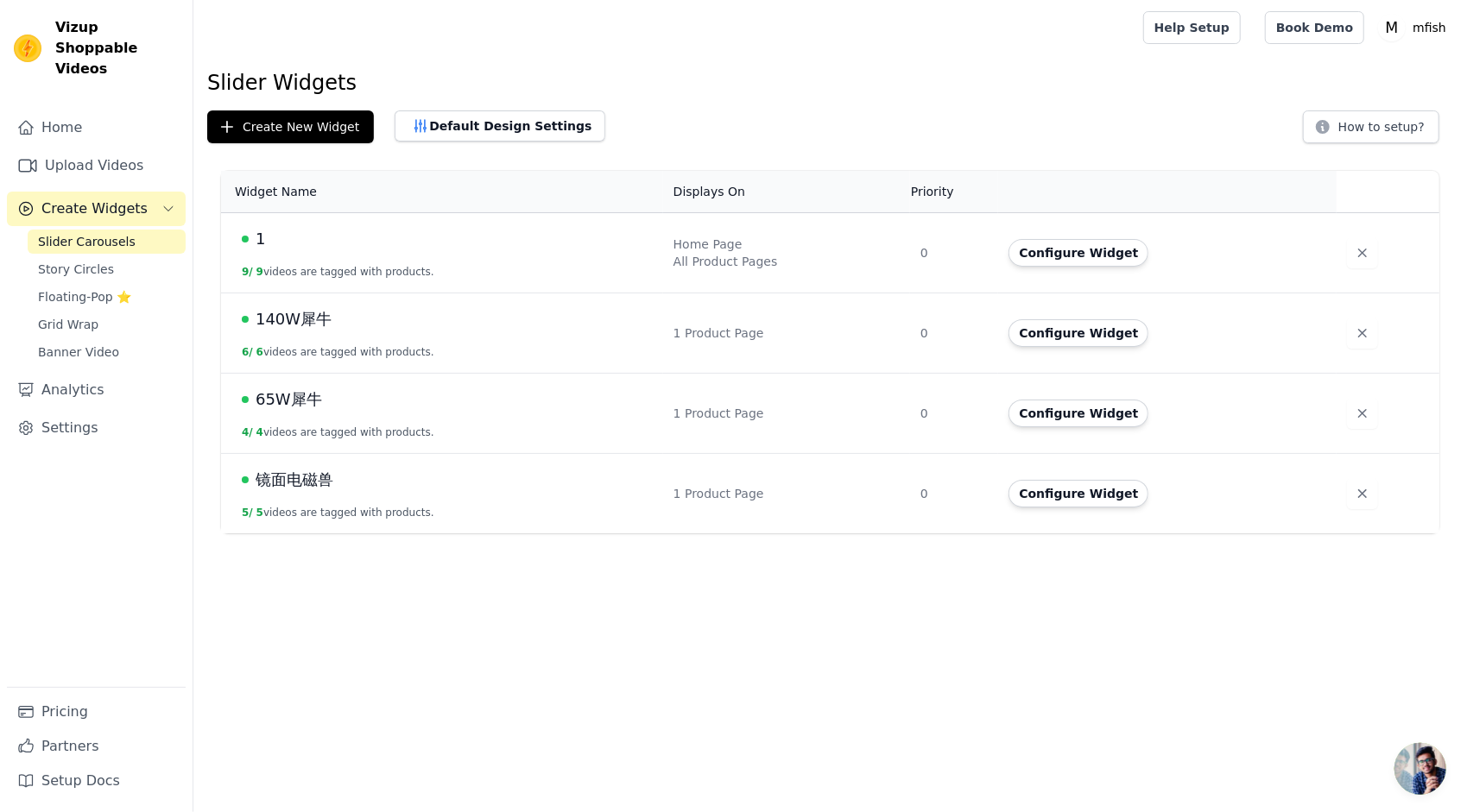
click at [279, 401] on span "65W犀牛" at bounding box center [289, 400] width 67 height 24
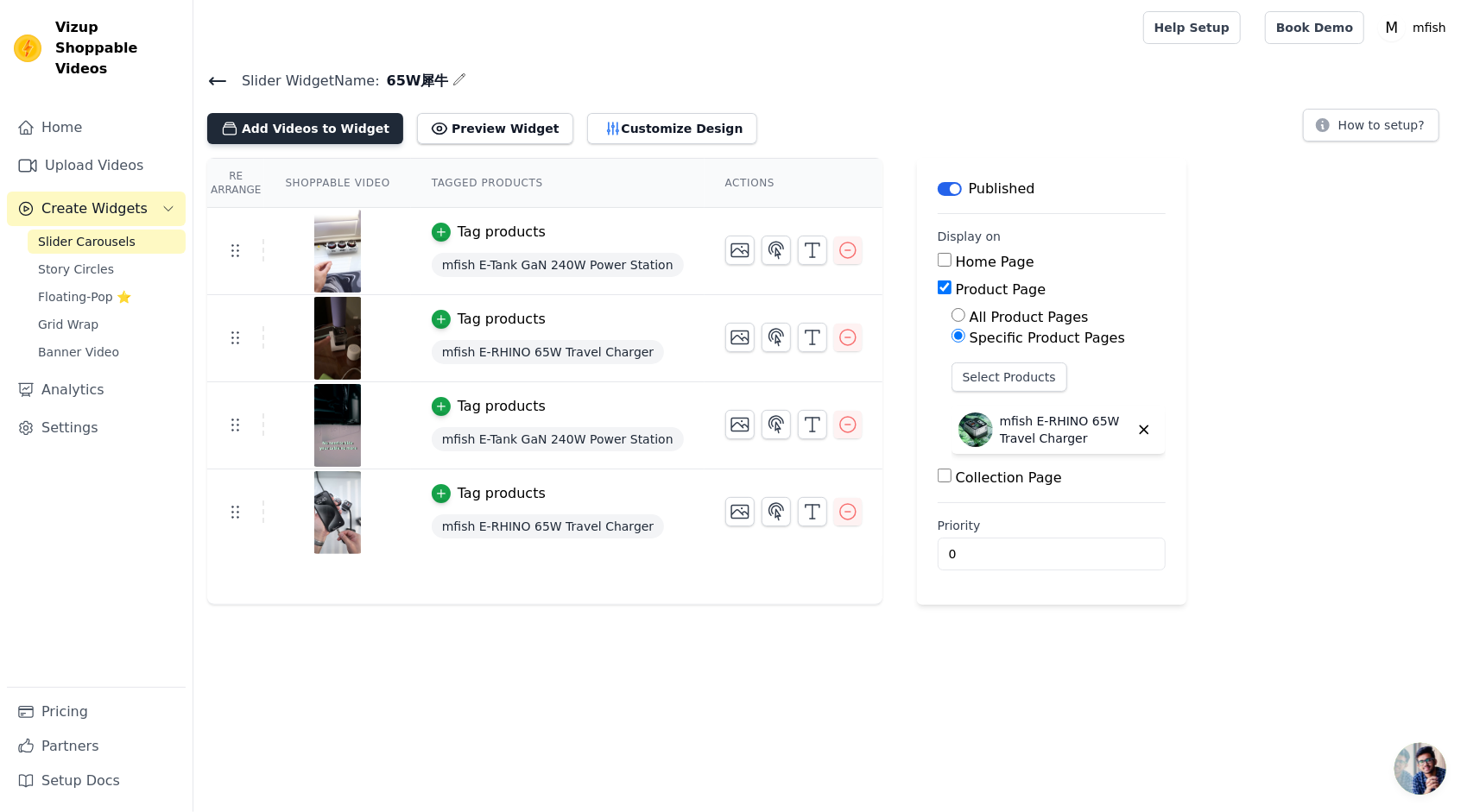
click at [305, 121] on button "Add Videos to Widget" at bounding box center [305, 128] width 196 height 31
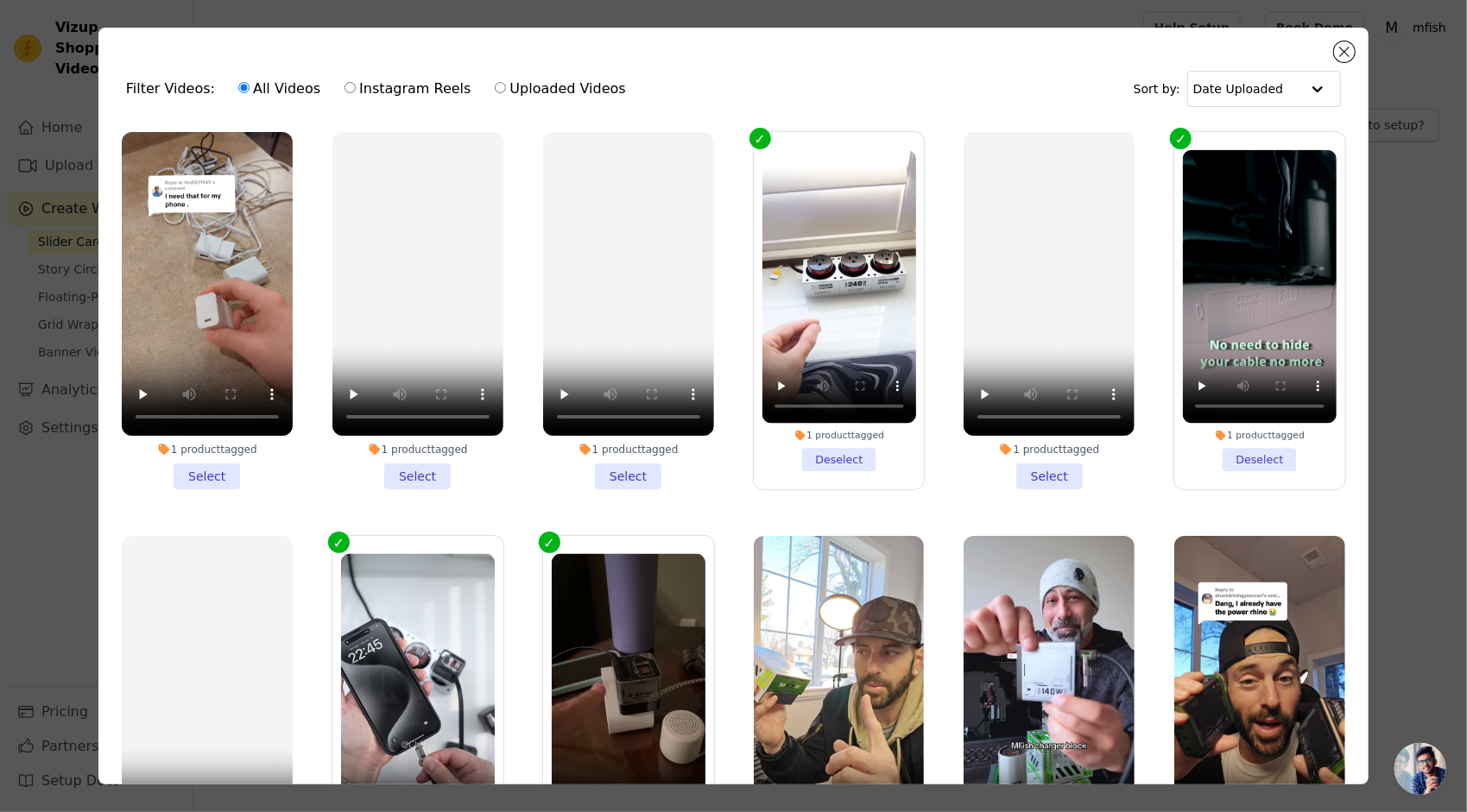
click at [193, 466] on li "1 product tagged Select" at bounding box center [206, 311] width 171 height 357
click at [0, 0] on input "1 product tagged Select" at bounding box center [0, 0] width 0 height 0
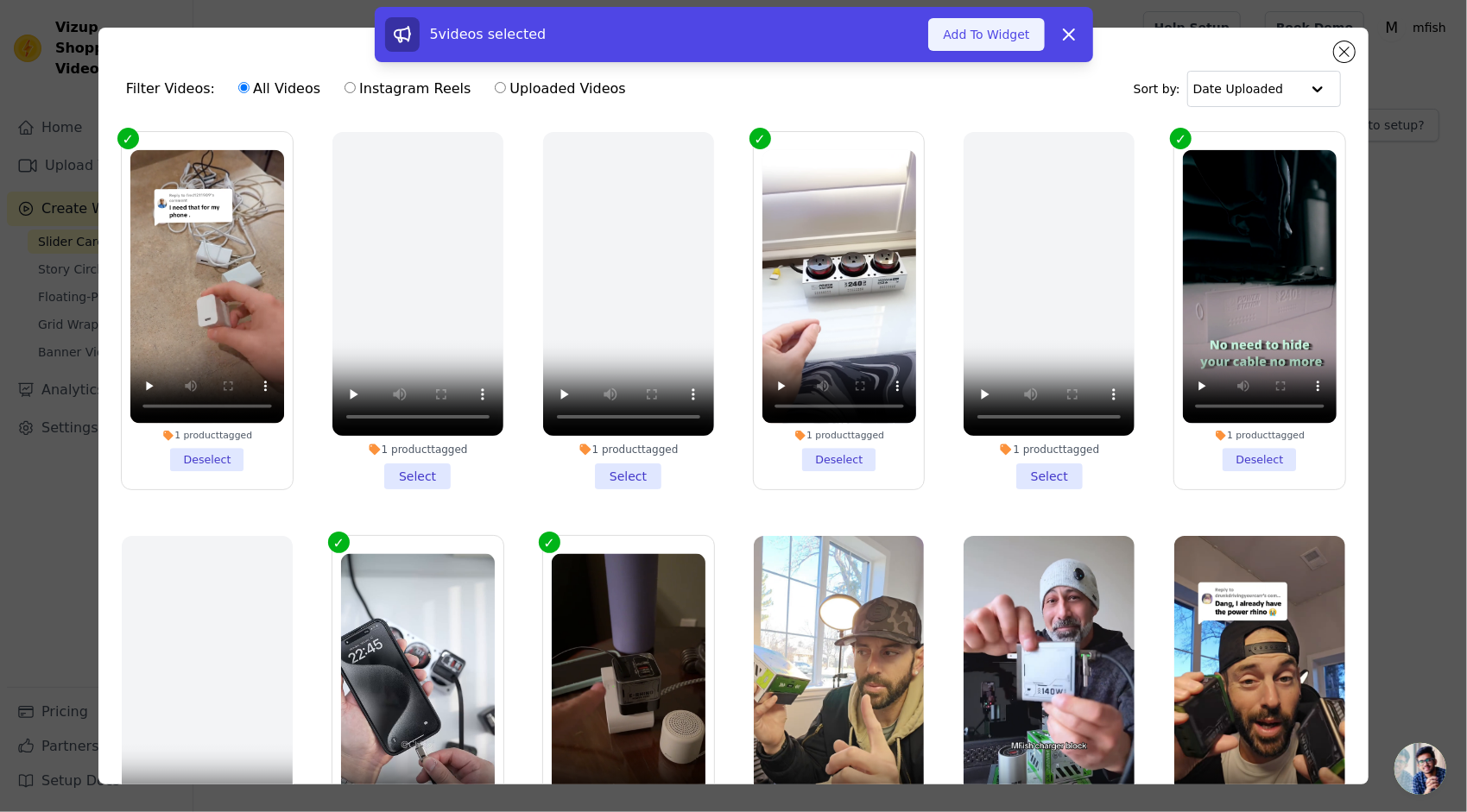
click at [953, 36] on button "Add To Widget" at bounding box center [986, 35] width 115 height 33
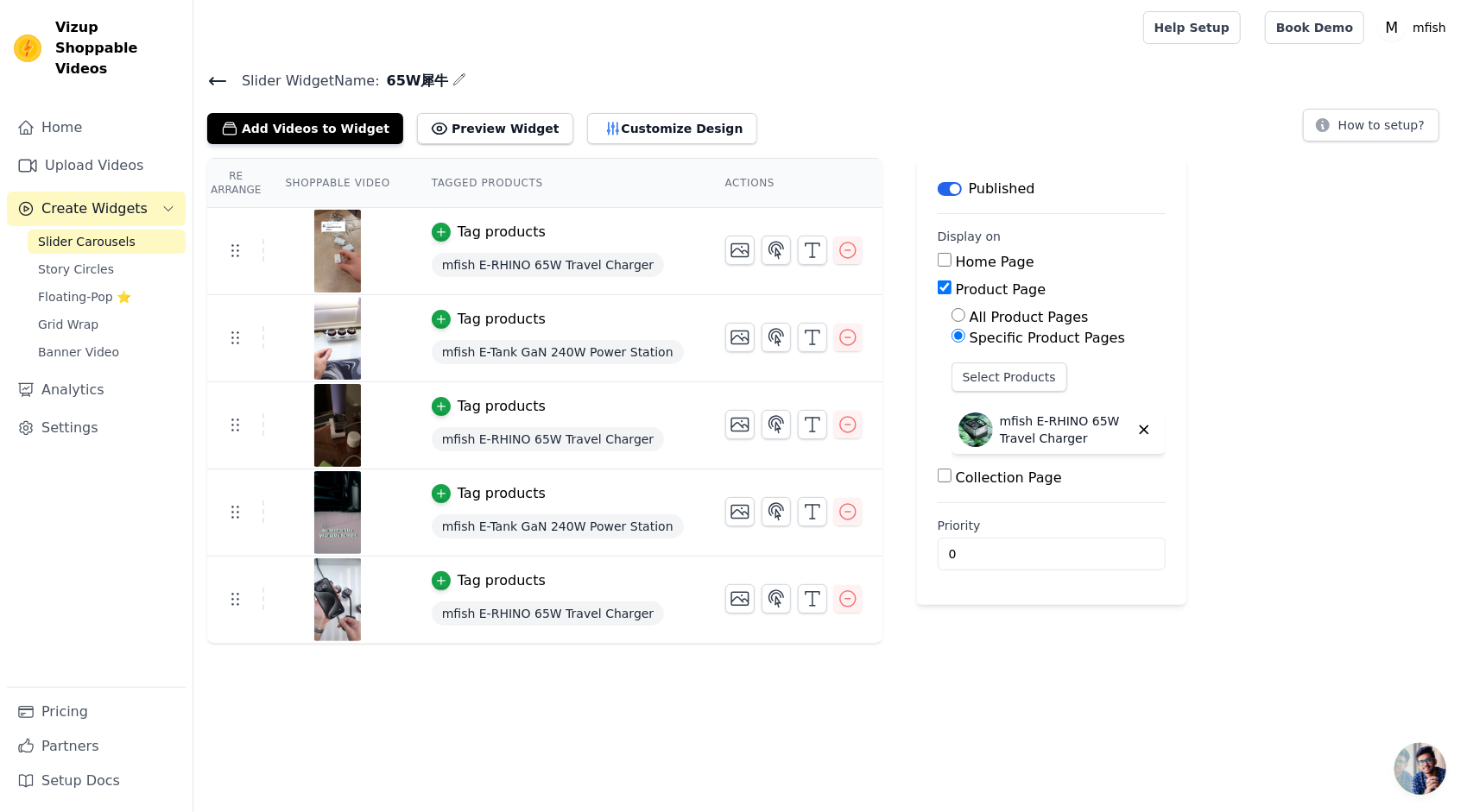
click at [1333, 279] on div "Re Arrange Shoppable Video Tagged Products Actions Tag products mfish E-RHINO 6…" at bounding box center [830, 401] width 1274 height 486
click at [838, 259] on icon "button" at bounding box center [848, 251] width 21 height 21
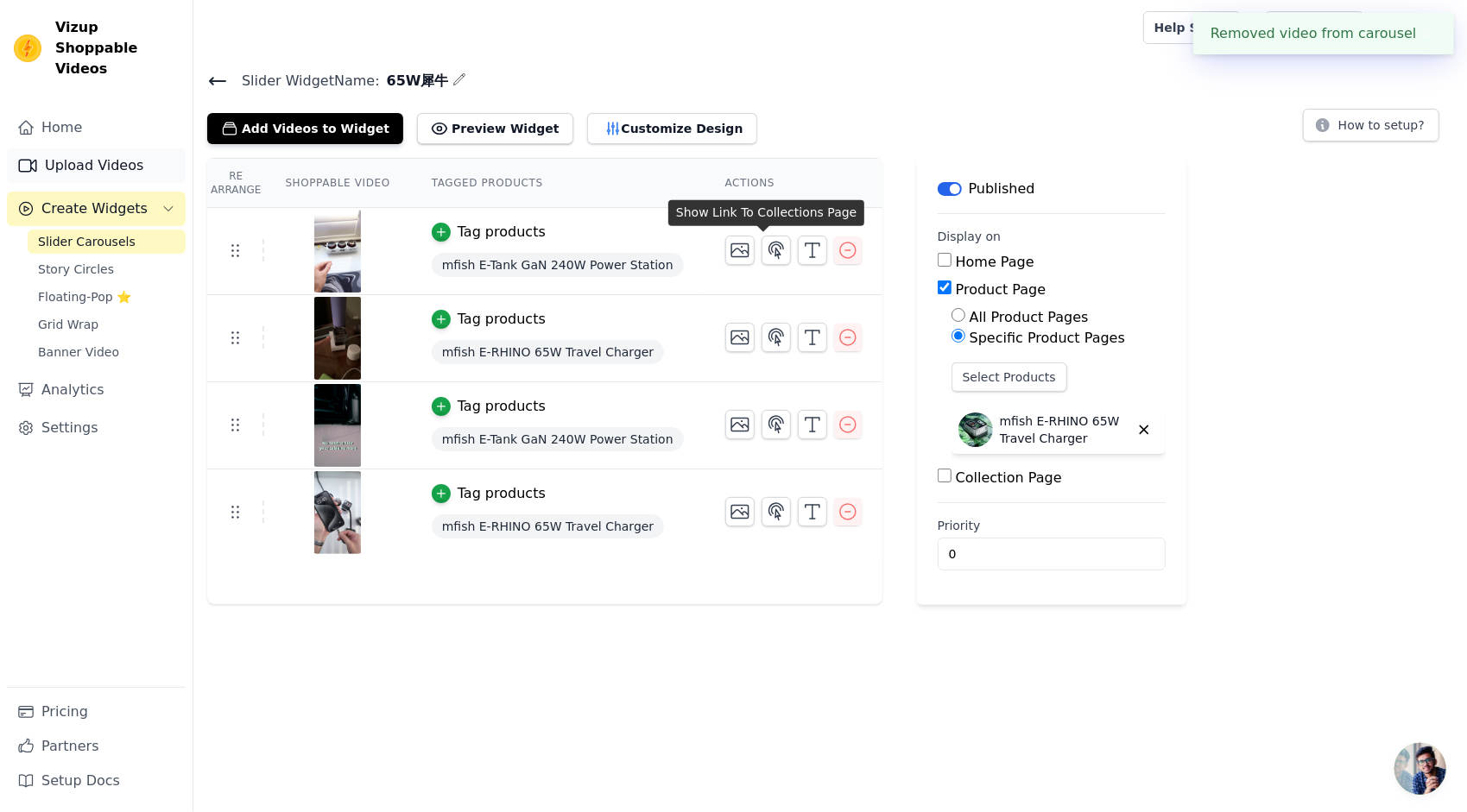
click at [88, 148] on link "Upload Videos" at bounding box center [96, 166] width 179 height 35
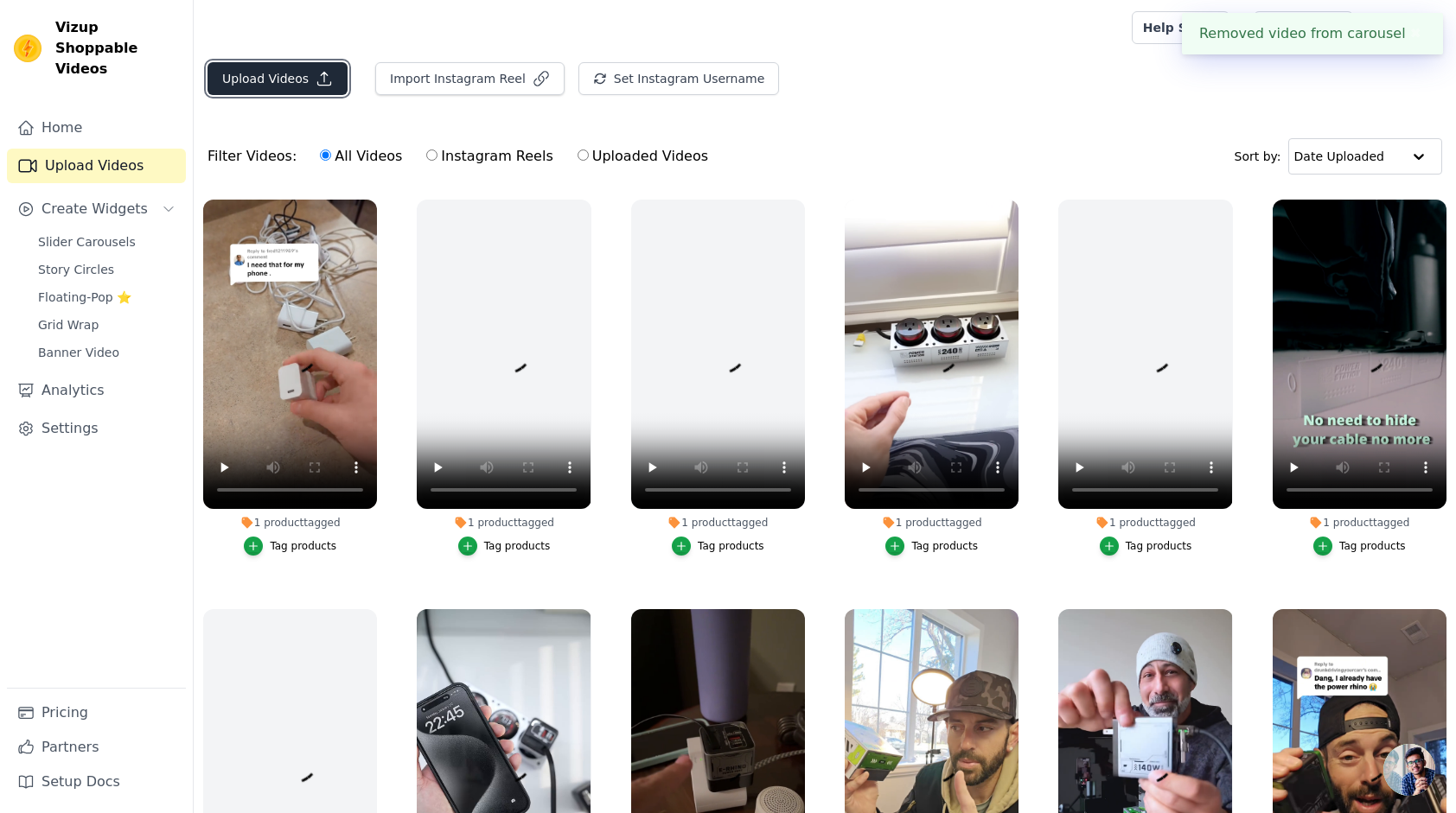
click at [290, 87] on button "Upload Videos" at bounding box center [277, 79] width 140 height 33
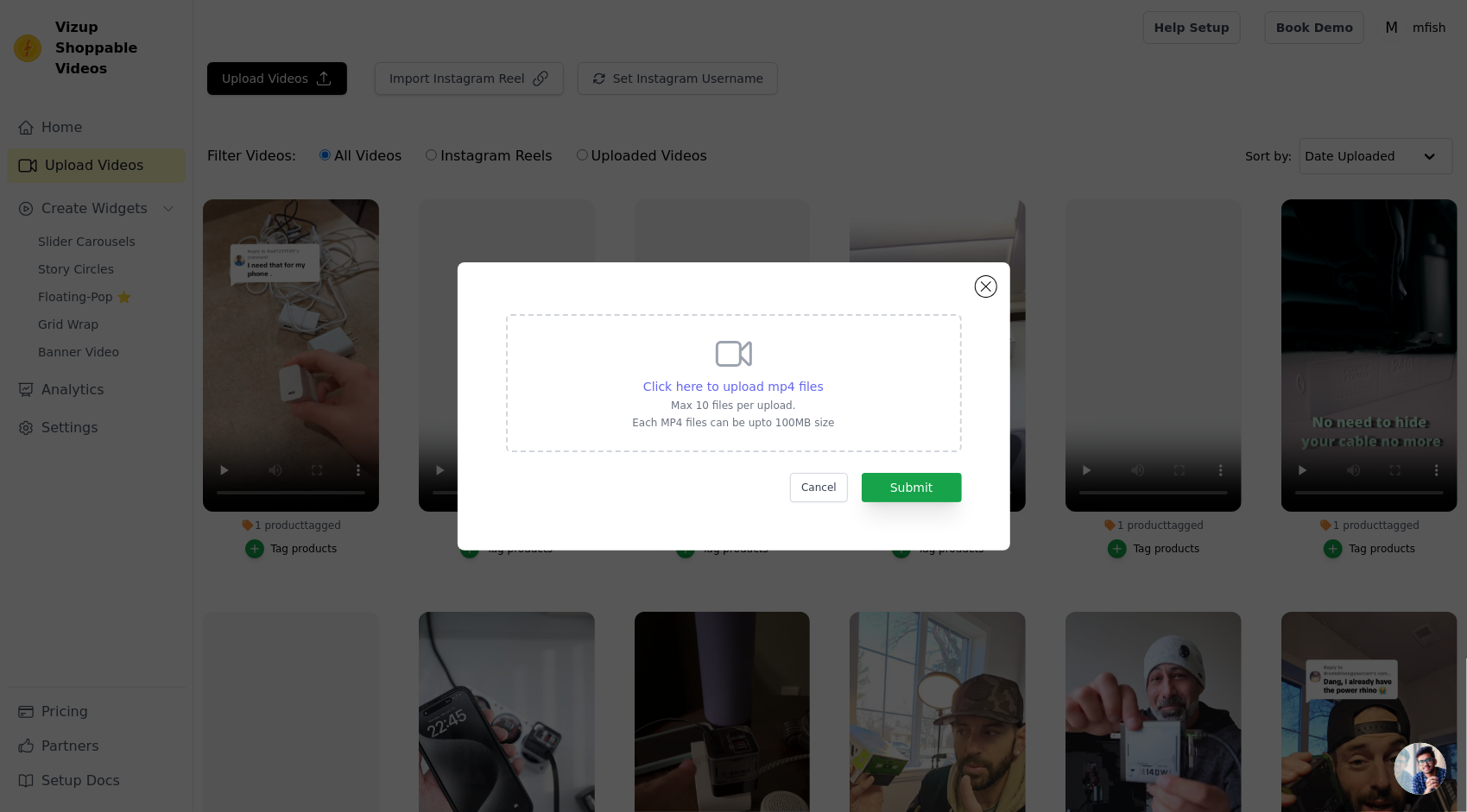
click at [758, 395] on div "Click here to upload mp4 files" at bounding box center [733, 387] width 180 height 17
click at [822, 378] on input "Click here to upload mp4 files Max 10 files per upload. Each MP4 files can be u…" at bounding box center [822, 377] width 1 height 1
type input "C:\fakepath\65W犀牛-01.mp4"
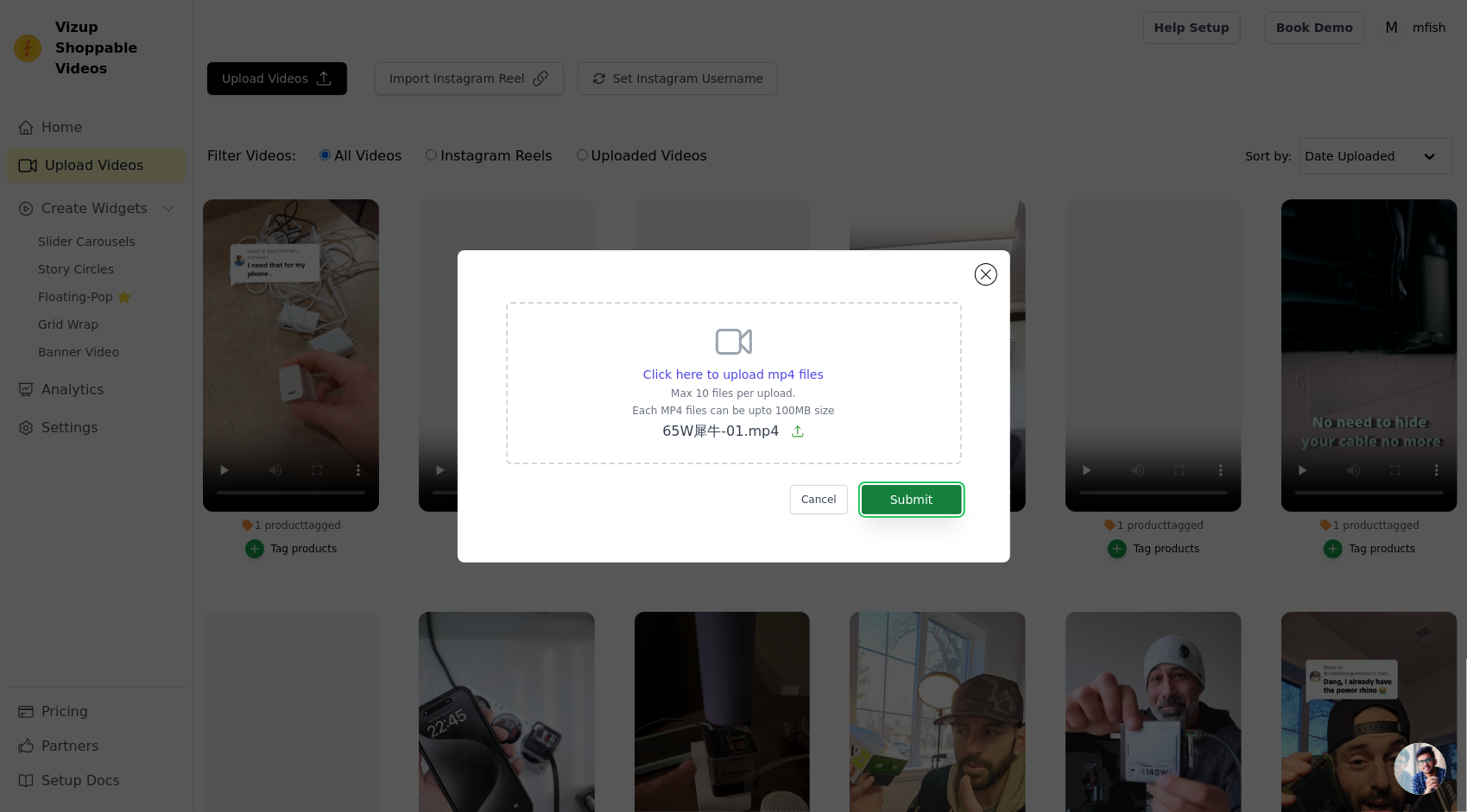
click at [927, 509] on button "Submit" at bounding box center [911, 500] width 100 height 29
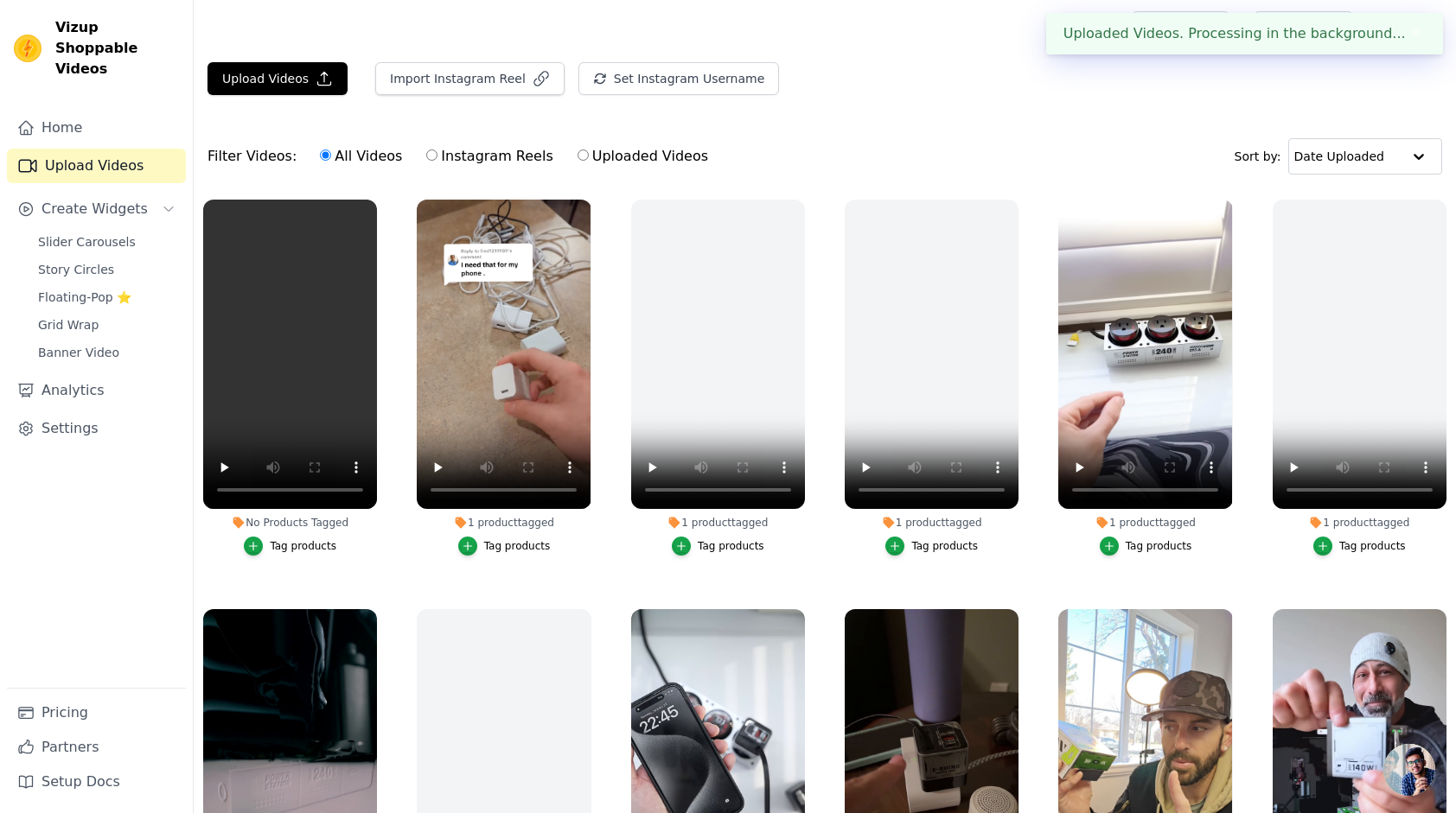
click at [299, 546] on div "Tag products" at bounding box center [302, 546] width 67 height 14
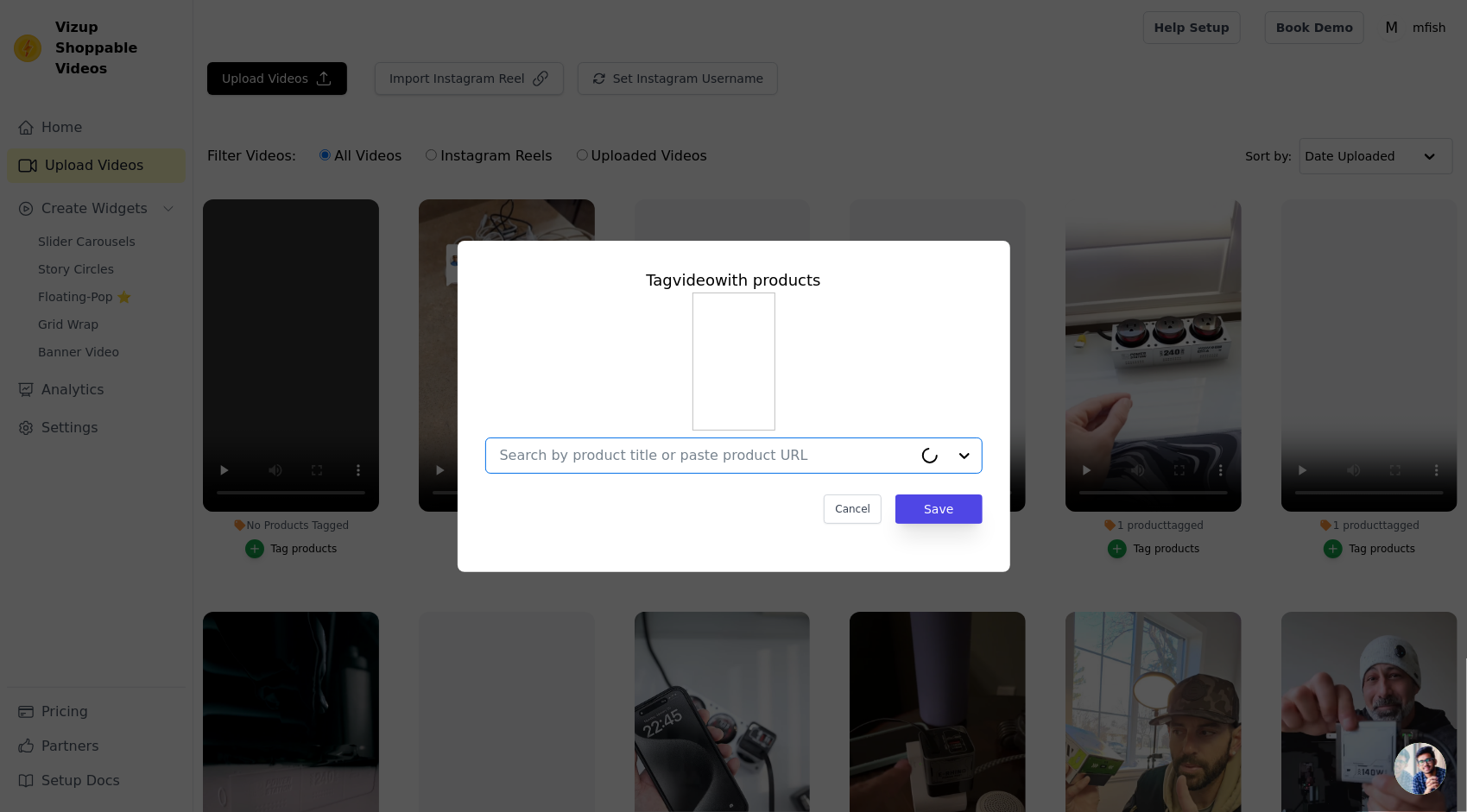
click at [675, 452] on input "No Products Tagged Tag video with products Option undefined, selected. Select i…" at bounding box center [706, 455] width 413 height 16
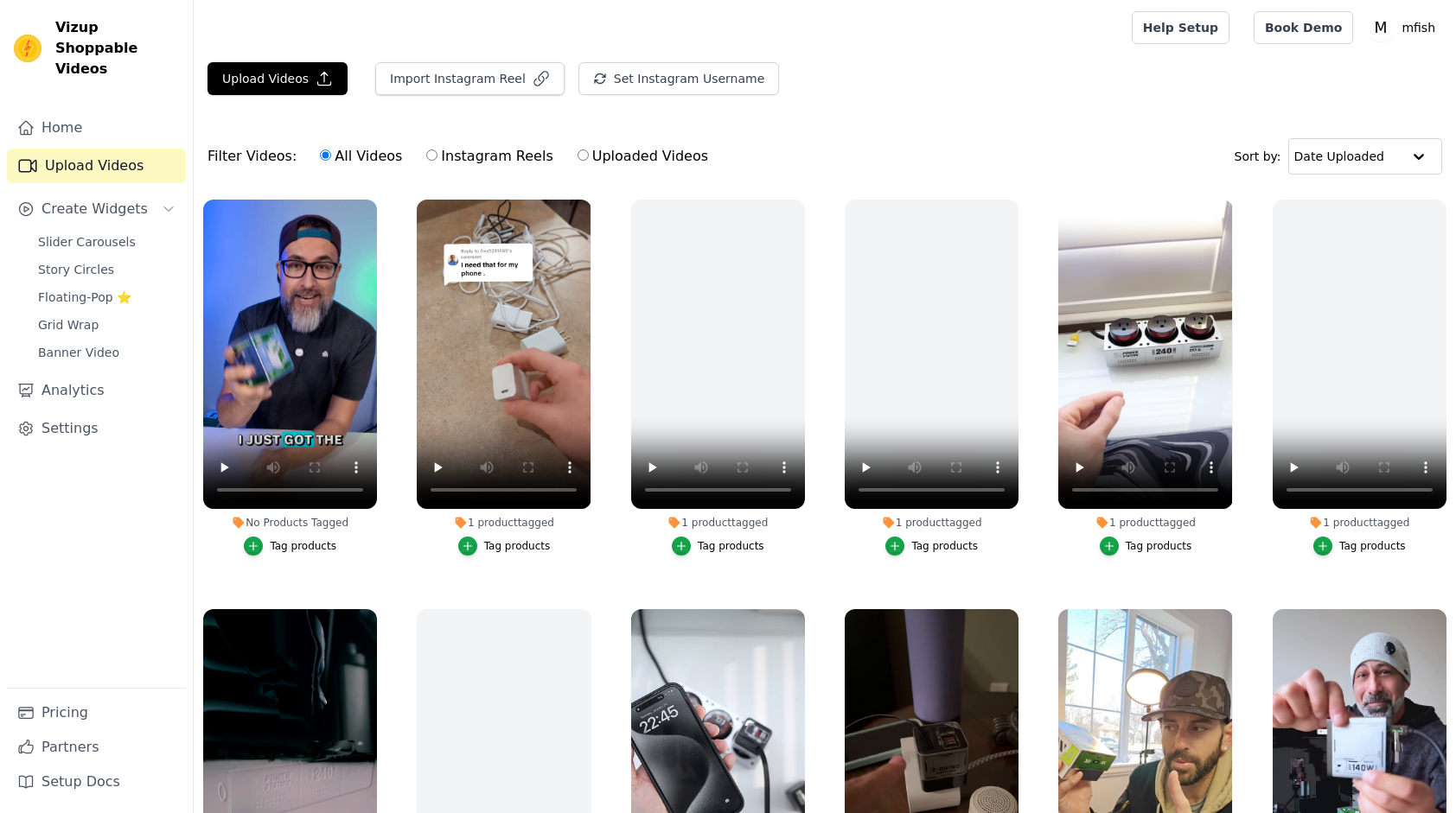
click at [302, 543] on div "Tag products" at bounding box center [302, 546] width 67 height 14
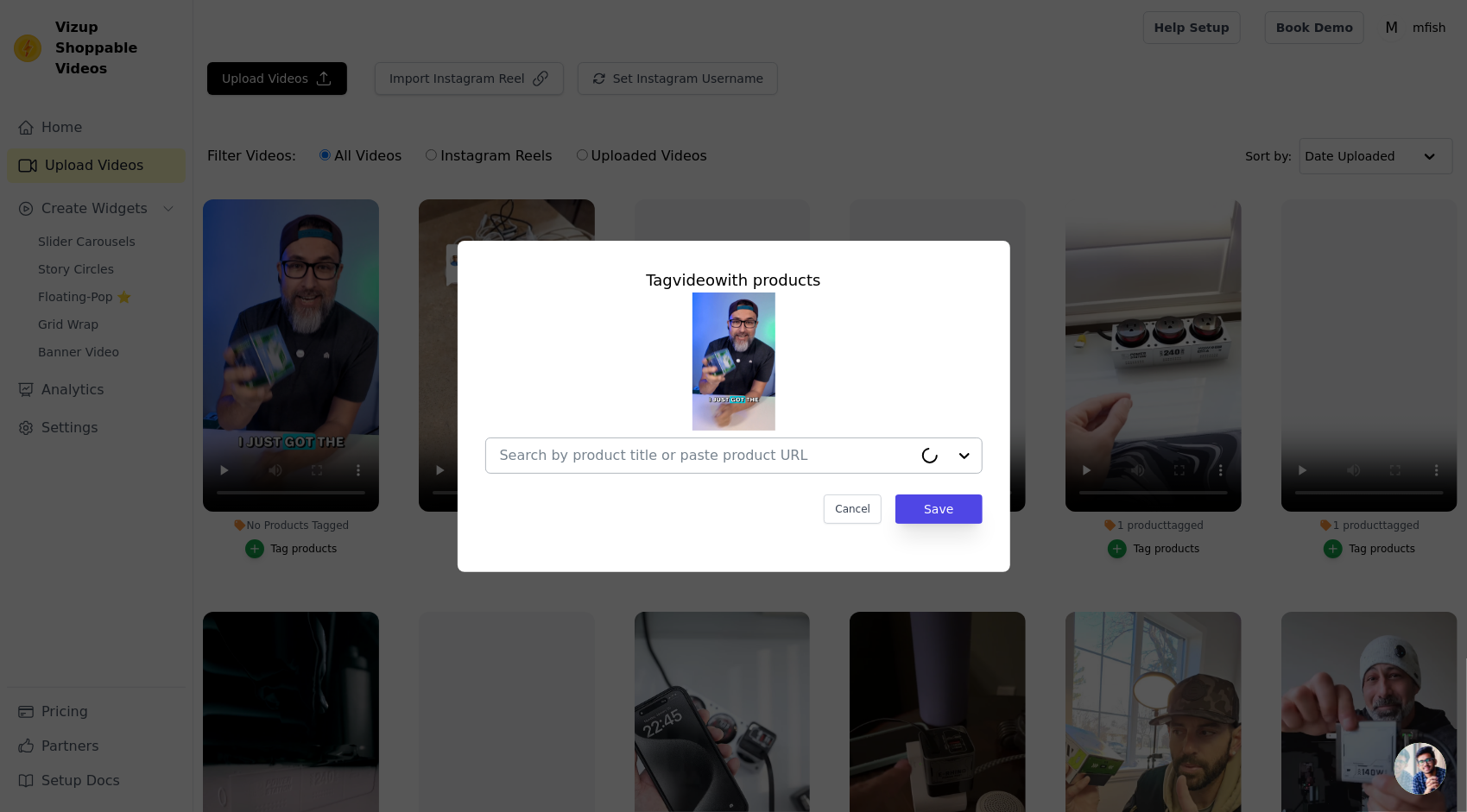
click at [617, 459] on input "No Products Tagged Tag video with products Cancel Save Tag products" at bounding box center [706, 455] width 413 height 16
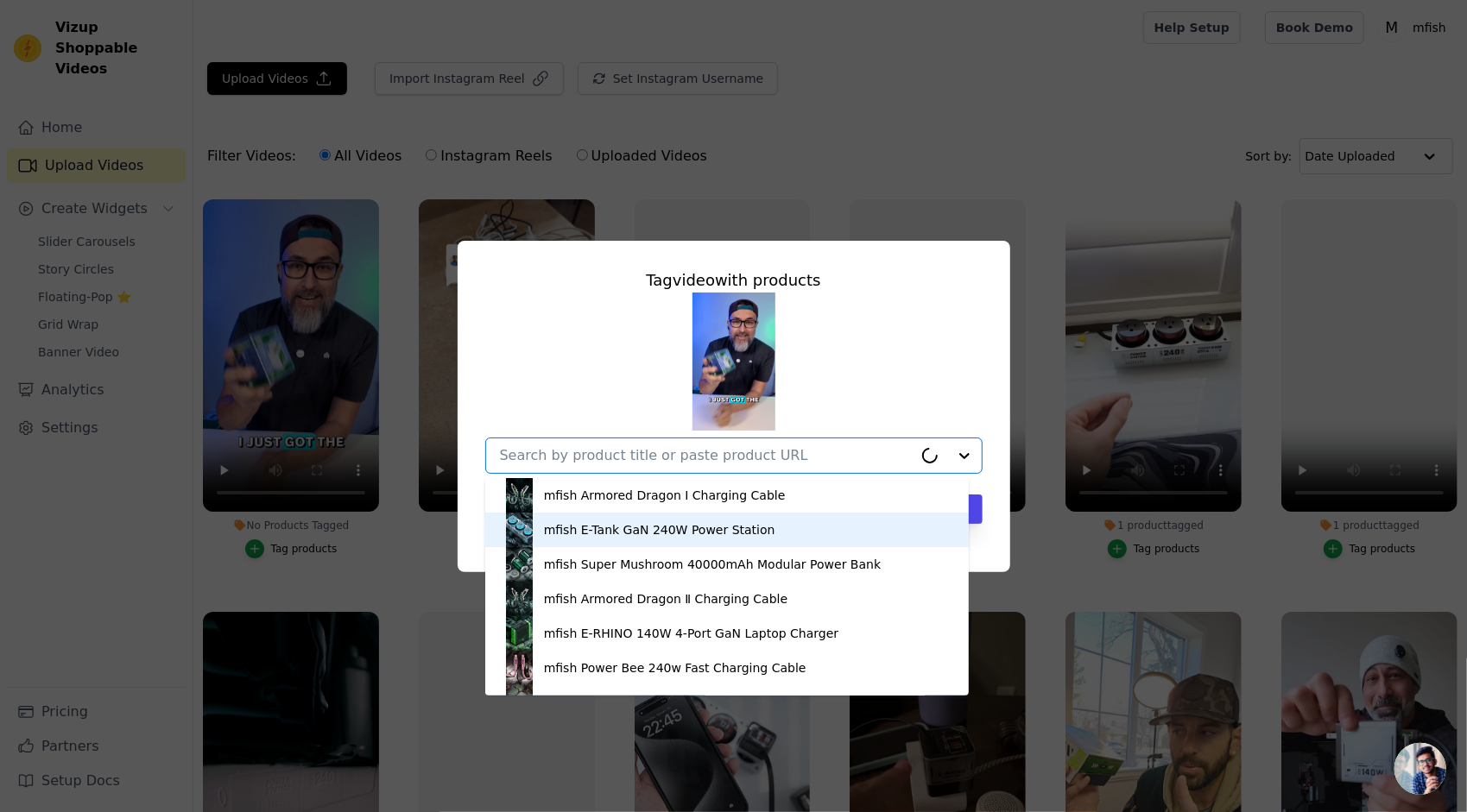
click at [613, 538] on div "mfish E-Tank GaN 240W Power Station" at bounding box center [659, 530] width 232 height 17
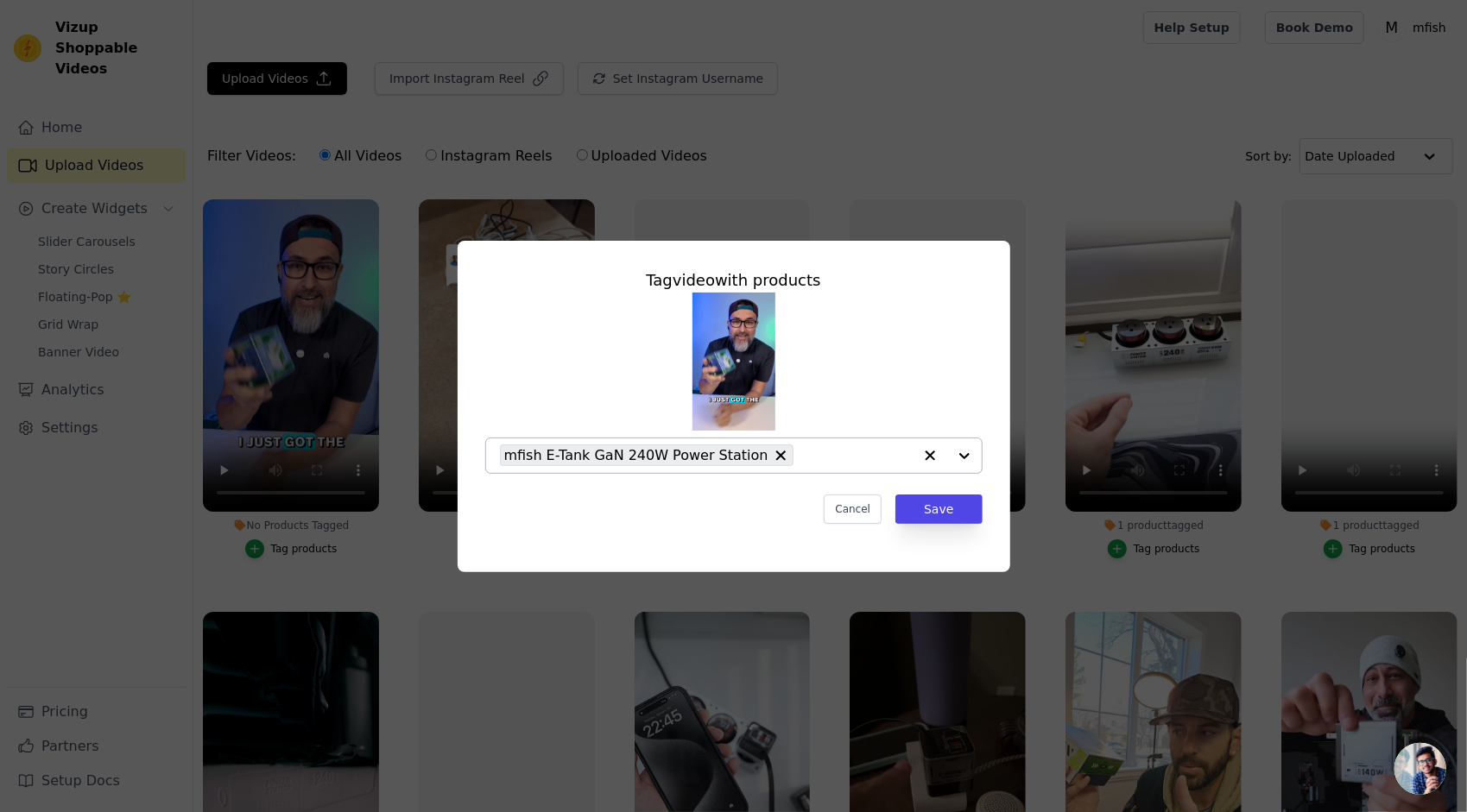
click at [644, 468] on div "mfish E-Tank GaN 240W Power Station" at bounding box center [706, 456] width 413 height 35
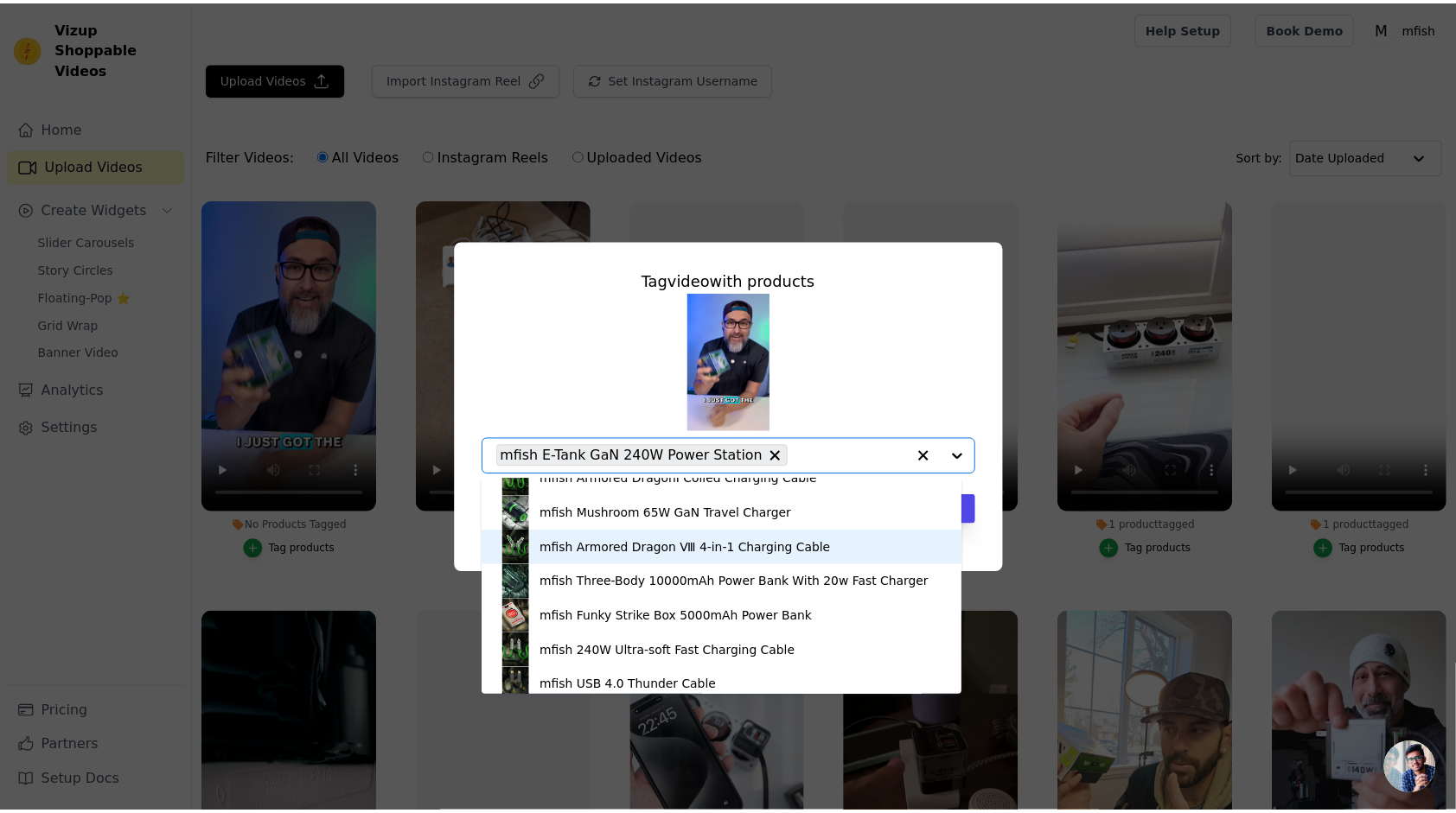
scroll to position [346, 0]
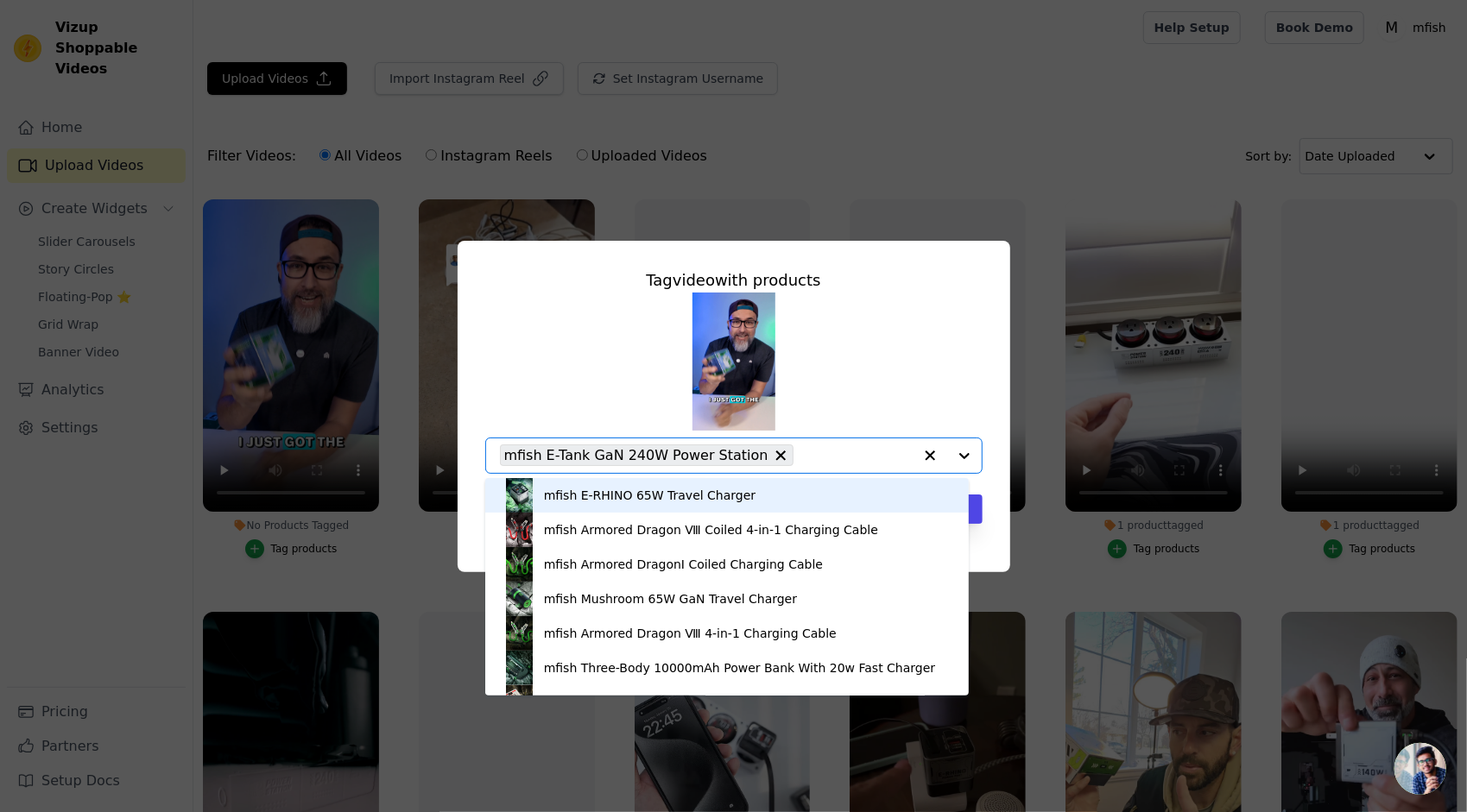
click at [599, 509] on div "mfish E-RHINO 65W Travel Charger" at bounding box center [727, 495] width 449 height 35
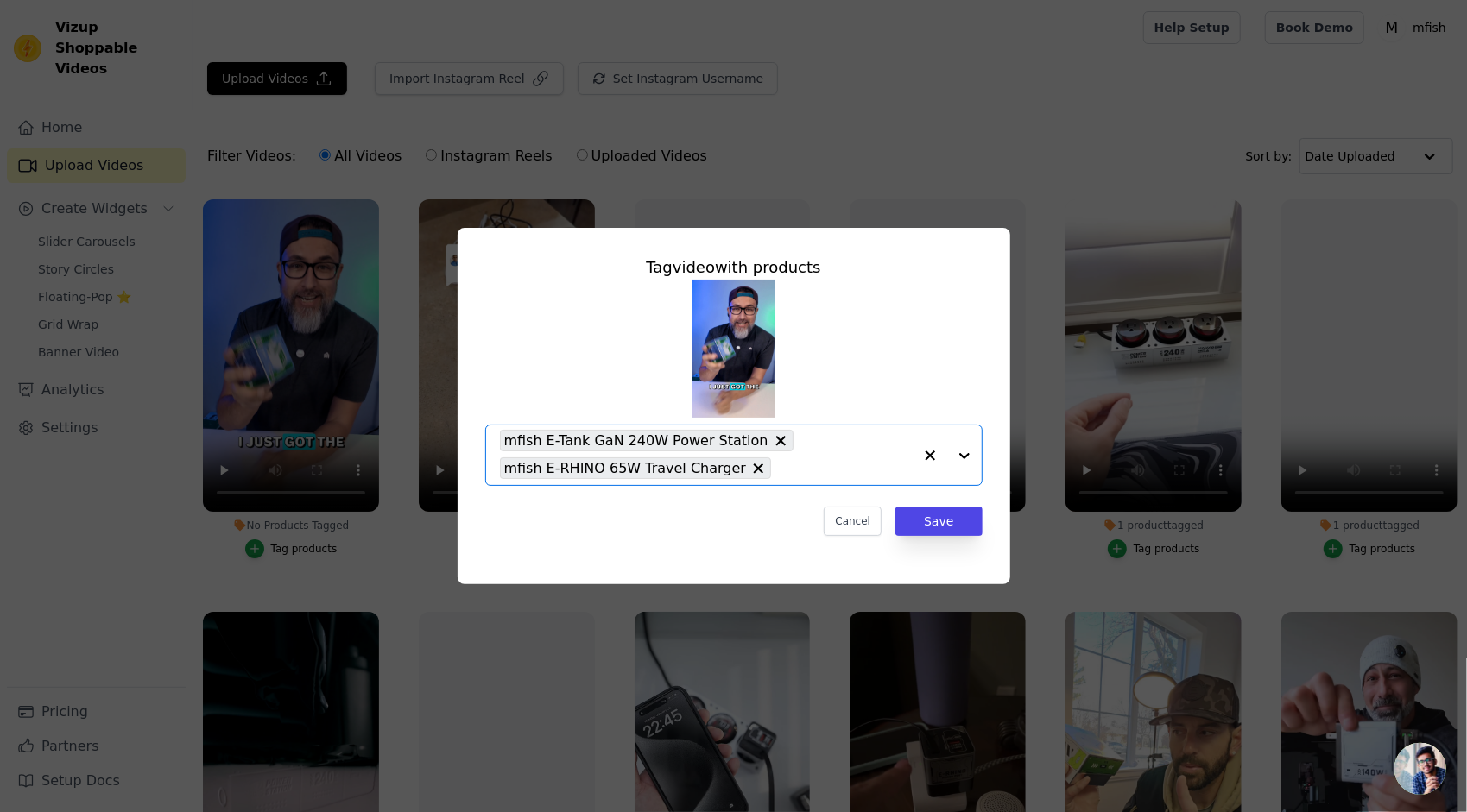
click at [774, 442] on icon at bounding box center [781, 442] width 17 height 17
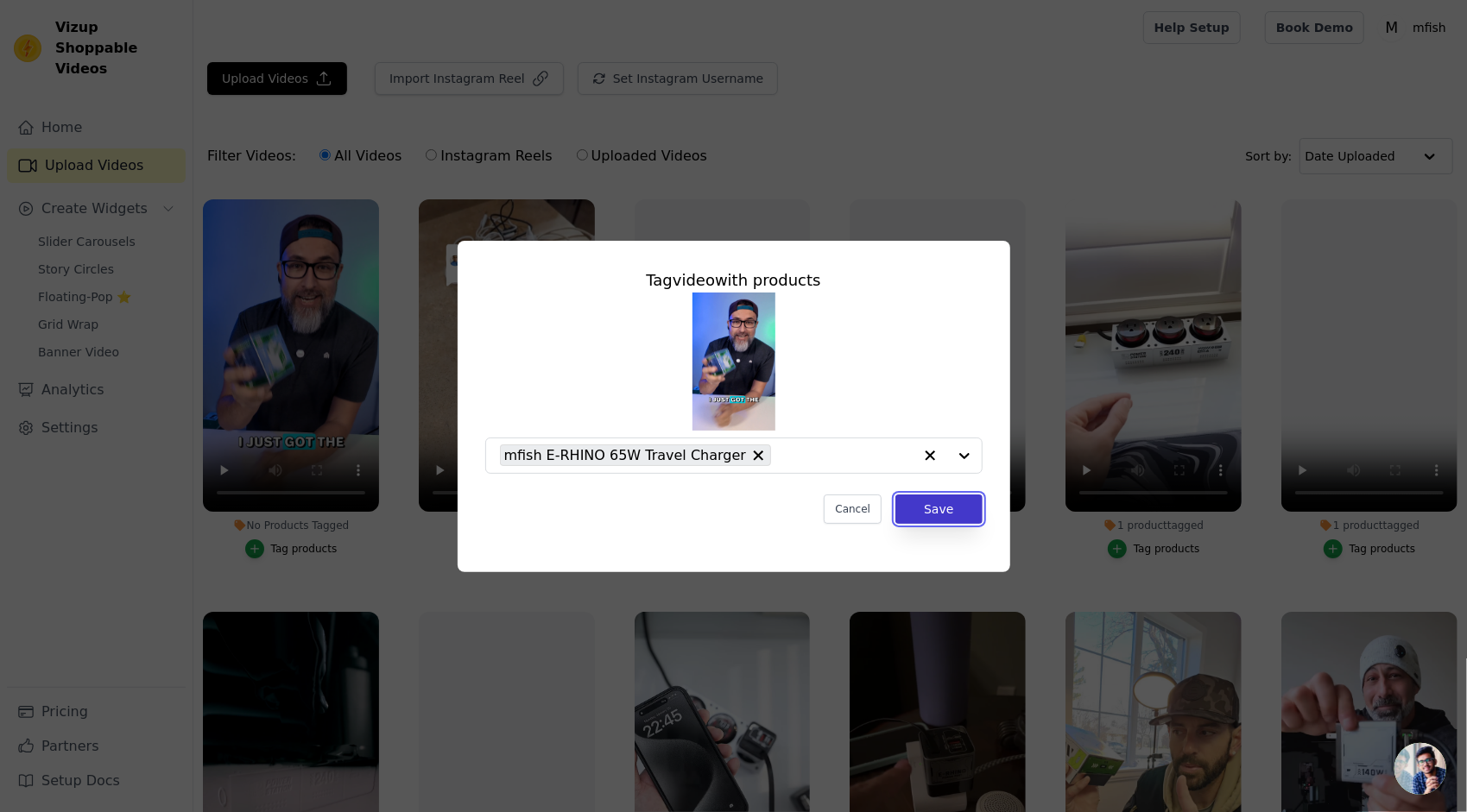
click at [946, 506] on button "Save" at bounding box center [939, 509] width 87 height 29
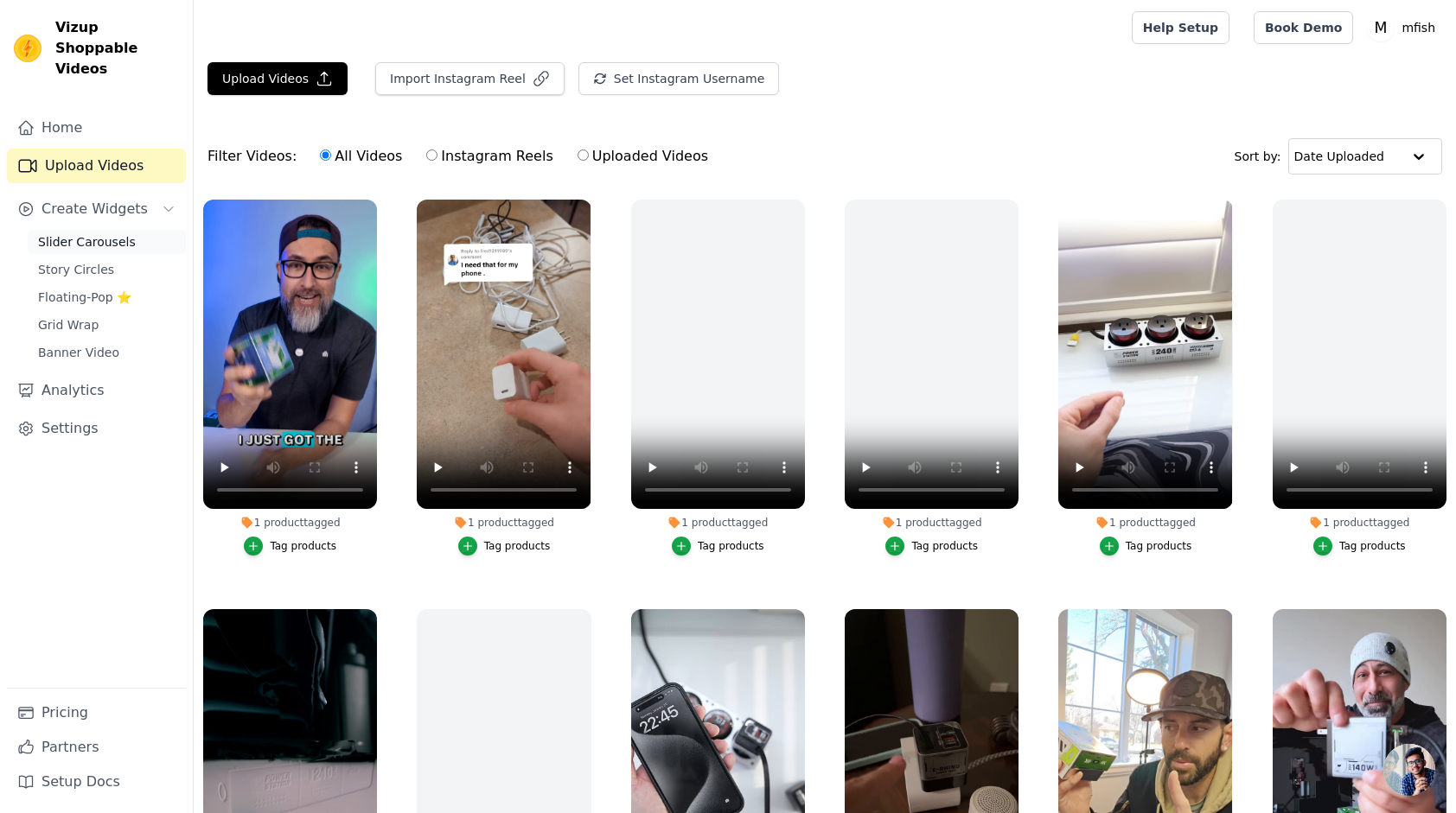
click at [95, 234] on span "Slider Carousels" at bounding box center [87, 242] width 97 height 17
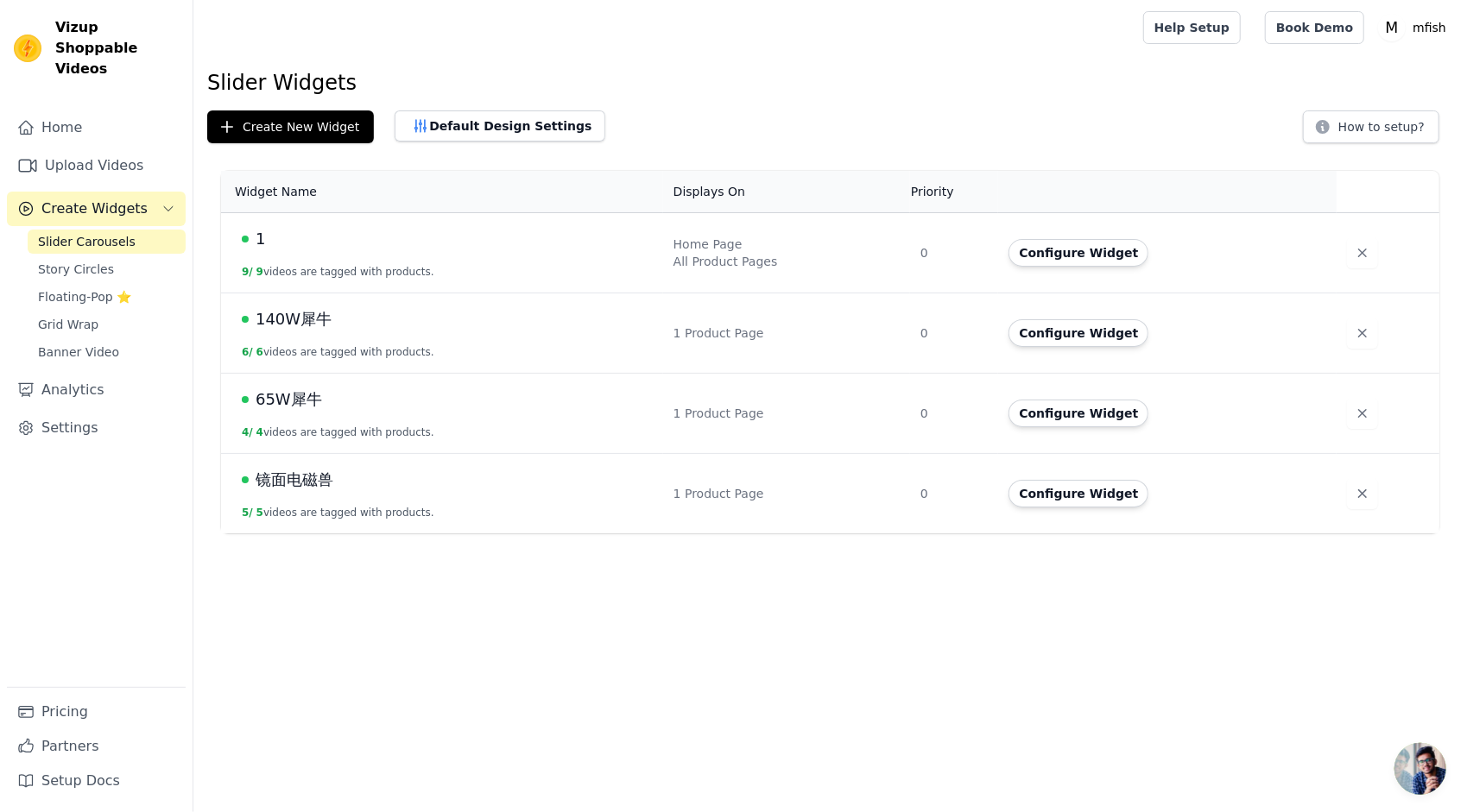
click at [304, 404] on span "65W犀牛" at bounding box center [289, 400] width 67 height 24
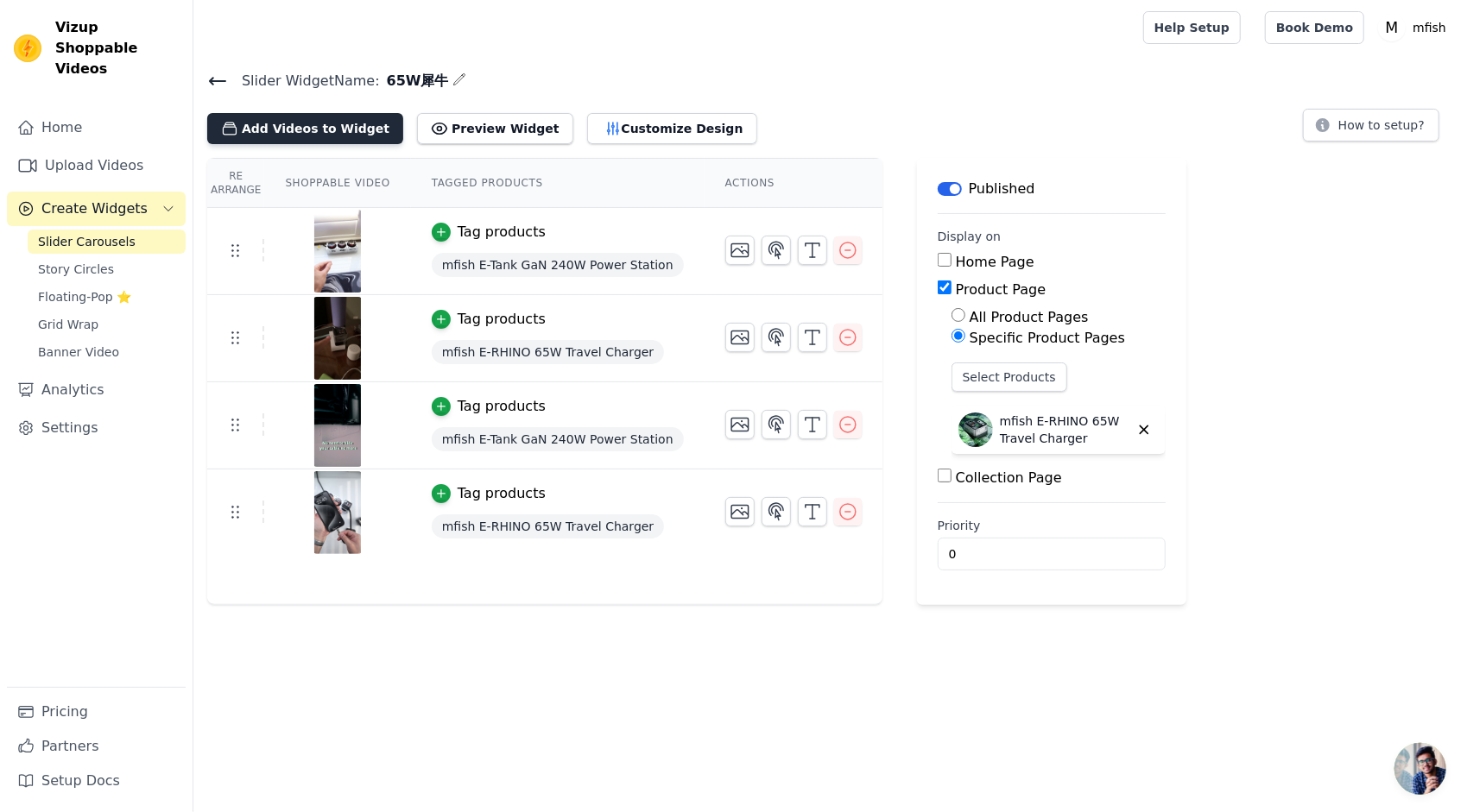
click at [265, 131] on button "Add Videos to Widget" at bounding box center [305, 128] width 196 height 31
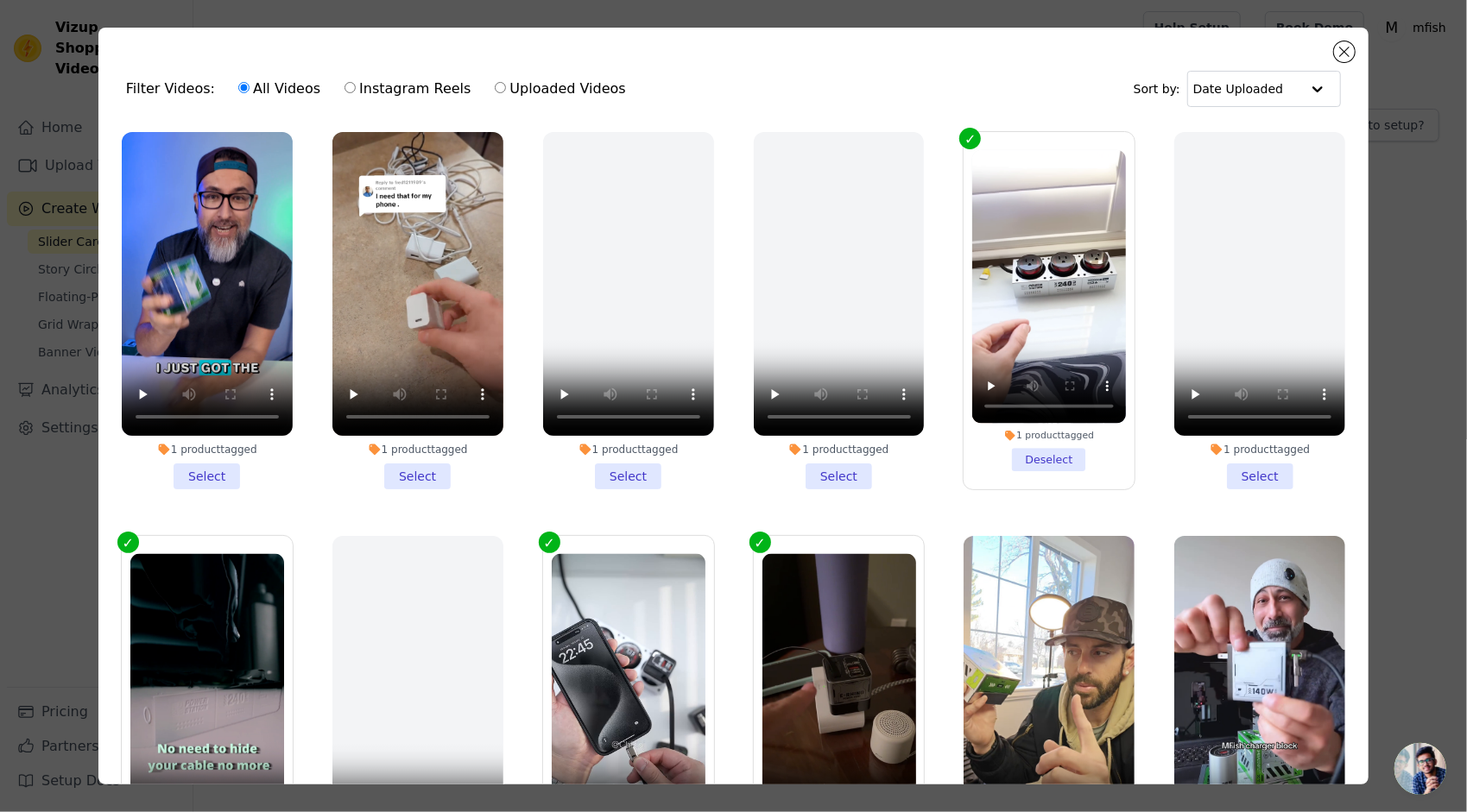
click at [200, 472] on li "1 product tagged Select" at bounding box center [206, 311] width 171 height 357
click at [0, 0] on input "1 product tagged Select" at bounding box center [0, 0] width 0 height 0
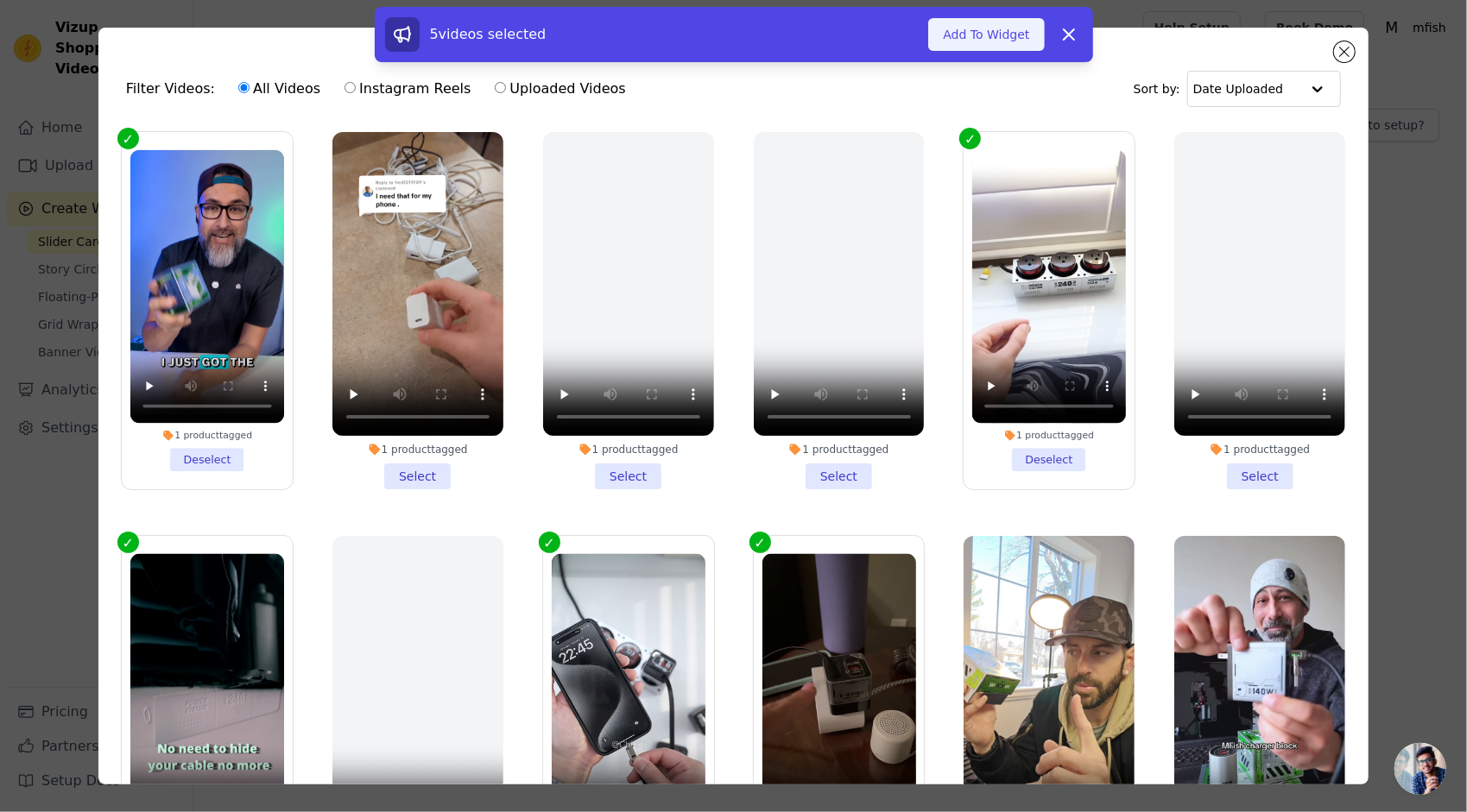
click at [1003, 36] on button "Add To Widget" at bounding box center [986, 35] width 115 height 33
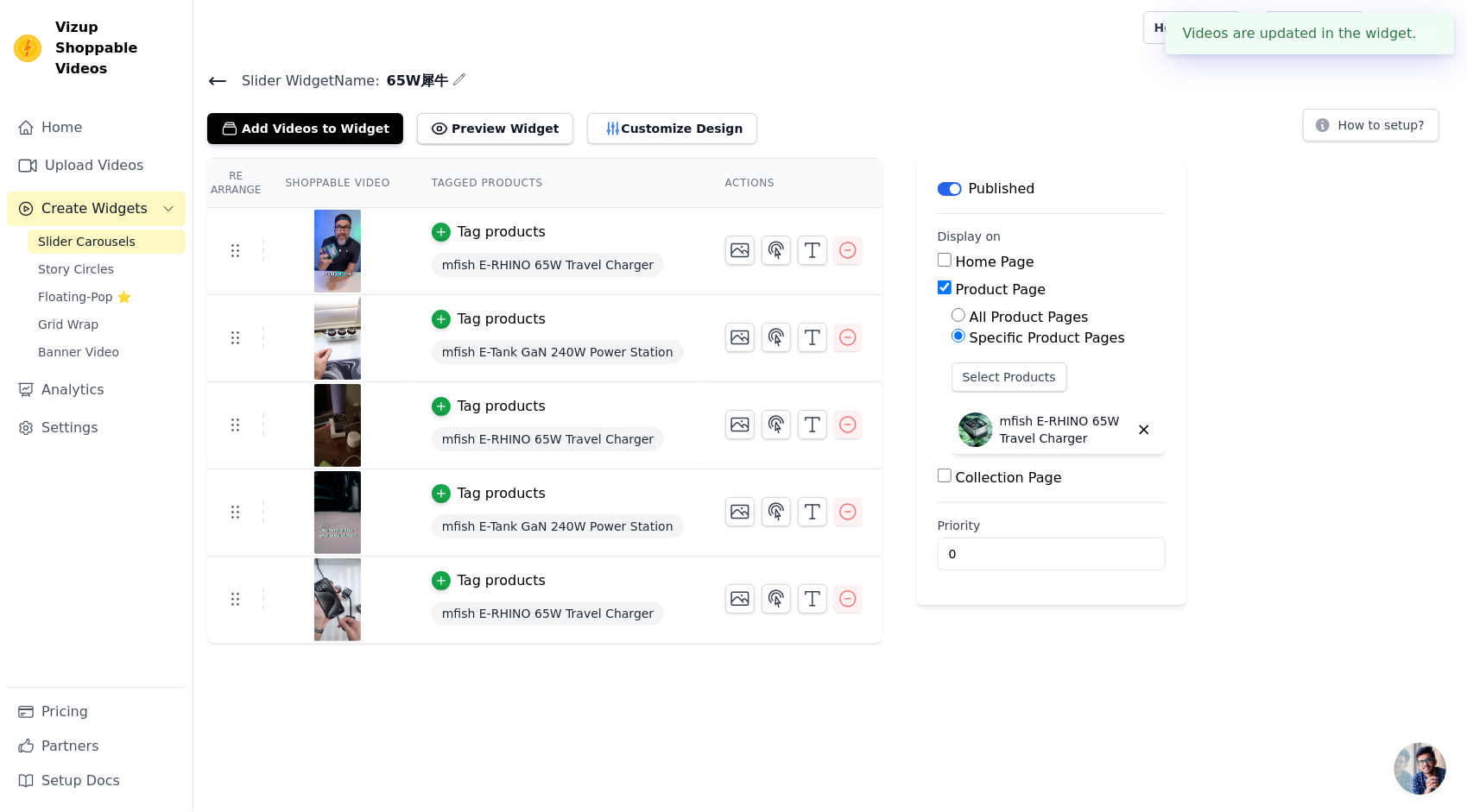
click at [1221, 72] on h4 "Slider Widget Name: 65W犀牛" at bounding box center [830, 81] width 1246 height 23
click at [1430, 35] on button "✖" at bounding box center [1426, 34] width 20 height 21
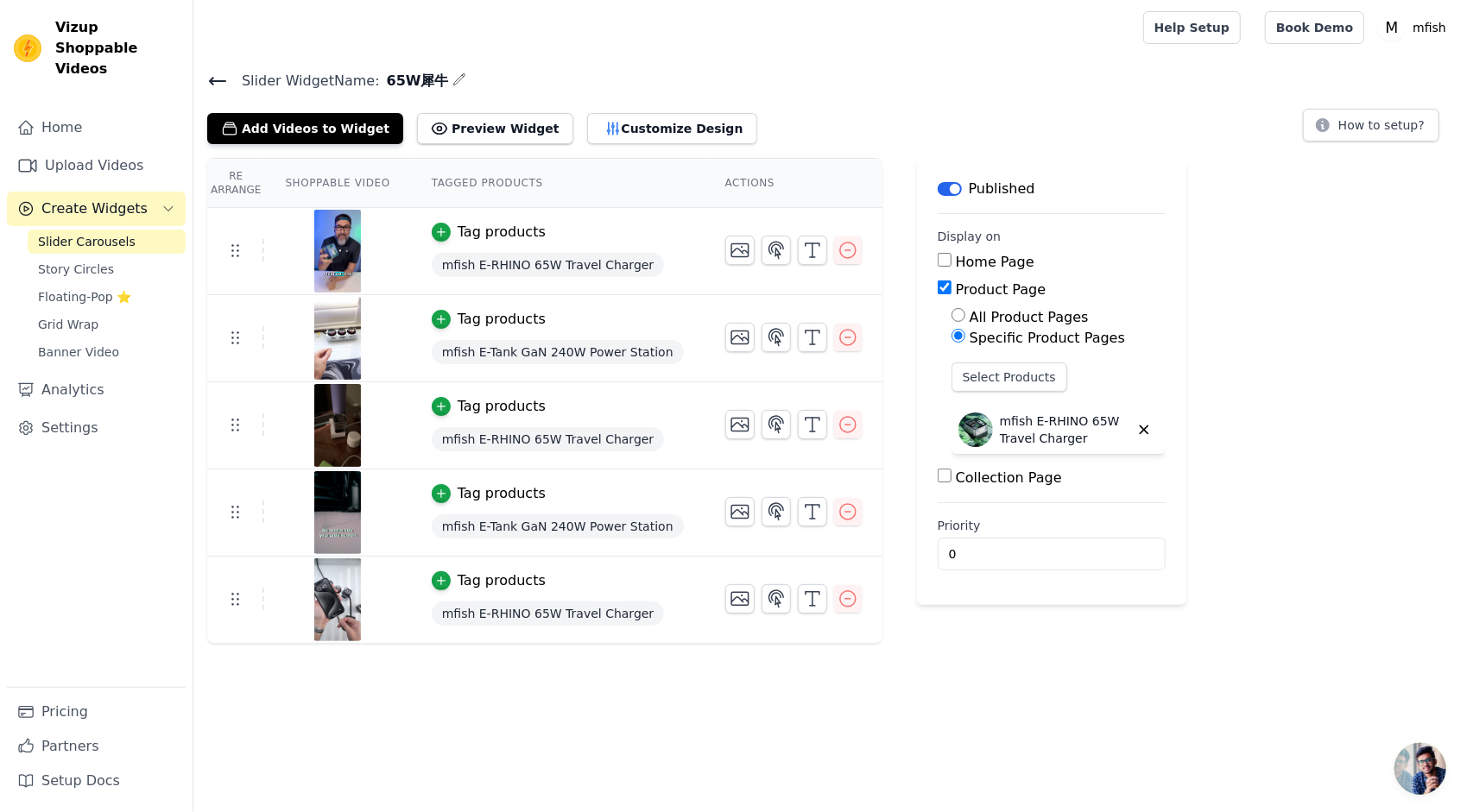
click at [1093, 71] on h4 "Slider Widget Name: 65W犀牛" at bounding box center [830, 81] width 1246 height 23
click at [915, 134] on div "Add Videos to Widget Preview Widget Customize Design How to setup?" at bounding box center [830, 125] width 1246 height 38
click at [915, 109] on div "Add Videos to Widget Preview Widget Customize Design How to setup?" at bounding box center [830, 125] width 1246 height 38
click at [867, 62] on main "Slider Widget Name: 65W犀牛 Add Videos to Widget Preview Widget Customize Design …" at bounding box center [830, 350] width 1274 height 589
click at [33, 155] on icon "Sidebar" at bounding box center [28, 166] width 21 height 21
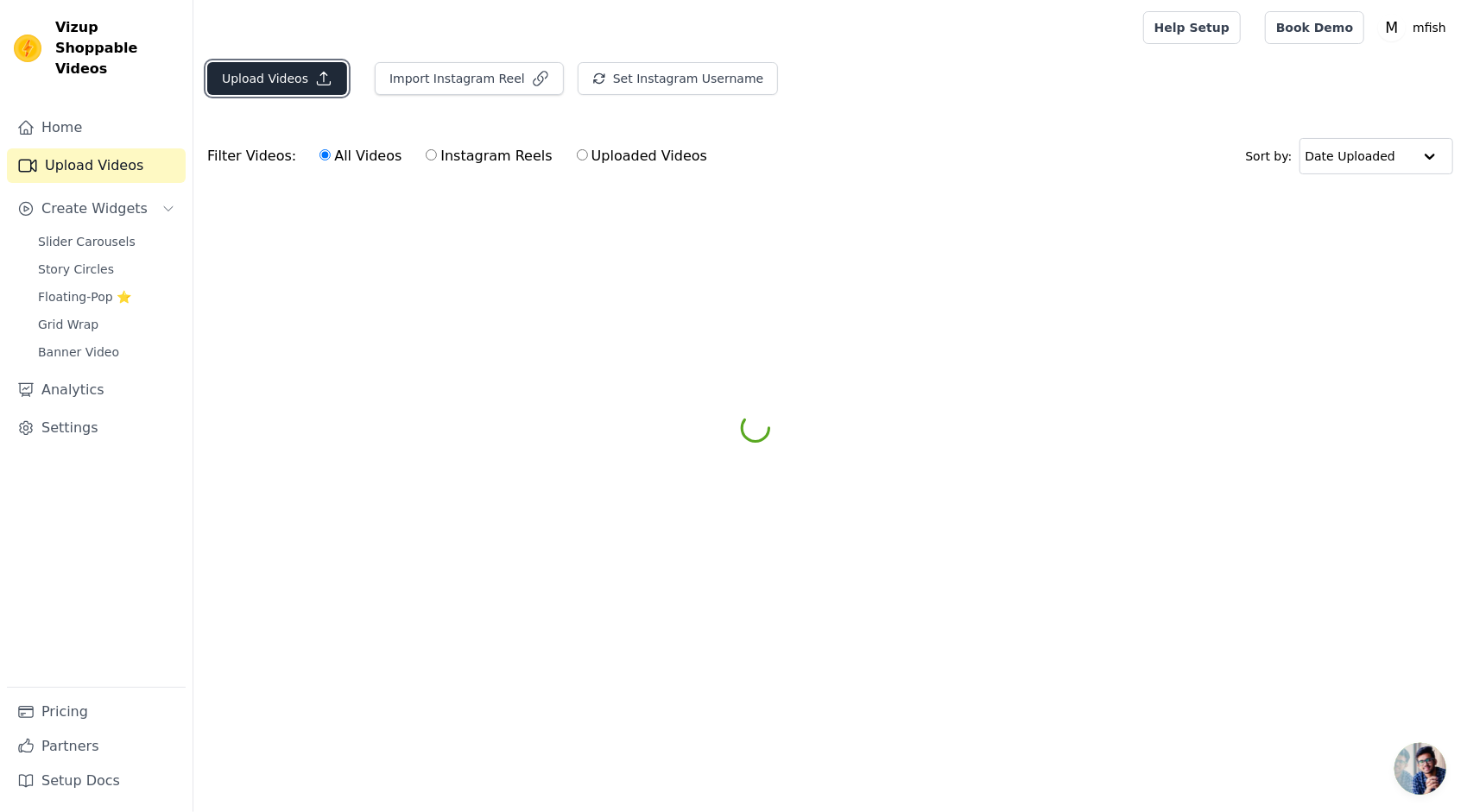
click at [245, 89] on button "Upload Videos" at bounding box center [277, 79] width 140 height 33
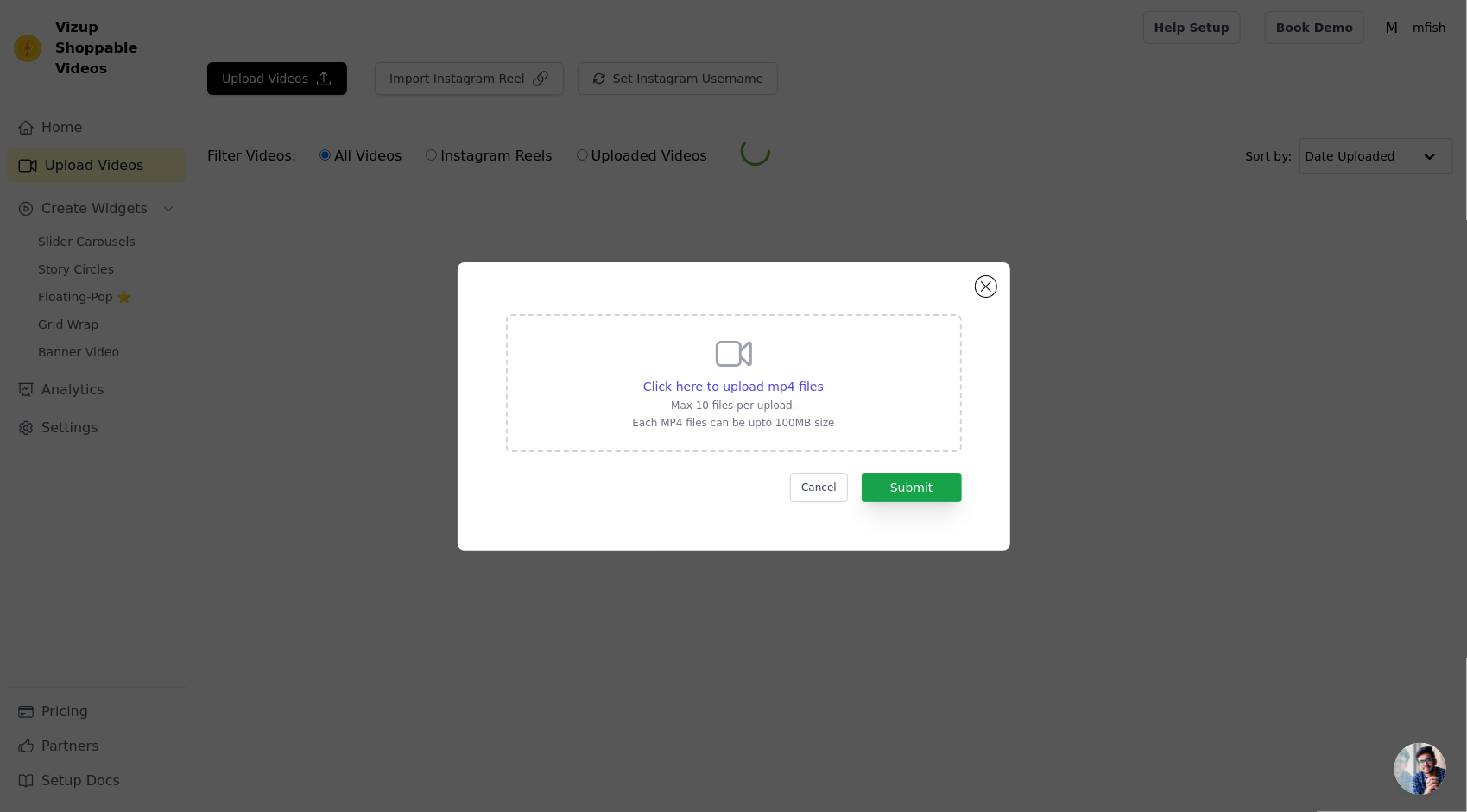
click at [704, 363] on div "Click here to upload mp4 files Max 10 files per upload. Each MP4 files can be u…" at bounding box center [732, 381] width 202 height 96
click at [822, 377] on input "Click here to upload mp4 files Max 10 files per upload. Each MP4 files can be u…" at bounding box center [822, 377] width 1 height 1
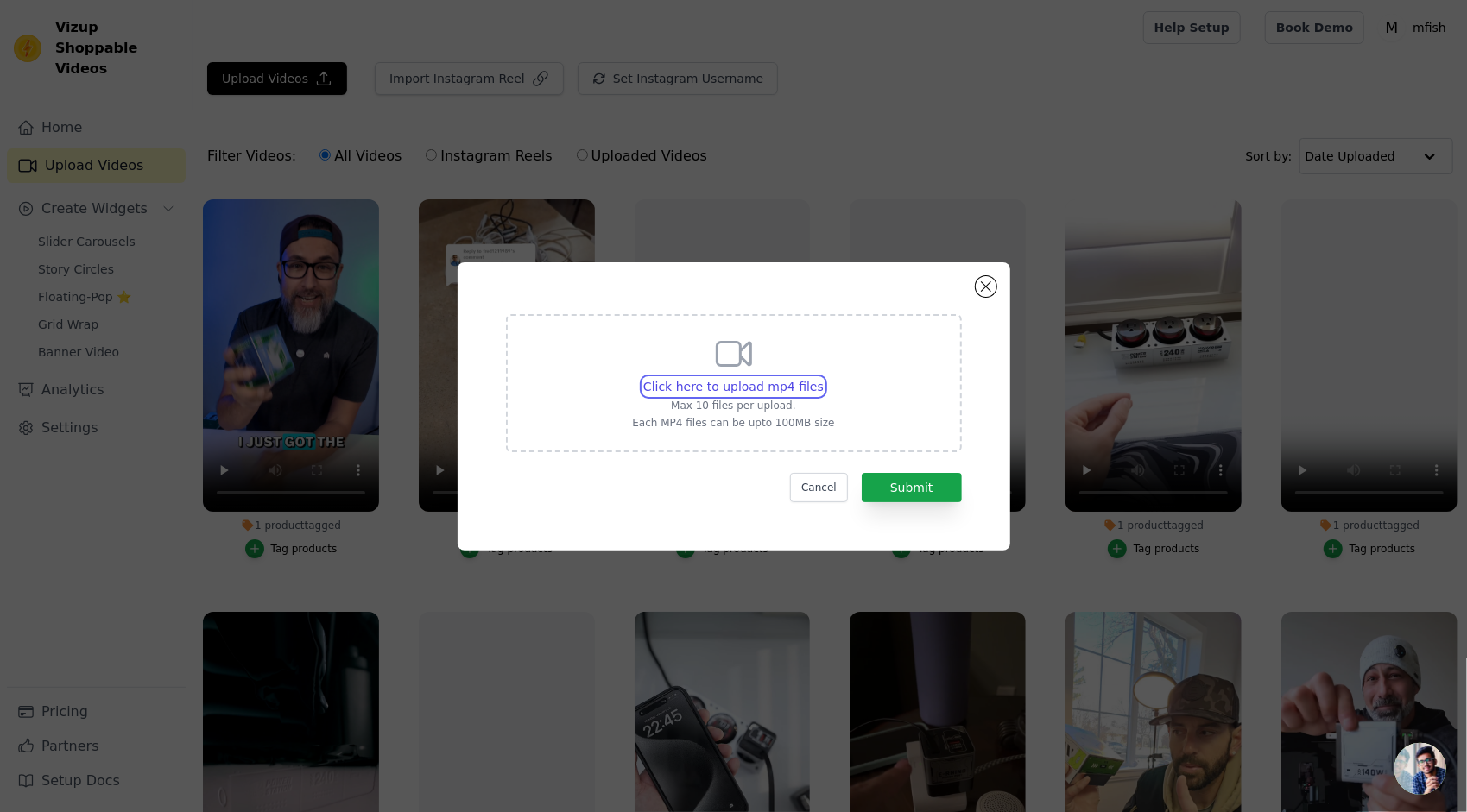
type input "C:\fakepath\45W犀牛充电宝-1.mp4"
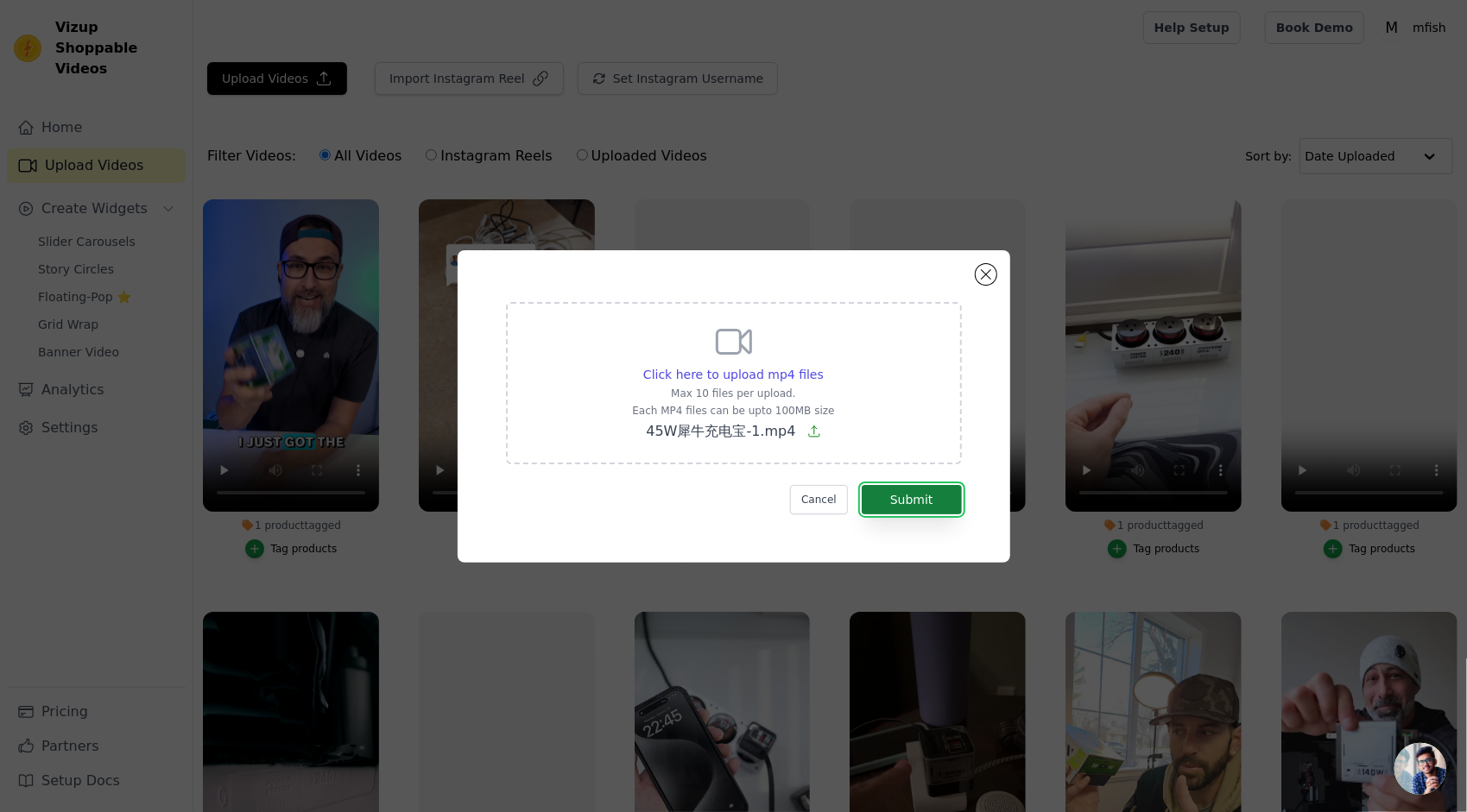
click at [925, 507] on button "Submit" at bounding box center [911, 500] width 100 height 29
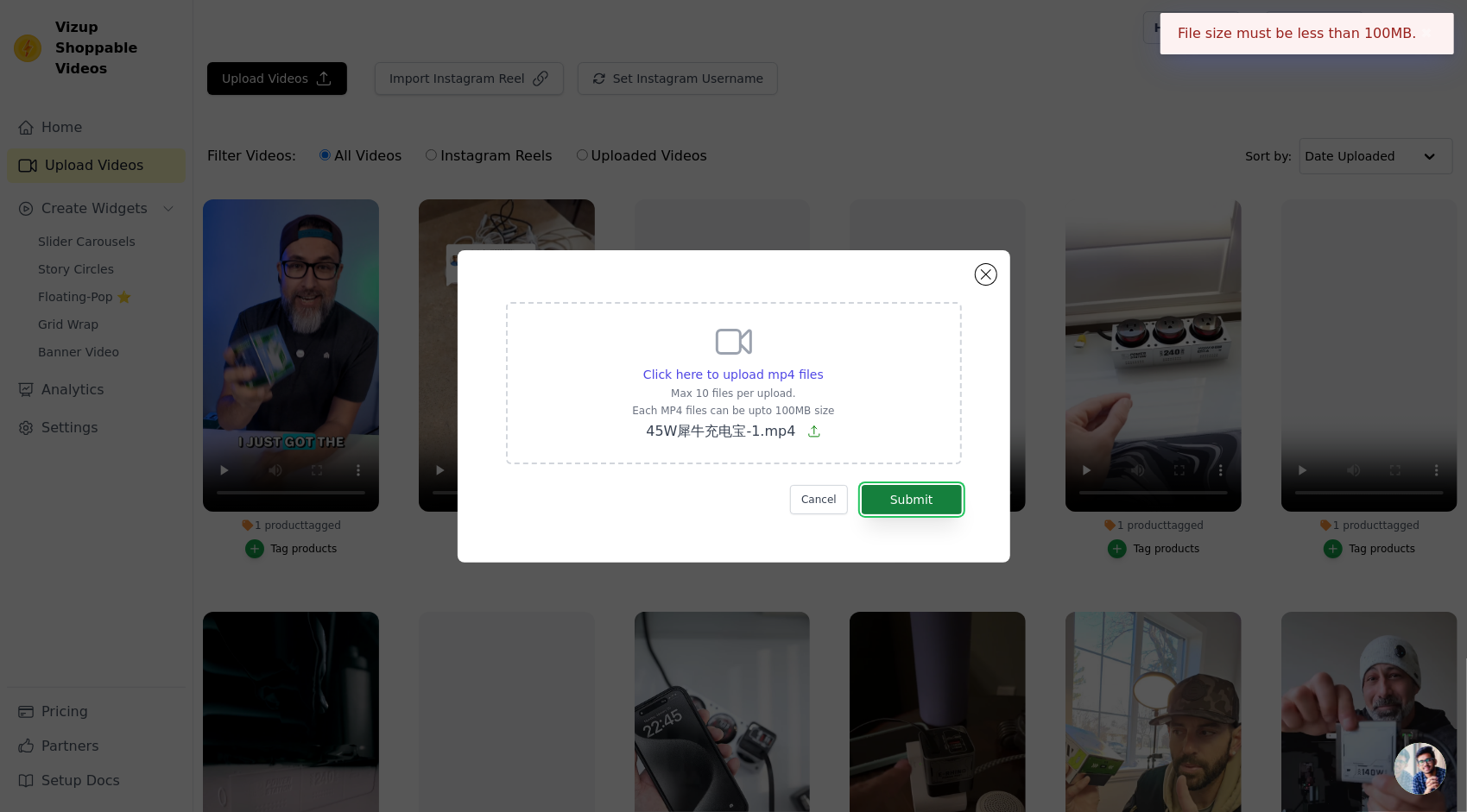
click at [950, 504] on button "Submit" at bounding box center [911, 500] width 100 height 29
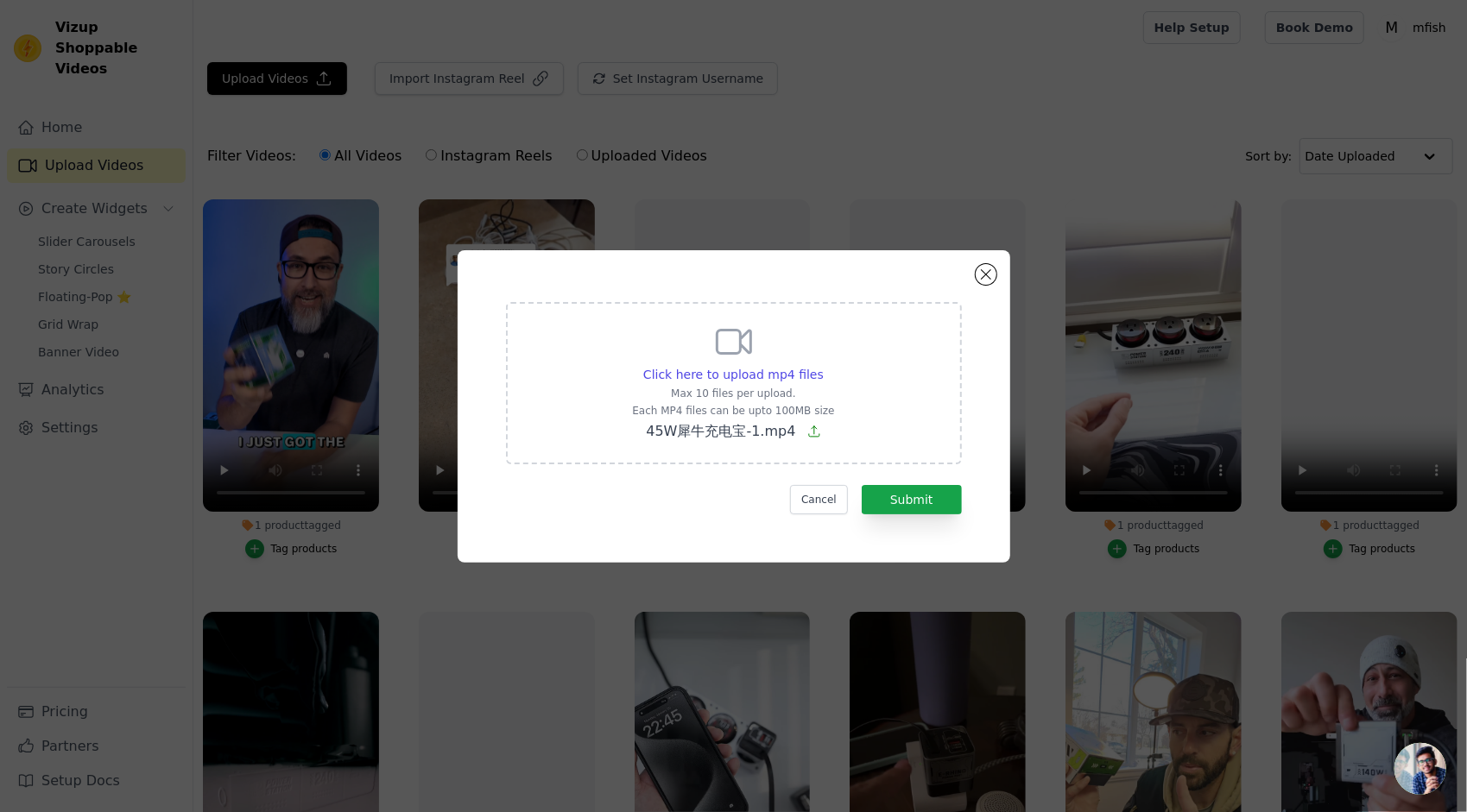
click at [809, 432] on icon at bounding box center [814, 432] width 14 height 14
click at [822, 366] on input "Click here to upload mp4 files Max 10 files per upload. Each MP4 files can be u…" at bounding box center [822, 365] width 1 height 1
type input "C:\fakepath\45W犀牛压缩上传.mp4"
click at [904, 492] on button "Submit" at bounding box center [911, 500] width 100 height 29
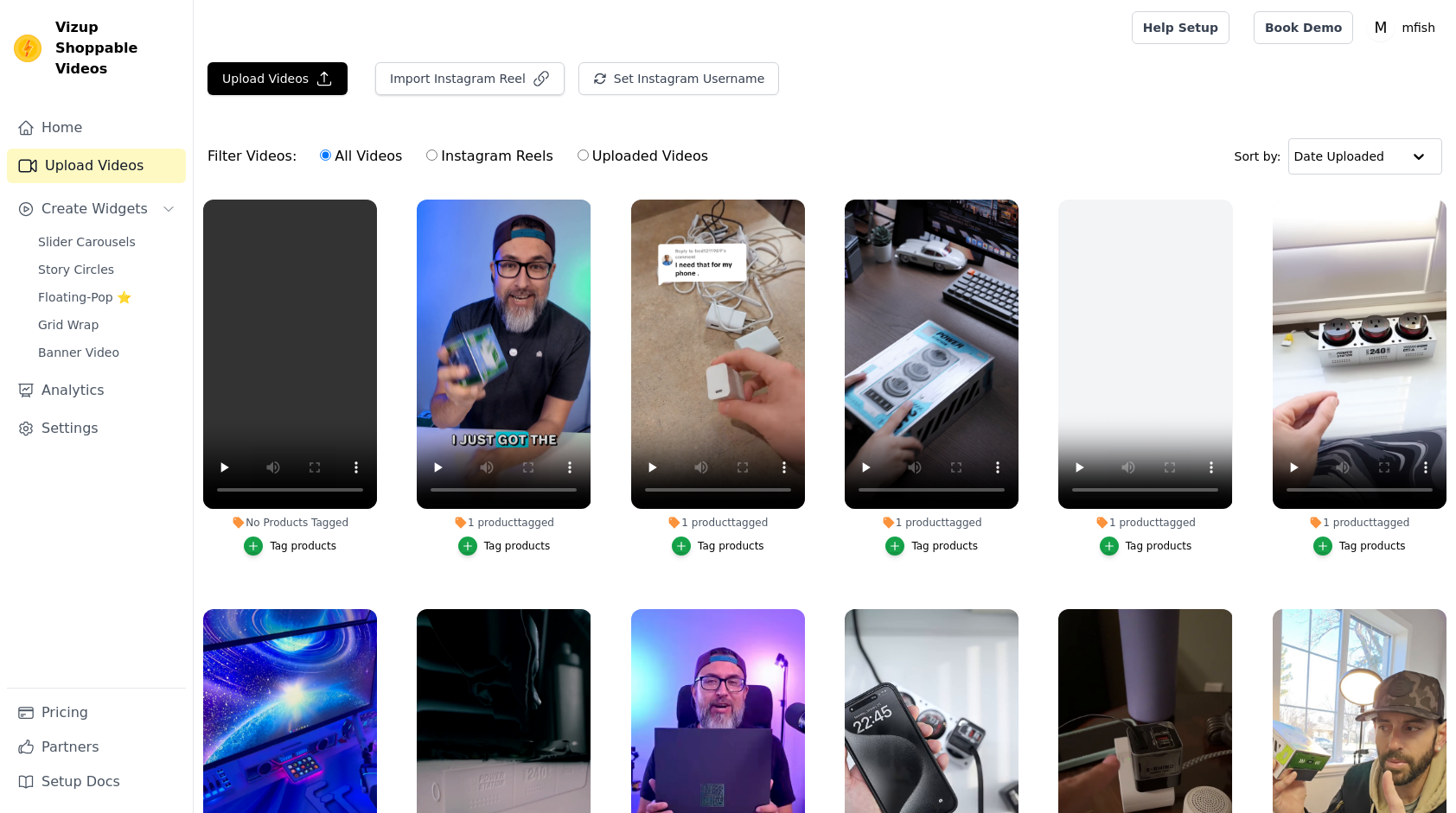
click at [963, 117] on div "Upload Videos Import Instagram Reel Set Instagram Username Import Latest IG Ree…" at bounding box center [824, 506] width 1262 height 886
click at [880, 97] on div "Upload Videos Import Instagram Reel Set Instagram Username Import Latest IG Ree…" at bounding box center [824, 86] width 1262 height 47
click at [950, 129] on div "Filter Videos: All Videos Instagram Reels Uploaded Videos Sort by: Date Uploaded" at bounding box center [824, 156] width 1262 height 68
click at [930, 94] on div "Upload Videos Import Instagram Reel Set Instagram Username Import Latest IG Ree…" at bounding box center [824, 86] width 1262 height 47
click at [280, 545] on div "Tag products" at bounding box center [302, 546] width 67 height 14
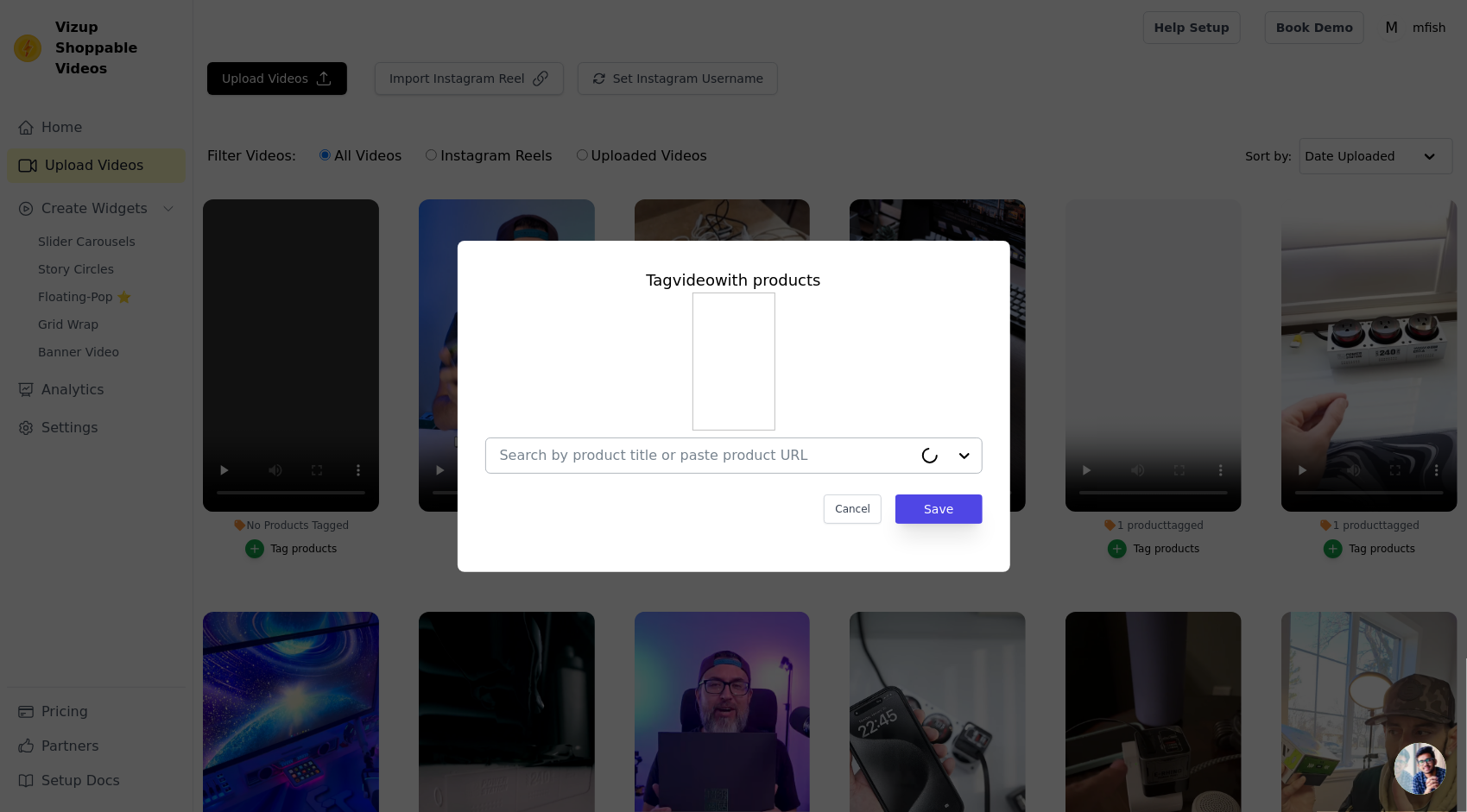
click at [663, 442] on div at bounding box center [706, 456] width 413 height 35
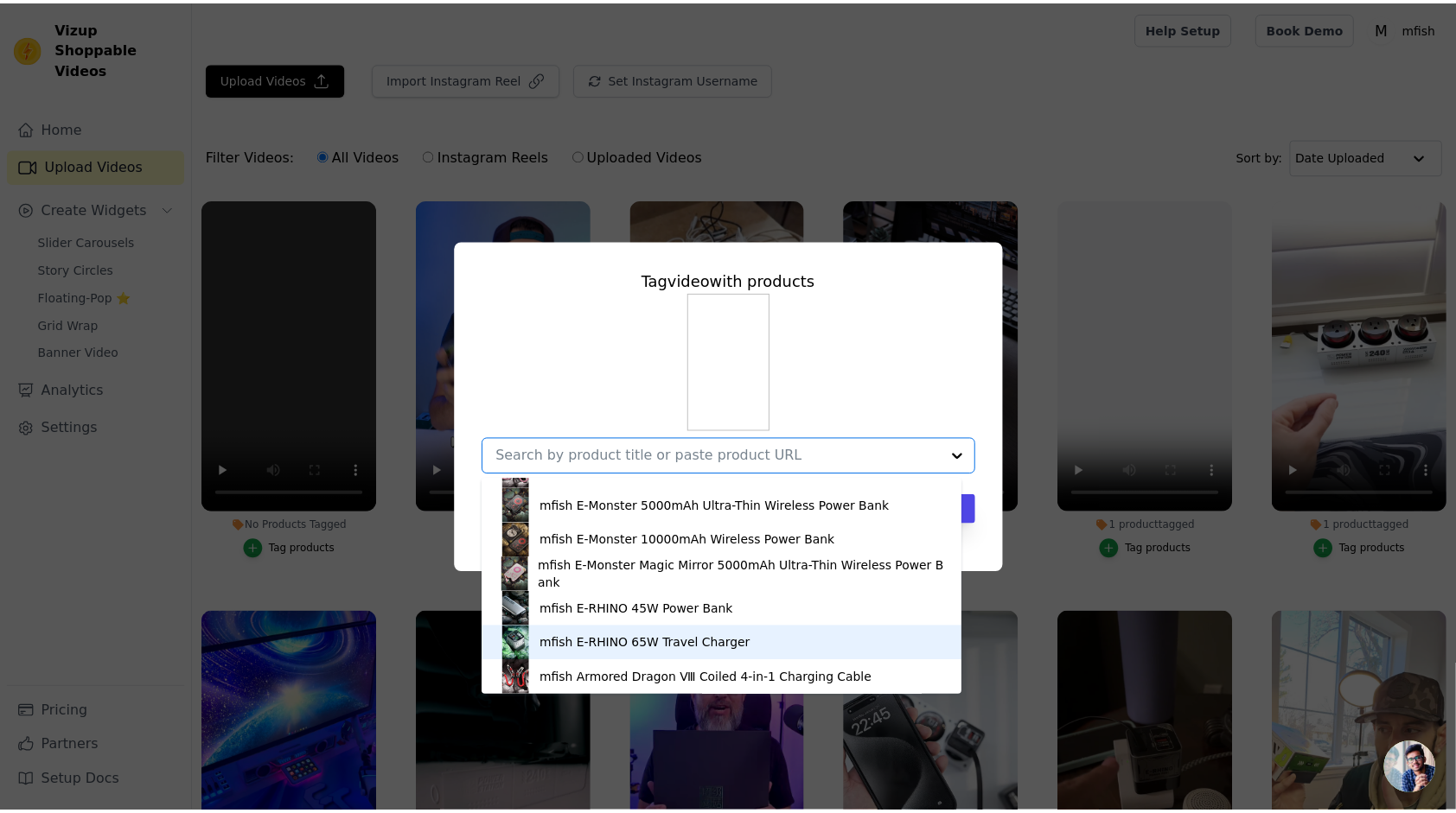
scroll to position [260, 0]
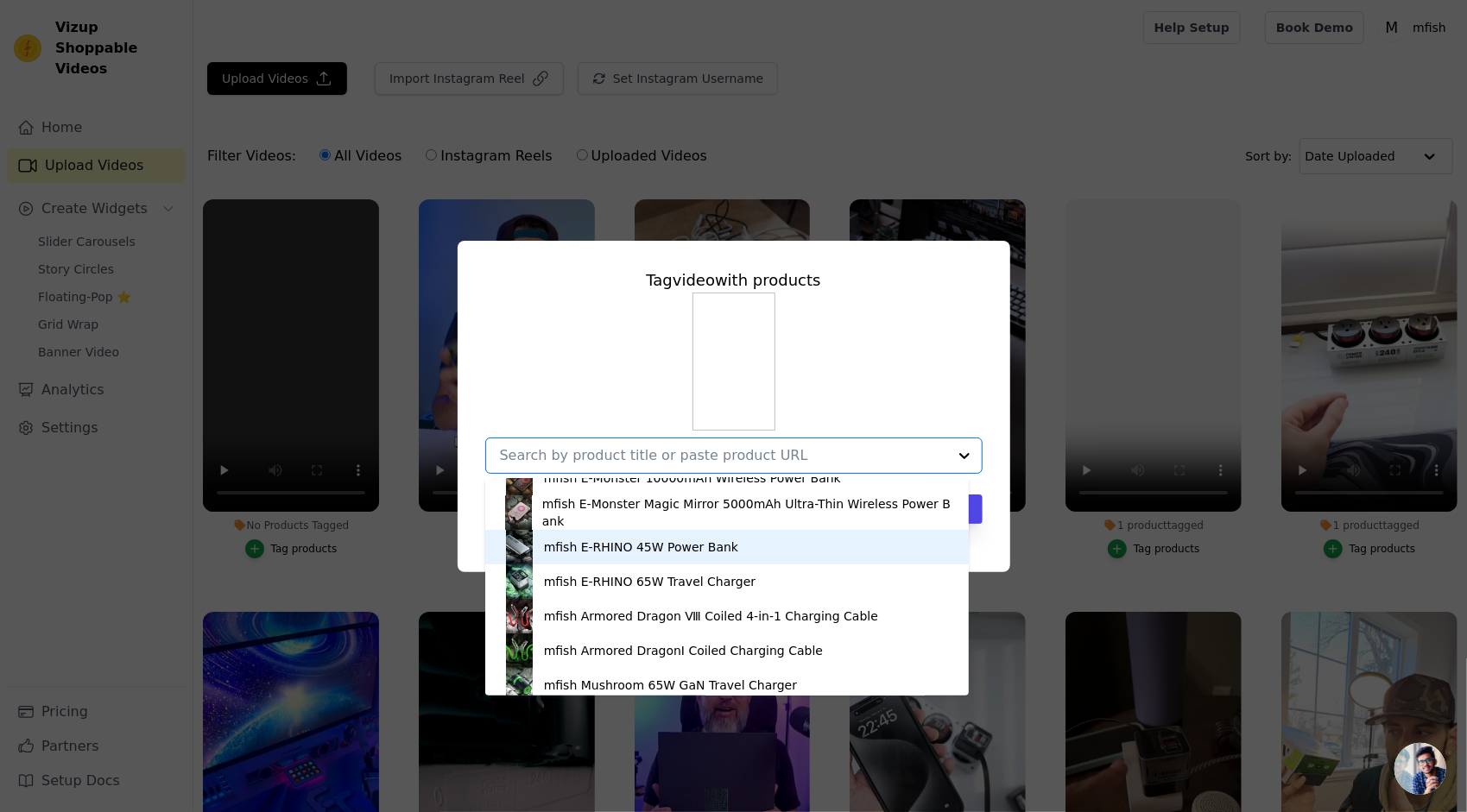
click at [581, 558] on div "mfish E-RHINO 45W Power Bank" at bounding box center [727, 547] width 449 height 35
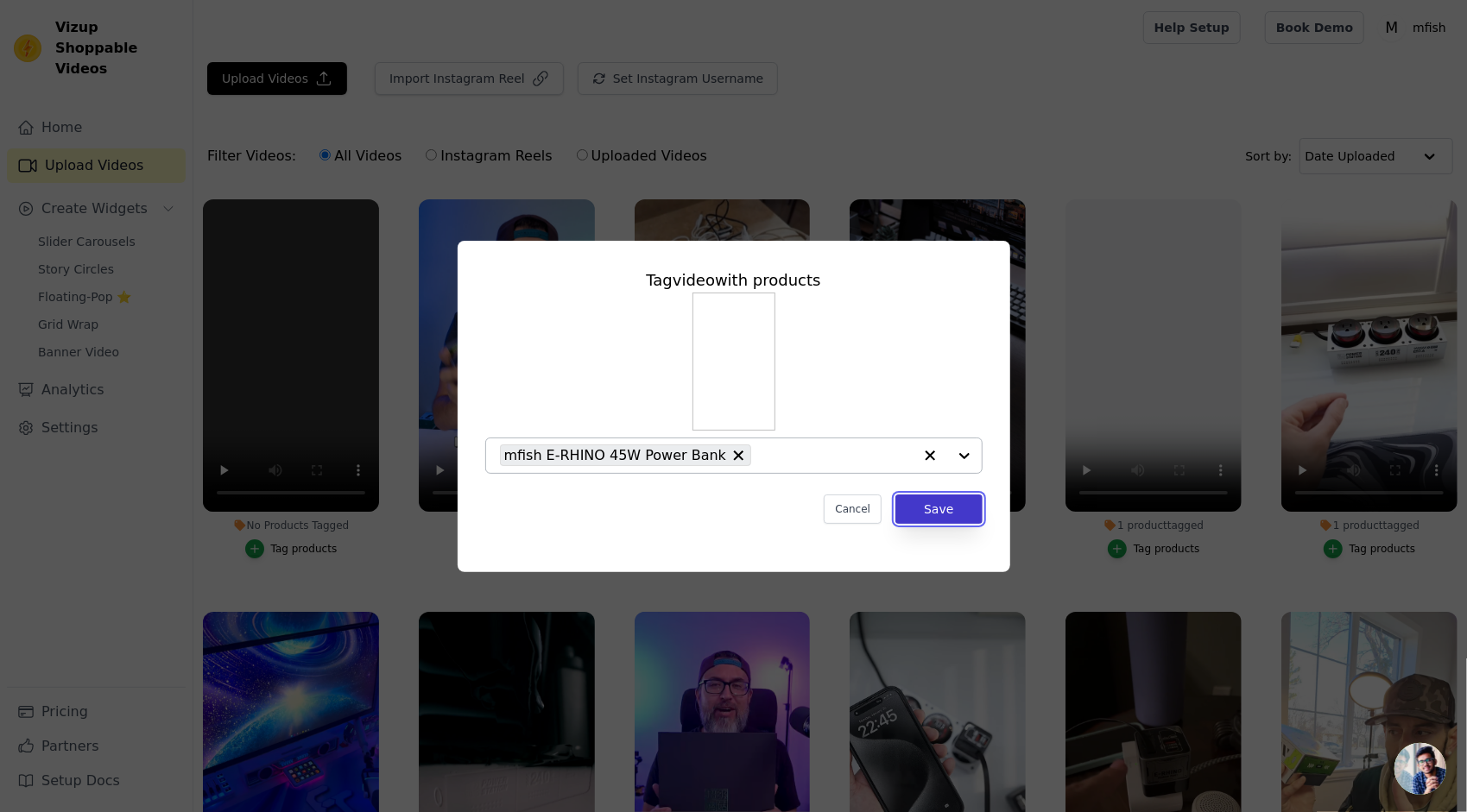
click at [953, 513] on button "Save" at bounding box center [939, 509] width 87 height 29
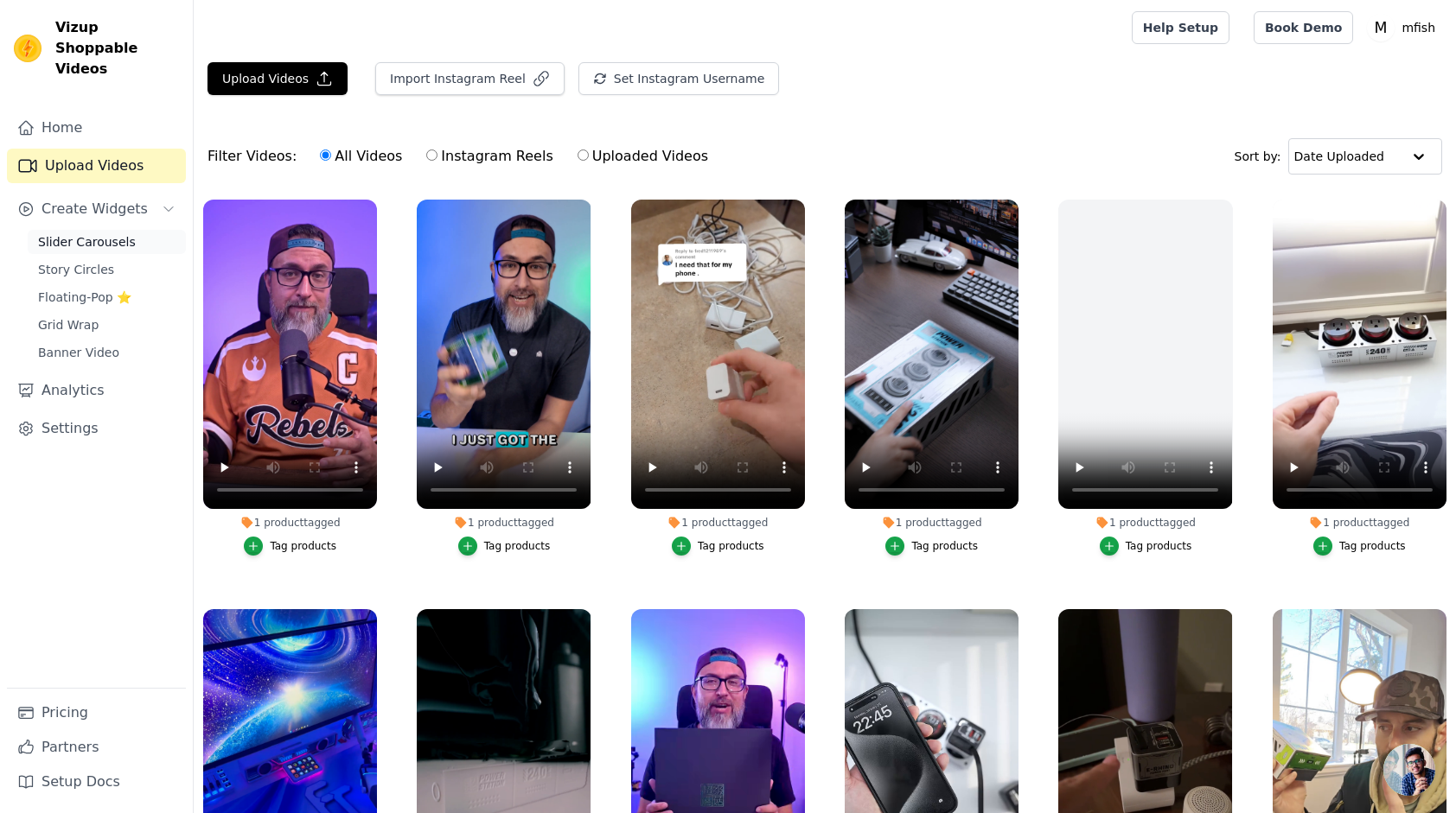
click at [89, 234] on span "Slider Carousels" at bounding box center [87, 242] width 97 height 17
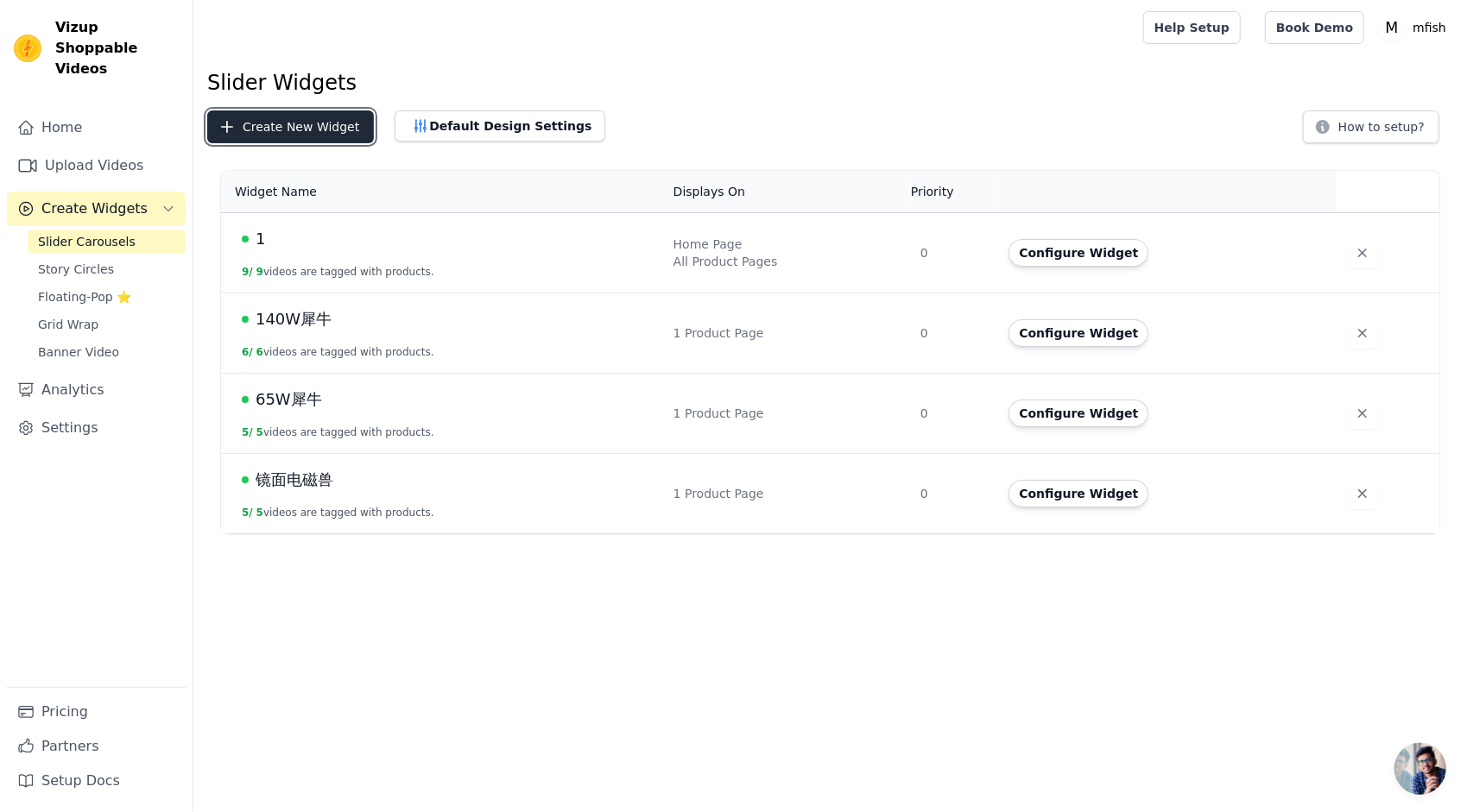
click at [321, 118] on button "Create New Widget" at bounding box center [291, 127] width 167 height 33
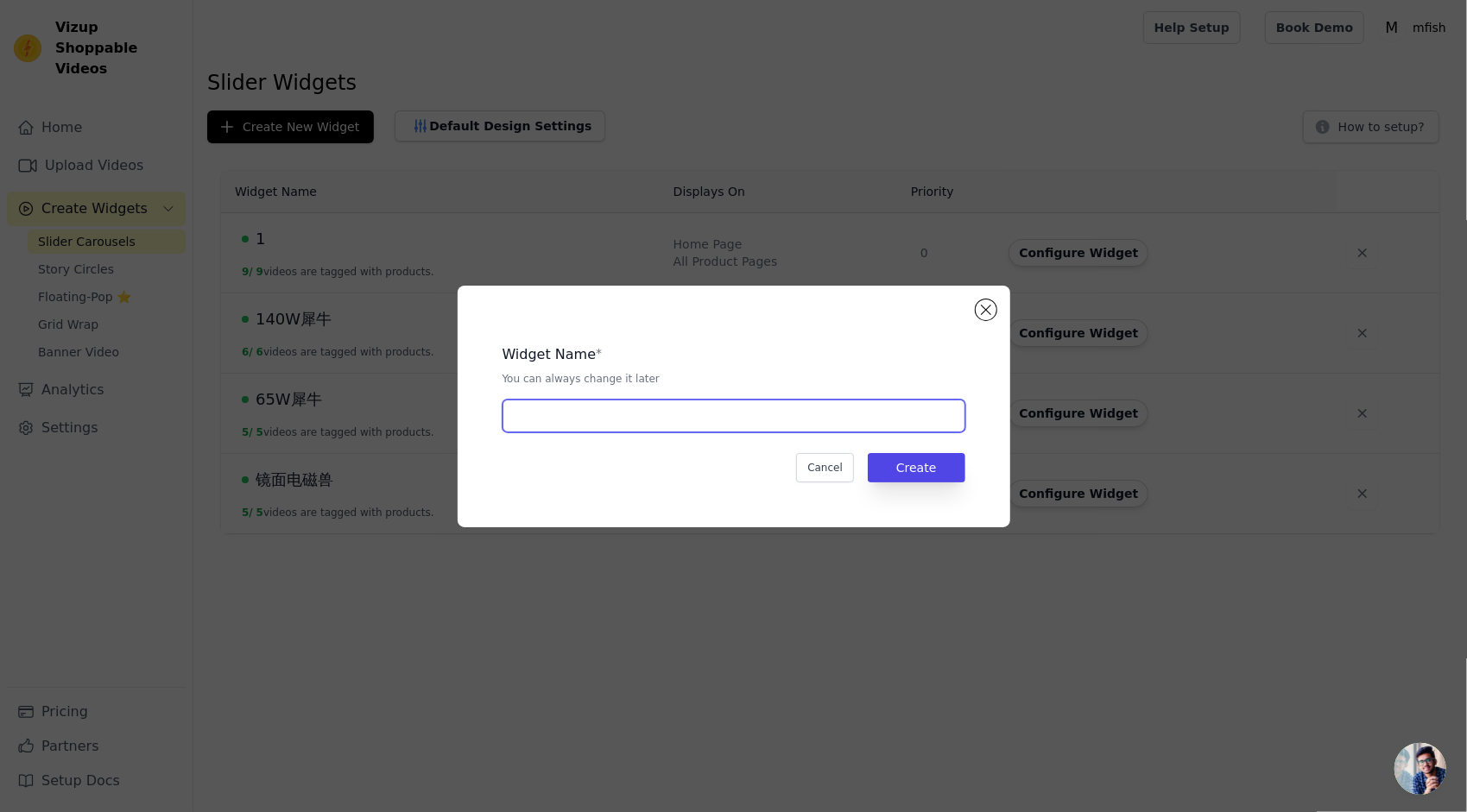
click at [561, 411] on input "text" at bounding box center [733, 416] width 462 height 33
type input "45W犀牛"
click at [730, 367] on div "Widget Name * You can always change it later" at bounding box center [733, 365] width 462 height 42
click at [724, 472] on div "Cancel Create" at bounding box center [733, 468] width 462 height 29
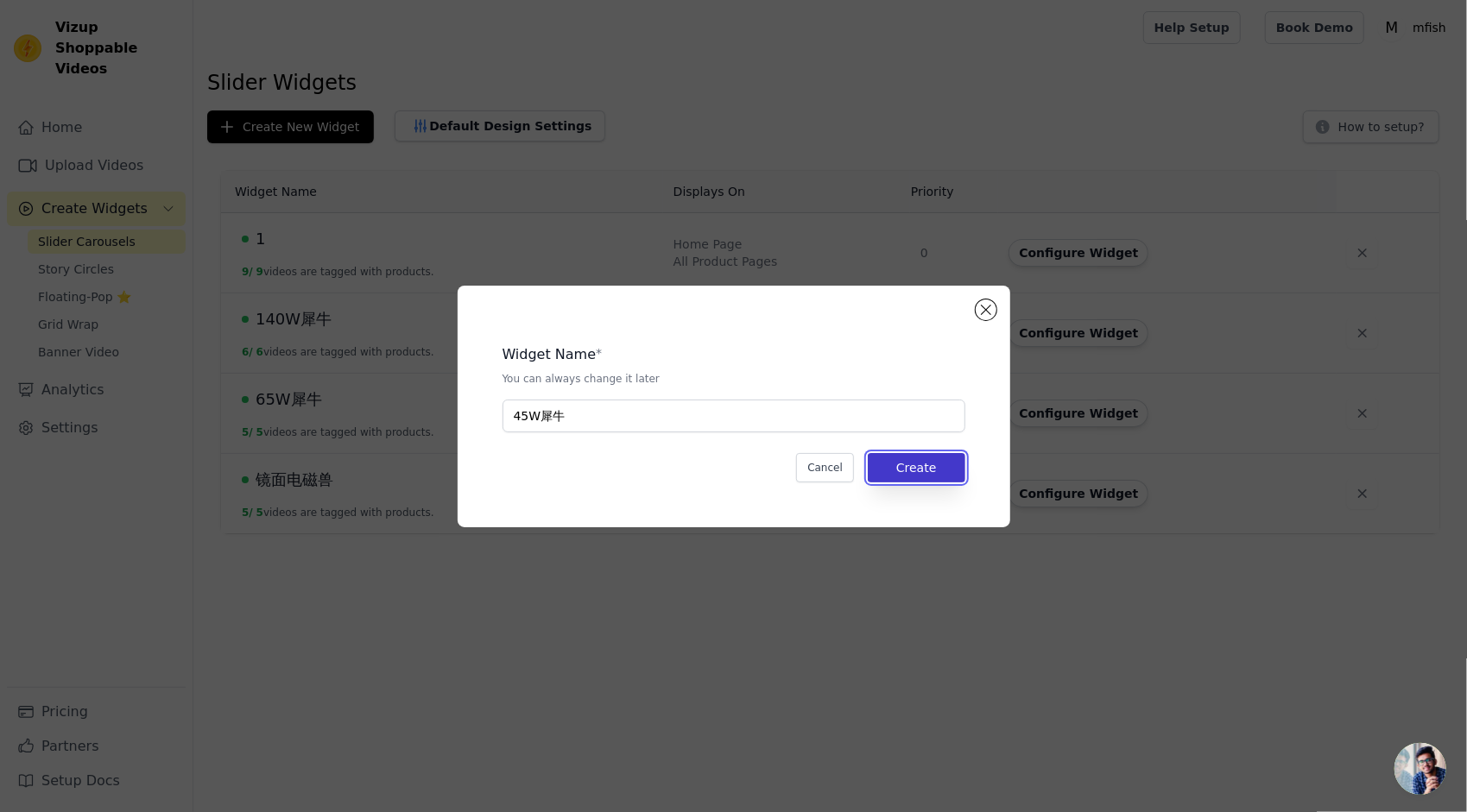
click at [924, 471] on button "Create" at bounding box center [916, 468] width 97 height 29
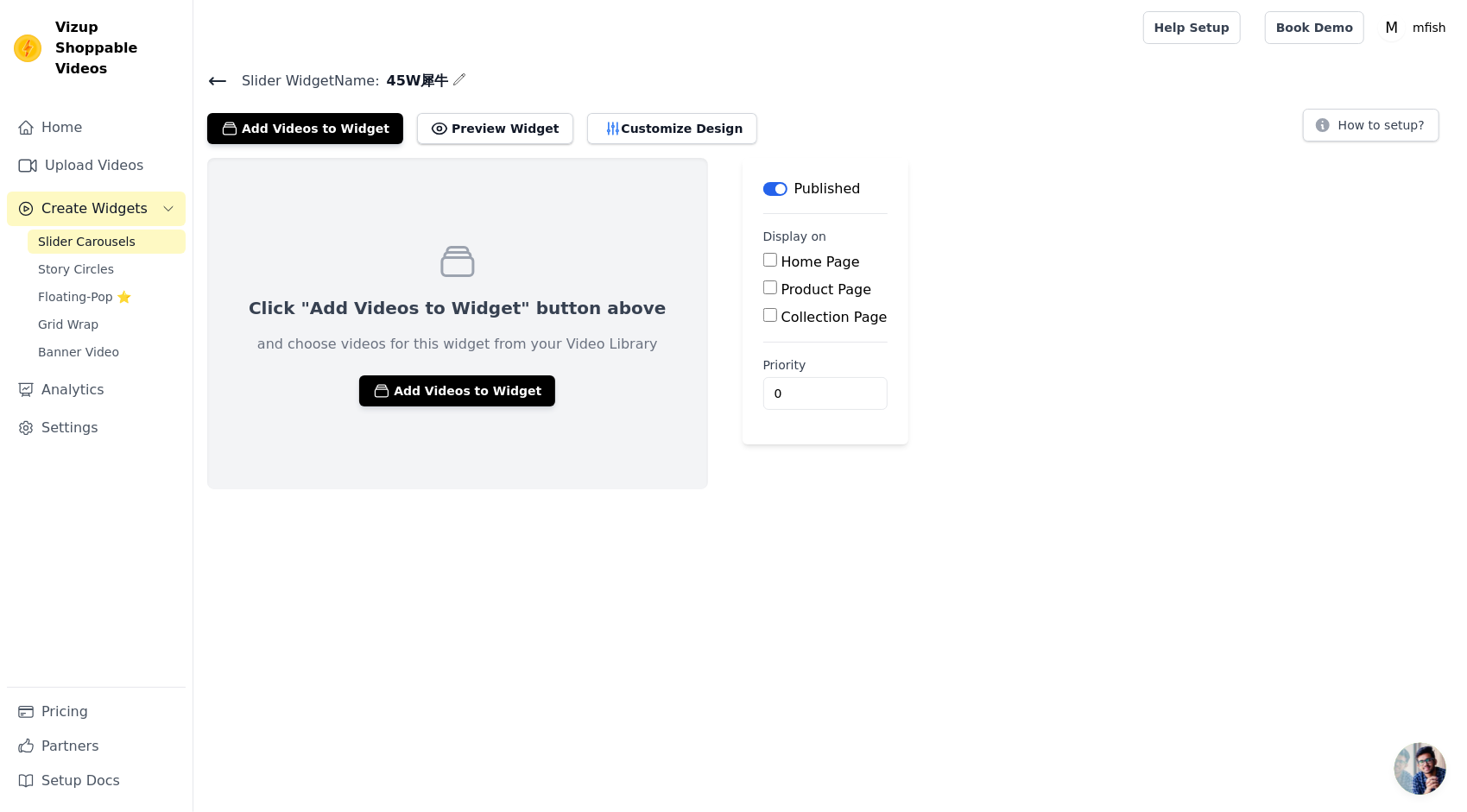
click at [789, 290] on label "Product Page" at bounding box center [827, 289] width 90 height 16
click at [777, 290] on input "Product Page" at bounding box center [770, 287] width 14 height 14
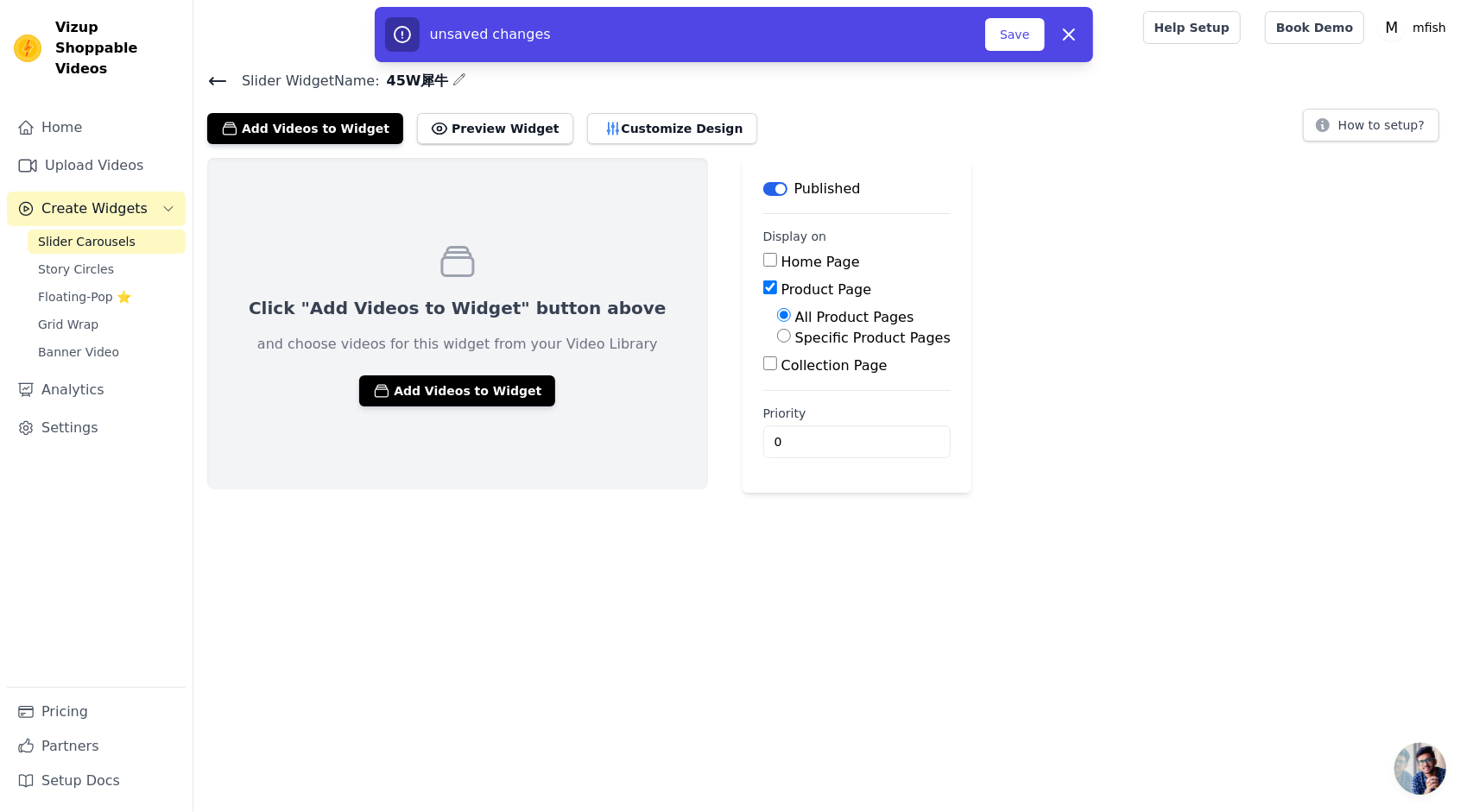
click at [789, 290] on label "Product Page" at bounding box center [827, 289] width 90 height 16
click at [777, 290] on input "Product Page" at bounding box center [770, 287] width 14 height 14
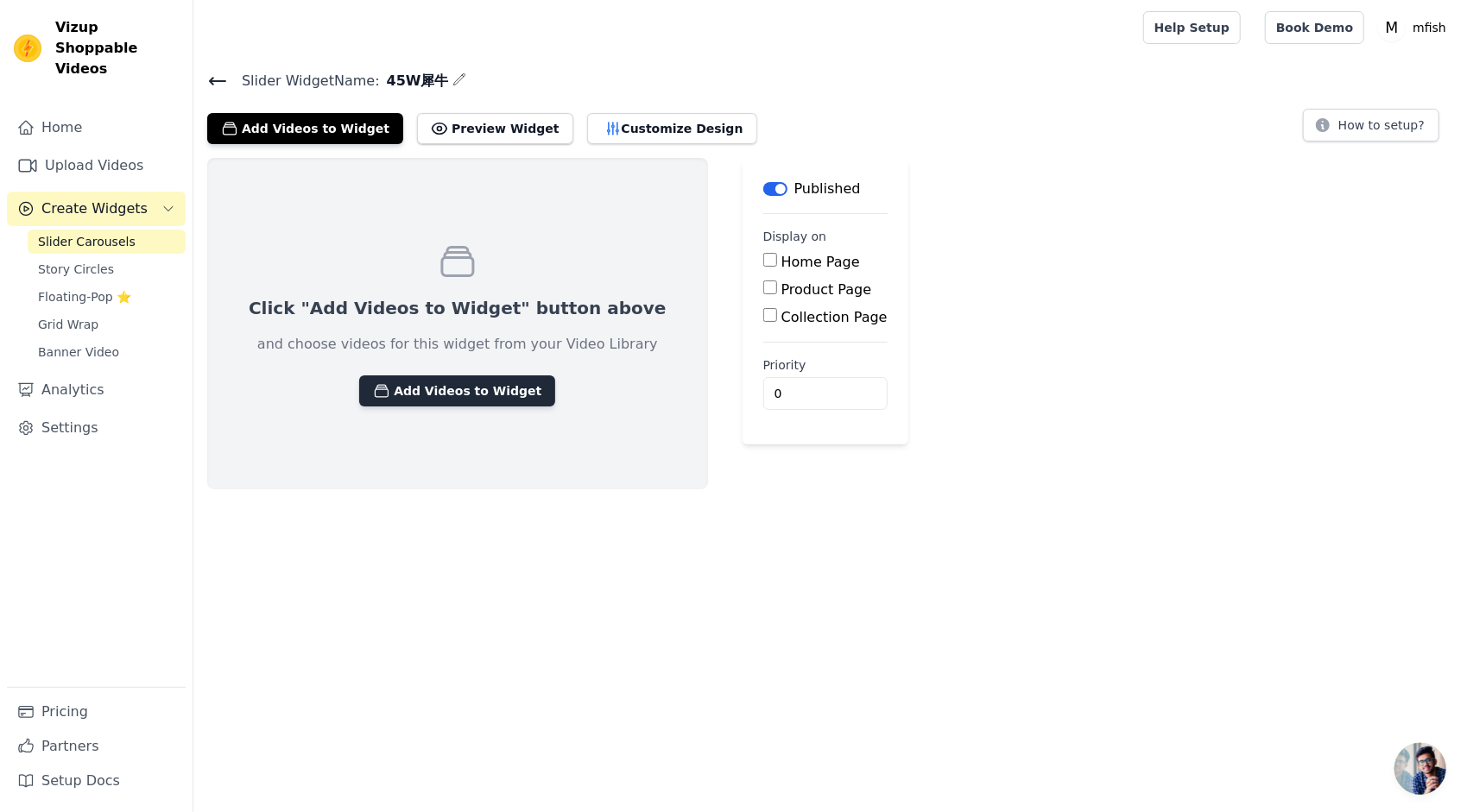
click at [481, 389] on button "Add Videos to Widget" at bounding box center [457, 391] width 196 height 31
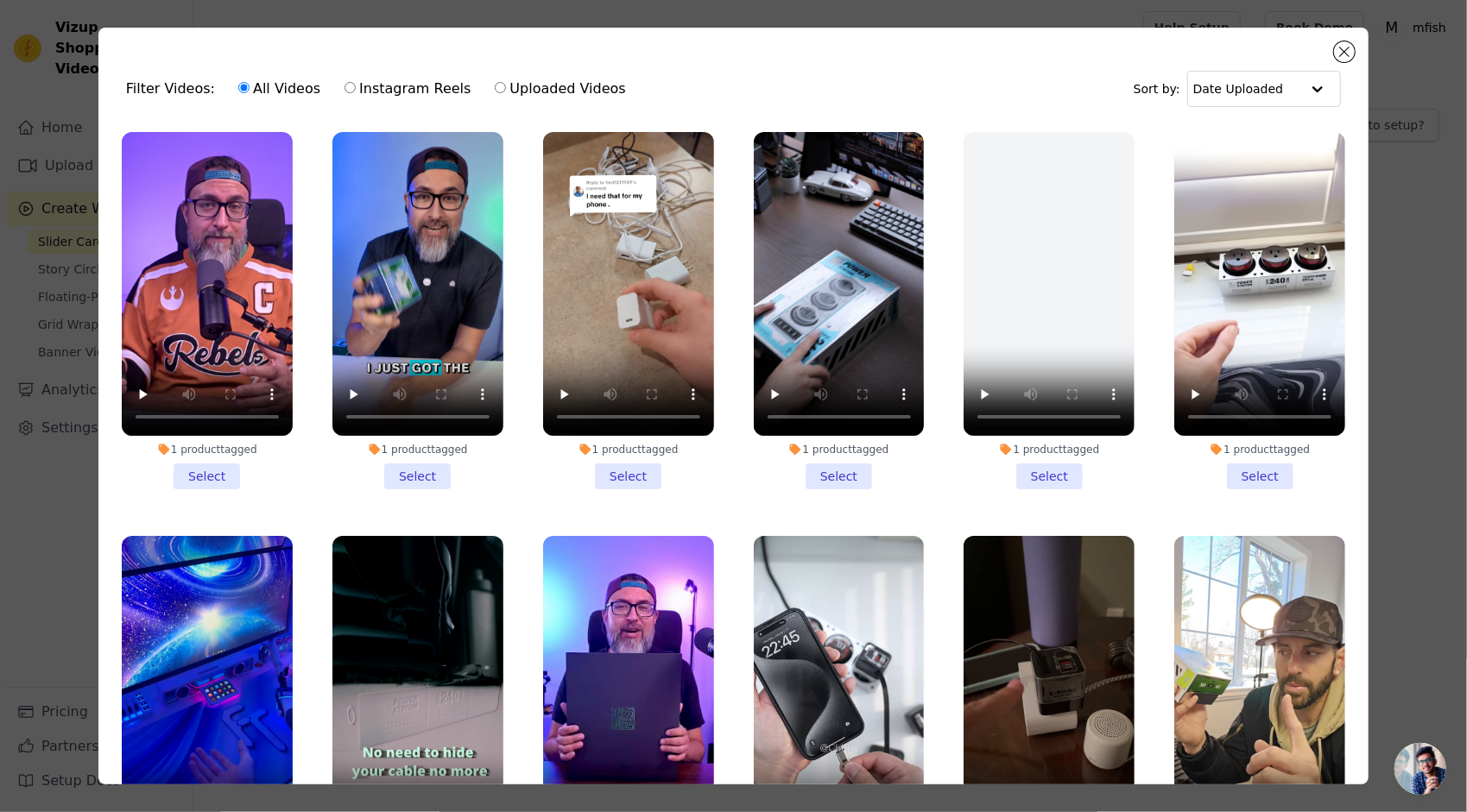
click at [217, 468] on li "1 product tagged Select" at bounding box center [206, 311] width 171 height 357
click at [0, 0] on input "1 product tagged Select" at bounding box center [0, 0] width 0 height 0
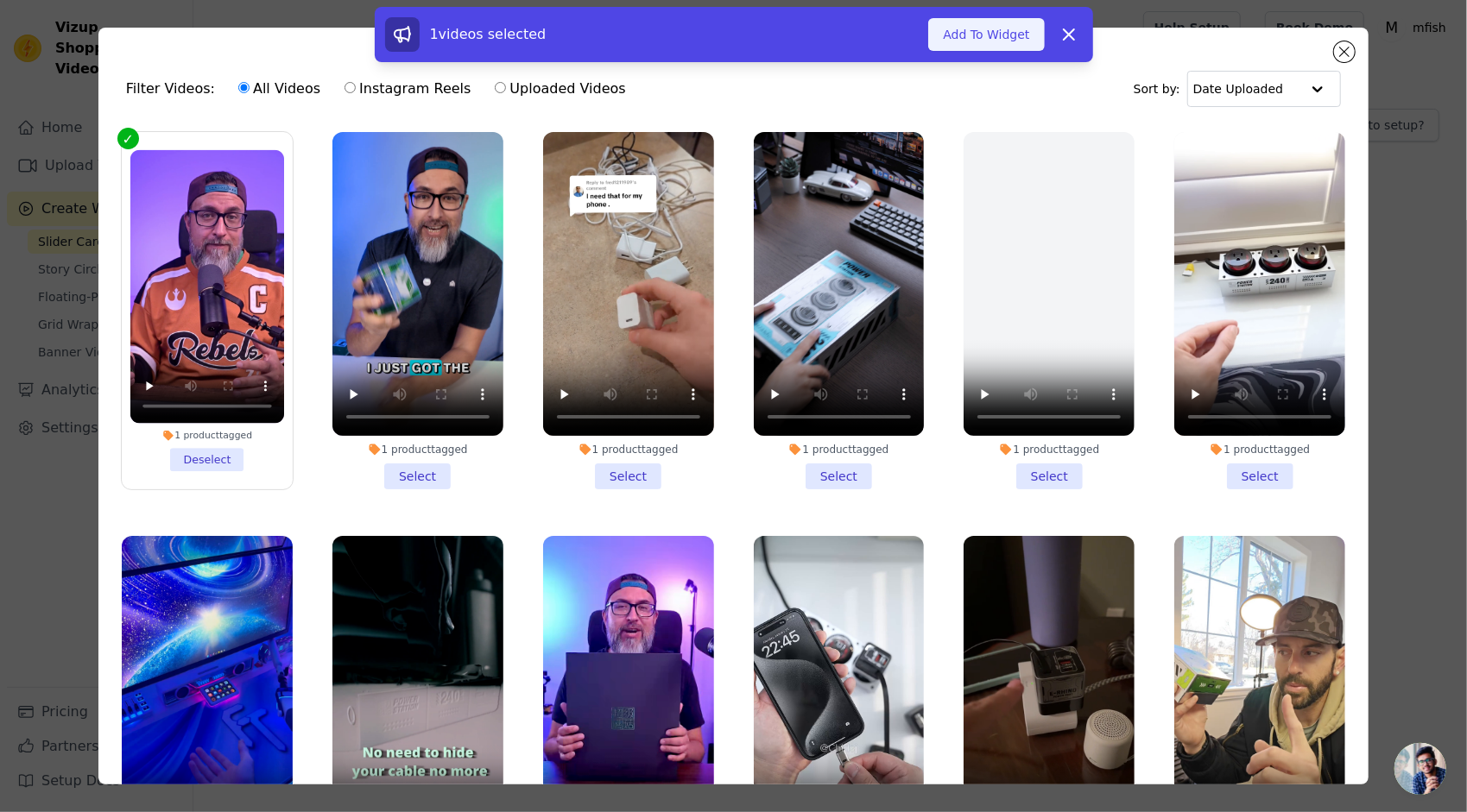
click at [983, 43] on button "Add To Widget" at bounding box center [986, 35] width 115 height 33
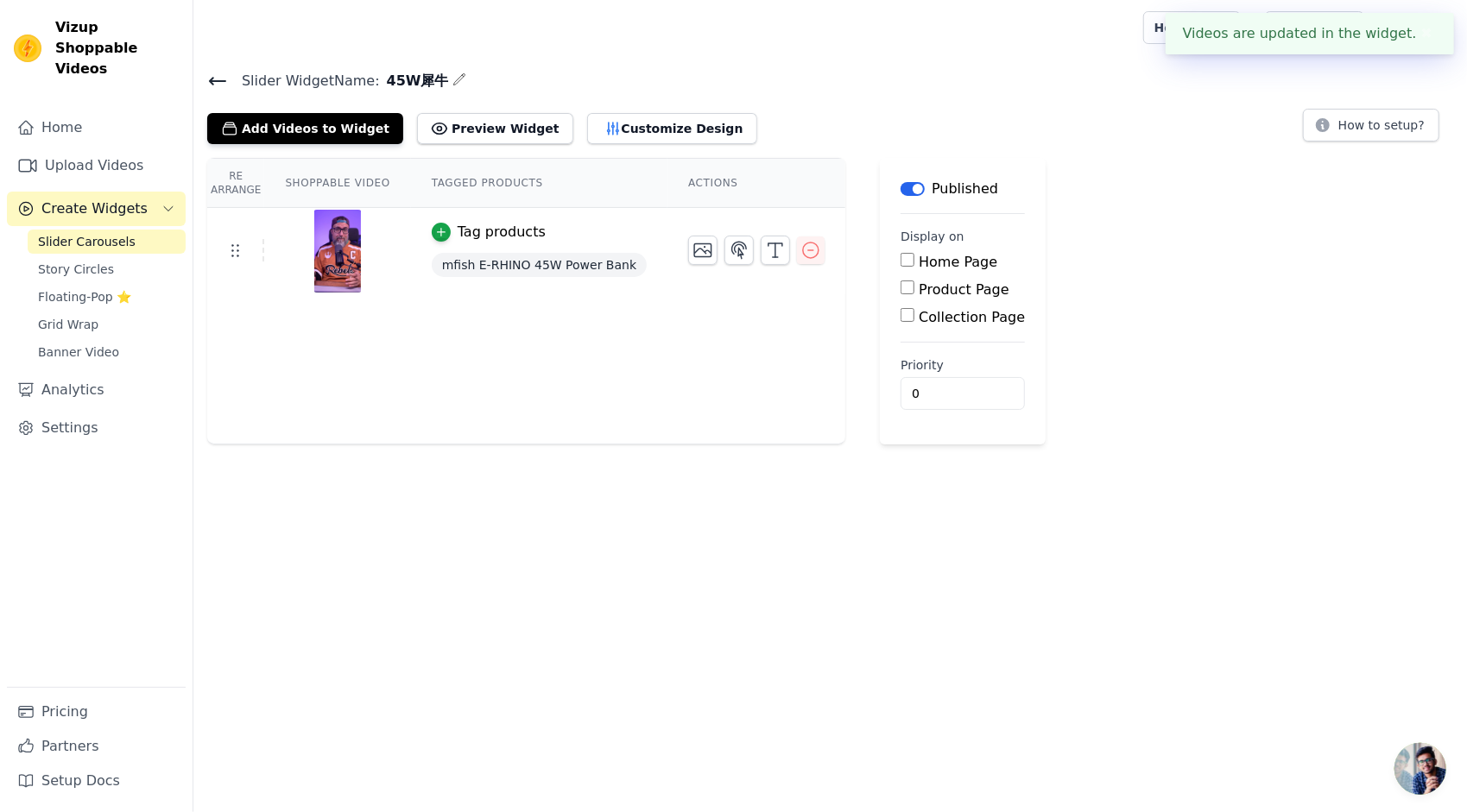
click at [657, 365] on div "Re Arrange Shoppable Video Tagged Products Actions Tag products mfish E-RHINO 4…" at bounding box center [526, 301] width 638 height 286
click at [870, 93] on div "Slider Widget Name: 45W犀牛 Add Videos to Widget Preview Widget Customize Design …" at bounding box center [830, 107] width 1274 height 75
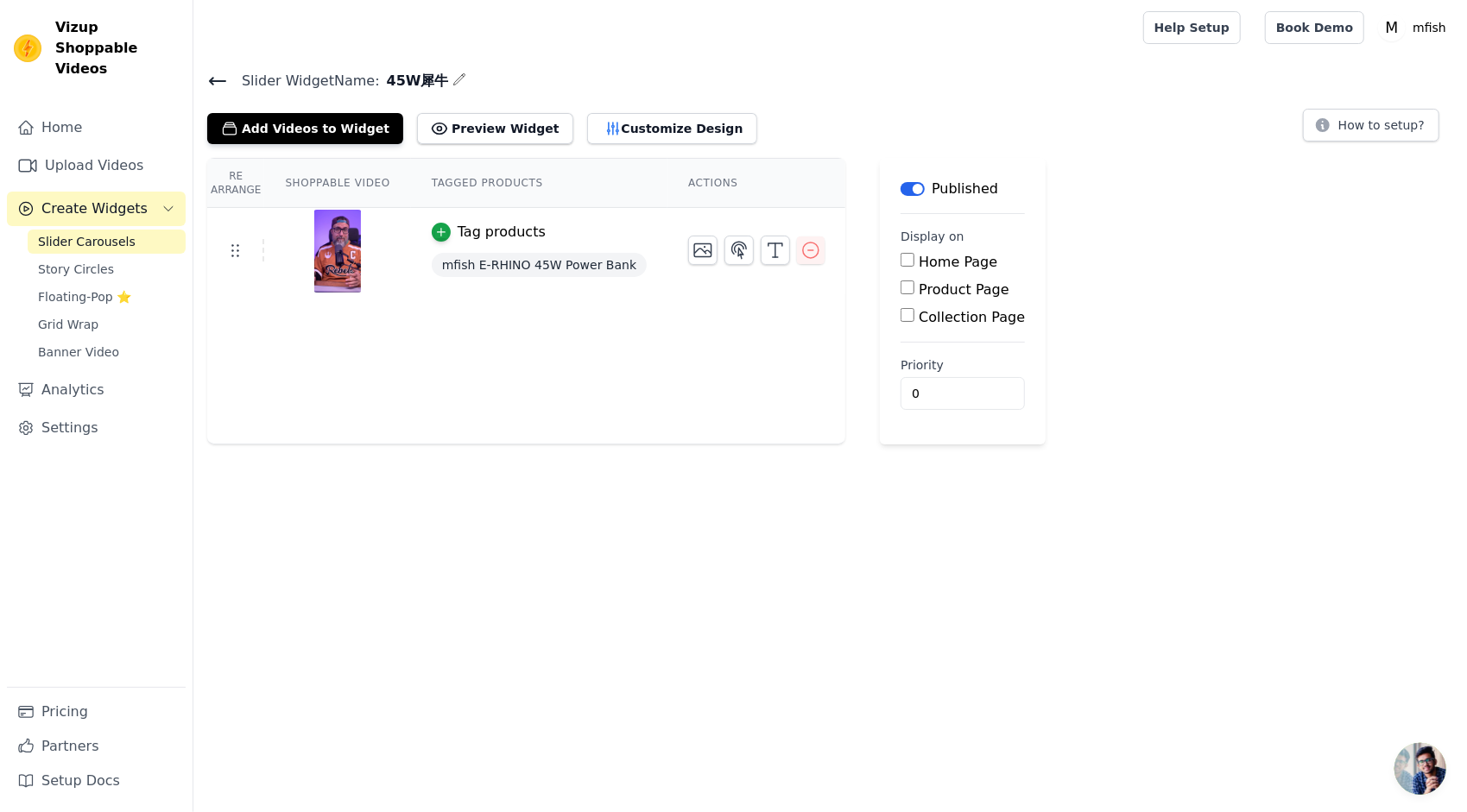
click at [901, 284] on input "Product Page" at bounding box center [907, 287] width 14 height 14
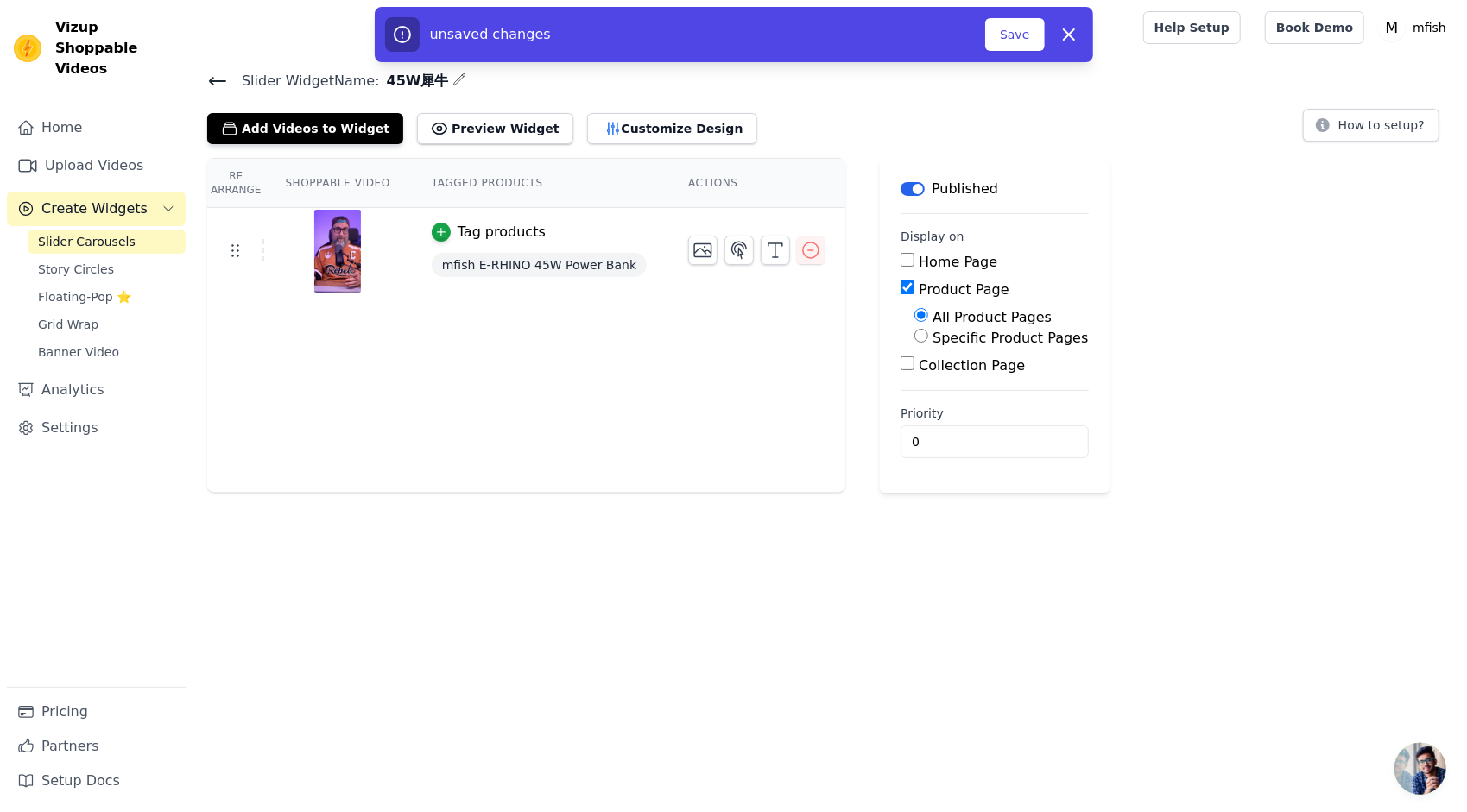
click at [914, 311] on input "All Product Pages" at bounding box center [921, 315] width 14 height 14
click at [901, 286] on input "Product Page" at bounding box center [907, 287] width 14 height 14
checkbox input "false"
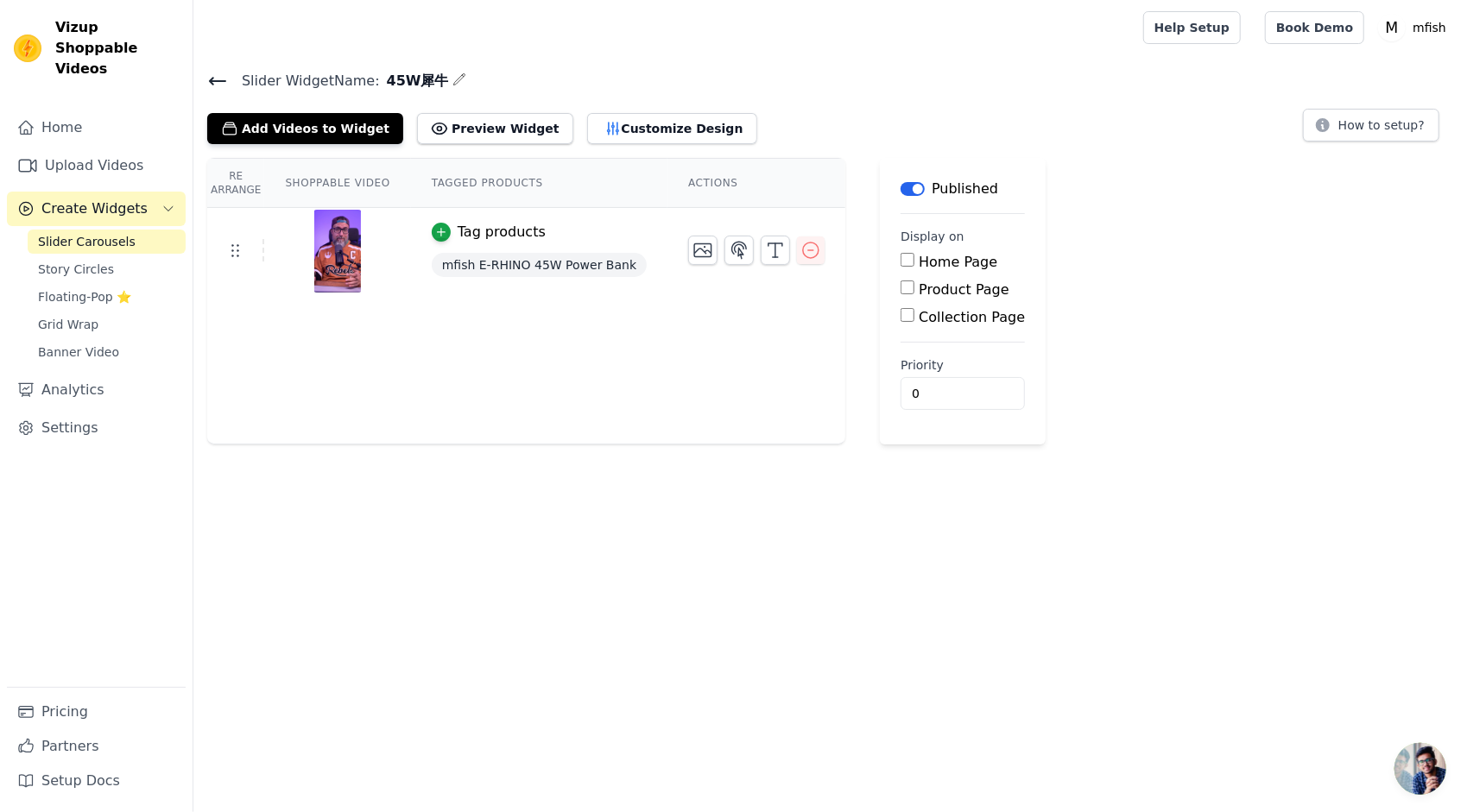
click at [907, 319] on div "Collection Page" at bounding box center [962, 318] width 124 height 21
click at [223, 85] on icon at bounding box center [218, 82] width 21 height 21
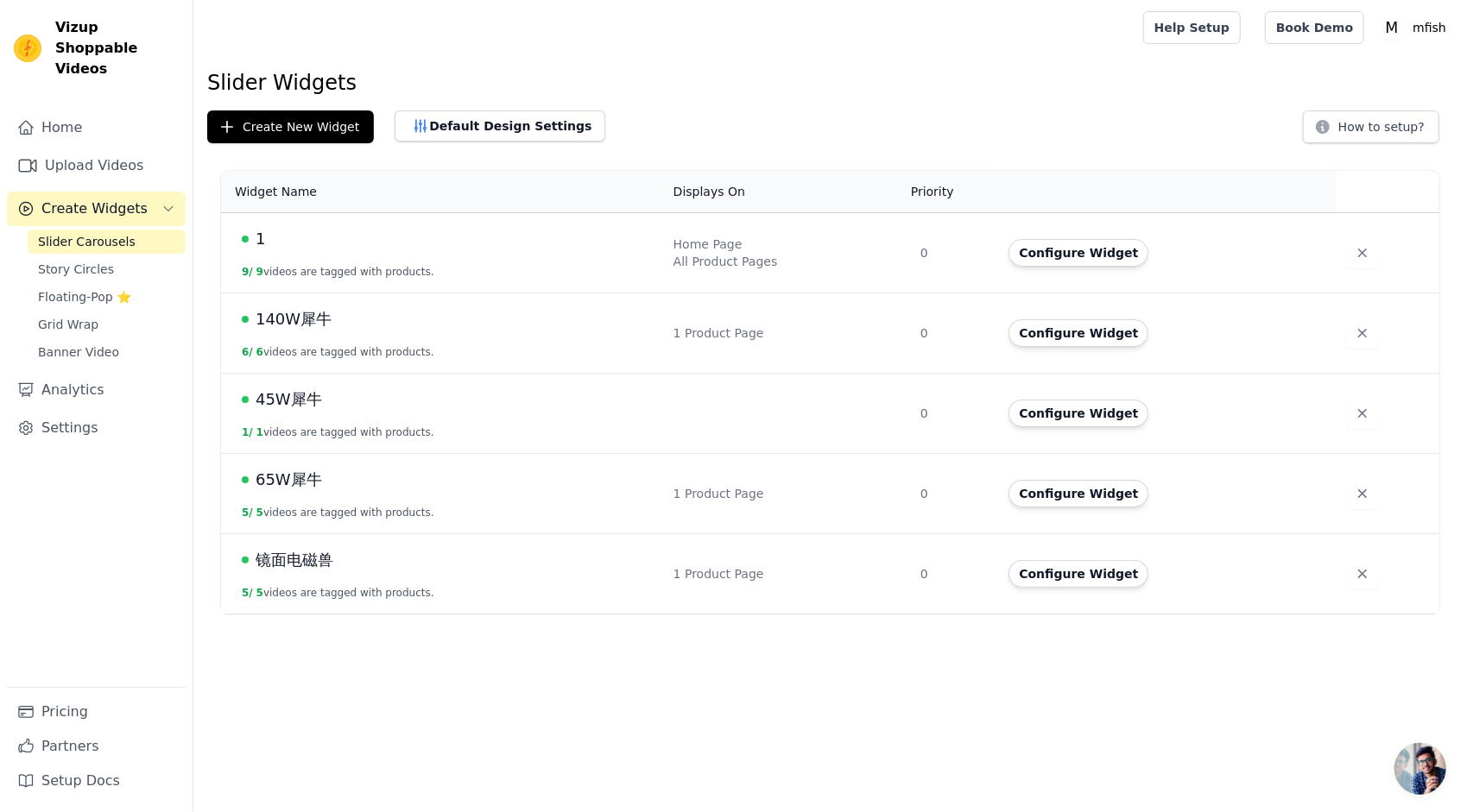
click at [281, 478] on span "65W犀牛" at bounding box center [289, 480] width 67 height 24
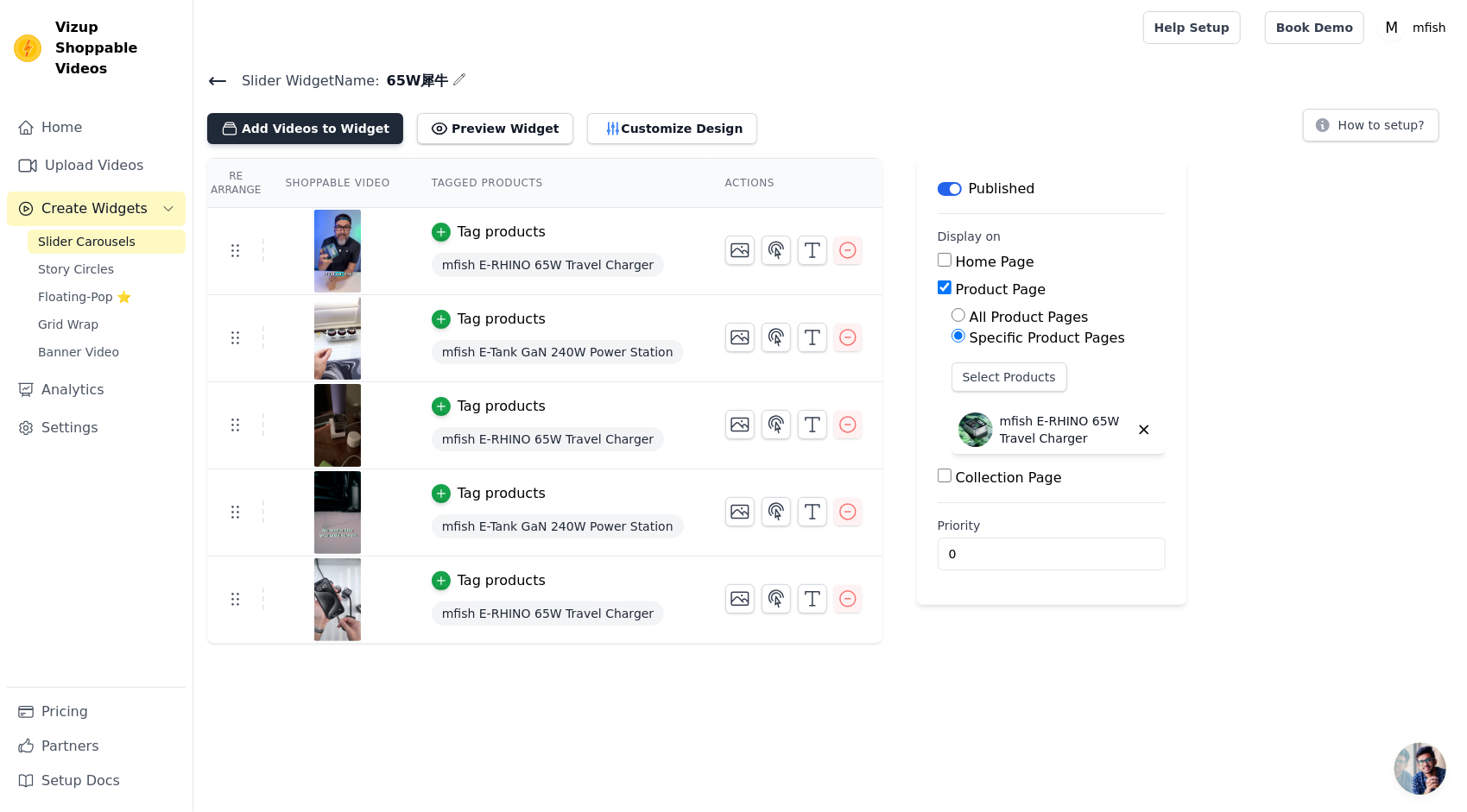
click at [275, 134] on button "Add Videos to Widget" at bounding box center [305, 128] width 196 height 31
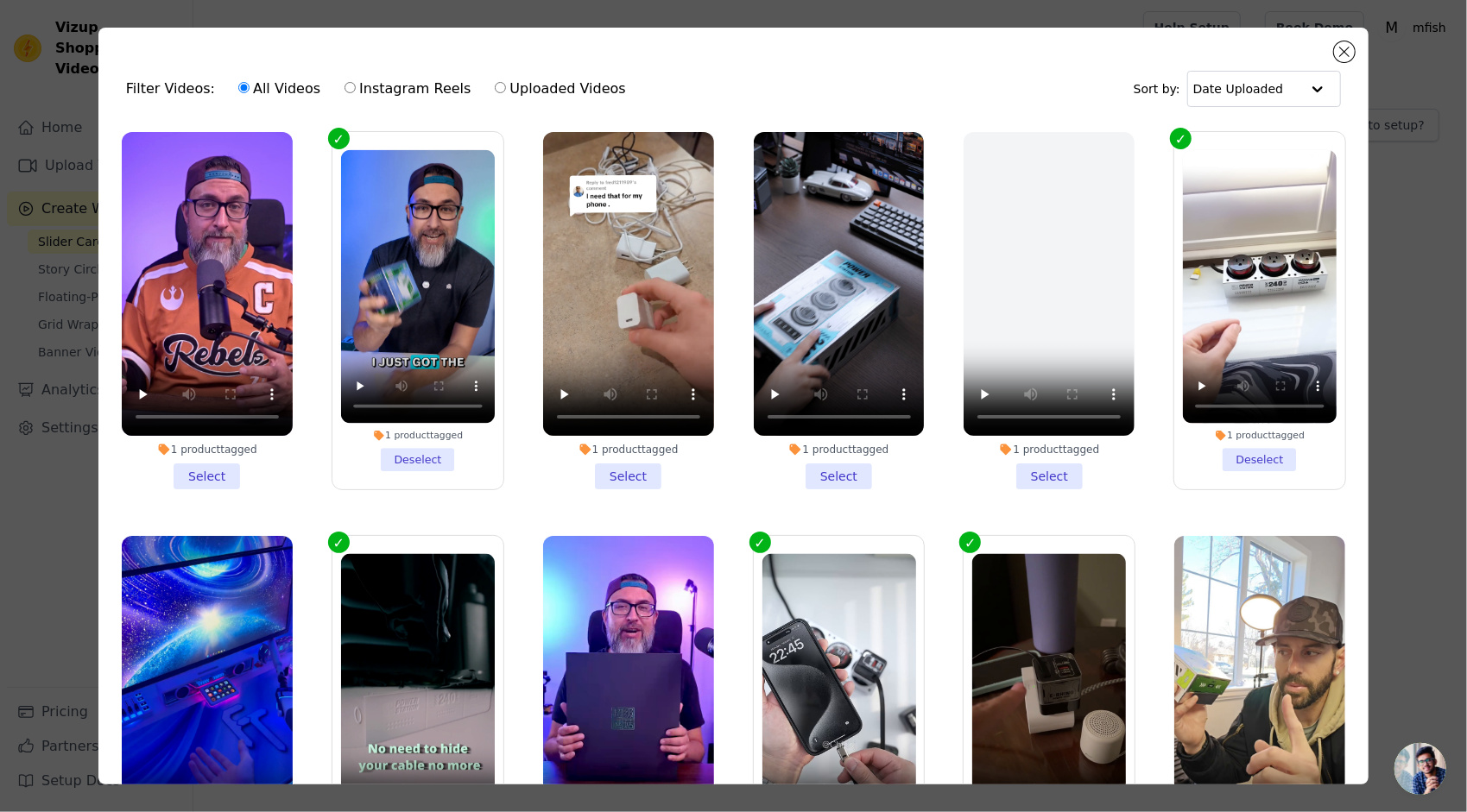
click at [206, 466] on li "1 product tagged Select" at bounding box center [206, 311] width 171 height 357
click at [0, 0] on input "1 product tagged Select" at bounding box center [0, 0] width 0 height 0
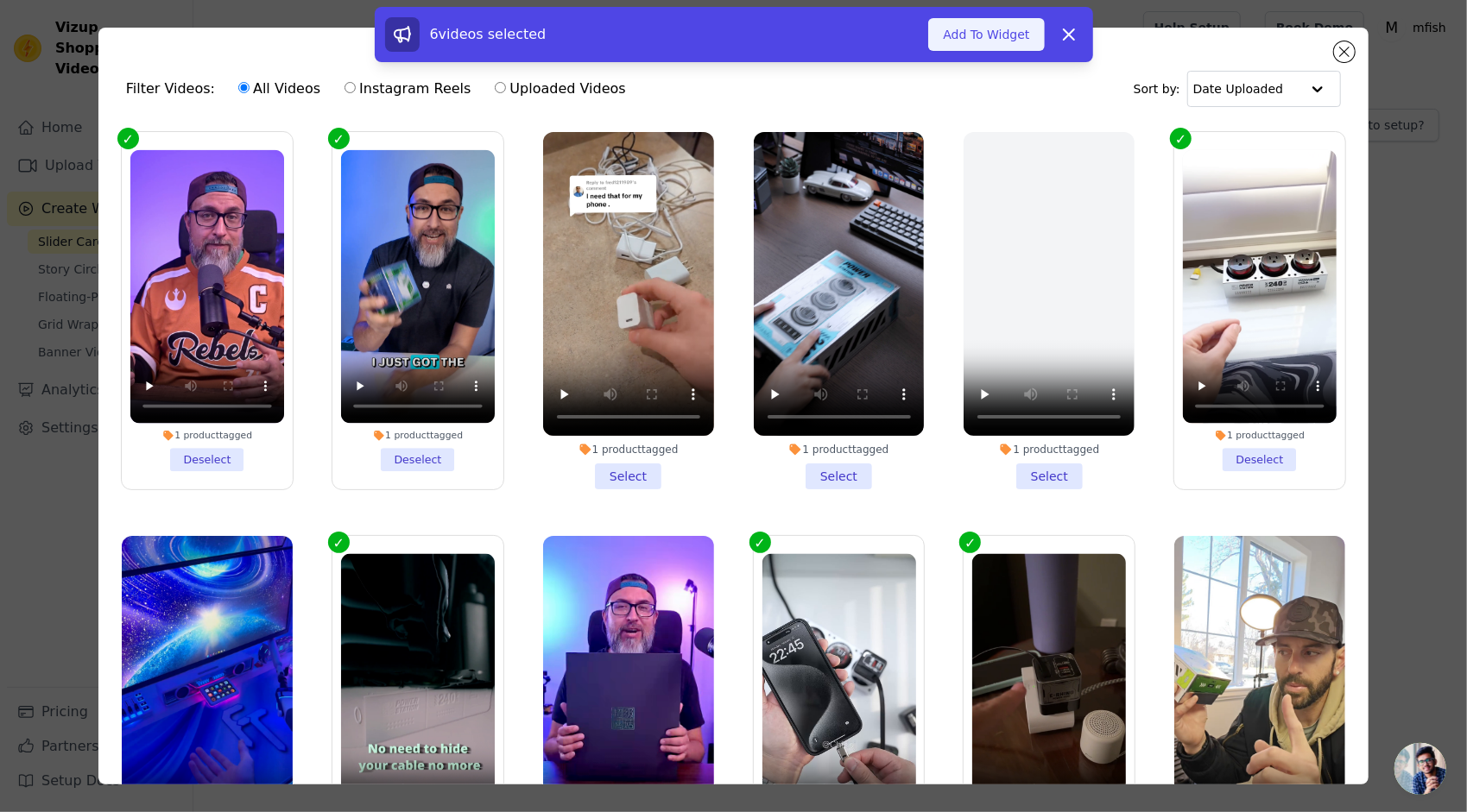
click at [992, 46] on button "Add To Widget" at bounding box center [986, 35] width 115 height 33
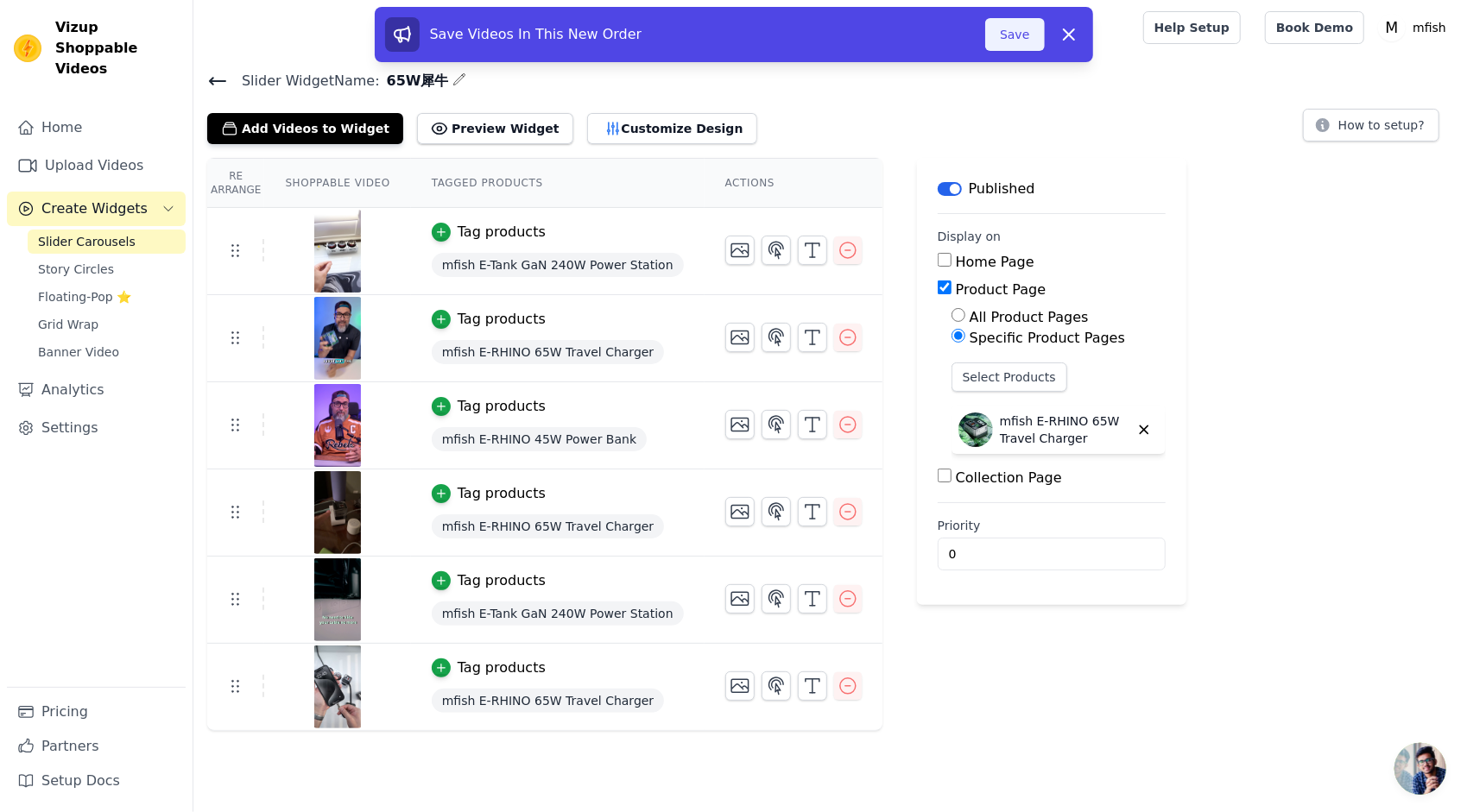
click at [1005, 39] on button "Save" at bounding box center [1014, 35] width 59 height 33
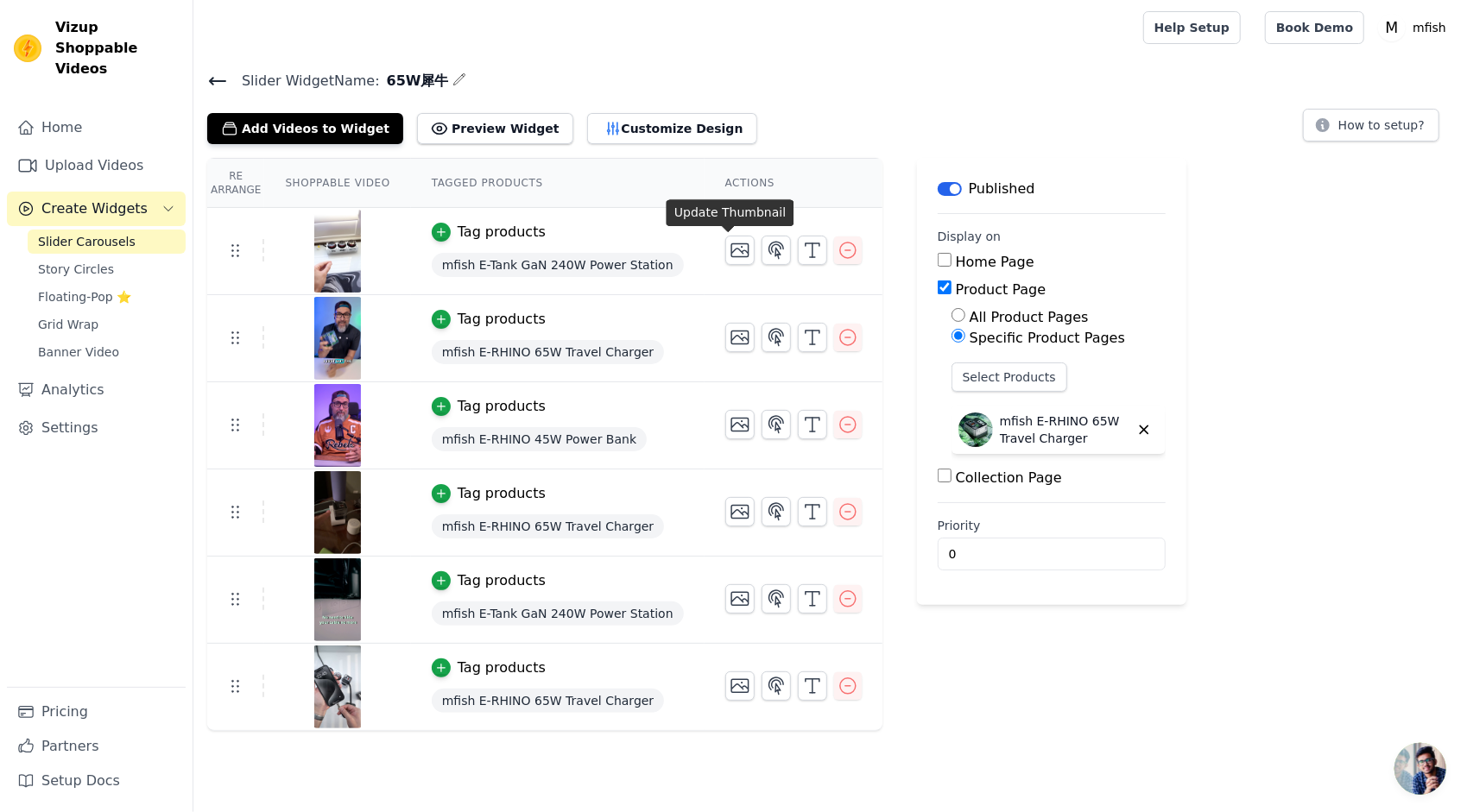
click at [894, 122] on div "Add Videos to Widget Preview Widget Customize Design How to setup?" at bounding box center [830, 125] width 1246 height 38
click at [952, 42] on div at bounding box center [665, 28] width 915 height 56
click at [226, 80] on icon at bounding box center [218, 82] width 16 height 7
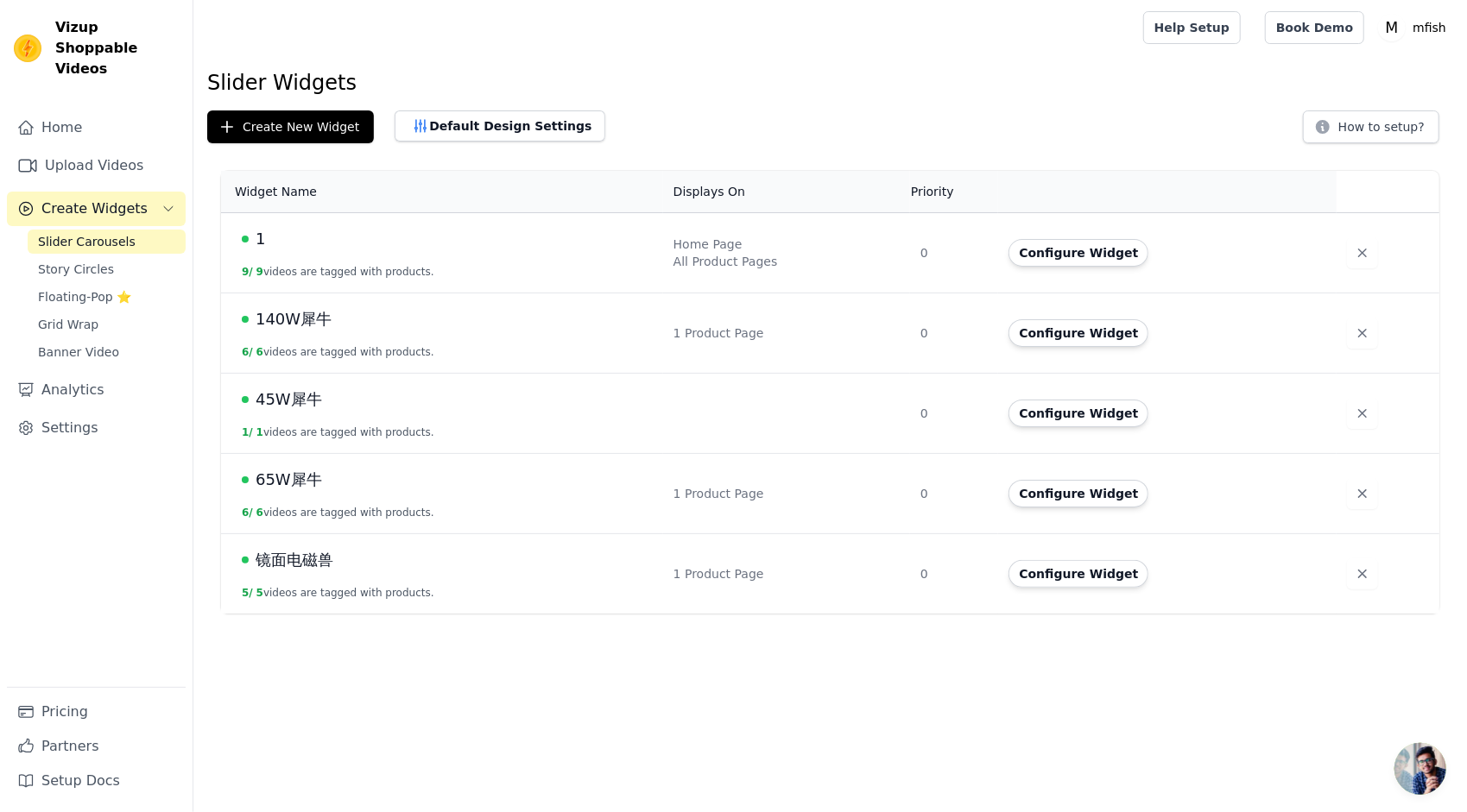
click at [264, 241] on span "1" at bounding box center [260, 239] width 10 height 24
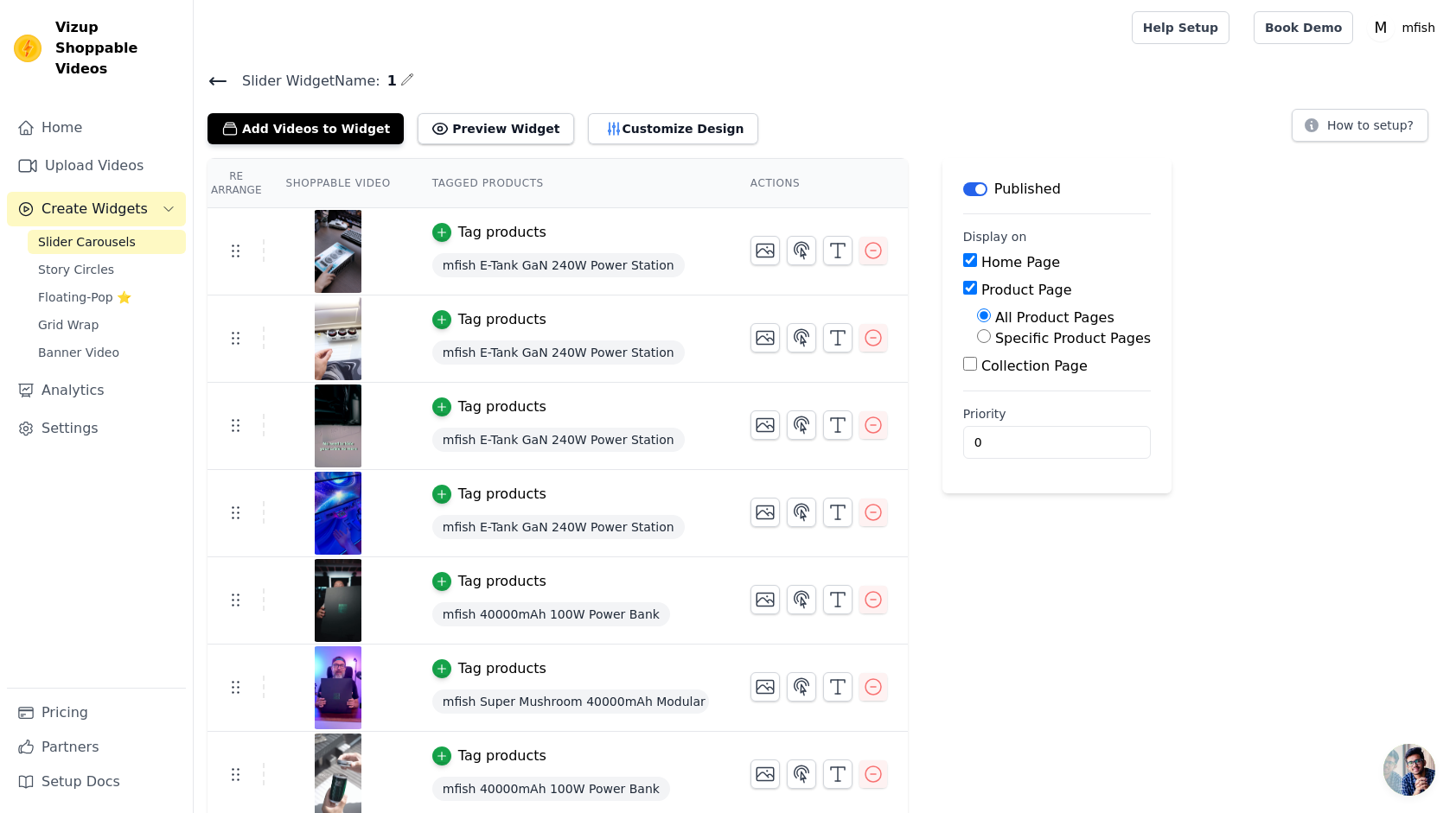
click at [970, 290] on input "Product Page" at bounding box center [970, 288] width 14 height 14
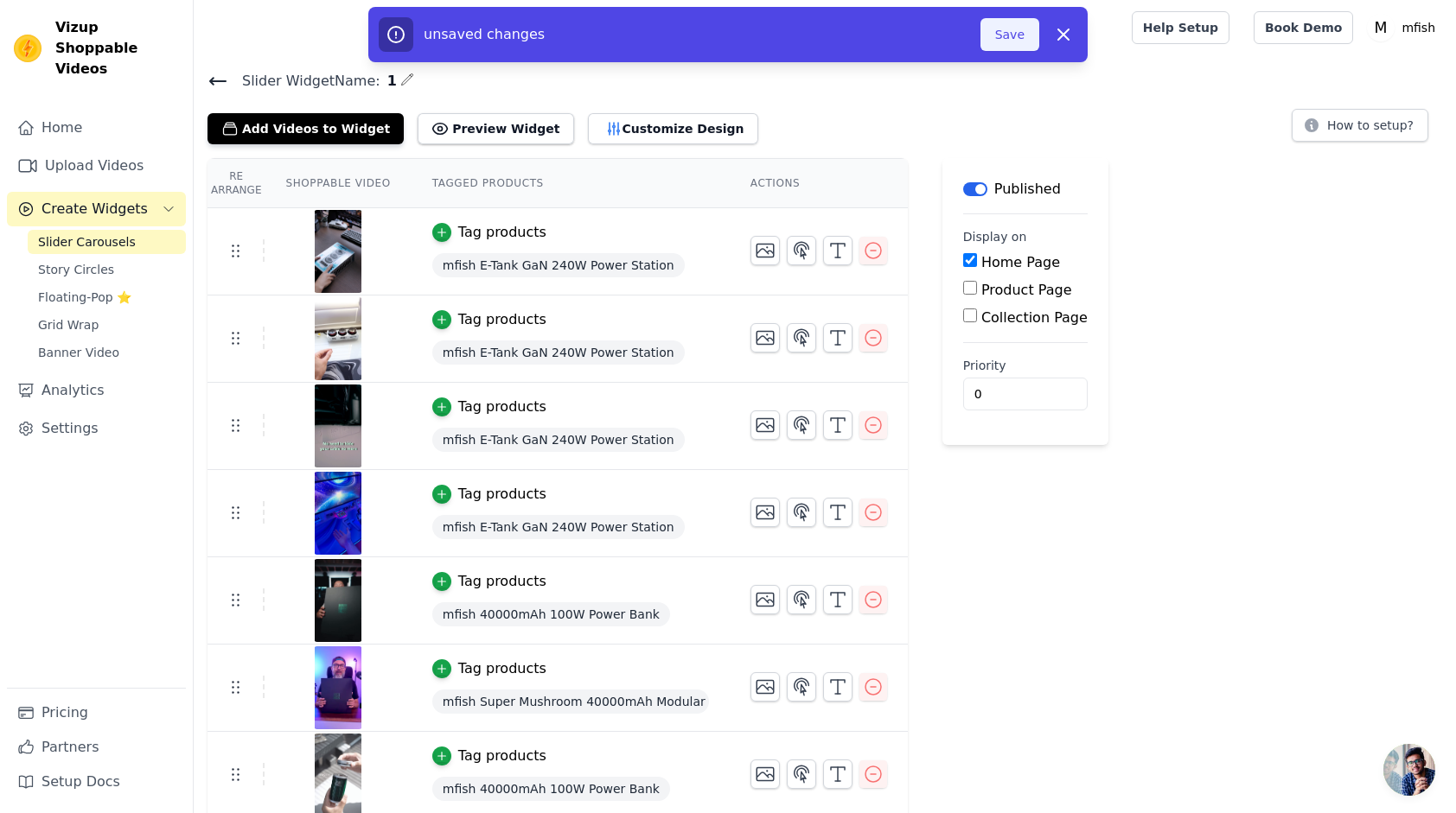
click at [997, 36] on button "Save" at bounding box center [1009, 35] width 59 height 33
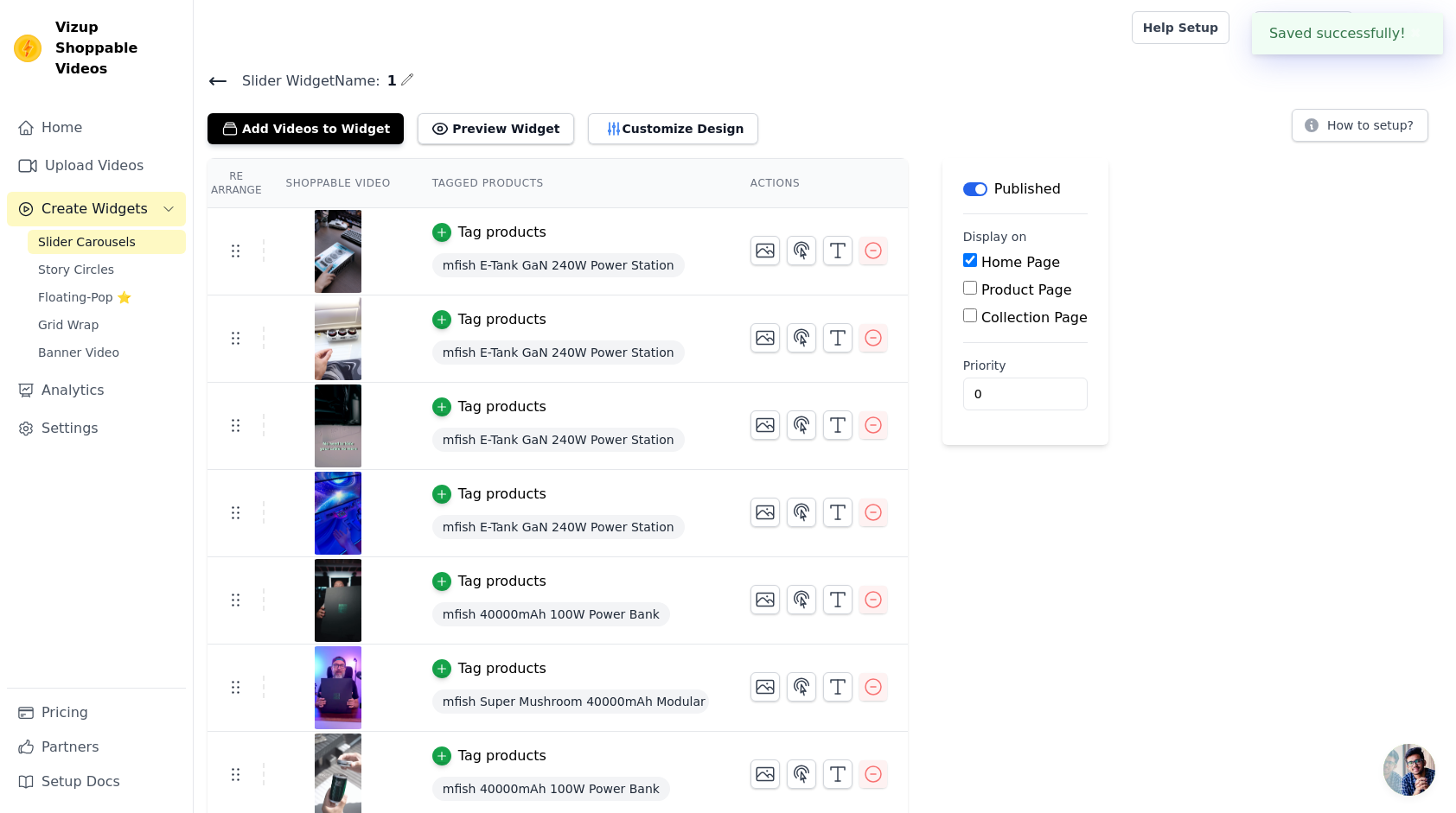
click at [918, 122] on div "Add Videos to Widget Preview Widget Customize Design How to setup?" at bounding box center [824, 125] width 1234 height 38
click at [981, 283] on label "Product Page" at bounding box center [1026, 289] width 90 height 17
click at [976, 283] on input "Product Page" at bounding box center [970, 288] width 14 height 14
checkbox input "true"
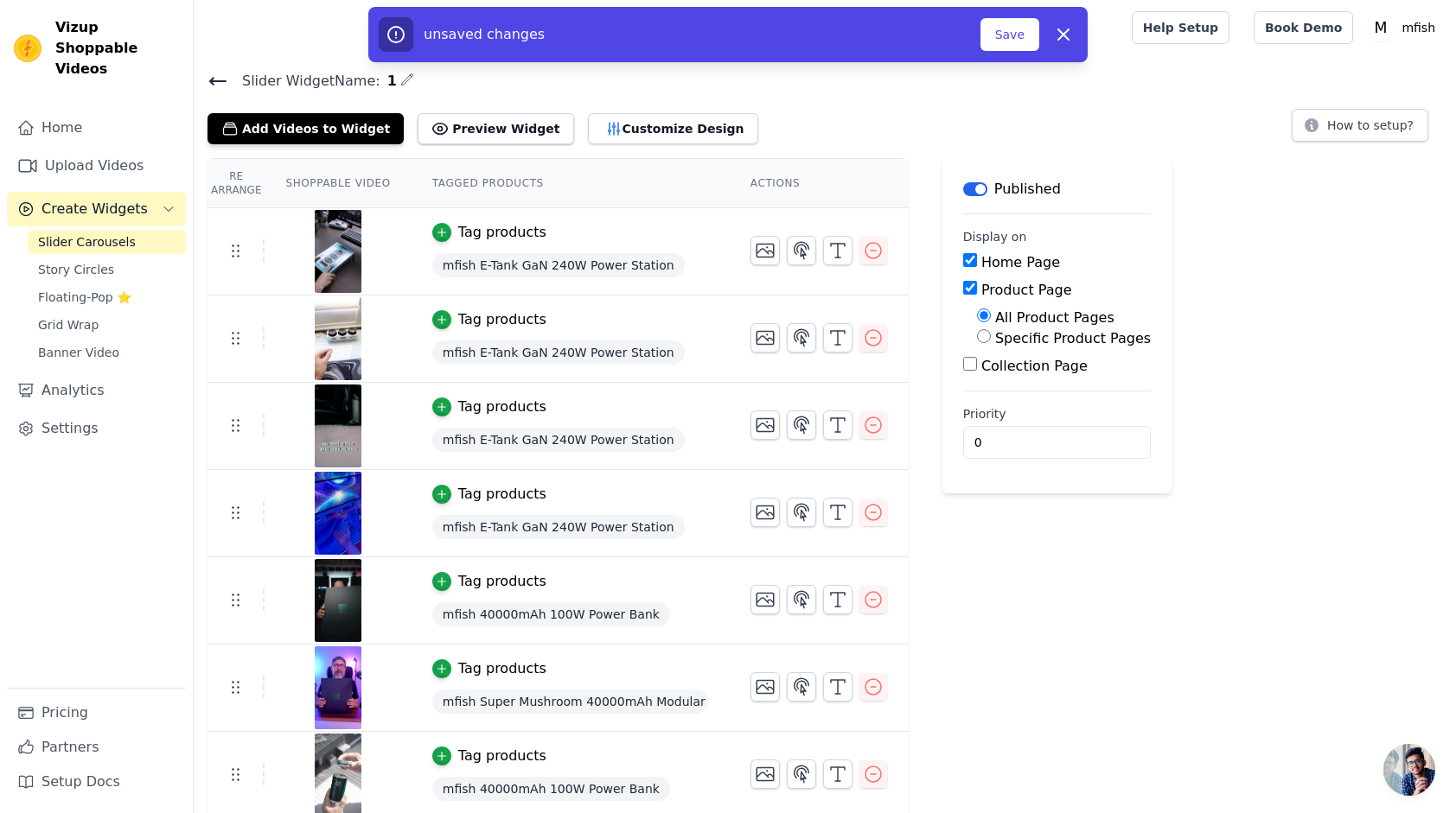
click at [997, 342] on label "Specific Product Pages" at bounding box center [1072, 338] width 156 height 17
click at [990, 342] on input "Specific Product Pages" at bounding box center [983, 336] width 14 height 14
radio input "true"
click at [1018, 363] on button "Select Products" at bounding box center [1034, 378] width 116 height 30
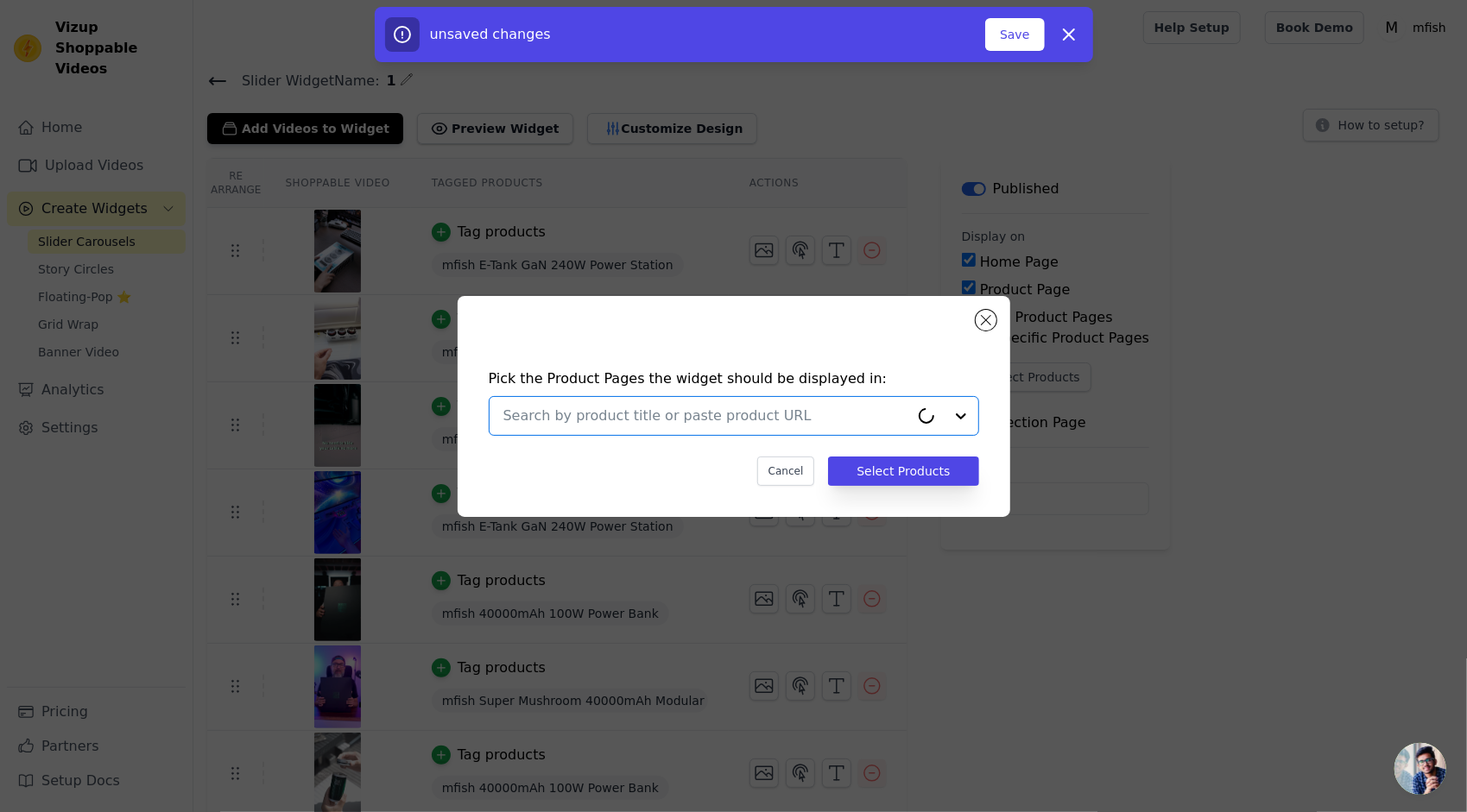
click at [790, 418] on input "text" at bounding box center [706, 416] width 406 height 21
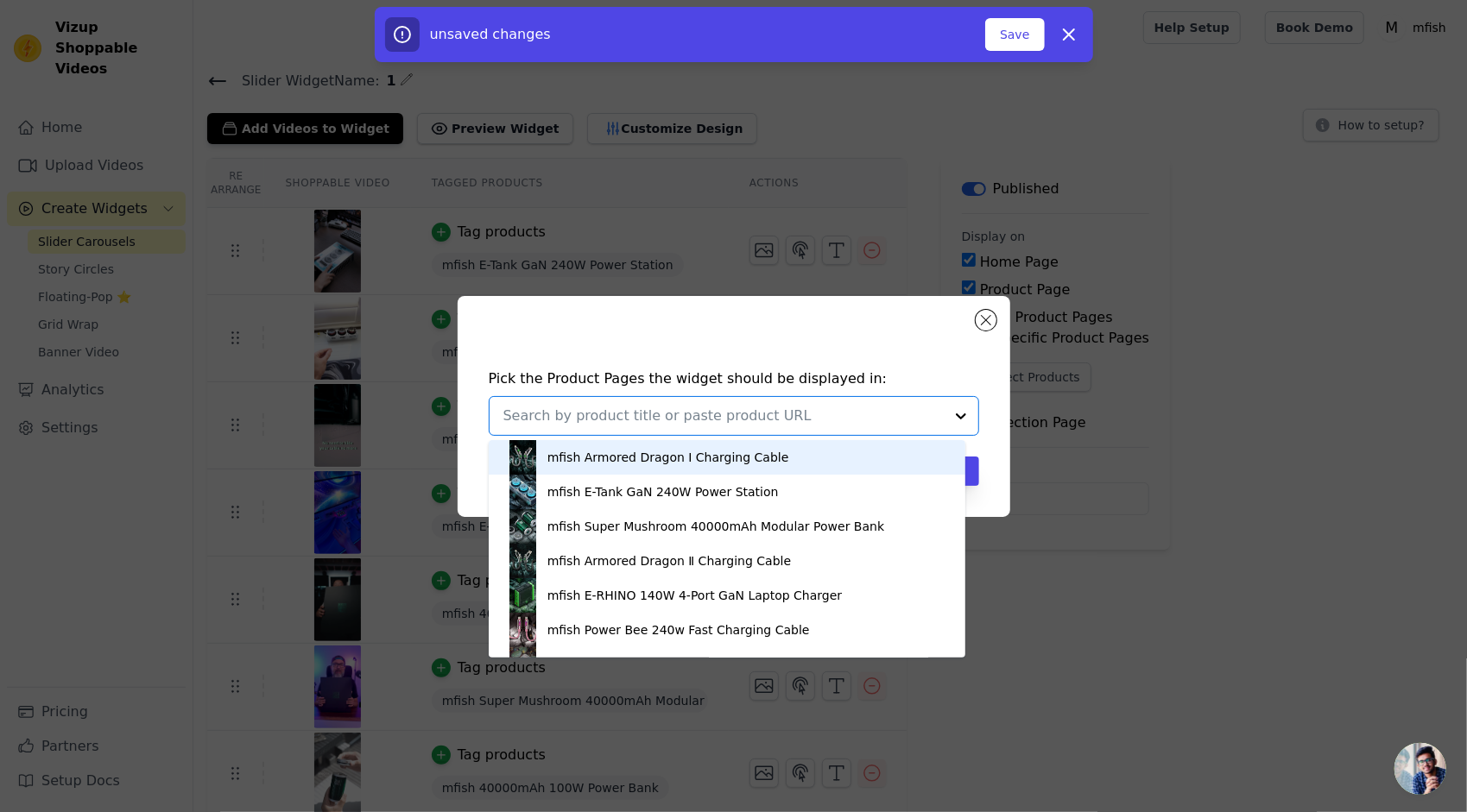
click at [706, 455] on div "mfish Armored Dragon Ⅰ Charging Cable" at bounding box center [668, 457] width 242 height 17
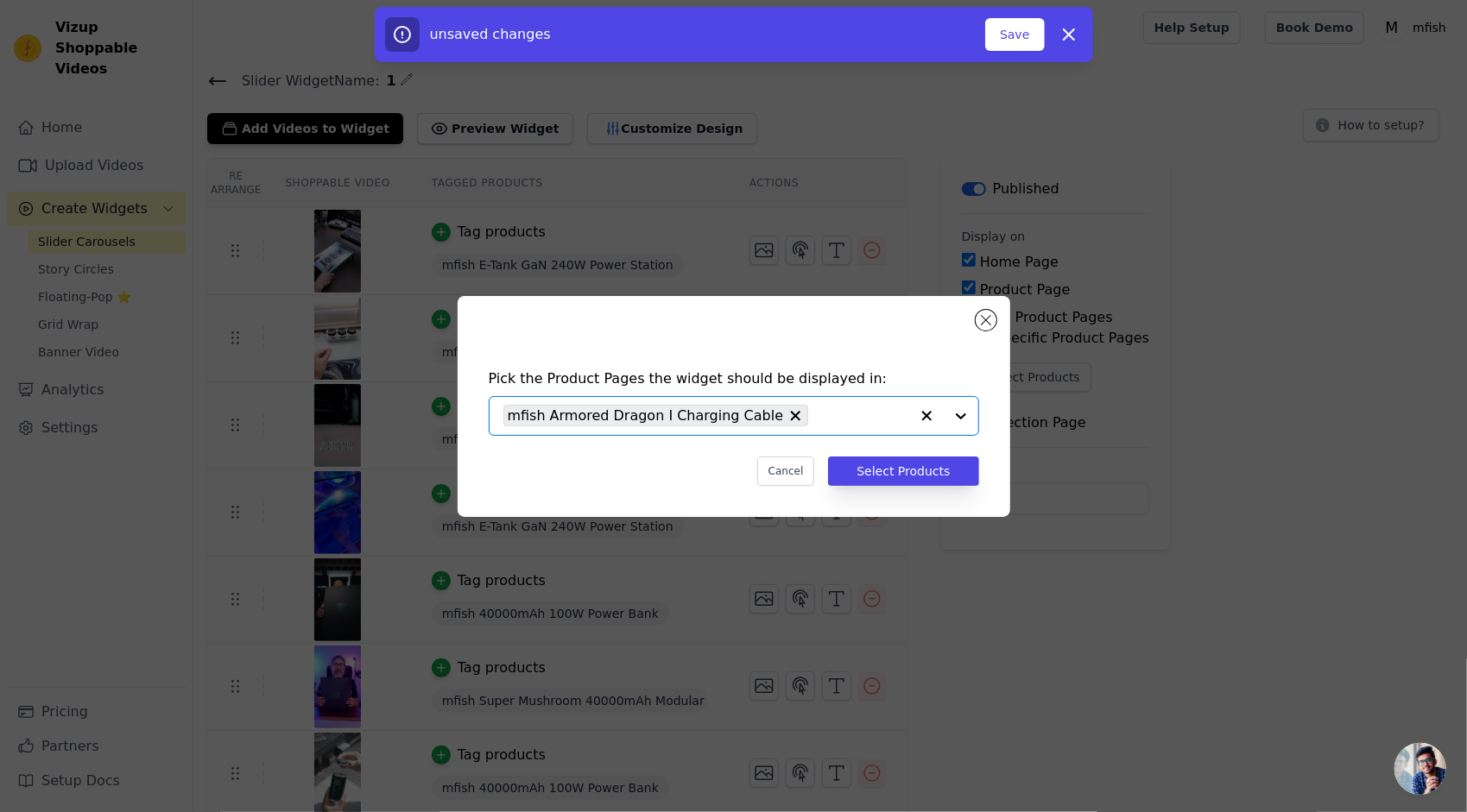
click at [855, 413] on input "text" at bounding box center [861, 416] width 91 height 21
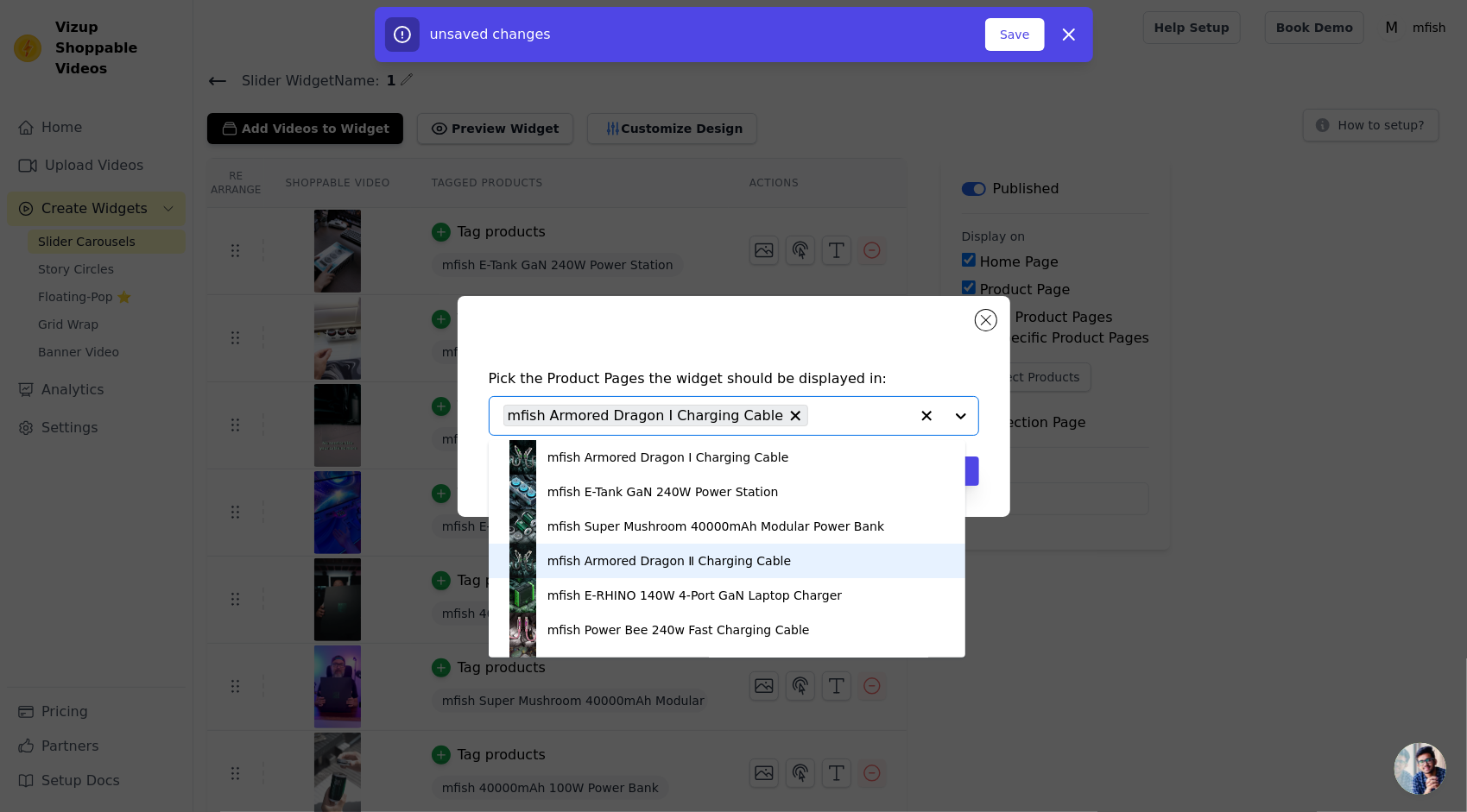
click at [669, 568] on div "mfish Armored Dragon Ⅱ Charging Cable" at bounding box center [669, 561] width 244 height 17
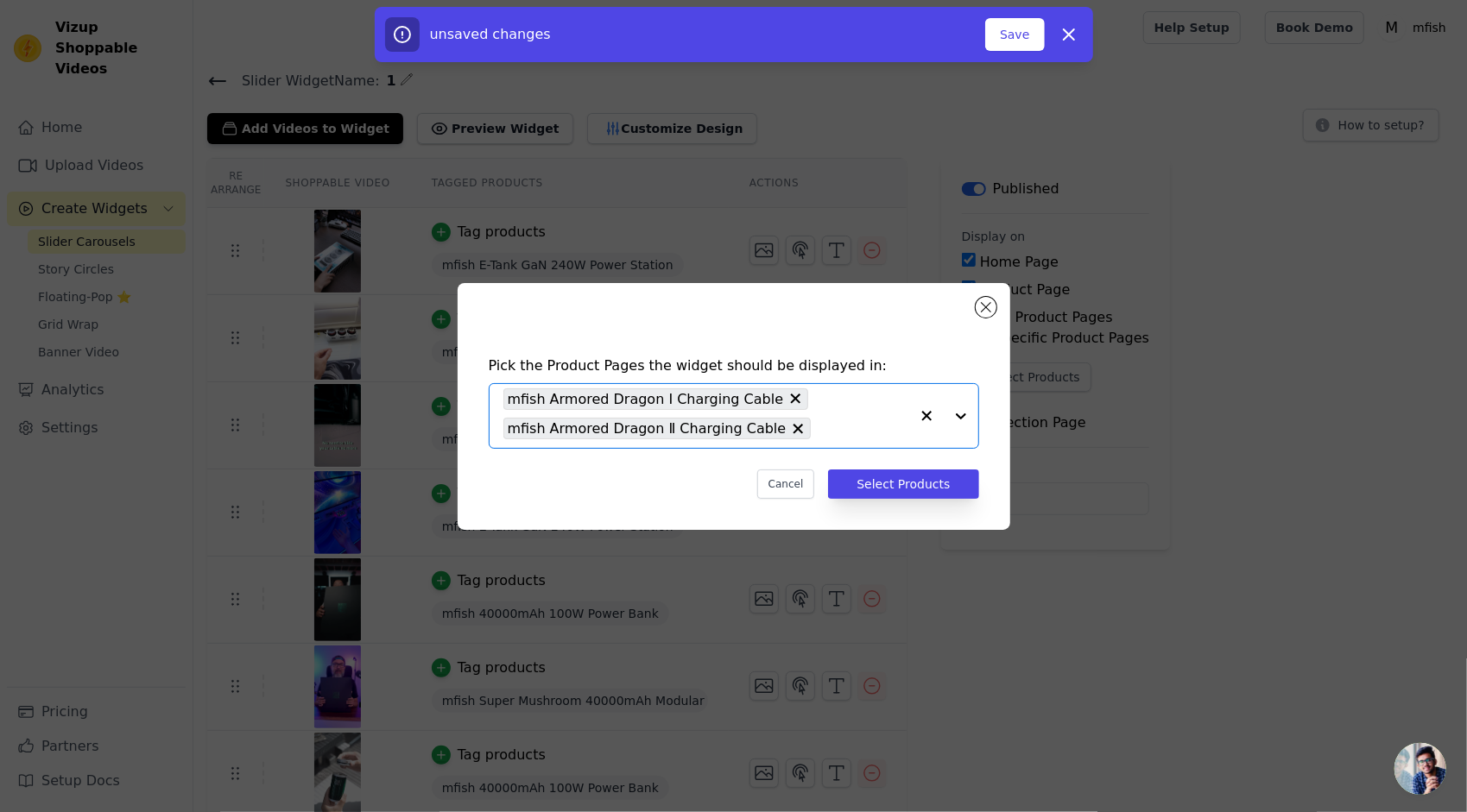
click at [842, 420] on input "text" at bounding box center [863, 429] width 88 height 21
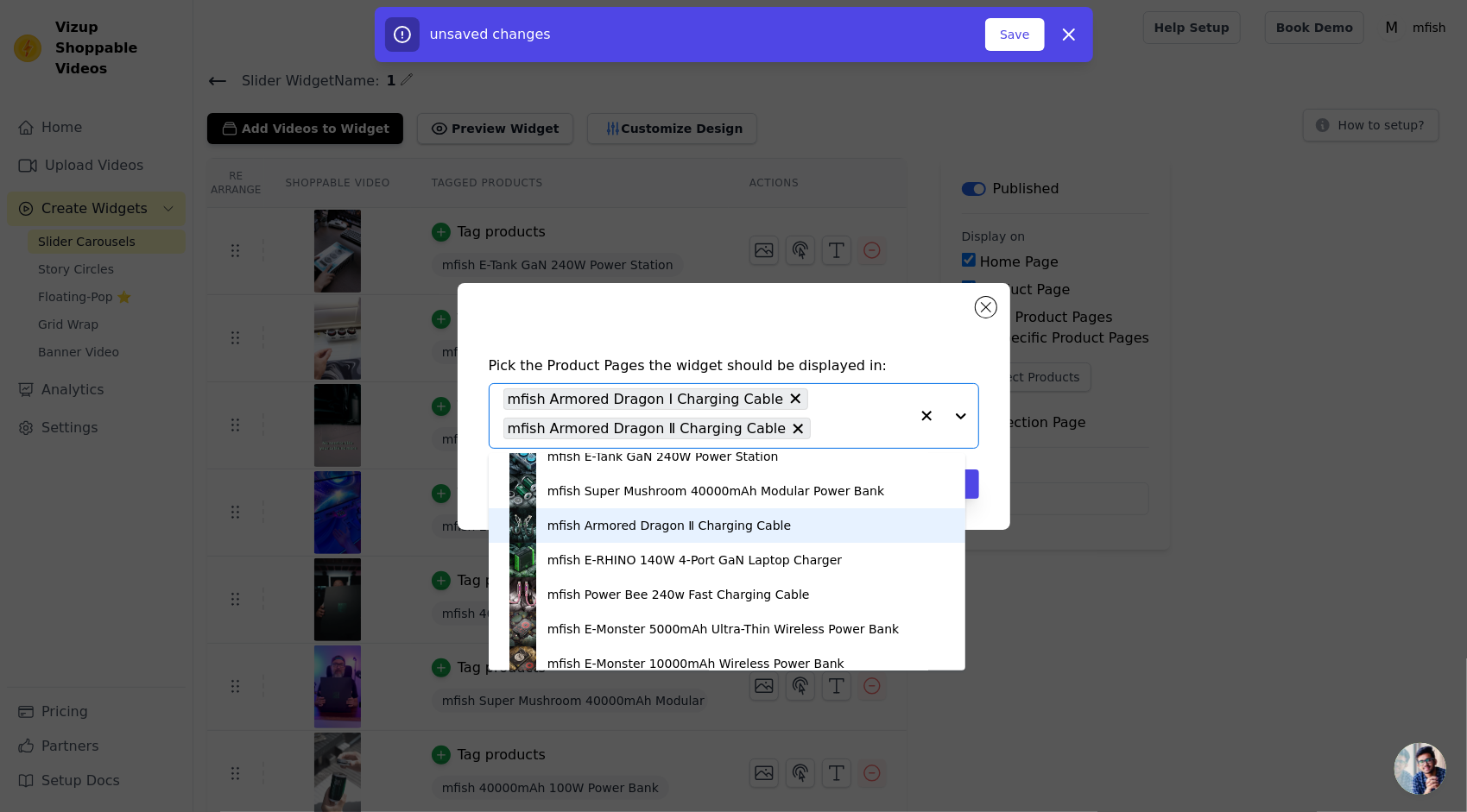
scroll to position [87, 0]
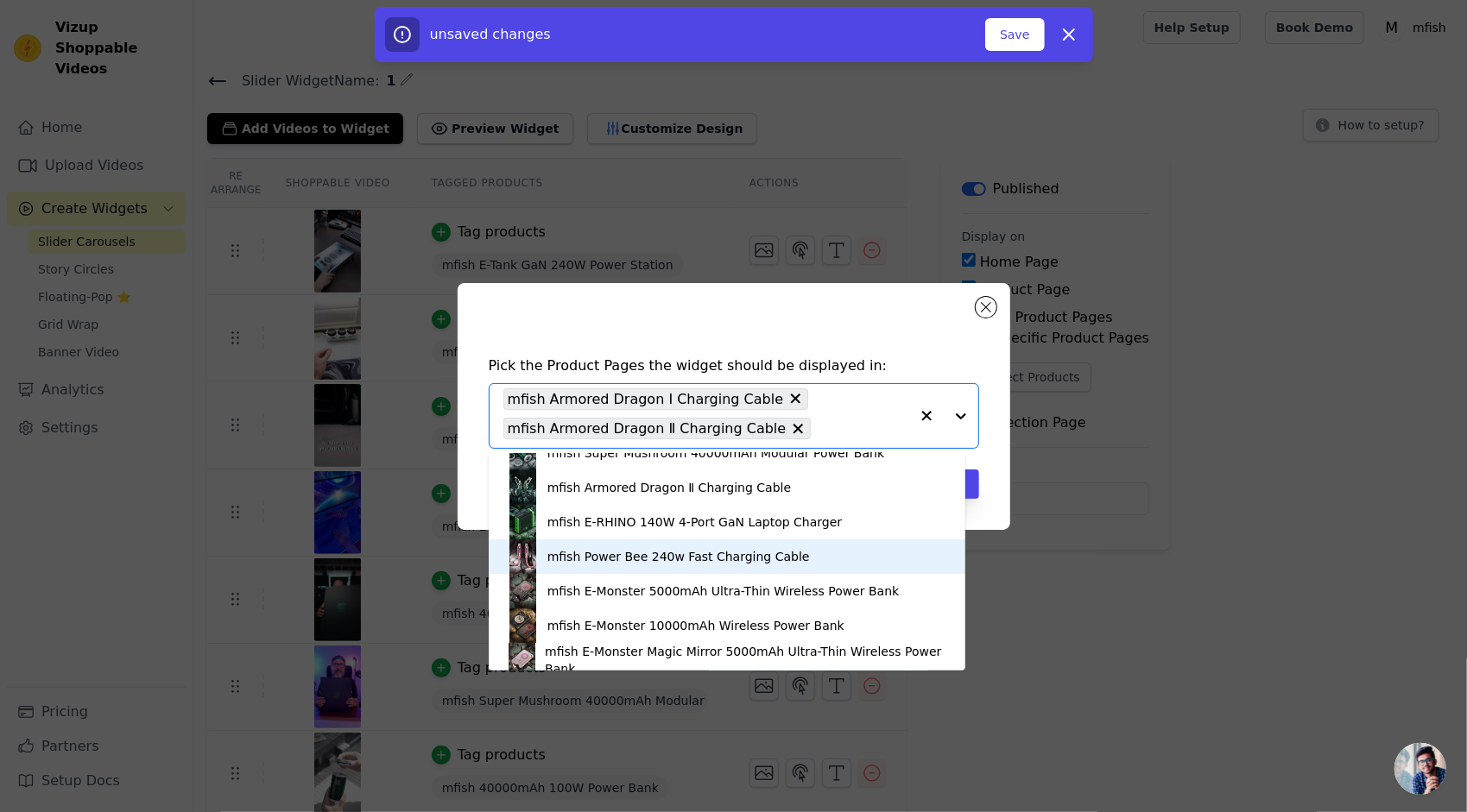
click at [658, 561] on div "mfish Power Bee 240w Fast Charging Cable" at bounding box center [678, 557] width 263 height 17
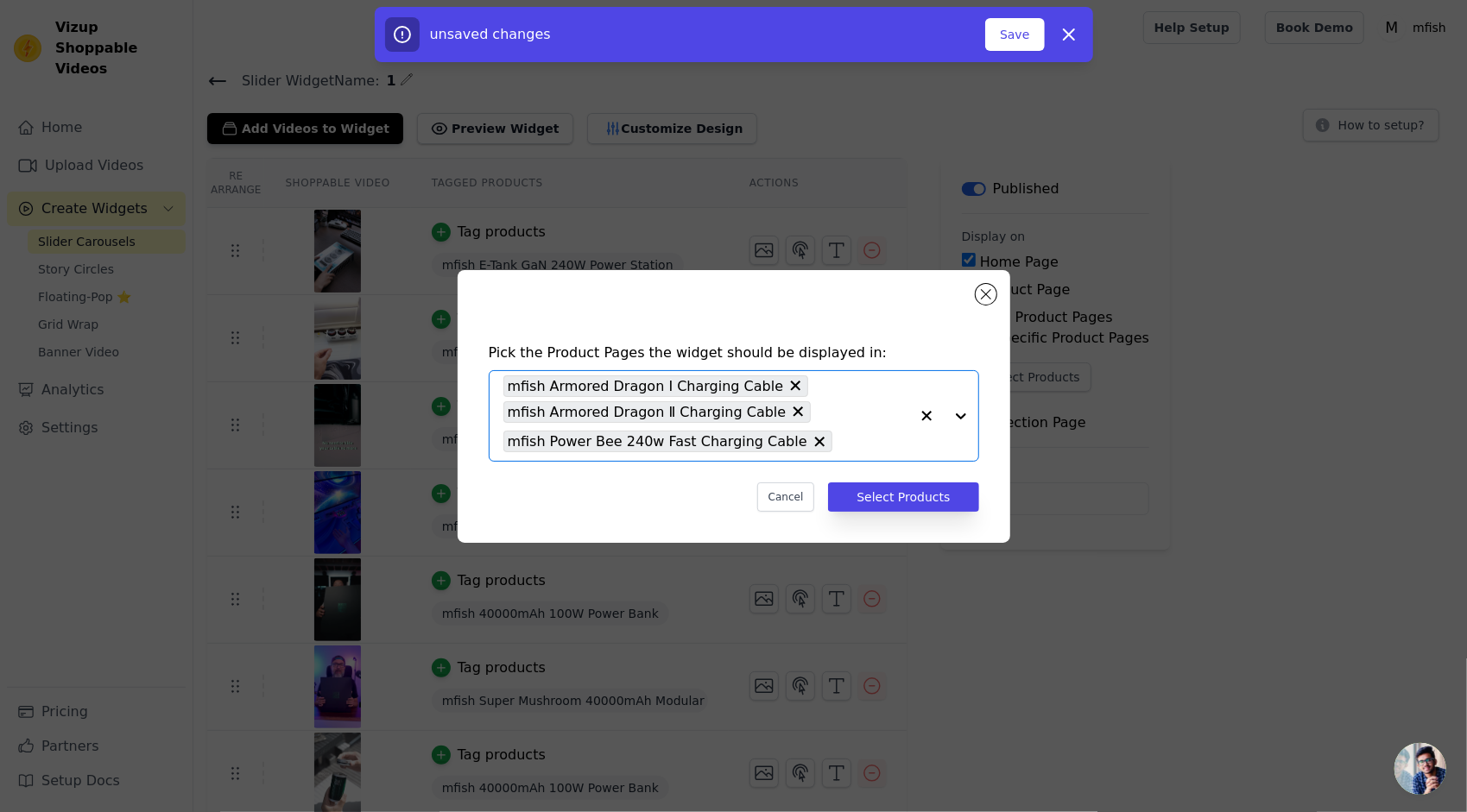
click at [849, 423] on div "mfish Armored Dragon Ⅰ Charging Cable mfish Armored Dragon Ⅱ Charging Cable mfi…" at bounding box center [706, 416] width 406 height 89
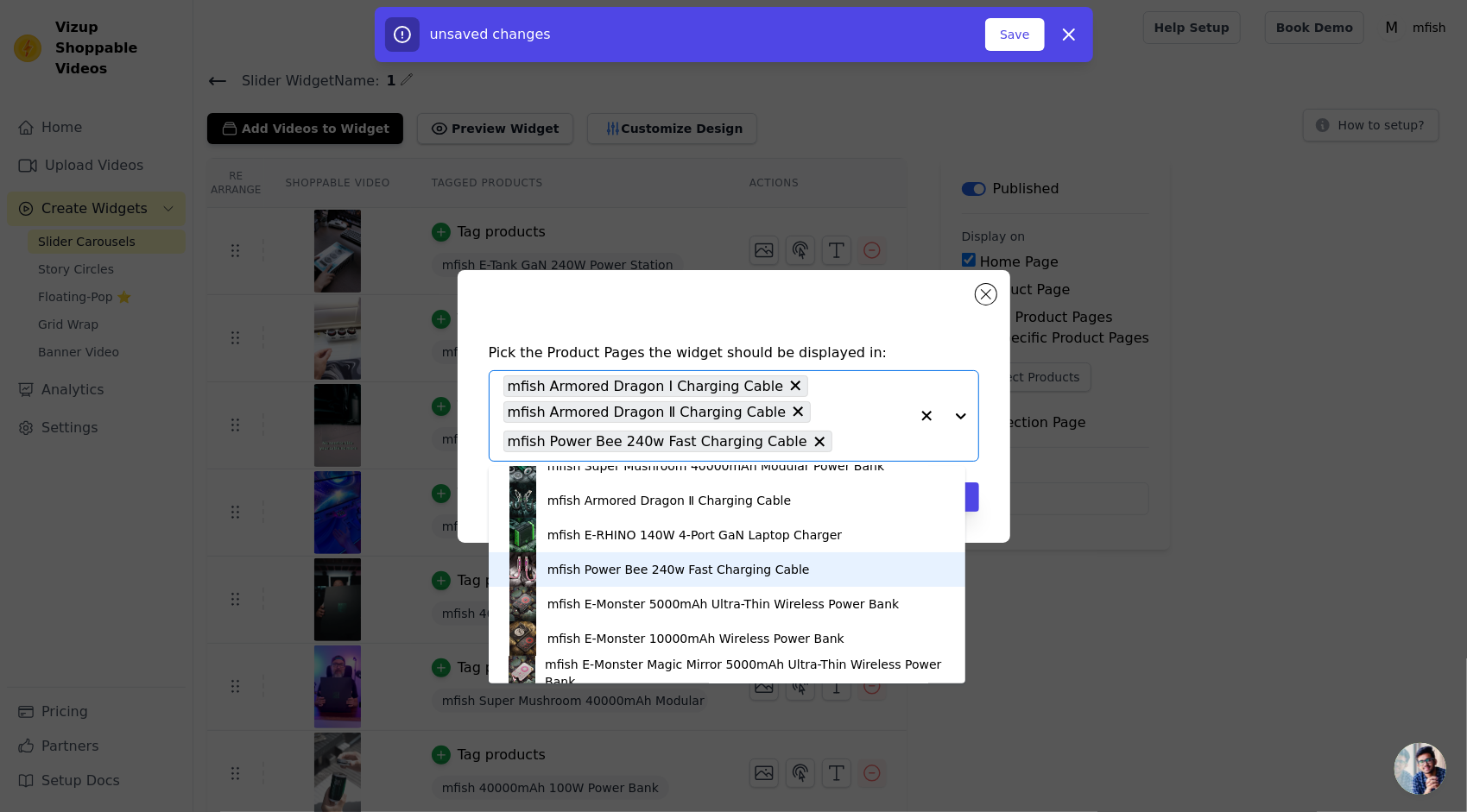
scroll to position [173, 0]
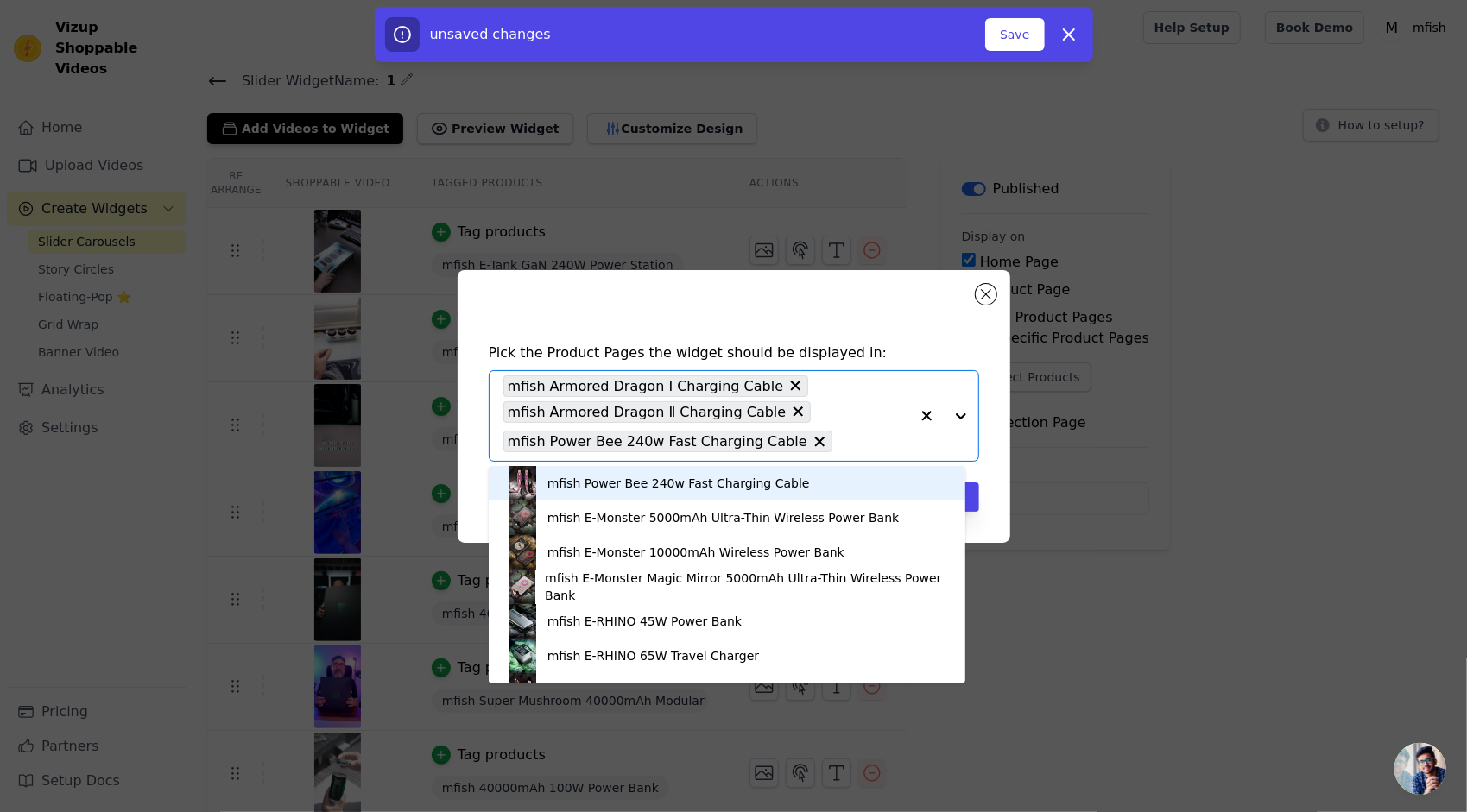
click at [670, 492] on div "mfish Power Bee 240w Fast Charging Cable" at bounding box center [727, 483] width 443 height 35
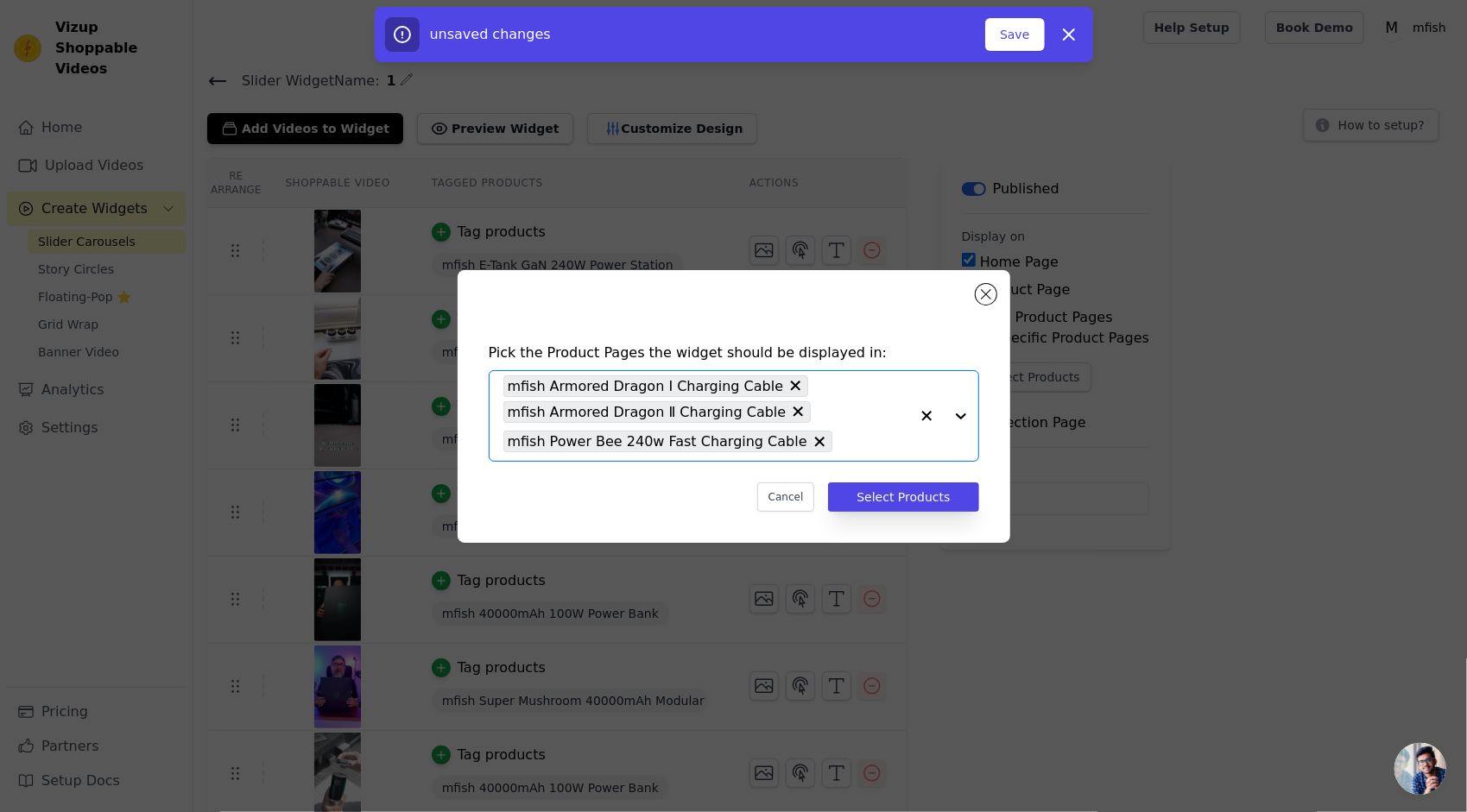
click at [953, 413] on div at bounding box center [944, 416] width 69 height 89
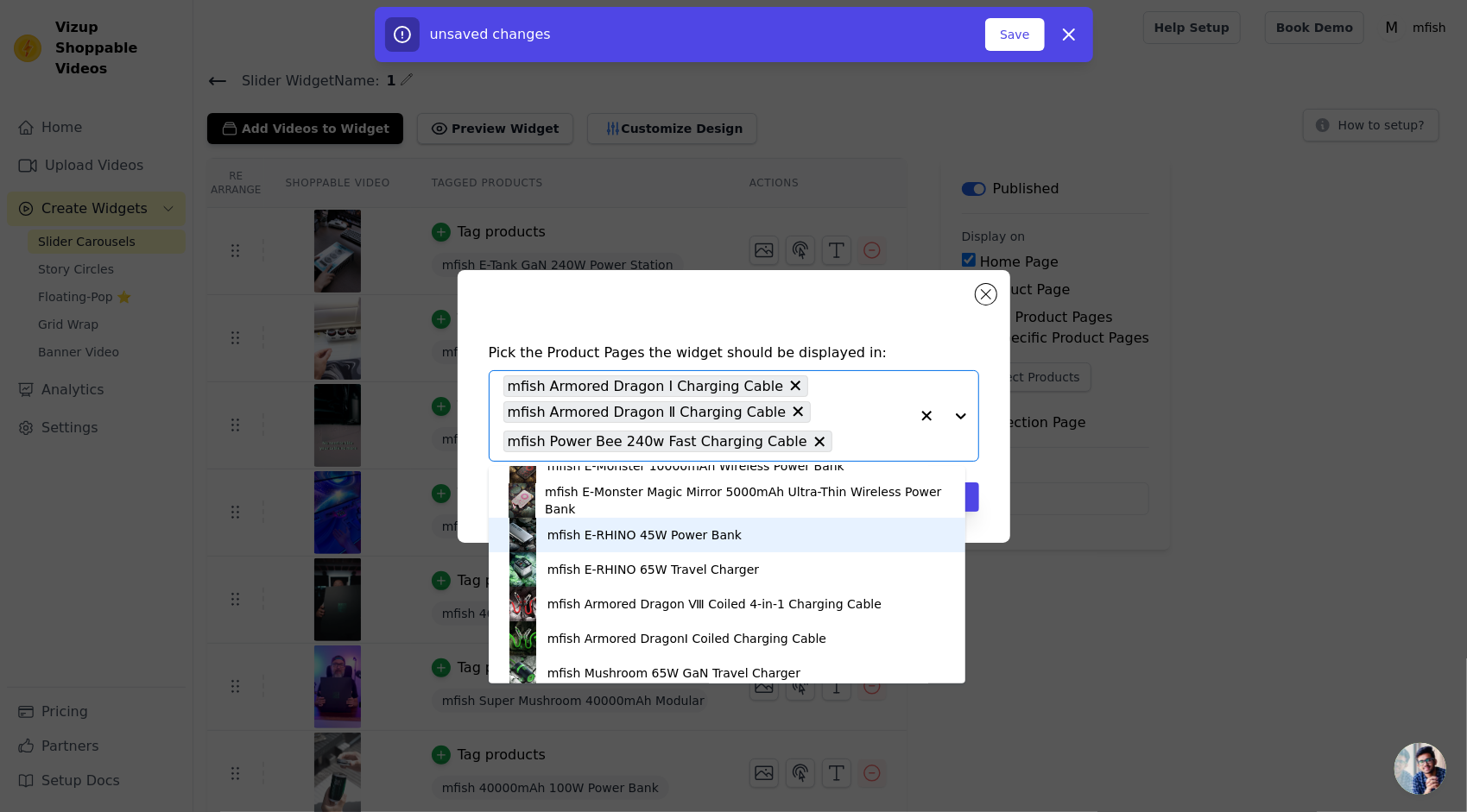
scroll to position [345, 0]
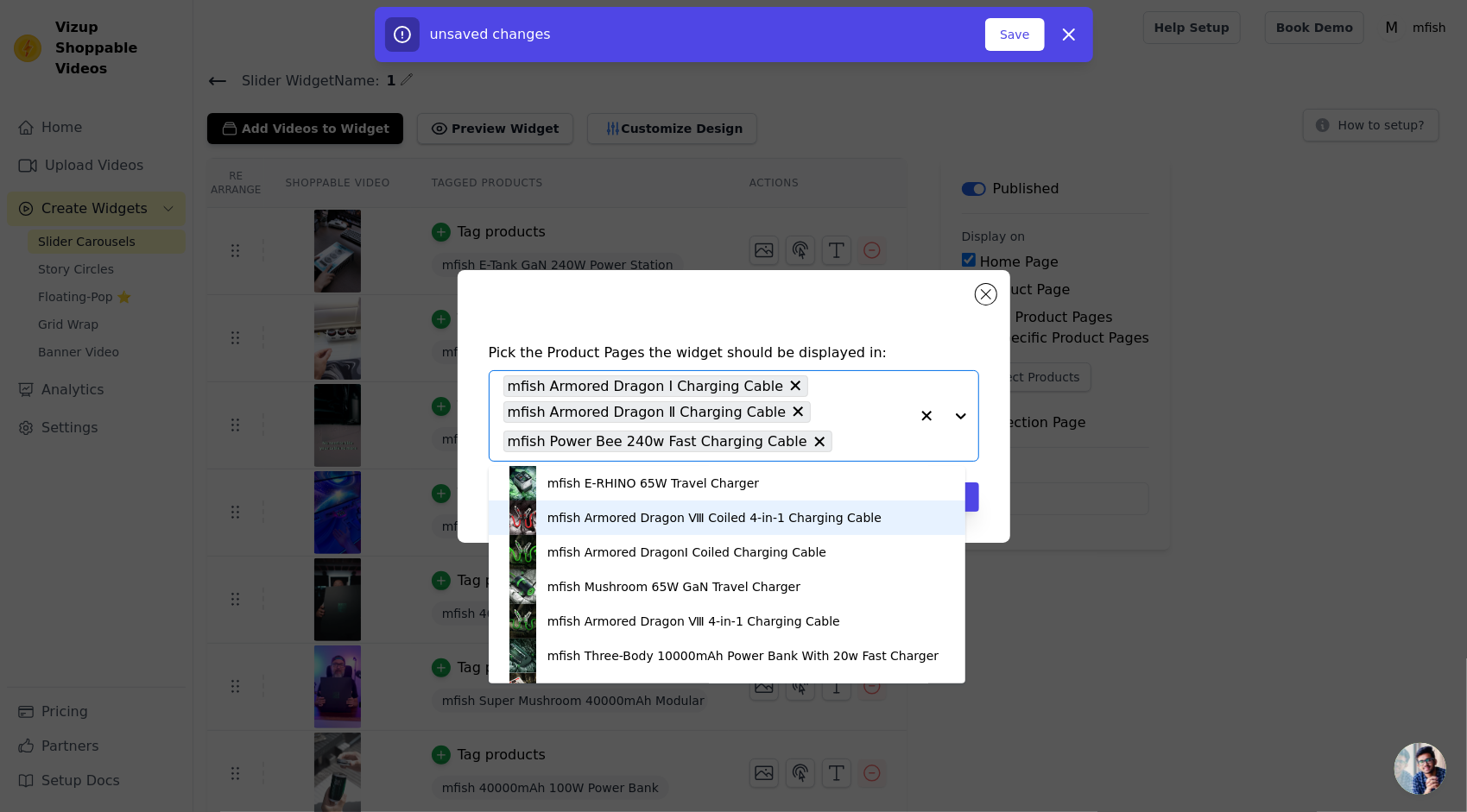
click at [739, 527] on div "mfish Armored Dragon Ⅷ Coiled 4-in-1 Charging Cable" at bounding box center [727, 518] width 443 height 35
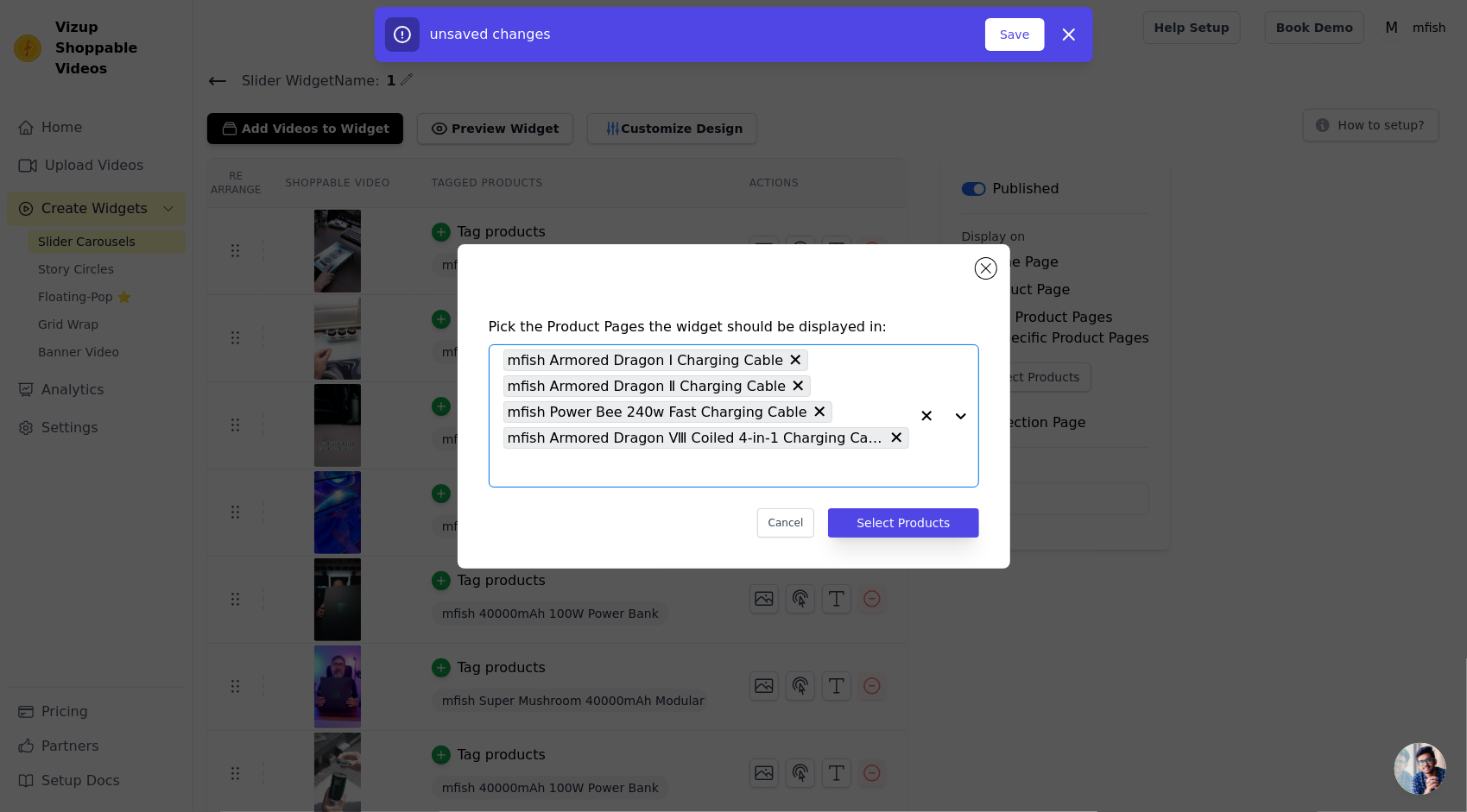
click at [967, 420] on div at bounding box center [944, 416] width 69 height 141
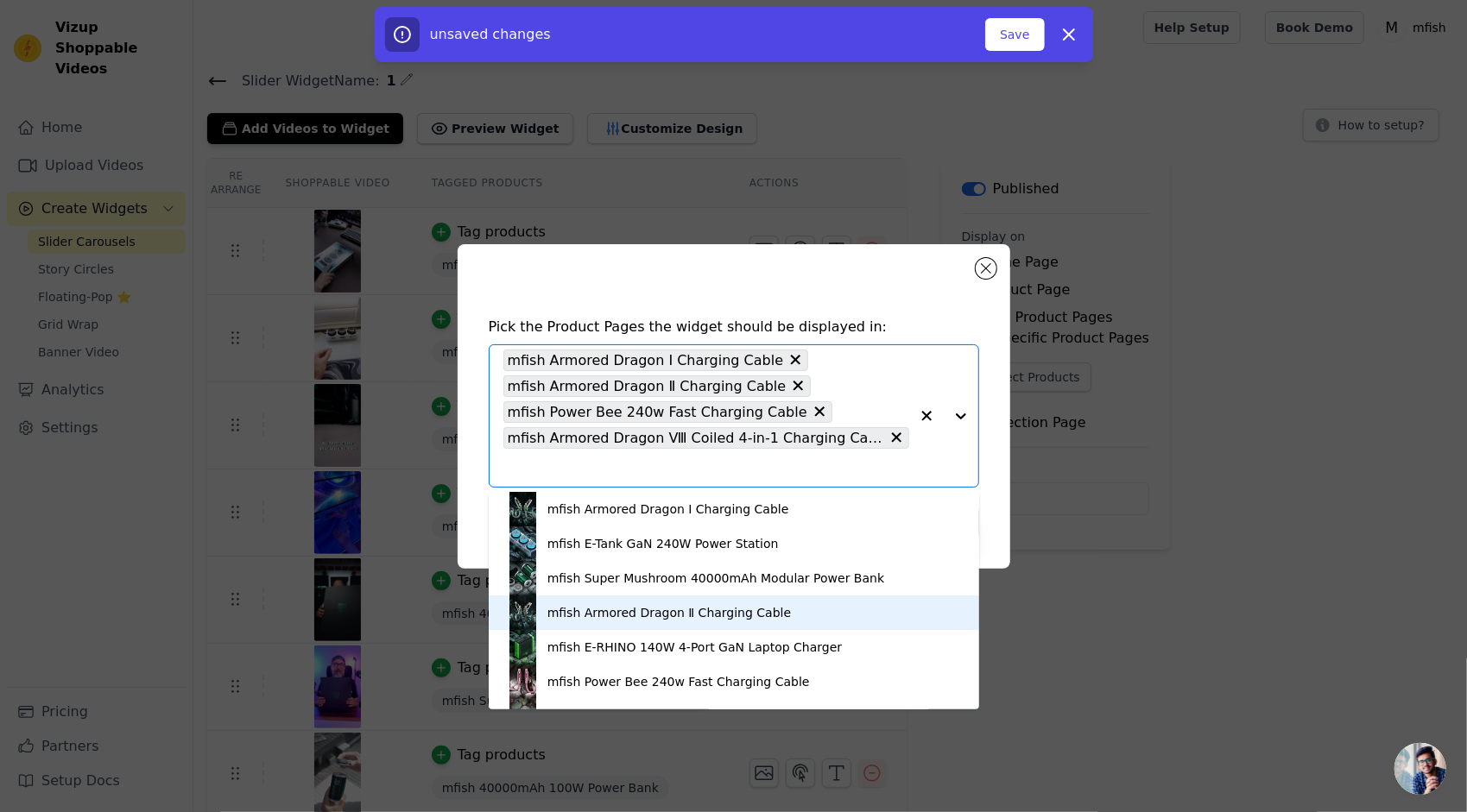
scroll to position [87, 0]
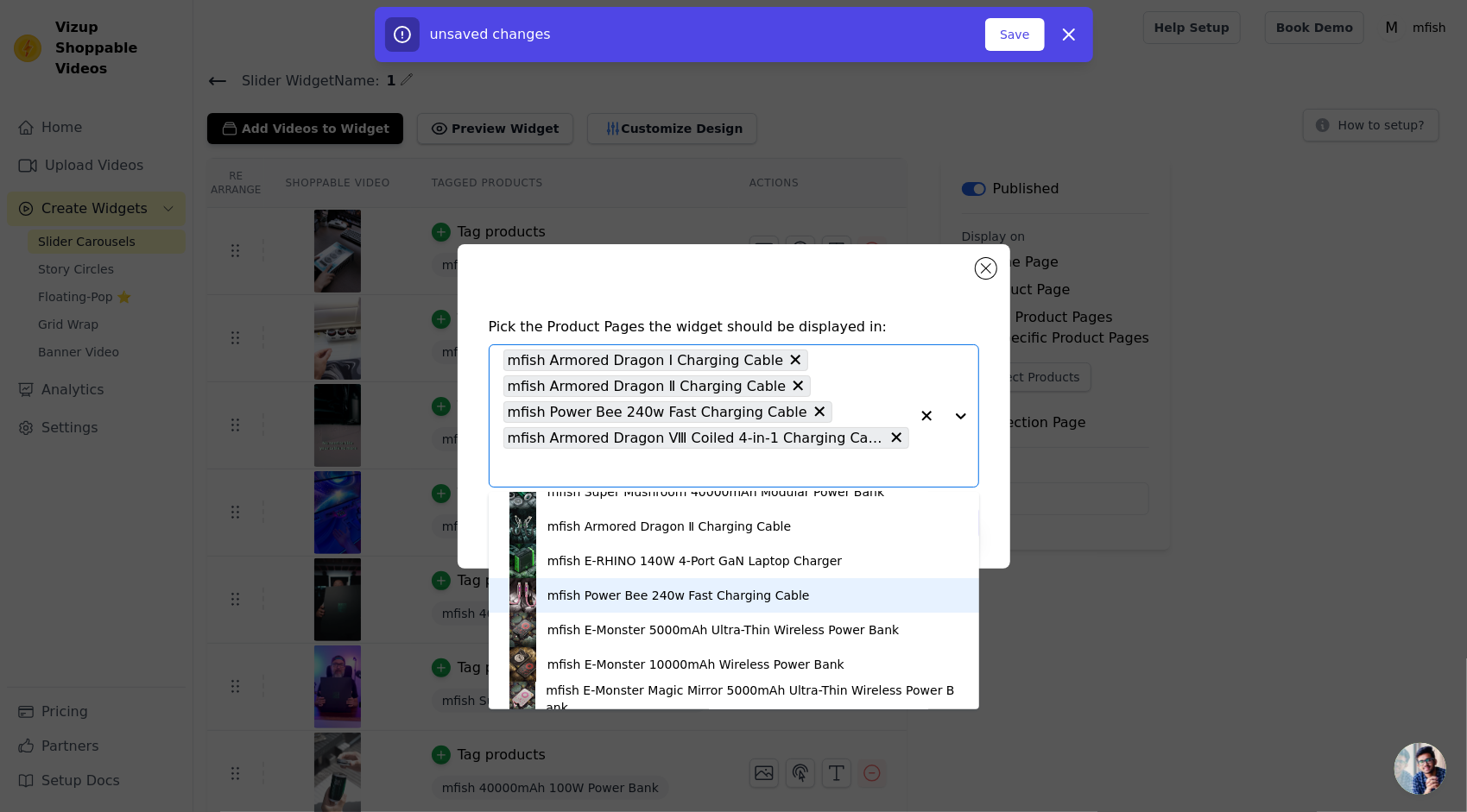
click at [732, 599] on div "mfish Power Bee 240w Fast Charging Cable" at bounding box center [678, 596] width 263 height 17
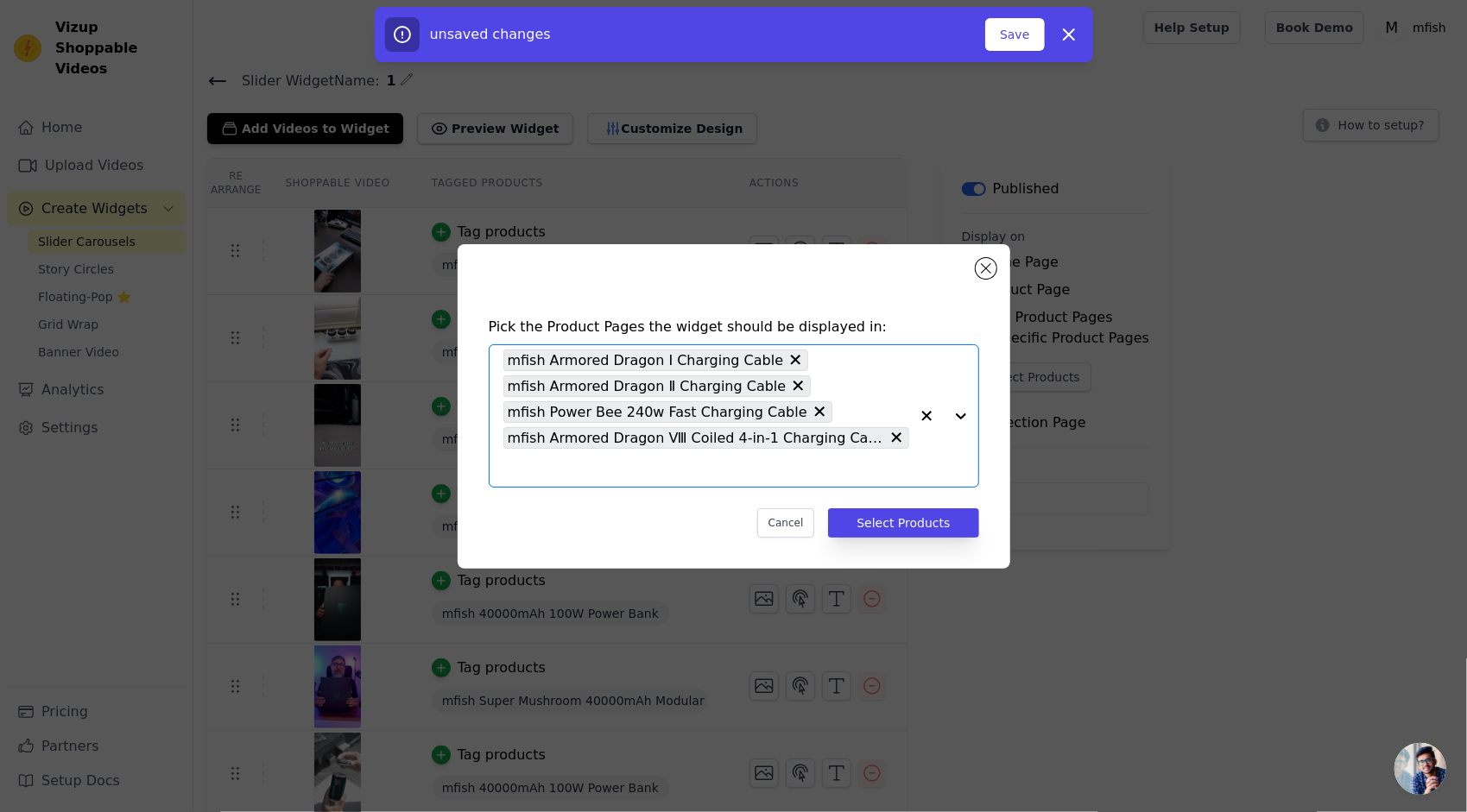
click at [946, 411] on div at bounding box center [944, 416] width 69 height 141
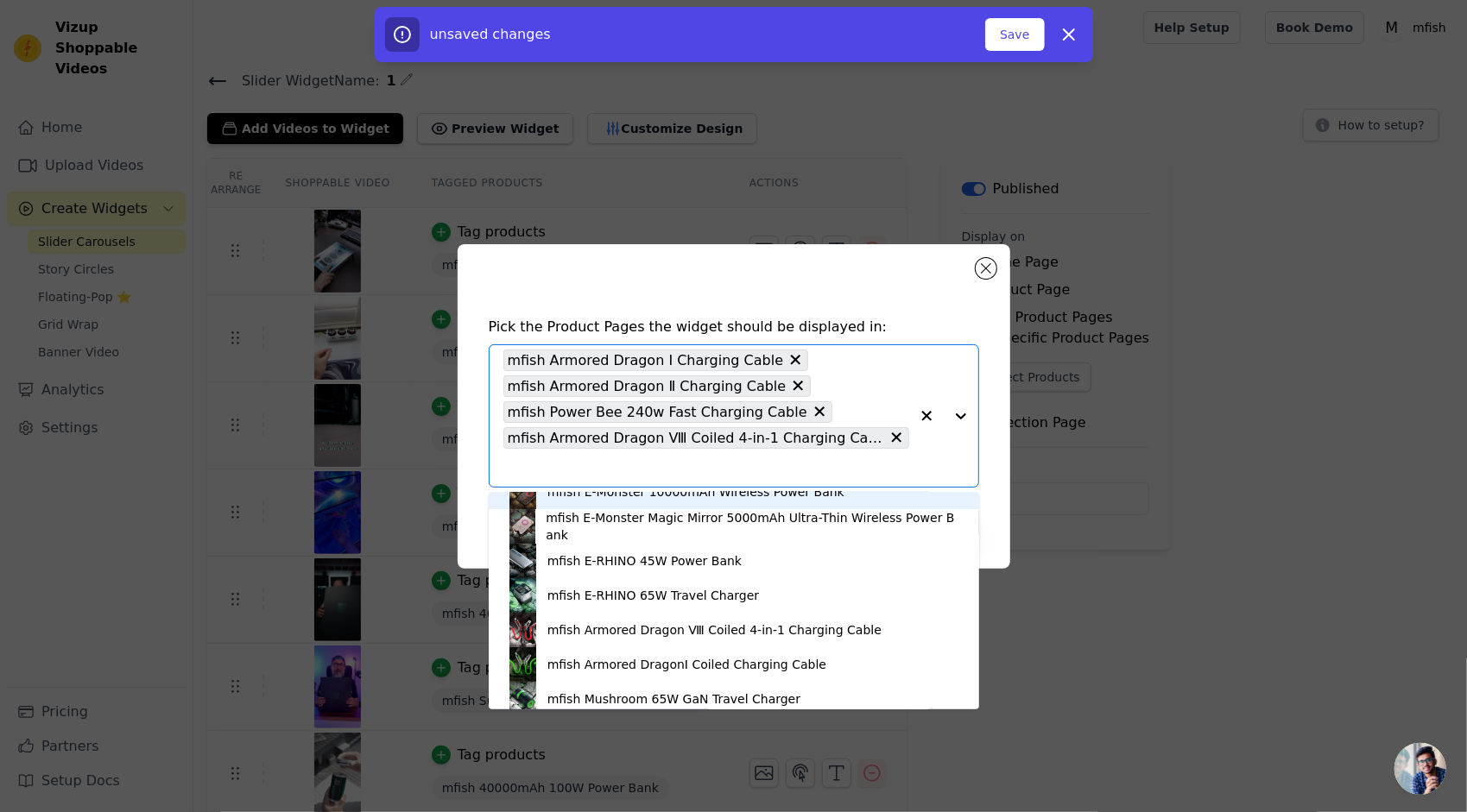
scroll to position [345, 0]
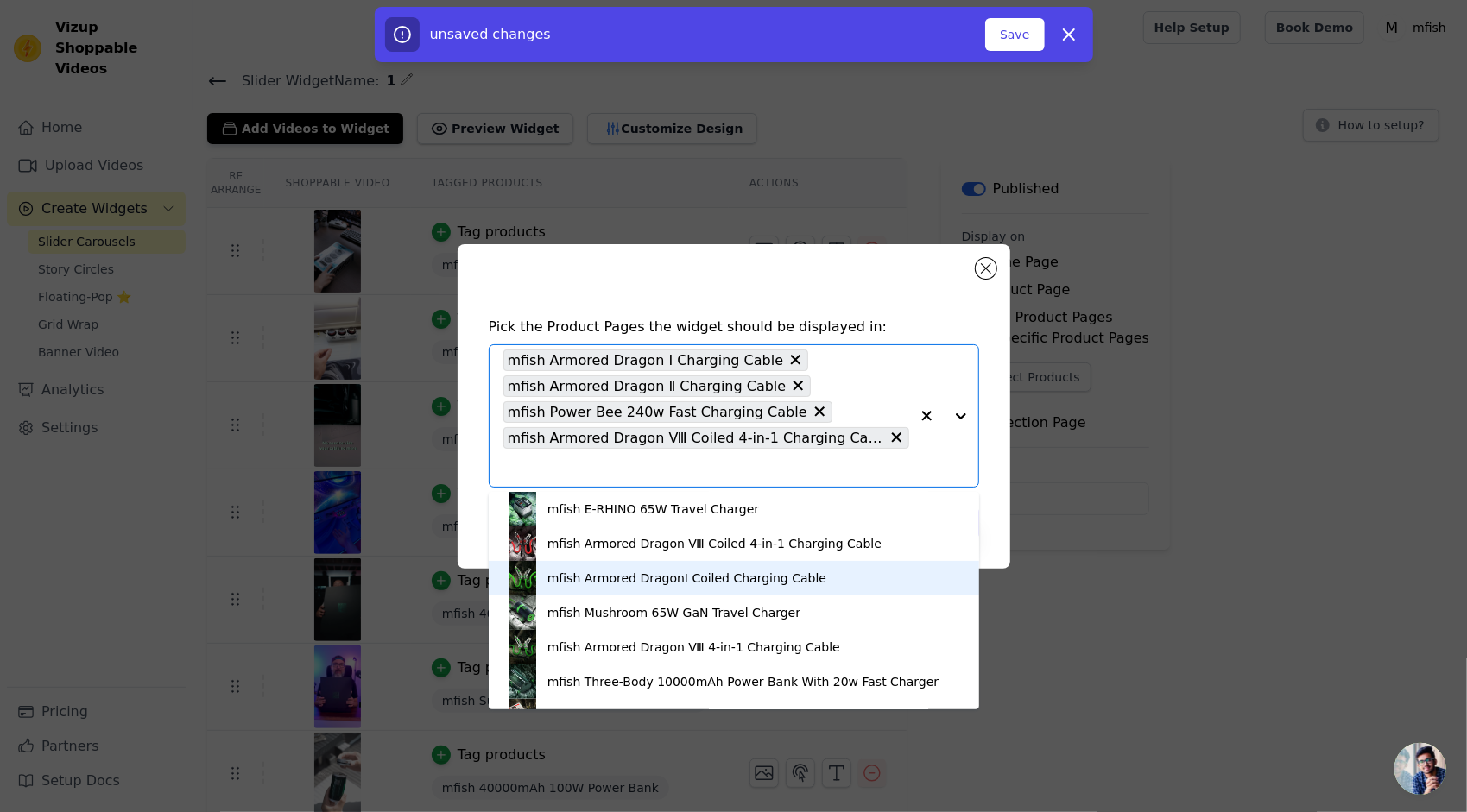
click at [672, 587] on div "mfish Armored DragonⅠ Coiled Charging Cable" at bounding box center [733, 579] width 455 height 35
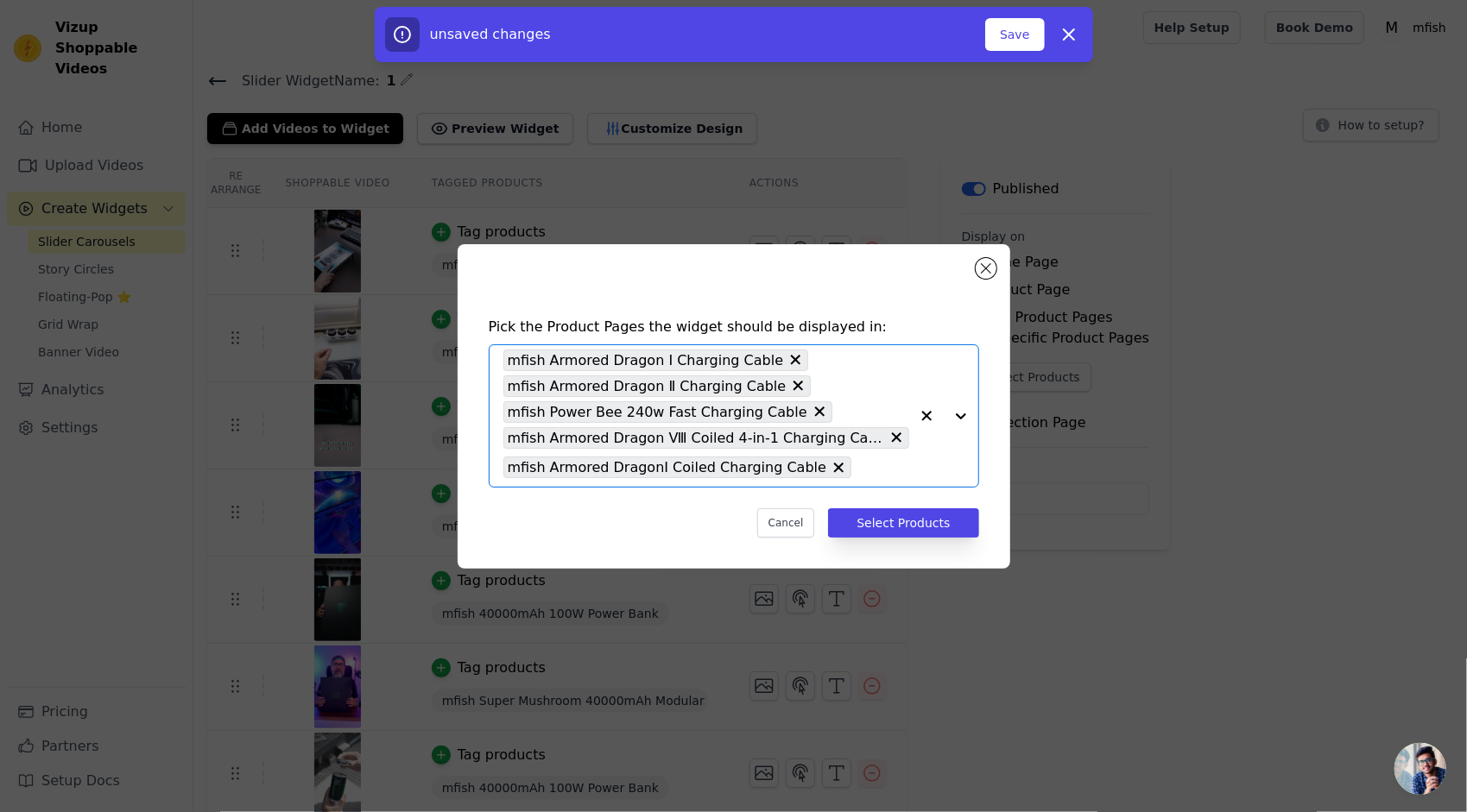
click at [959, 422] on div at bounding box center [944, 416] width 69 height 141
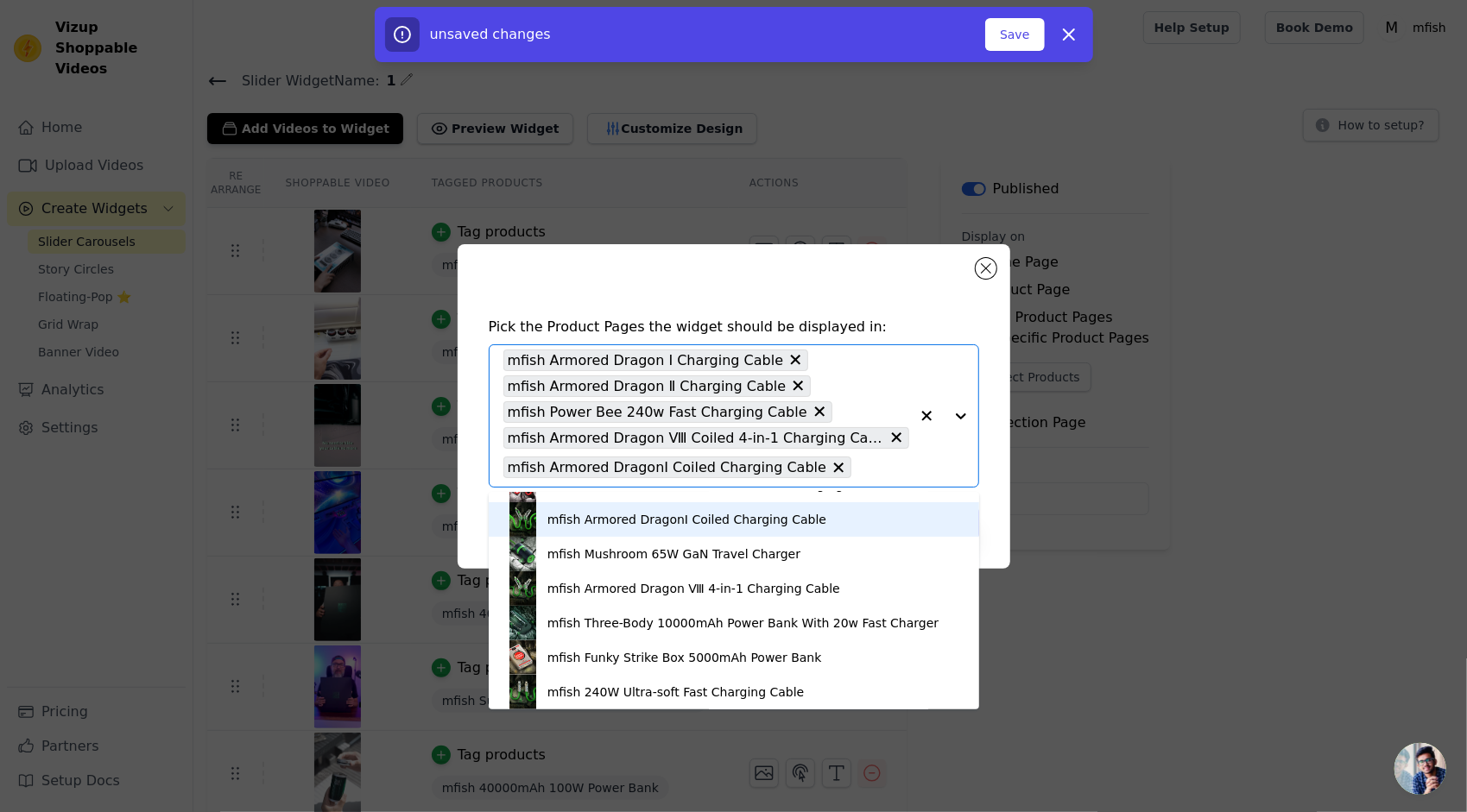
scroll to position [432, 0]
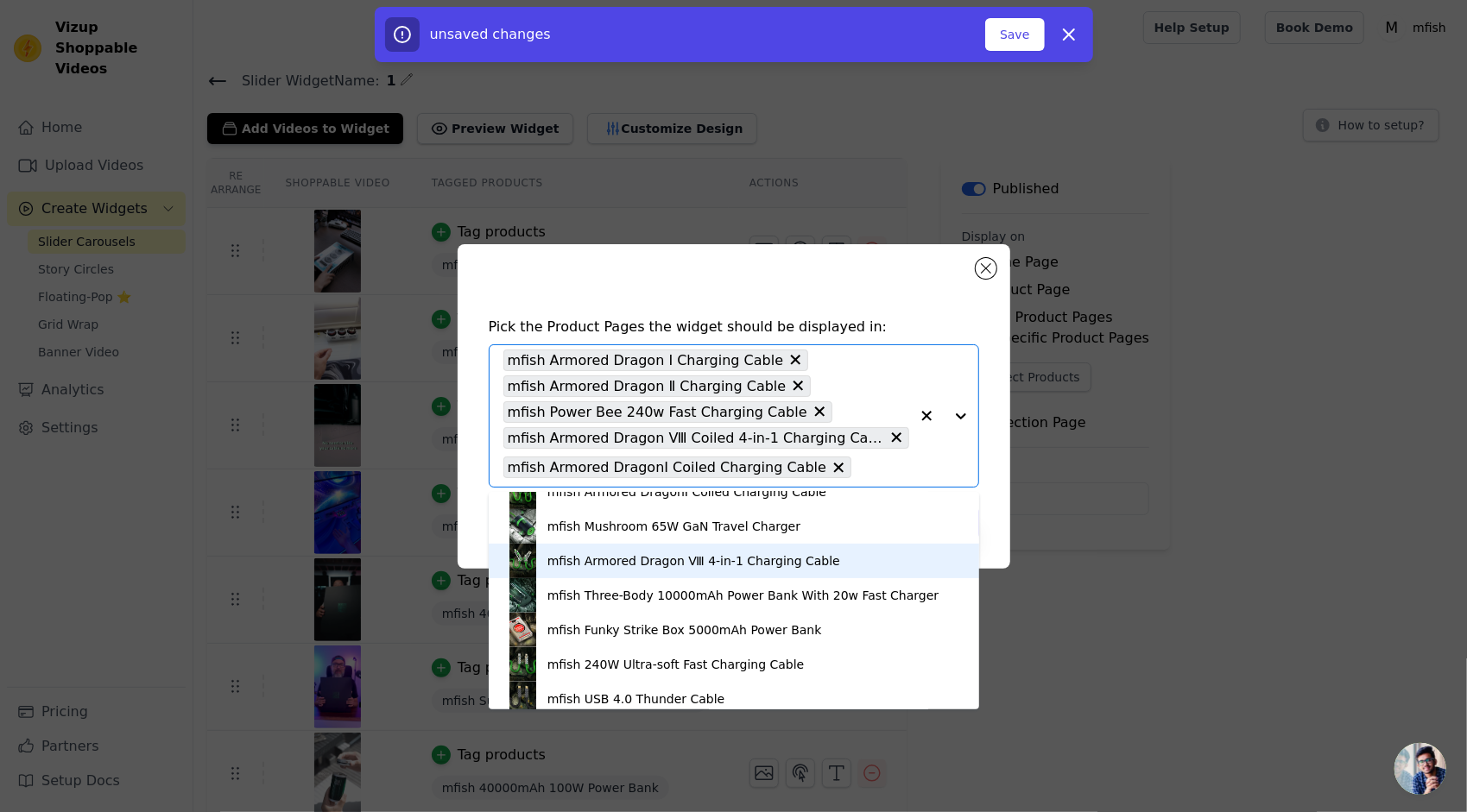
click at [629, 556] on div "mfish Armored Dragon Ⅷ 4-in-1 Charging Cable" at bounding box center [693, 561] width 292 height 17
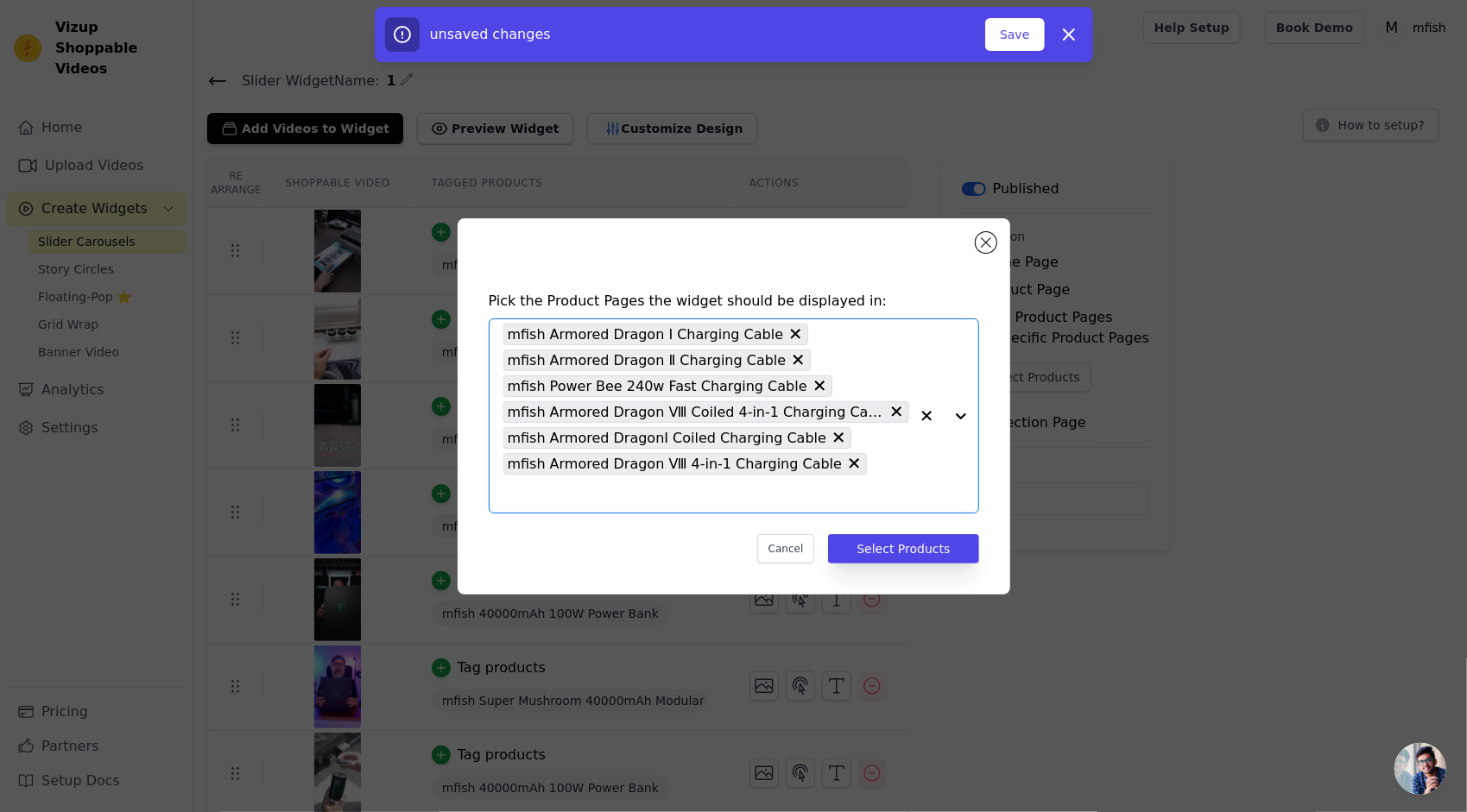
click at [952, 420] on div at bounding box center [944, 416] width 69 height 193
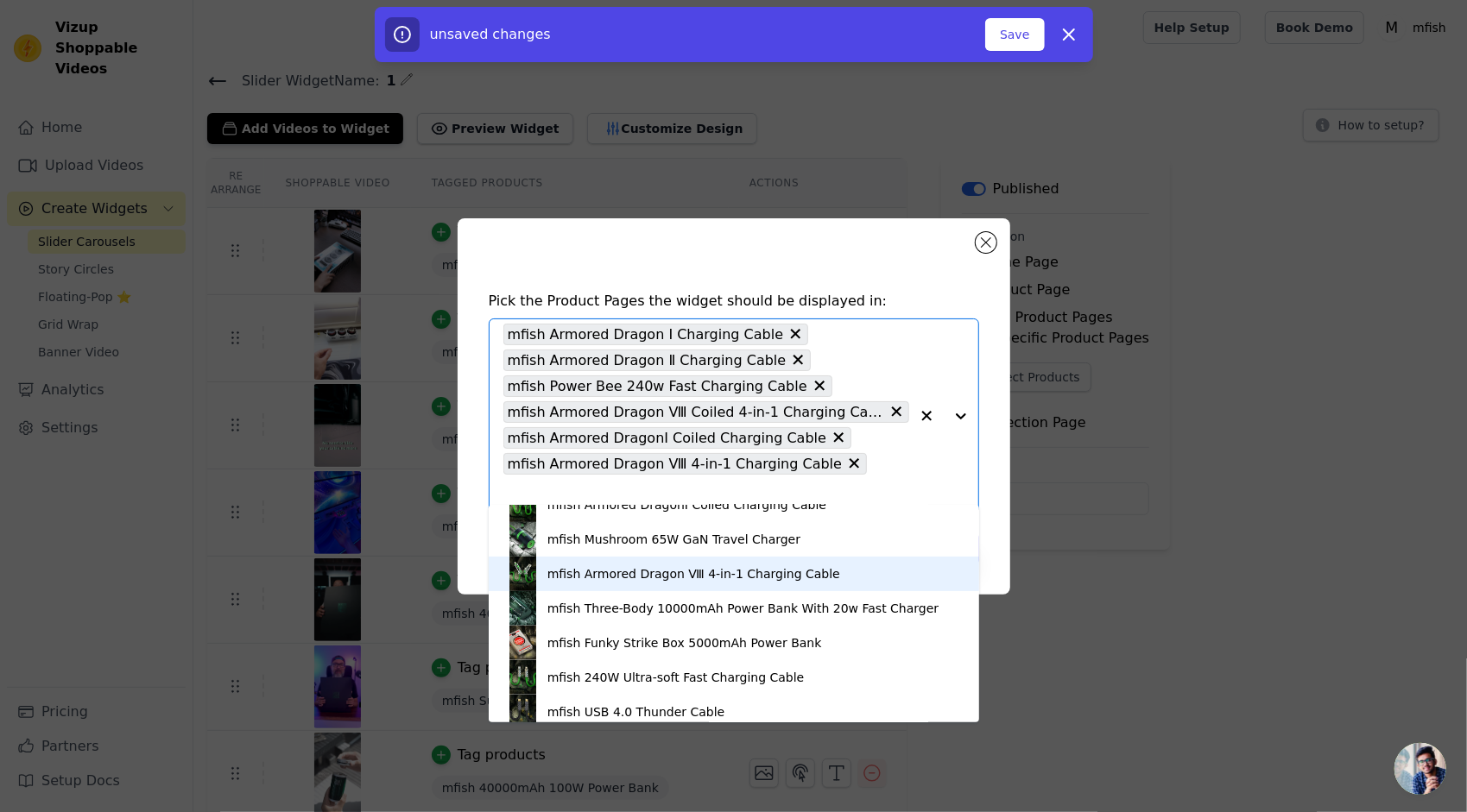
scroll to position [513, 0]
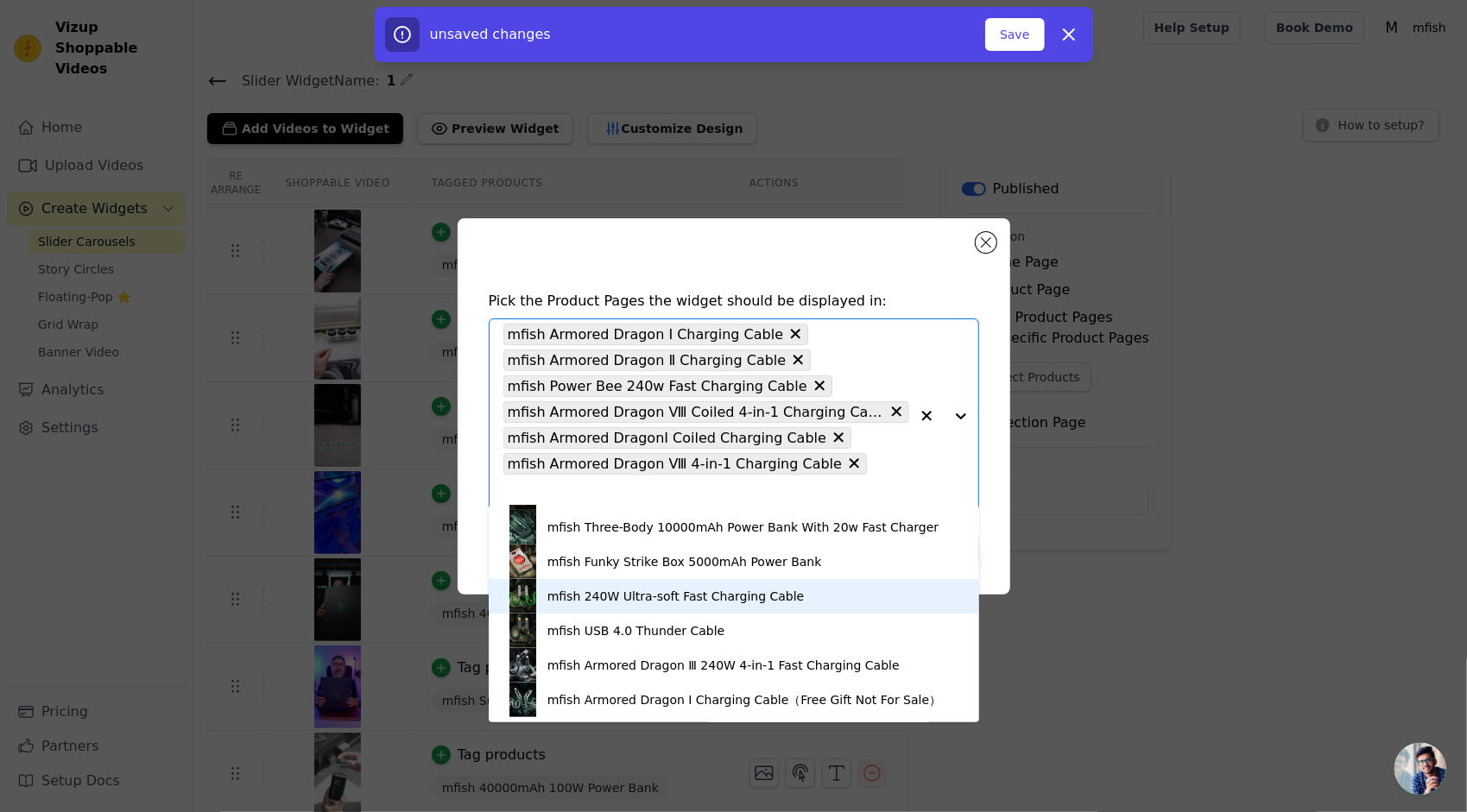
click at [608, 593] on div "mfish 240W Ultra-soft Fast Charging Cable" at bounding box center [676, 597] width 258 height 17
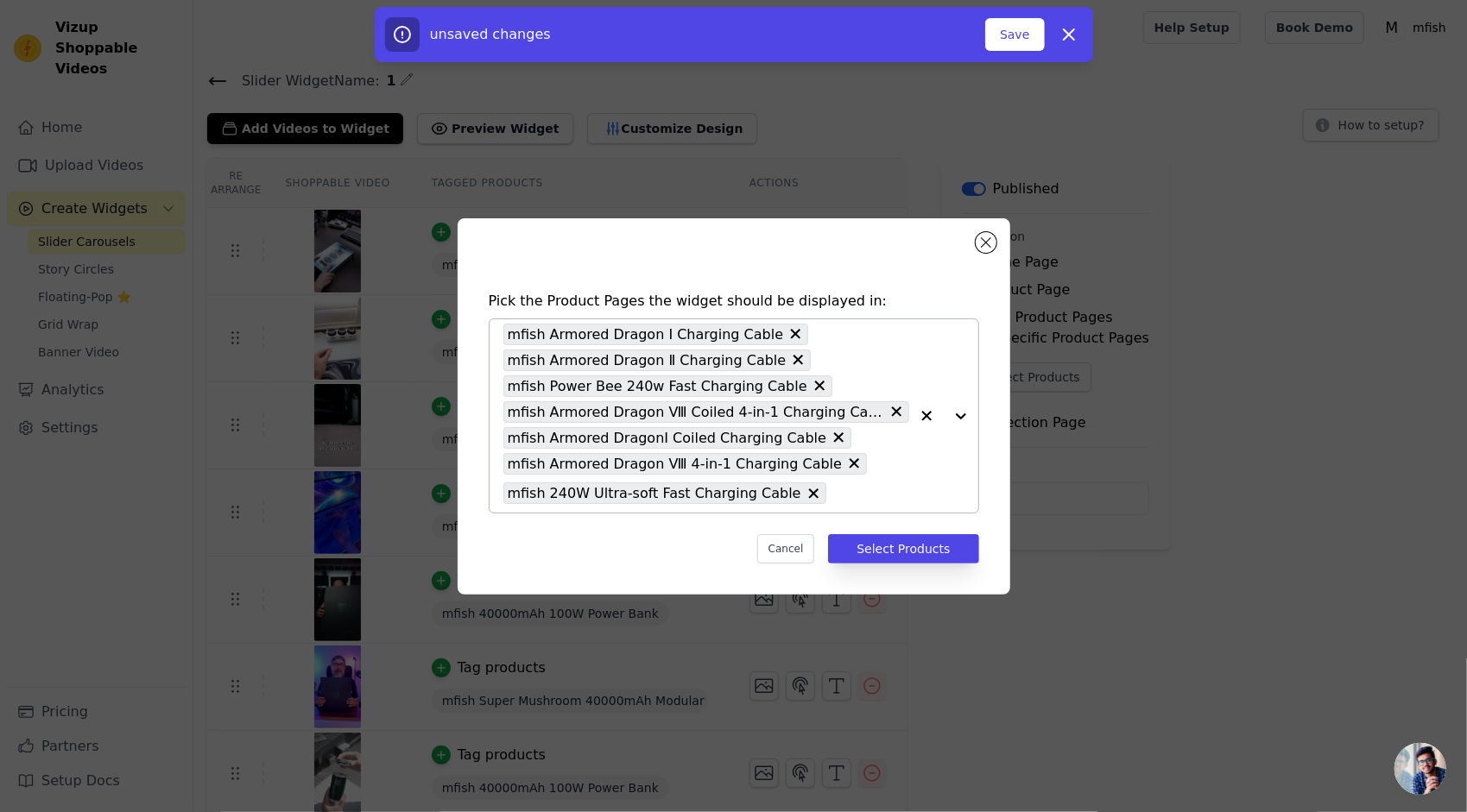
click at [955, 416] on div at bounding box center [944, 416] width 69 height 193
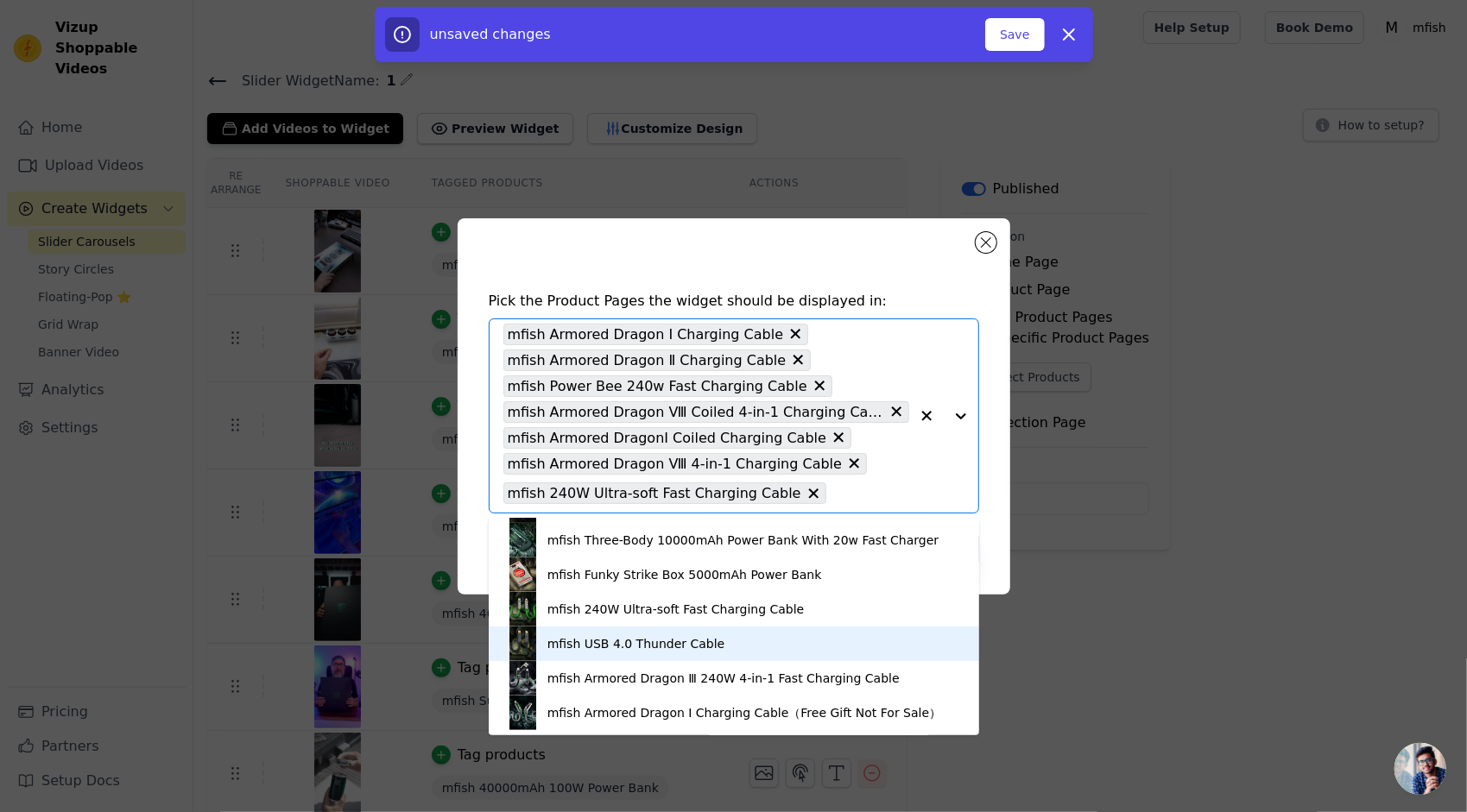
click at [601, 646] on div "mfish USB 4.0 Thunder Cable" at bounding box center [636, 644] width 178 height 17
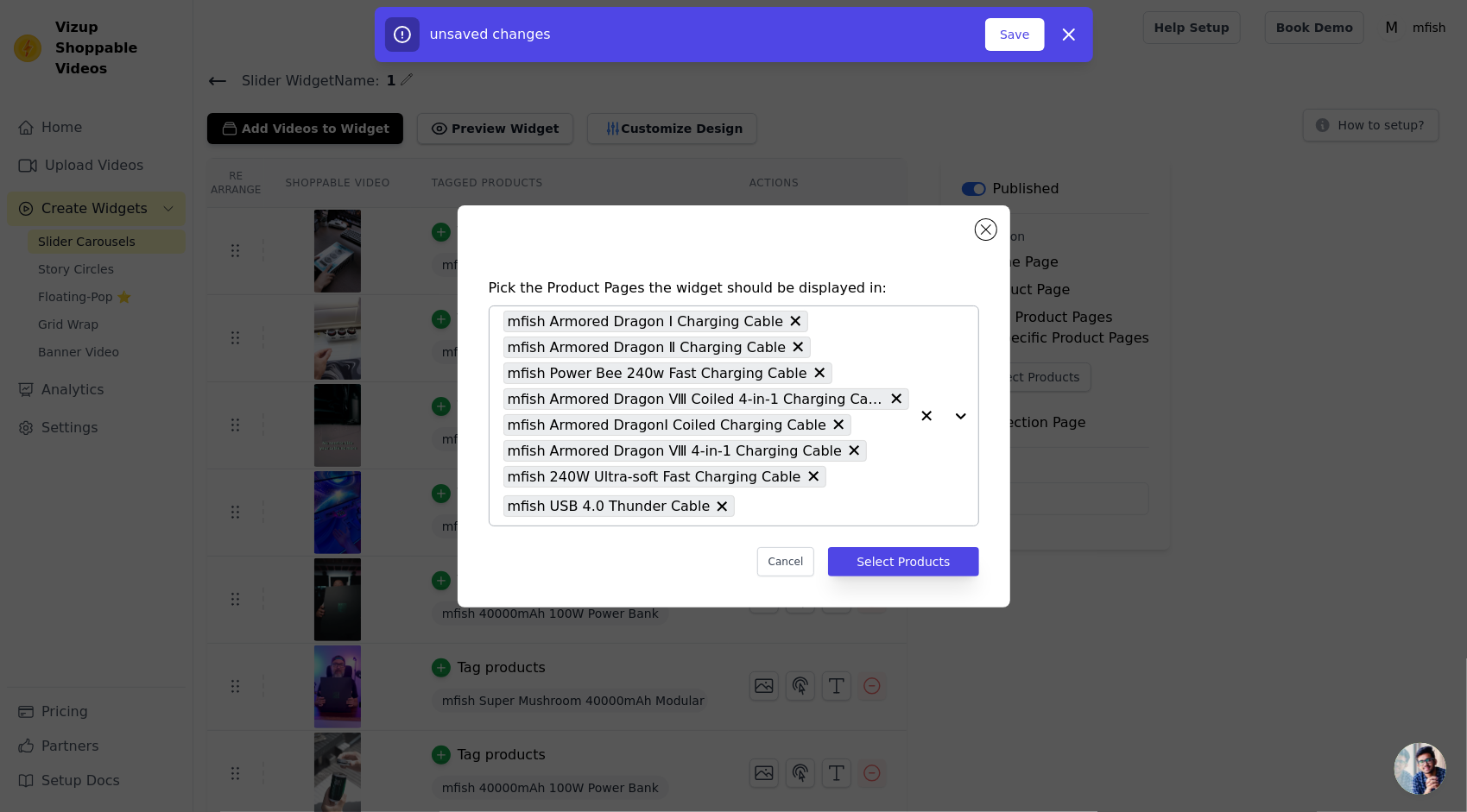
click at [967, 415] on div at bounding box center [944, 416] width 69 height 219
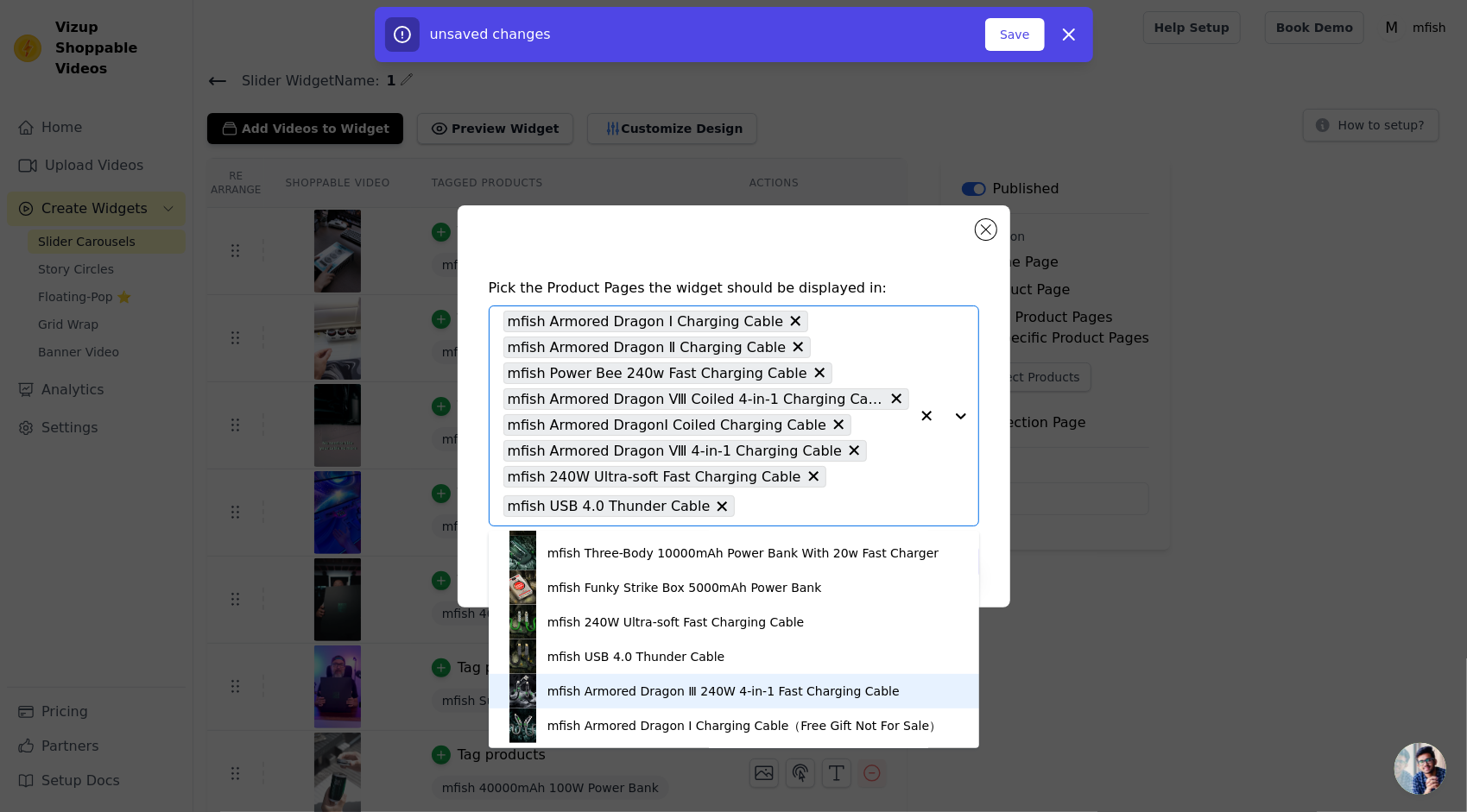
click at [595, 680] on div "mfish Armored Dragon Ⅲ 240W 4-in-1 Fast Charging Cable" at bounding box center [733, 691] width 455 height 35
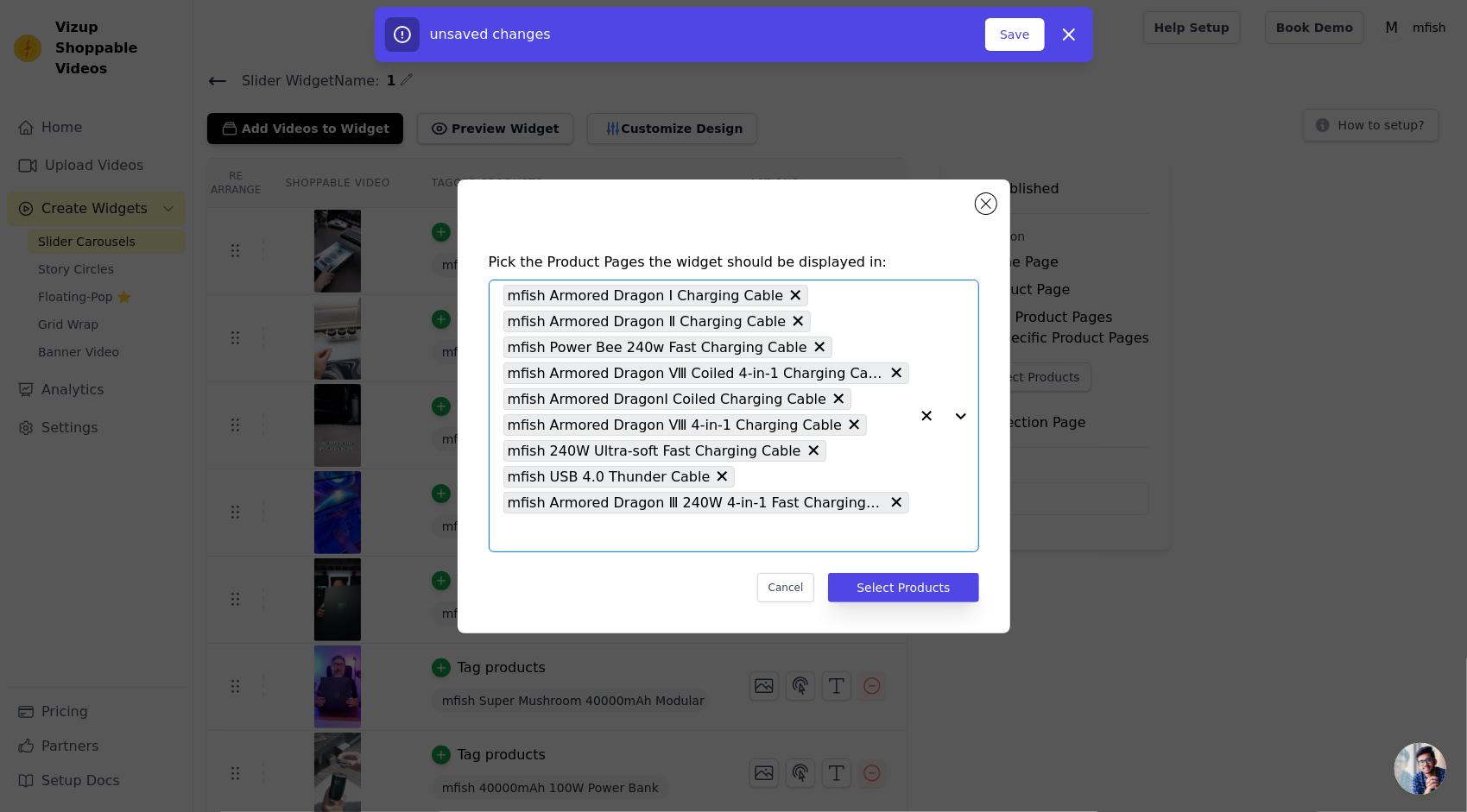
click at [961, 409] on div at bounding box center [944, 416] width 69 height 271
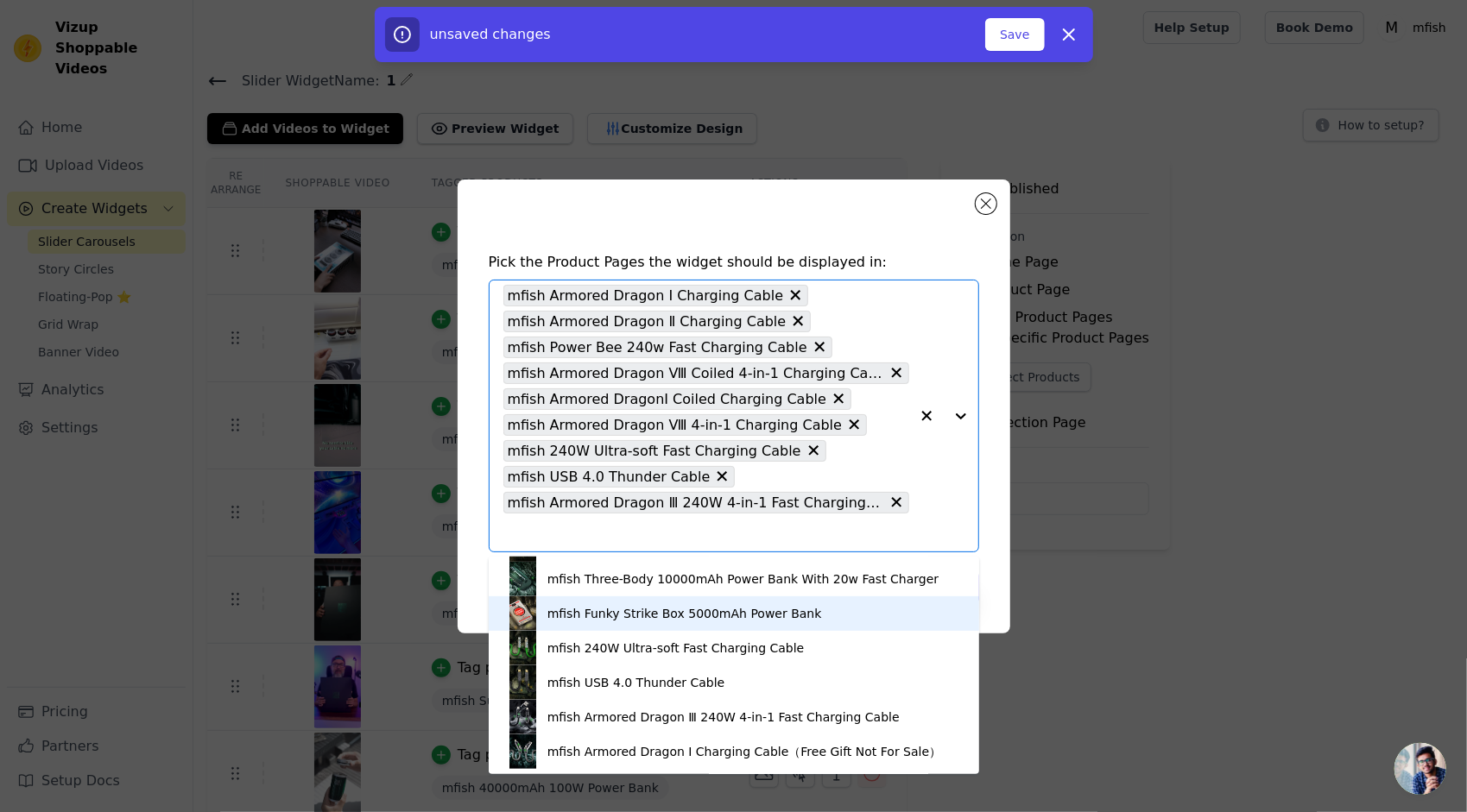
click at [659, 608] on div "mfish Funky Strike Box 5000mAh Power Bank" at bounding box center [684, 614] width 274 height 17
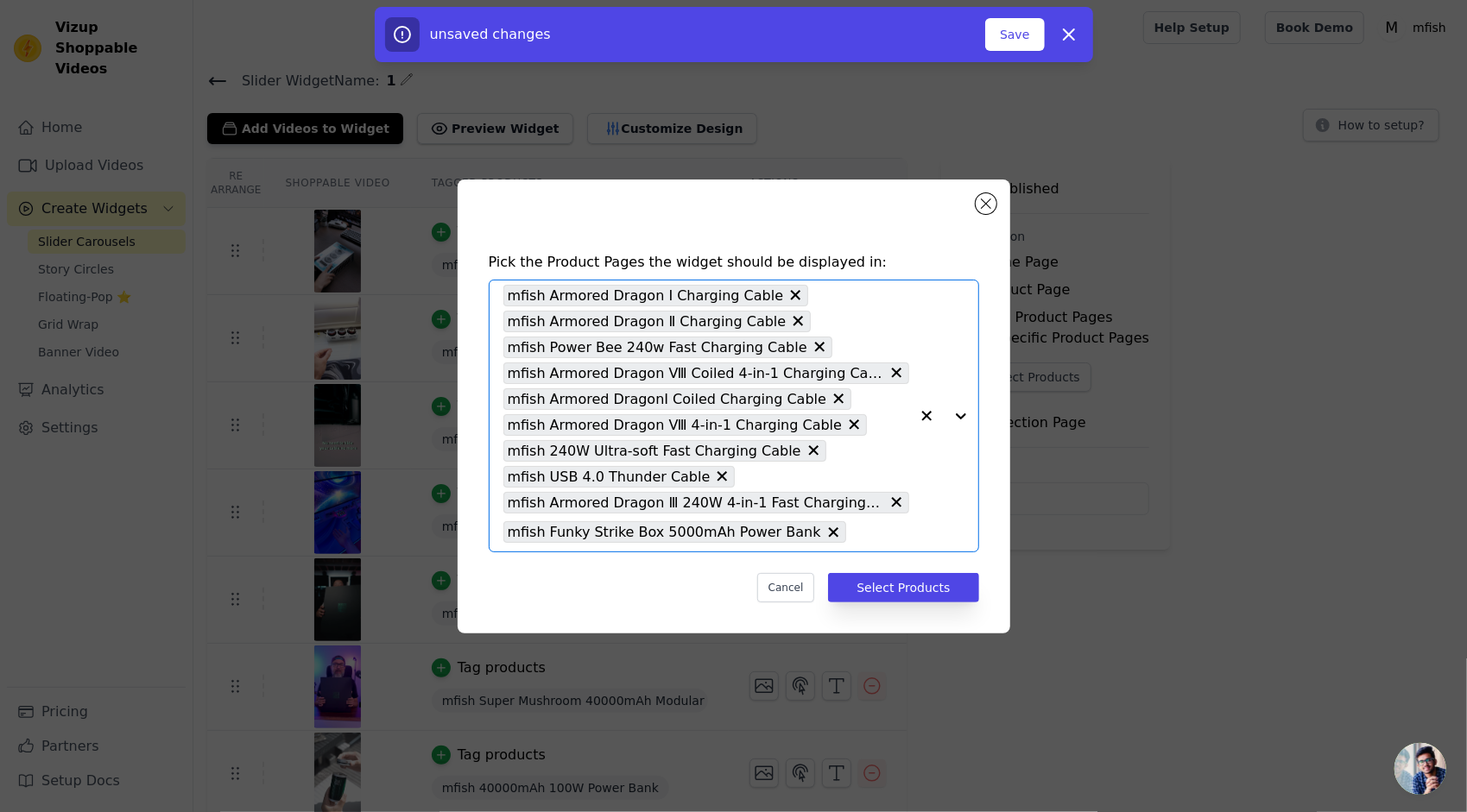
click at [959, 409] on div at bounding box center [944, 416] width 69 height 271
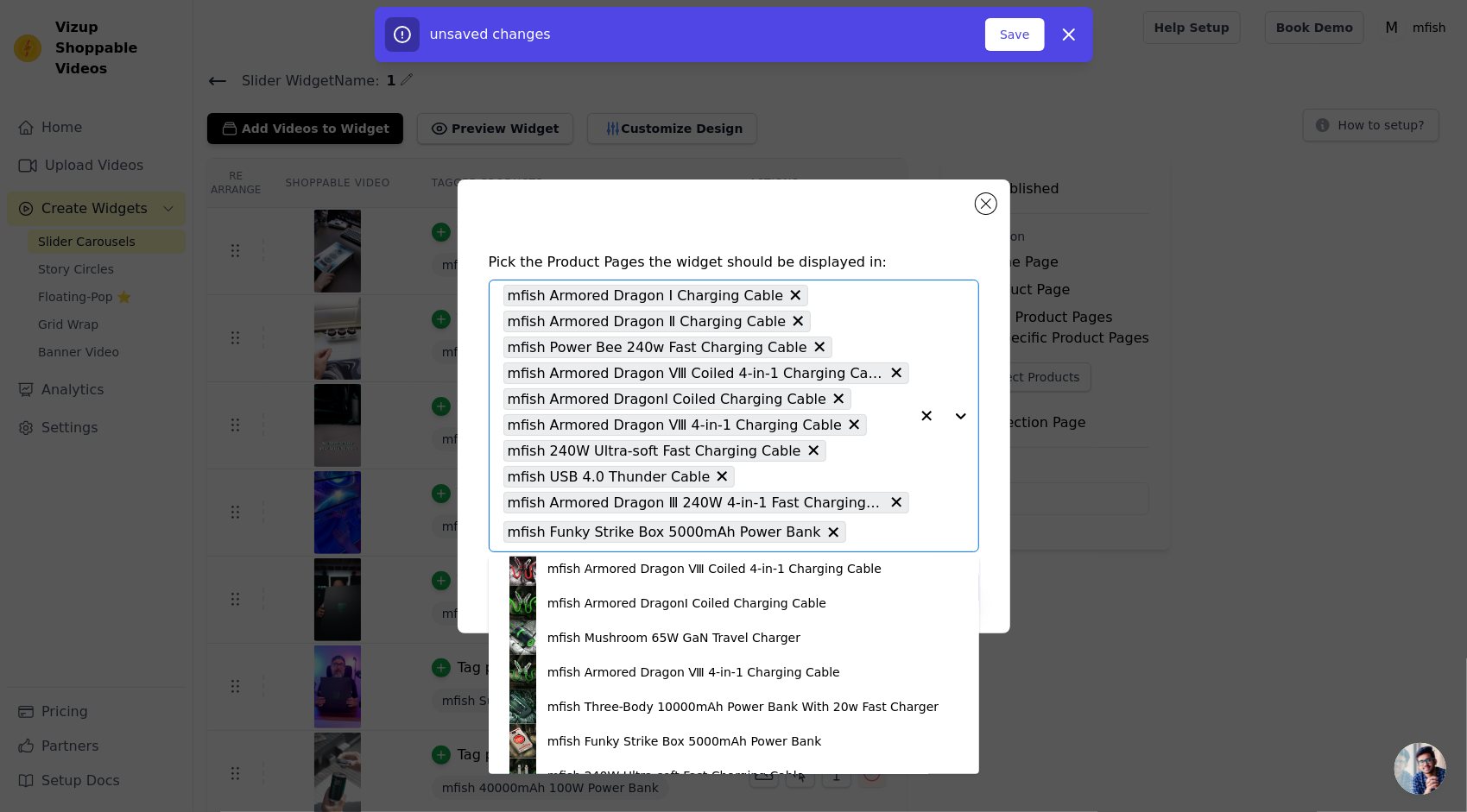
scroll to position [432, 0]
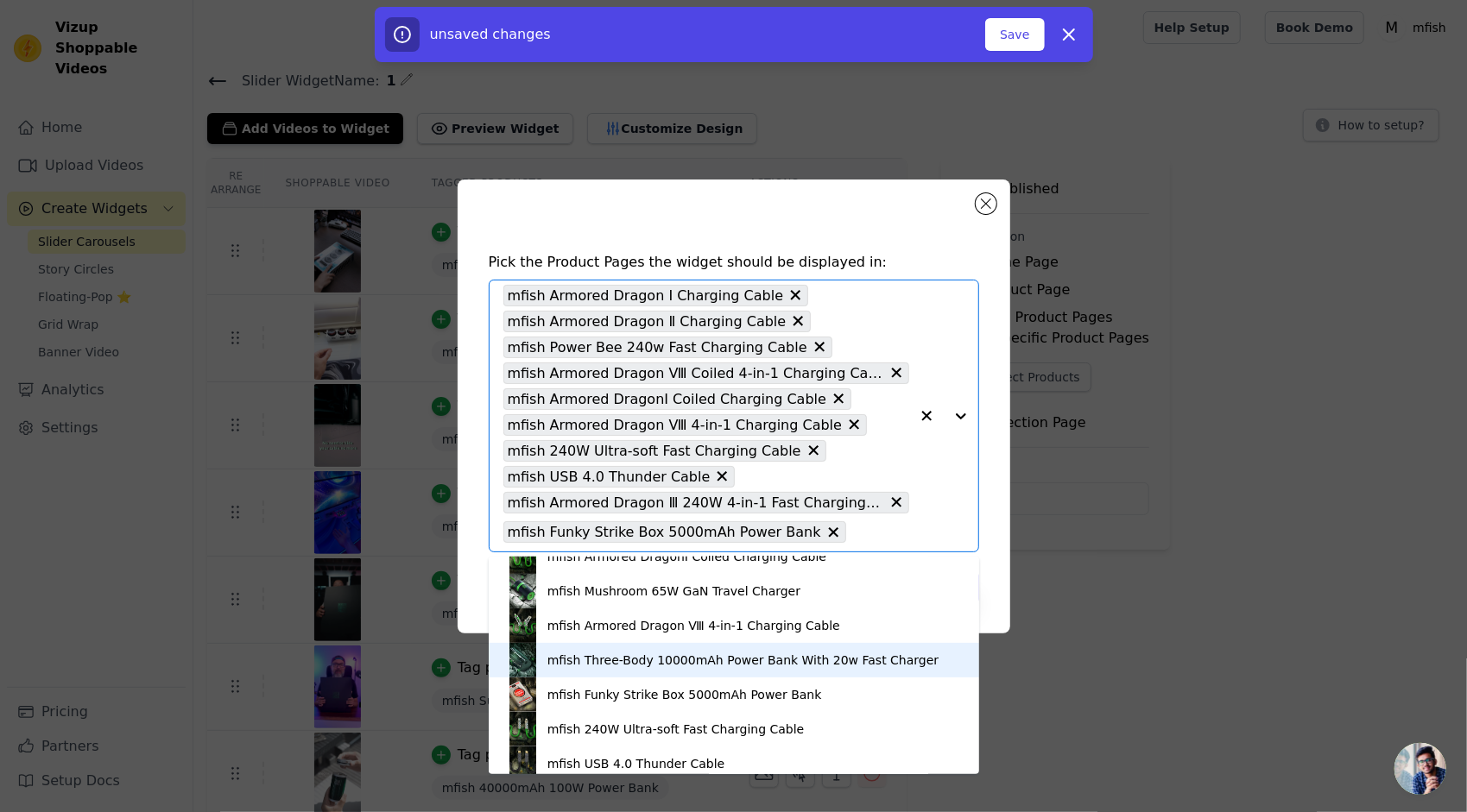
click at [598, 670] on div "mfish Three-Body 10000mAh Power Bank With 20w Fast Charger" at bounding box center [733, 660] width 455 height 35
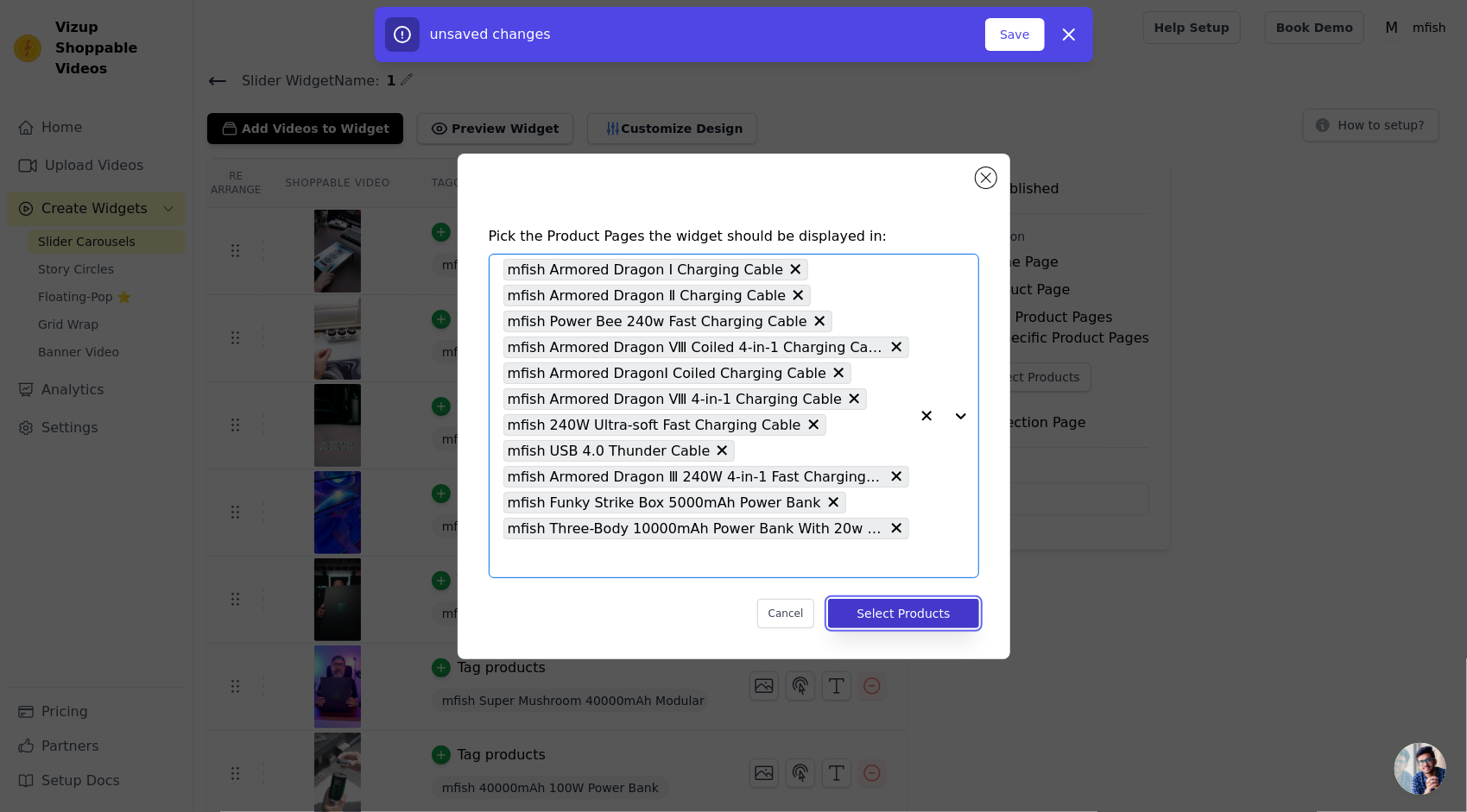
click at [877, 610] on button "Select Products" at bounding box center [902, 614] width 150 height 29
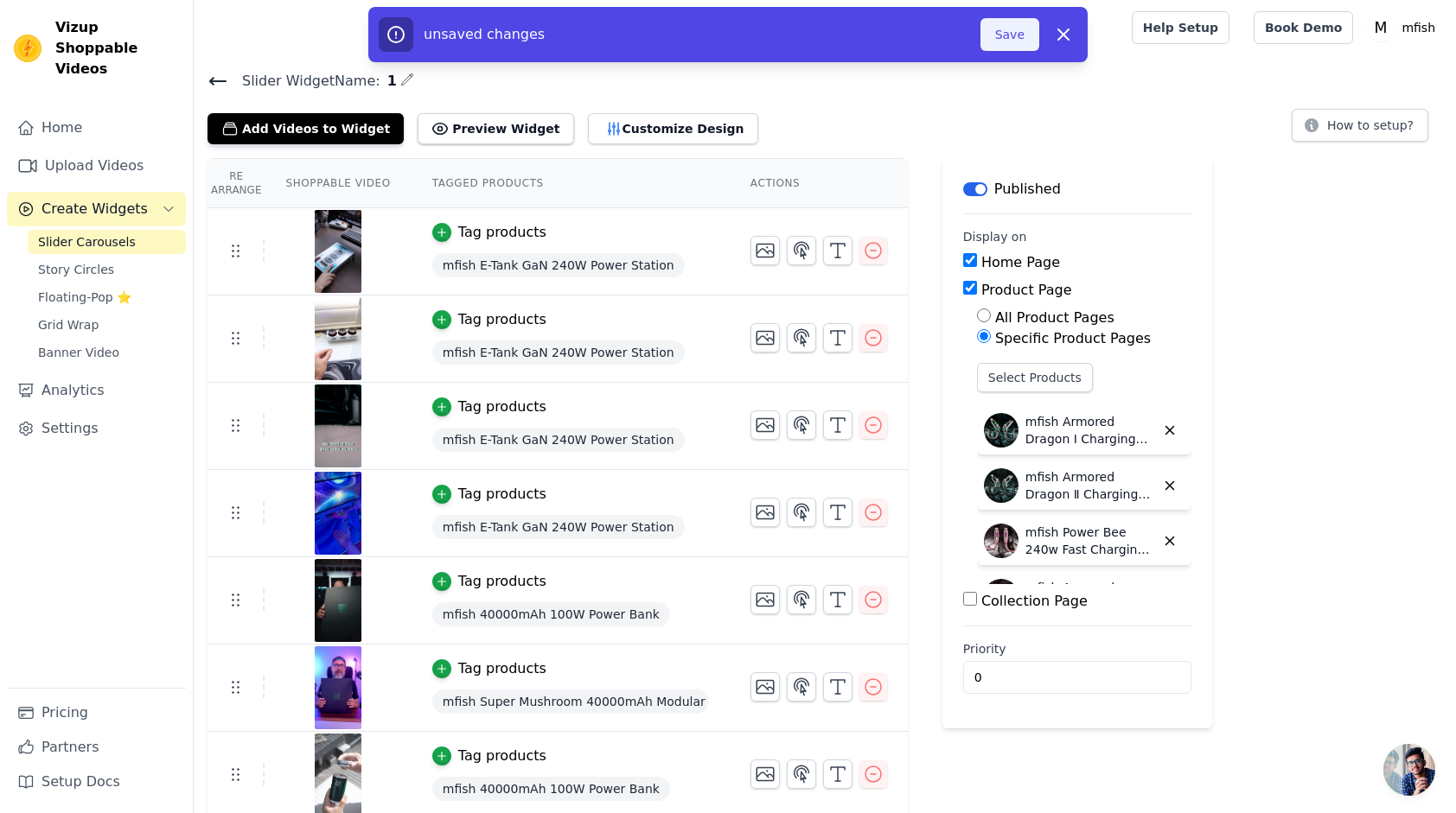
click at [1024, 38] on button "Save" at bounding box center [1009, 35] width 59 height 33
click at [1011, 37] on button "Save" at bounding box center [1009, 35] width 59 height 33
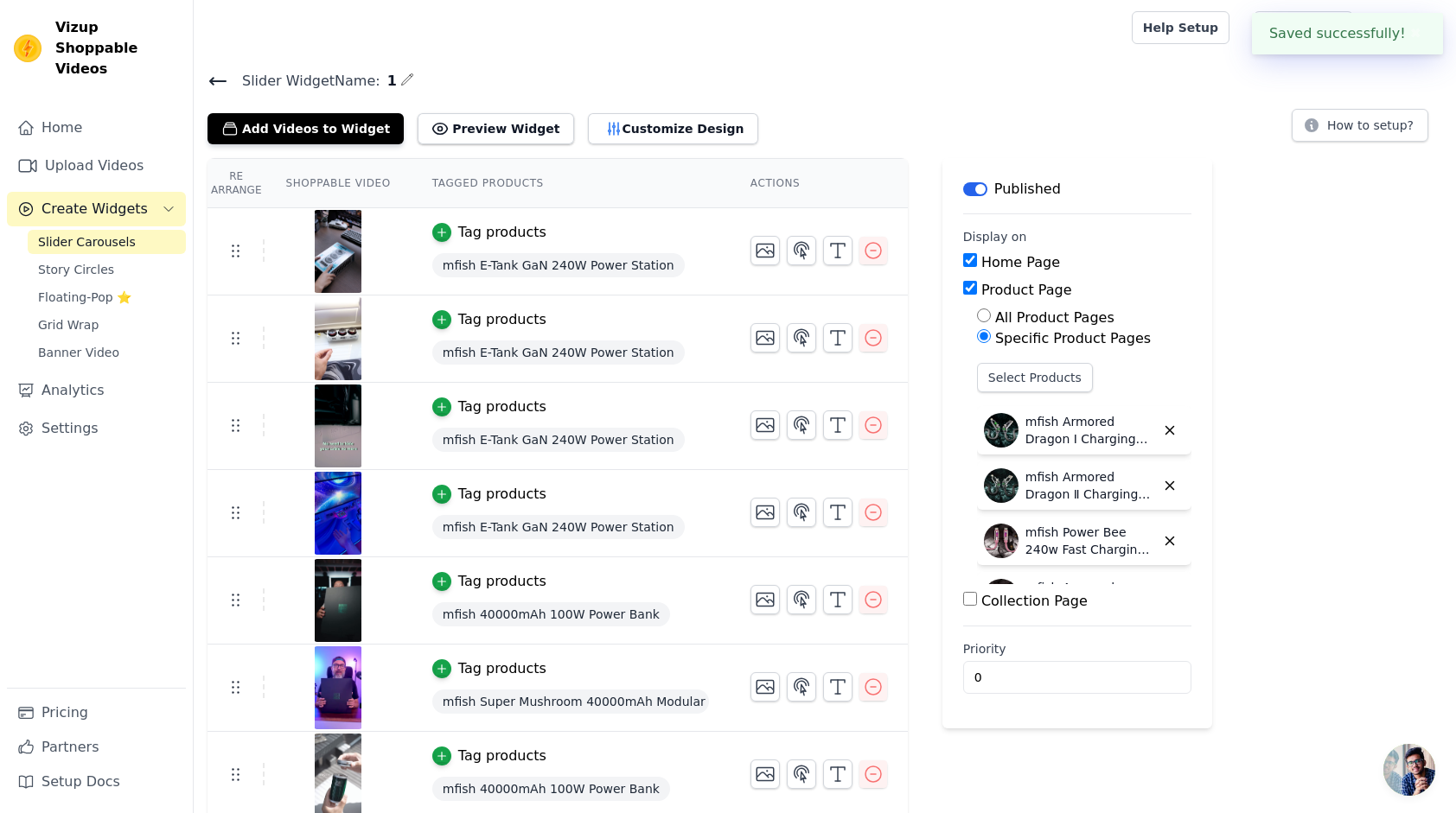
click at [222, 89] on icon at bounding box center [218, 82] width 21 height 21
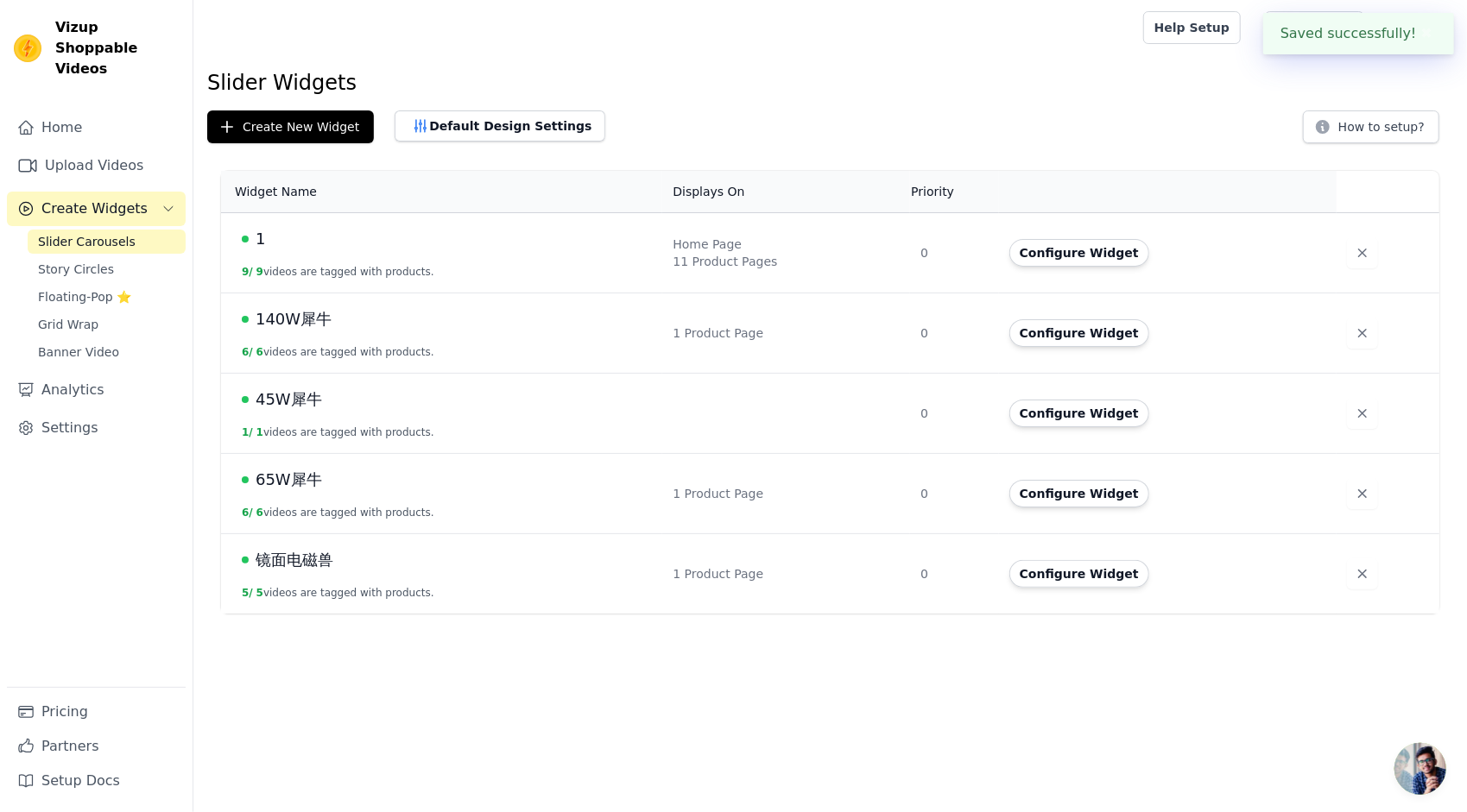
click at [289, 472] on span "65W犀牛" at bounding box center [289, 480] width 67 height 24
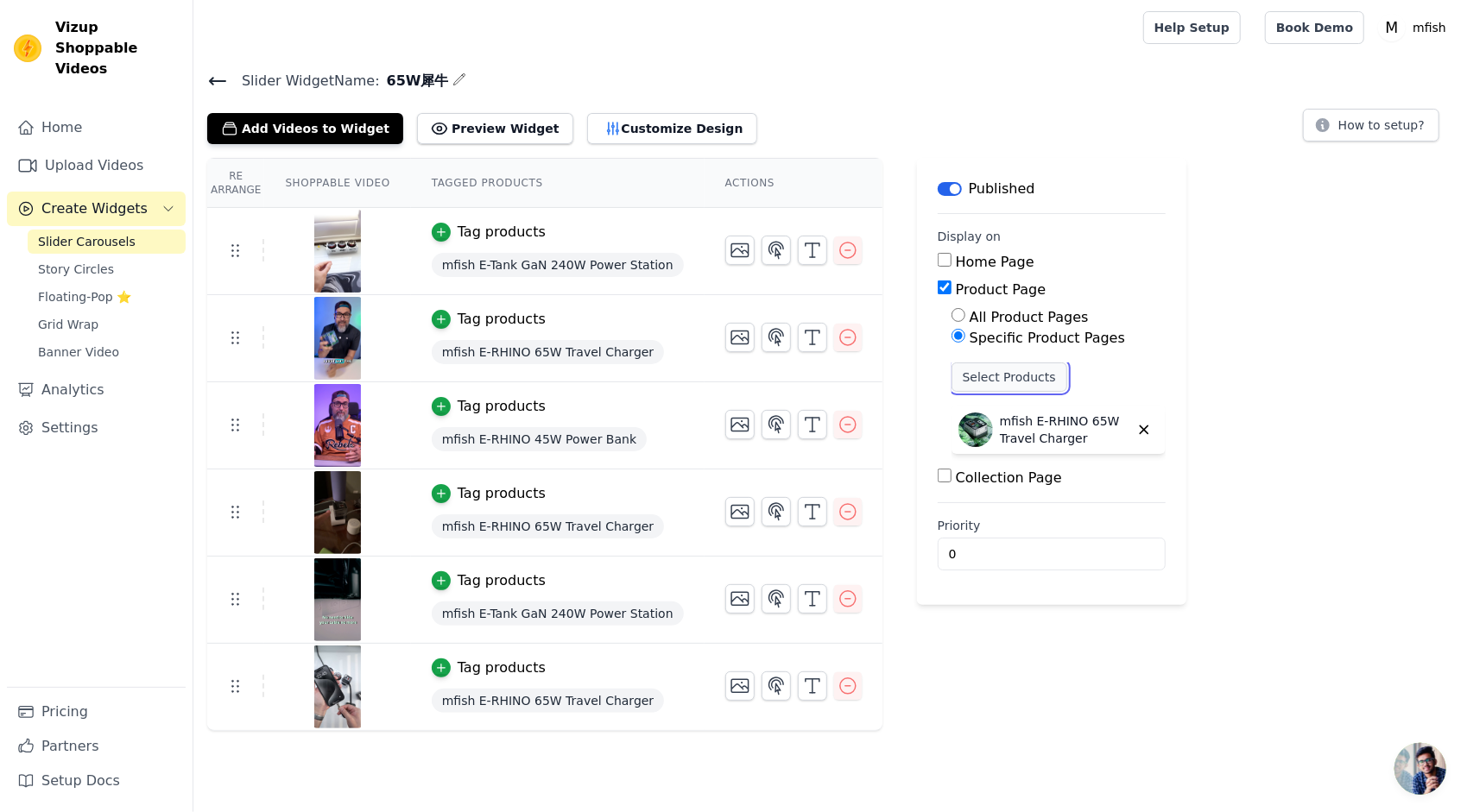
click at [1001, 379] on button "Select Products" at bounding box center [1009, 377] width 115 height 29
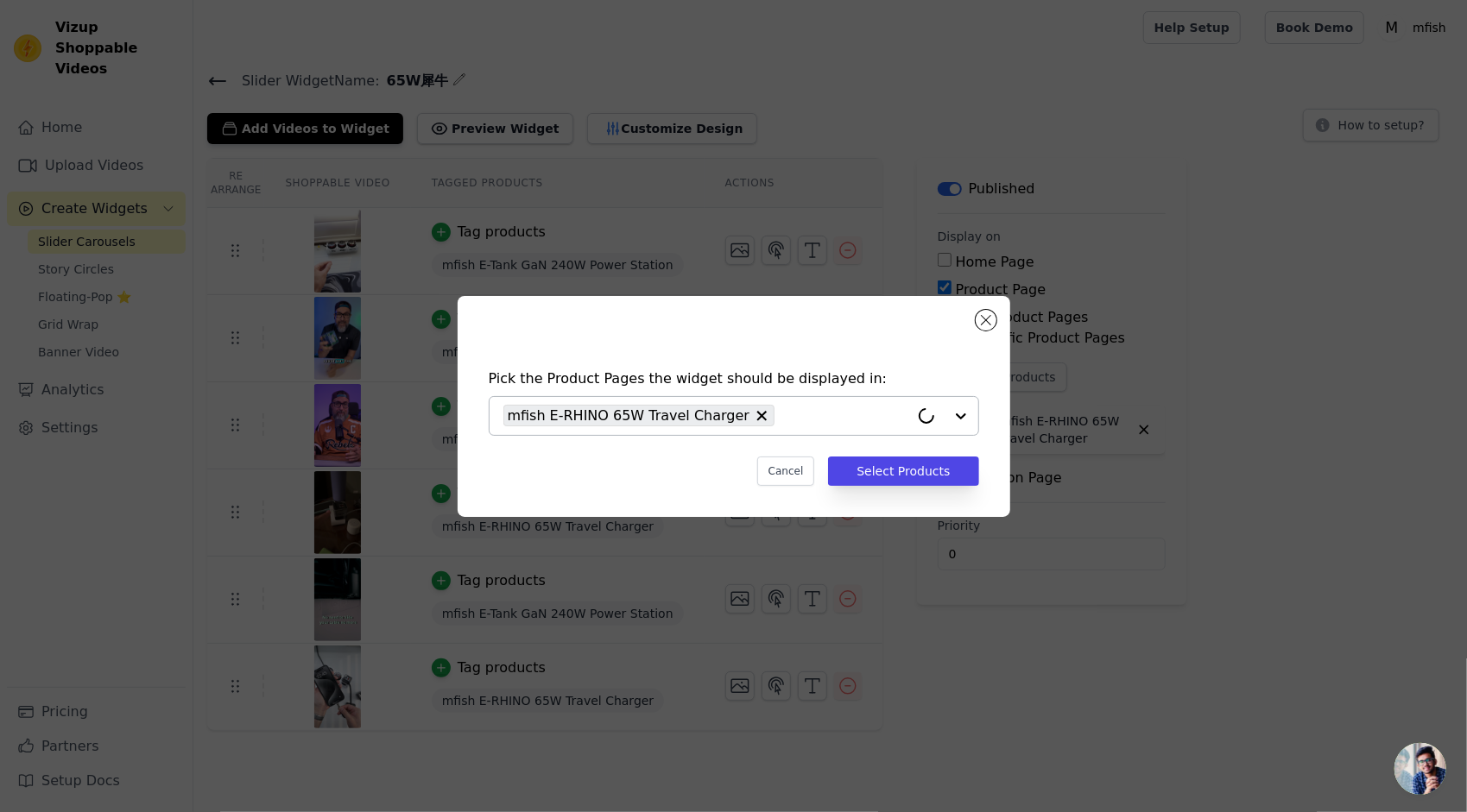
click at [837, 415] on input "text" at bounding box center [846, 416] width 125 height 21
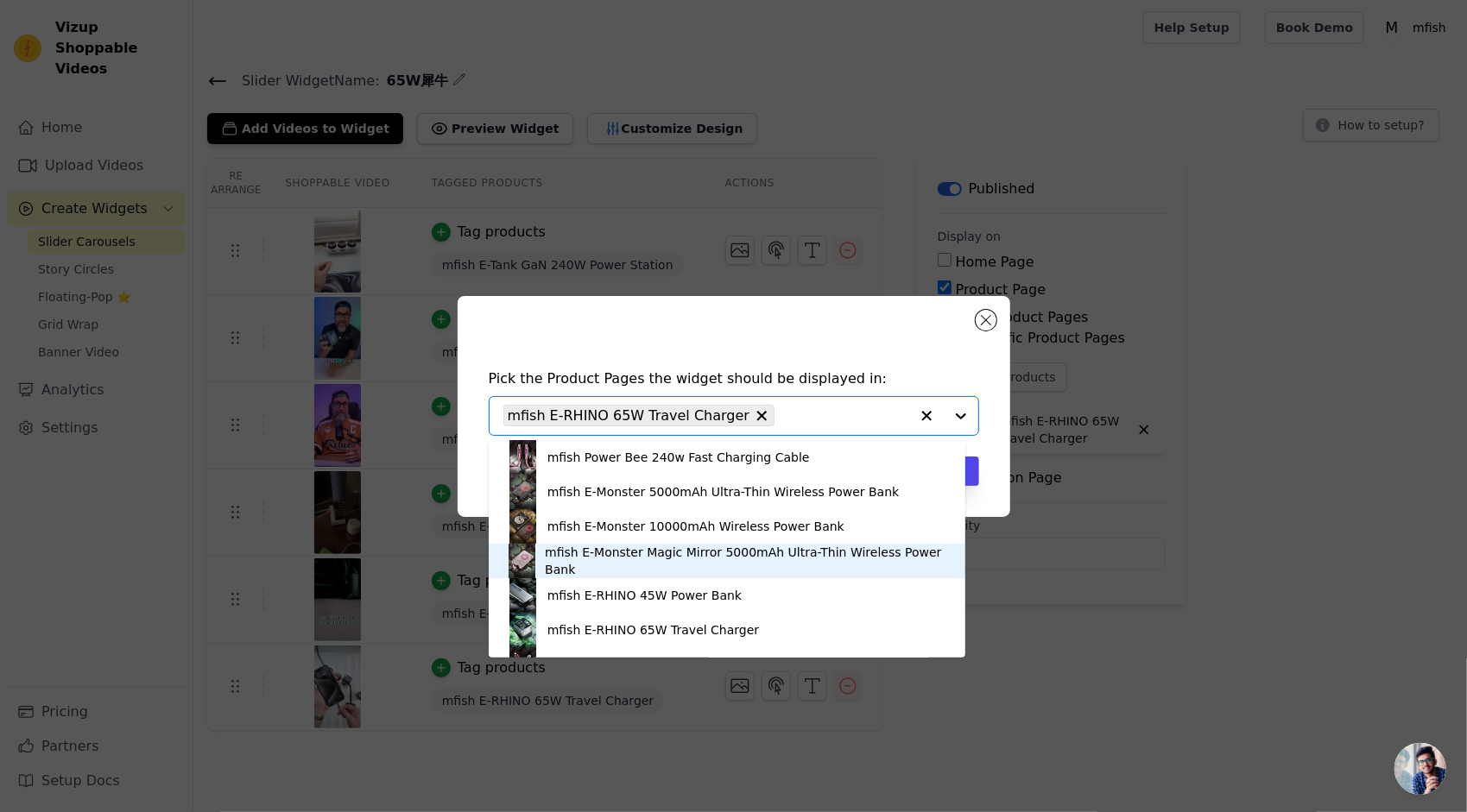
scroll to position [259, 0]
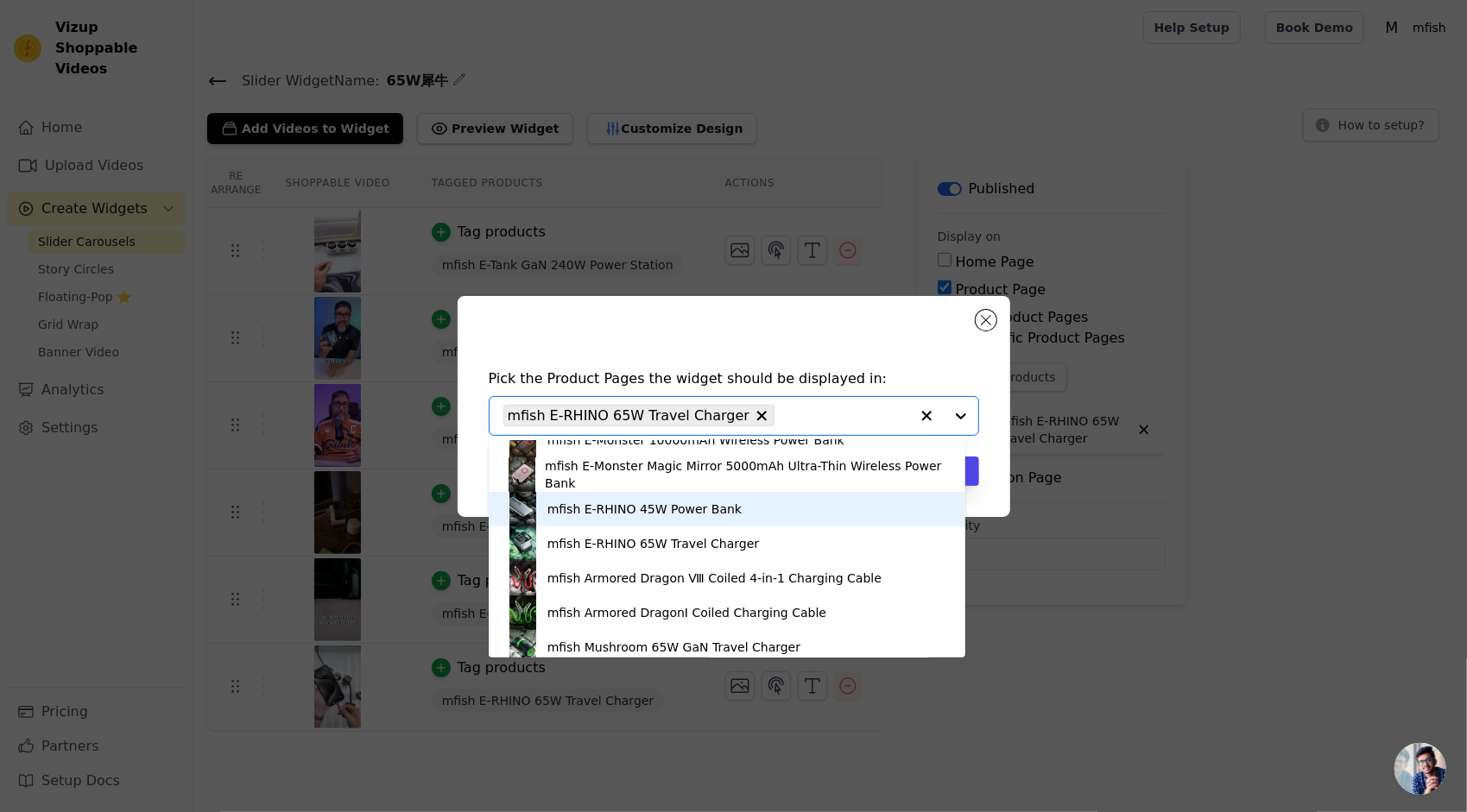
click at [640, 509] on div "mfish E-RHINO 45W Power Bank" at bounding box center [645, 509] width 194 height 17
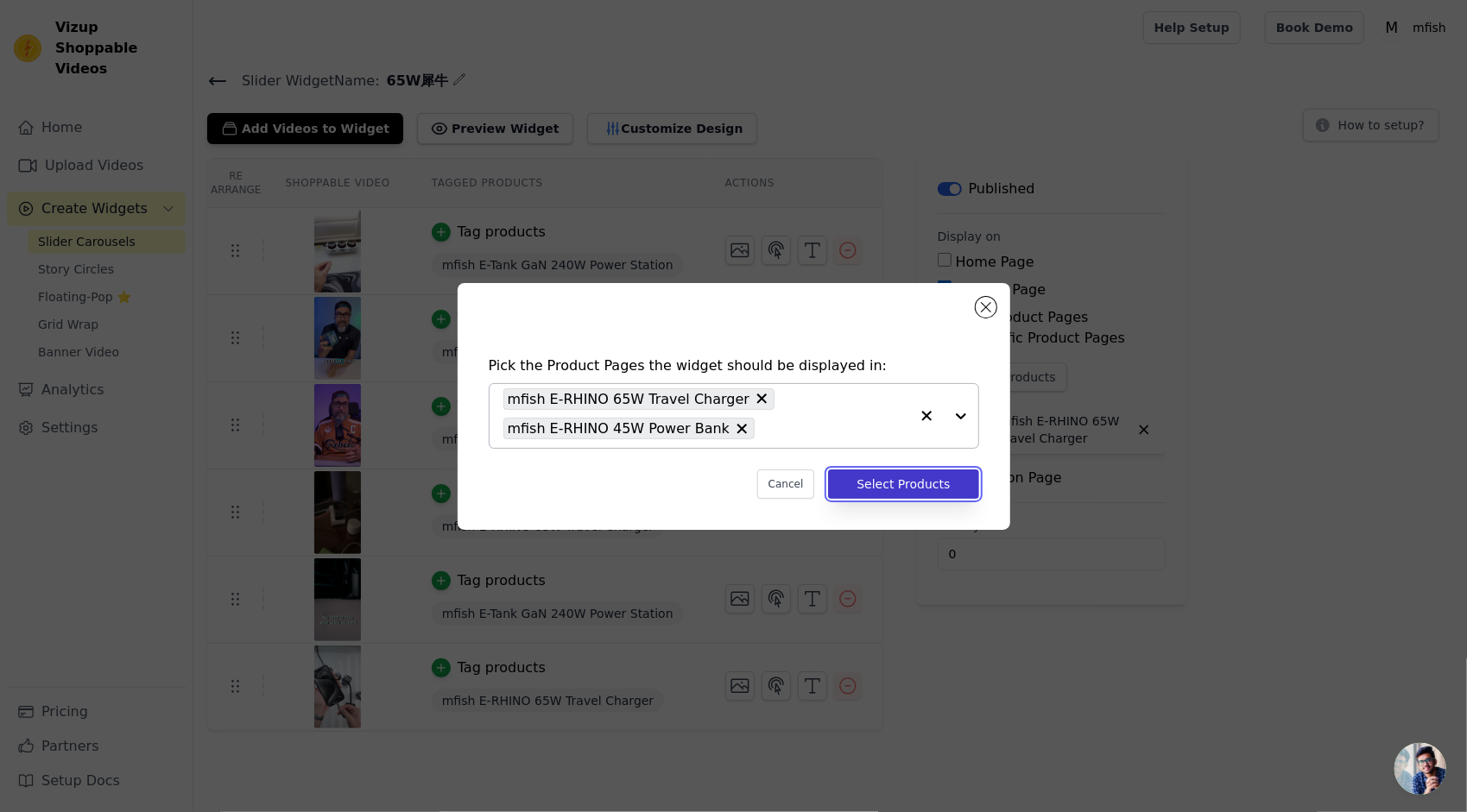
click at [887, 482] on button "Select Products" at bounding box center [902, 484] width 150 height 29
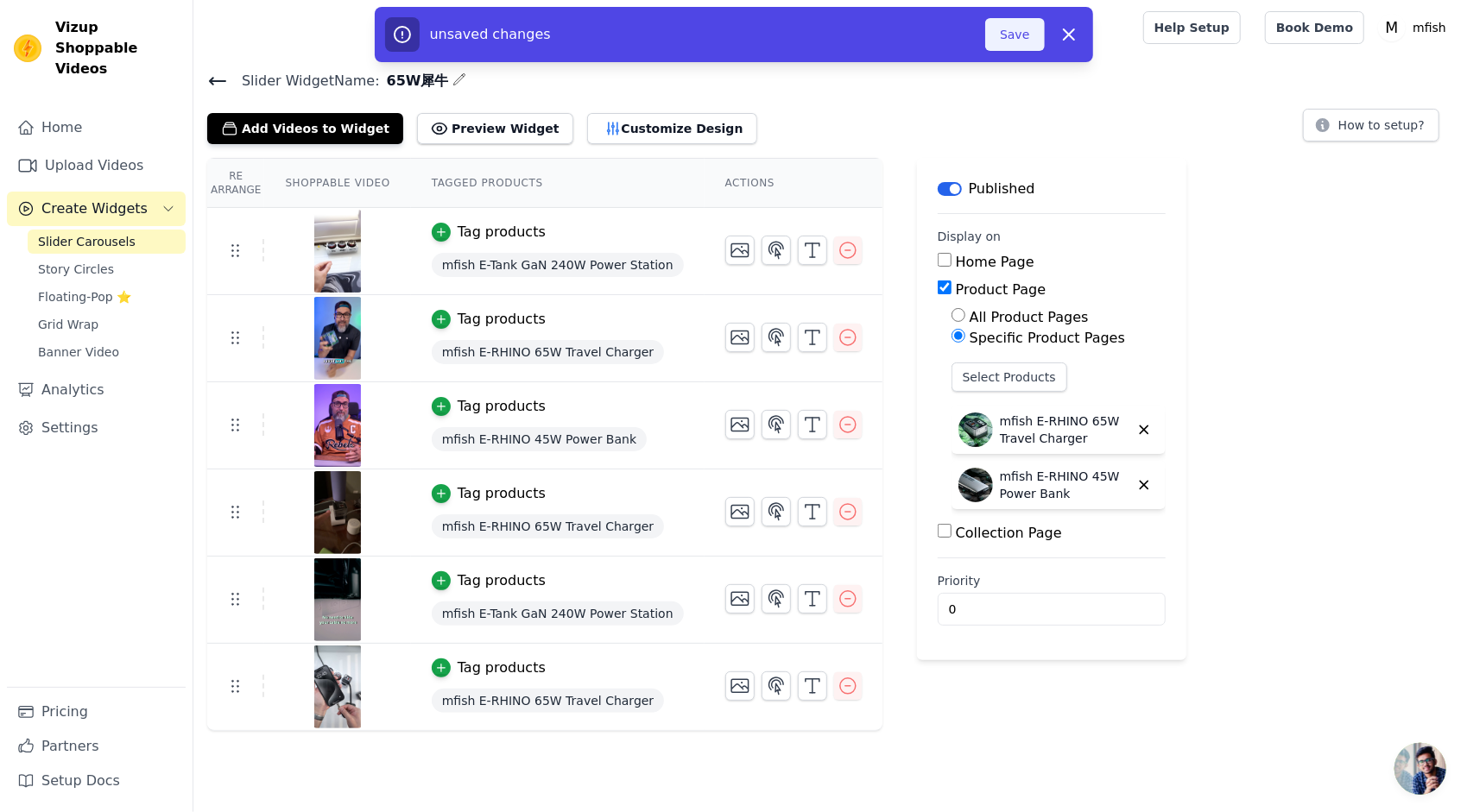
click at [1032, 36] on button "Save" at bounding box center [1014, 35] width 59 height 33
click at [1013, 35] on button "Save" at bounding box center [1014, 35] width 59 height 33
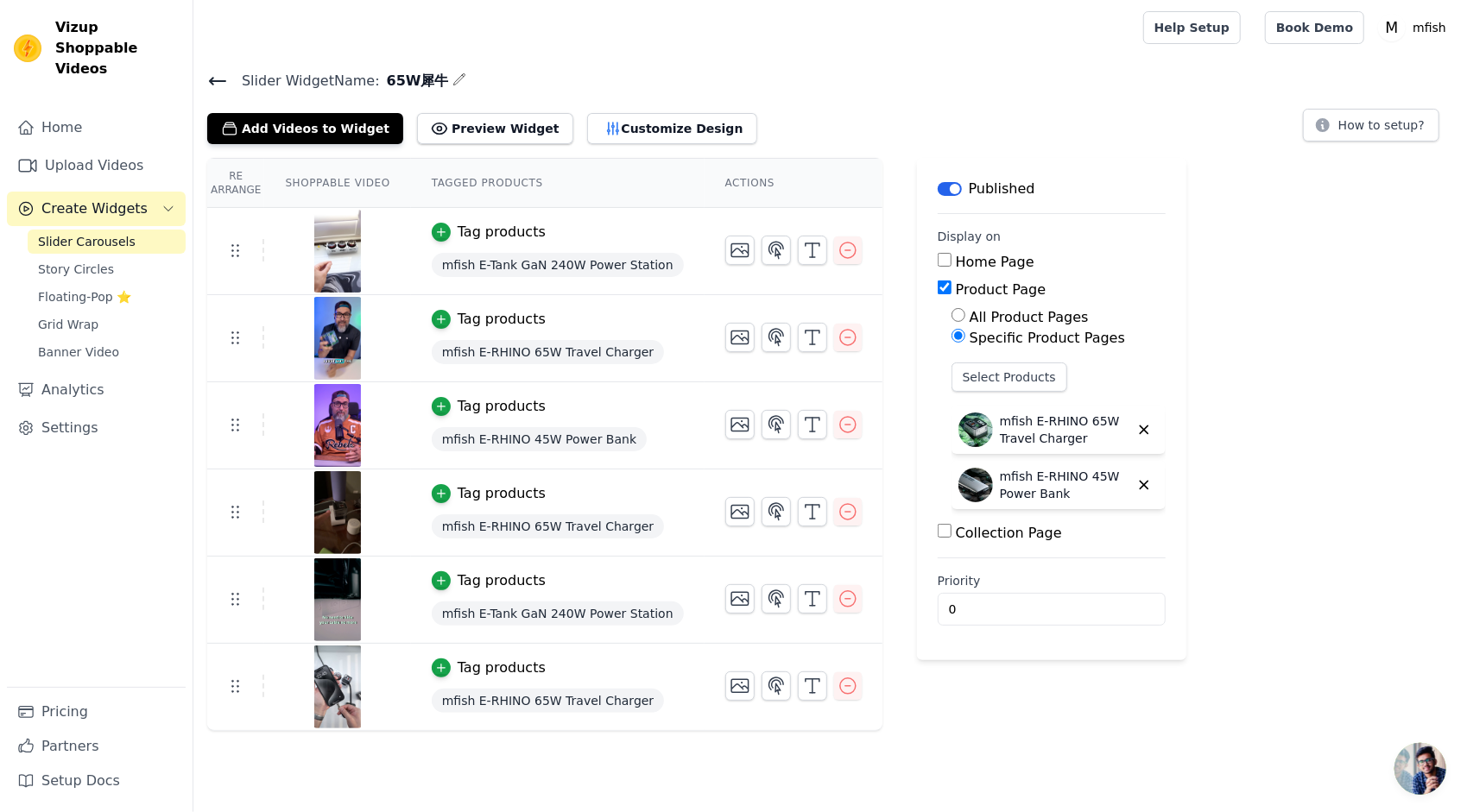
click at [222, 82] on icon at bounding box center [218, 82] width 21 height 21
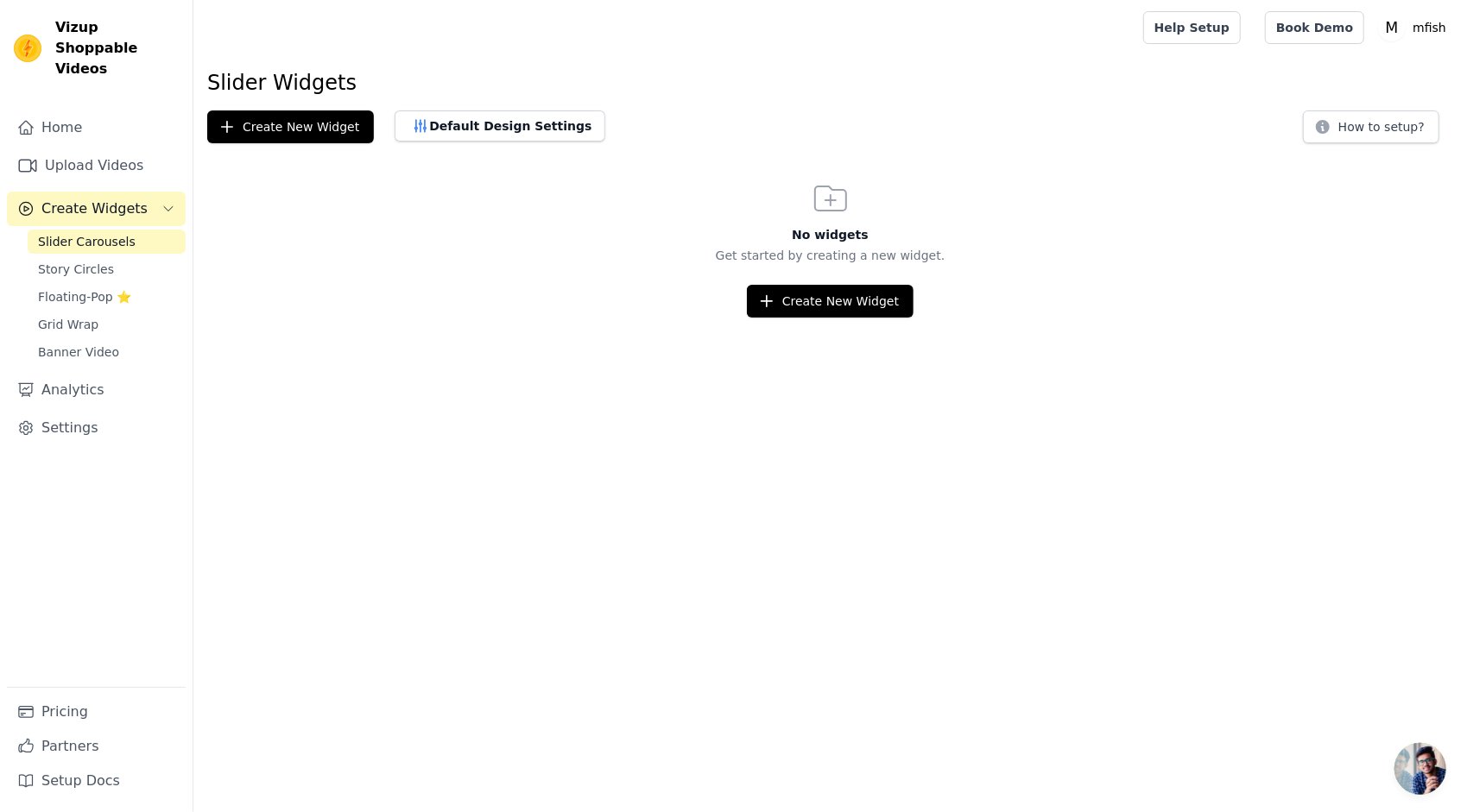
click at [676, 54] on div at bounding box center [665, 28] width 915 height 56
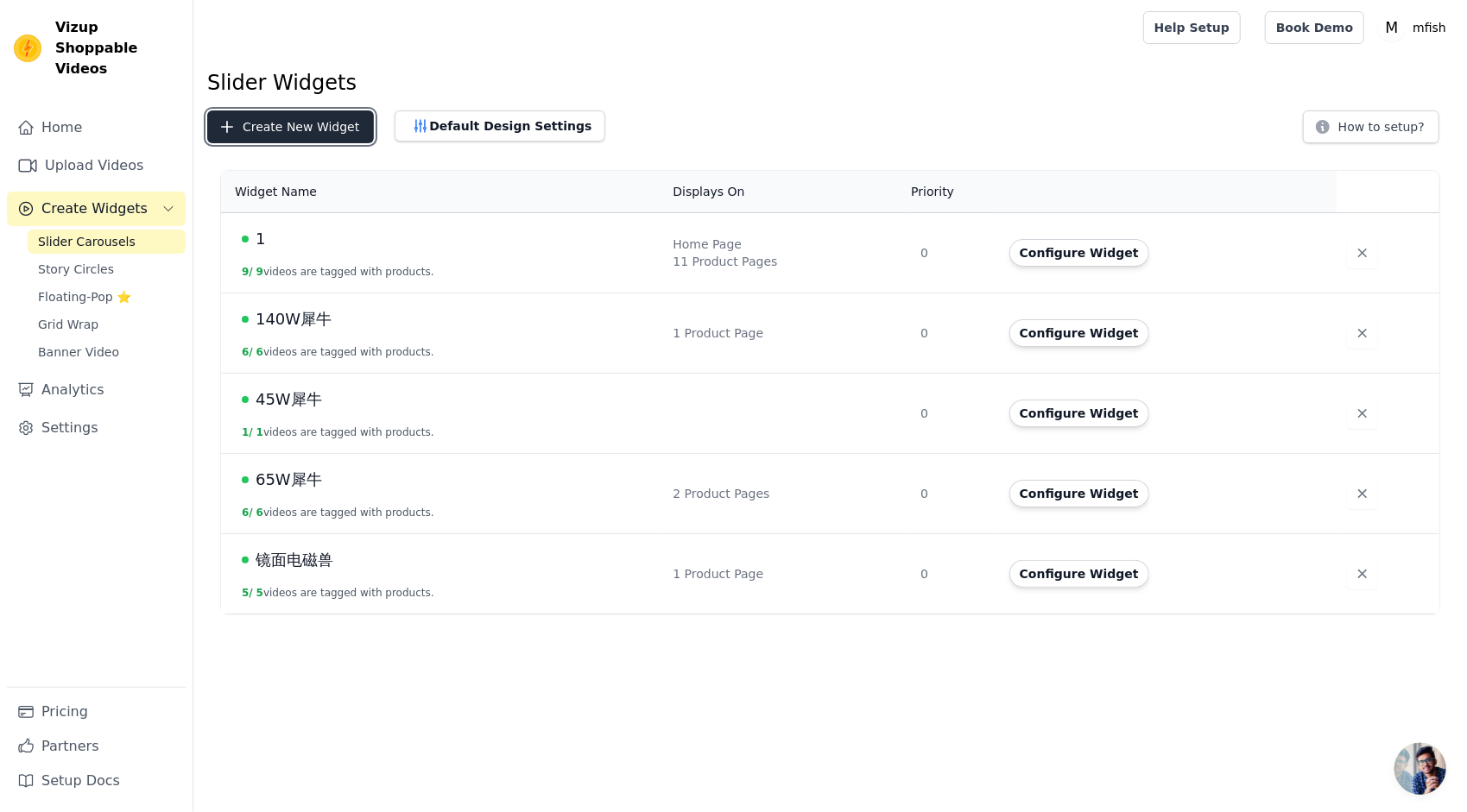
click at [307, 129] on button "Create New Widget" at bounding box center [291, 127] width 167 height 33
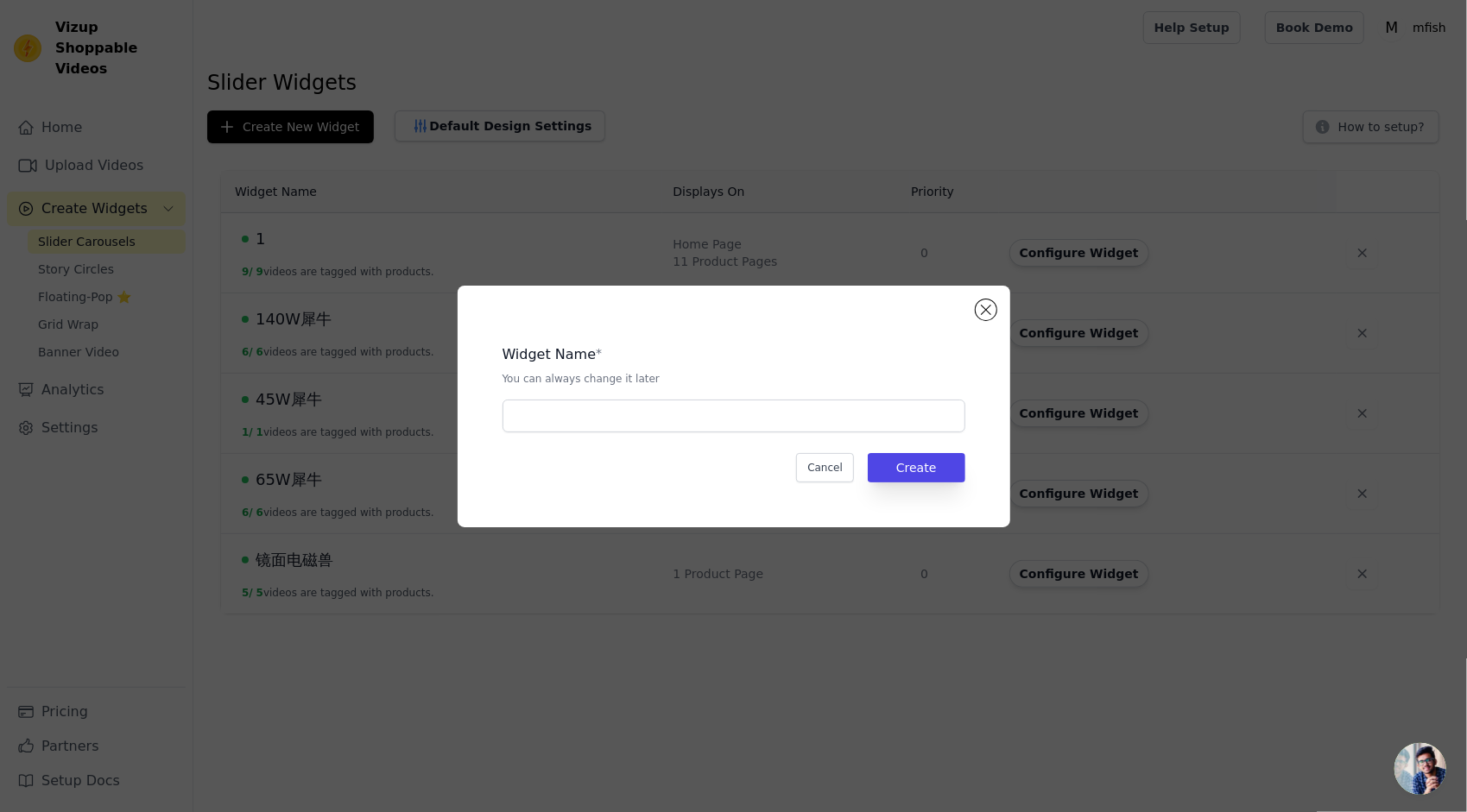
click at [572, 433] on div "Widget Name * You can always change it later Cancel Create" at bounding box center [733, 406] width 497 height 187
click at [586, 416] on input "text" at bounding box center [733, 416] width 462 height 33
type input "通用"
click at [679, 441] on div "Widget Name * You can always change it later 通用 Cancel Create" at bounding box center [733, 406] width 497 height 187
click at [920, 459] on button "Create" at bounding box center [916, 468] width 97 height 29
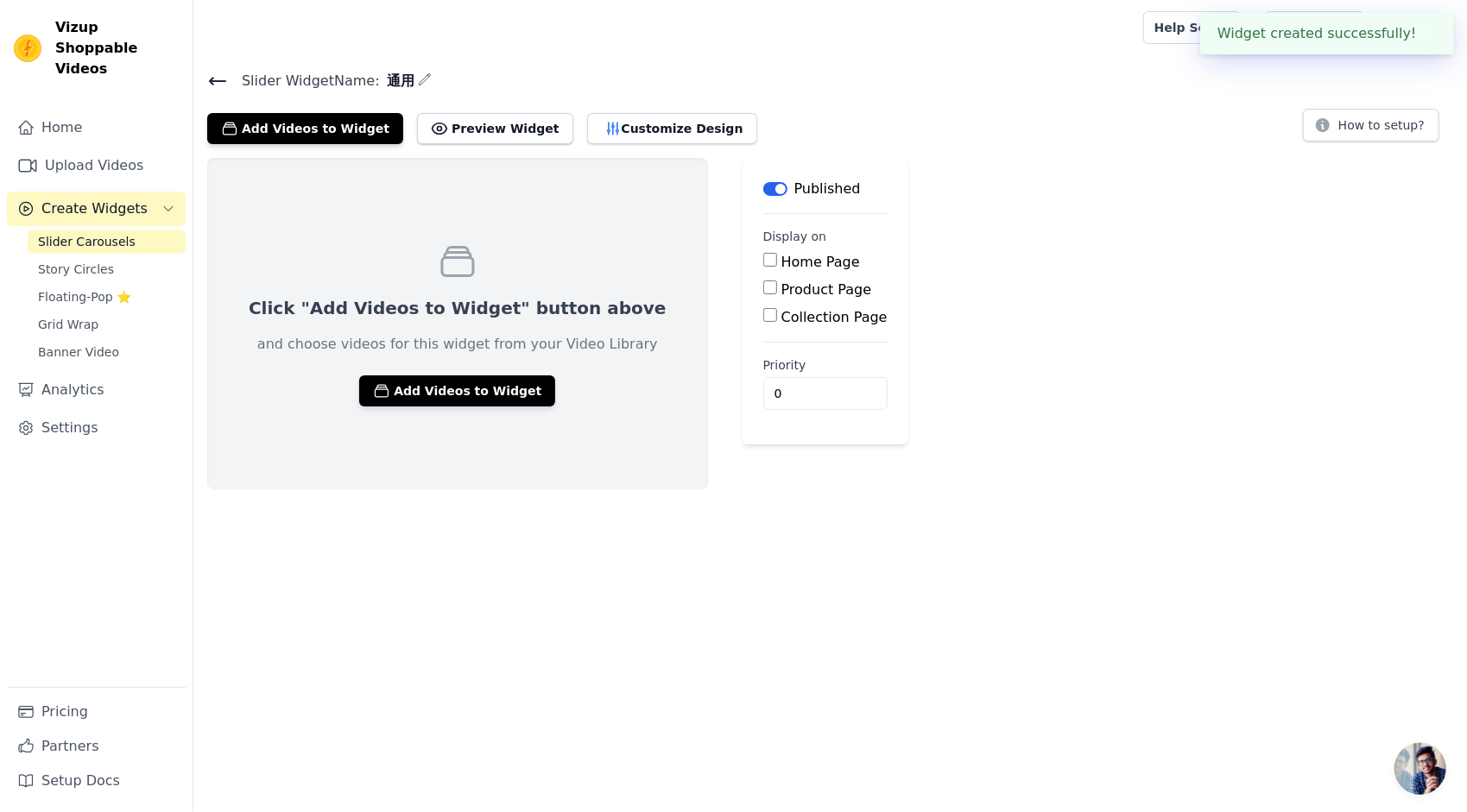
click at [881, 92] on div "Slider Widget Name: 通用 Add Videos to Widget Preview Widget Customize Design How…" at bounding box center [830, 107] width 1274 height 75
click at [219, 84] on icon at bounding box center [218, 82] width 21 height 21
